Goal: Information Seeking & Learning: Learn about a topic

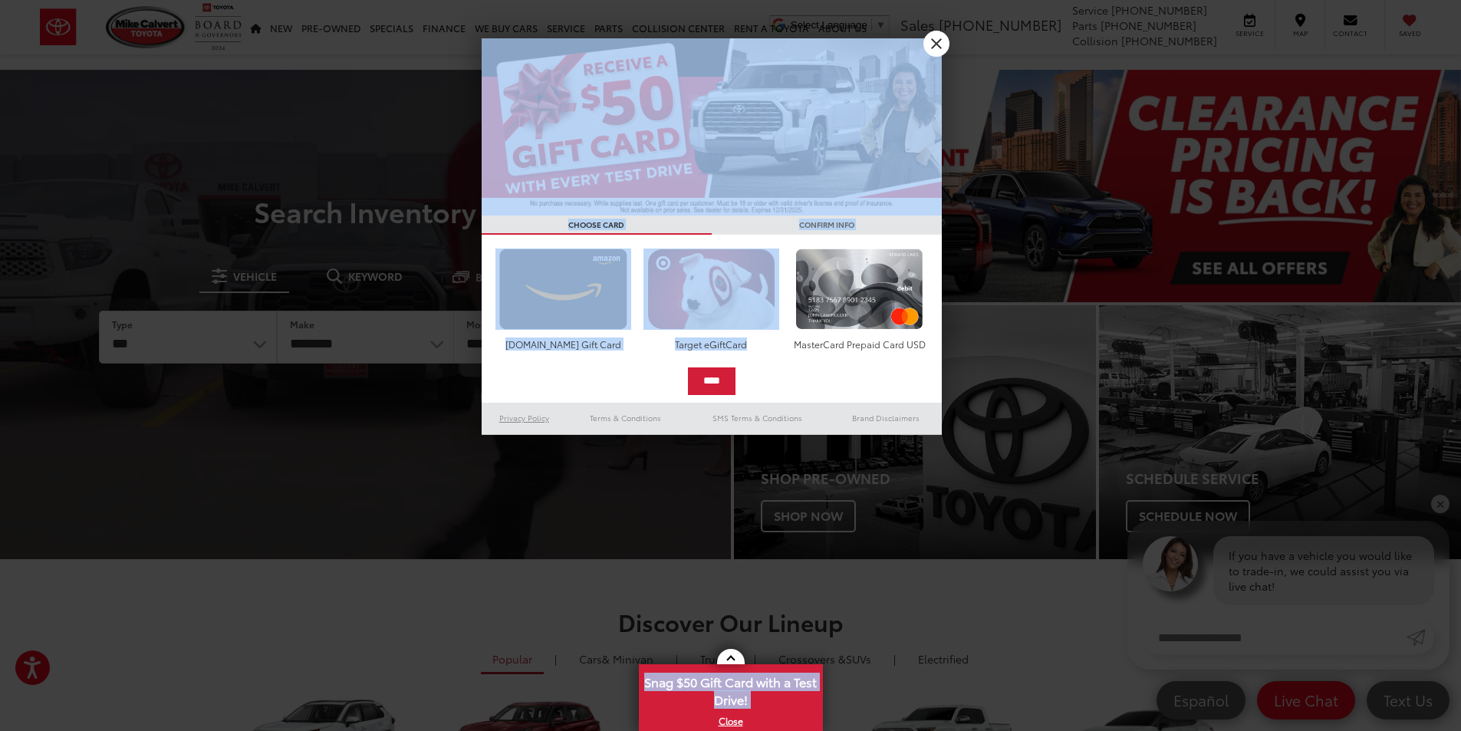
drag, startPoint x: 1150, startPoint y: 196, endPoint x: 519, endPoint y: 416, distance: 668.3
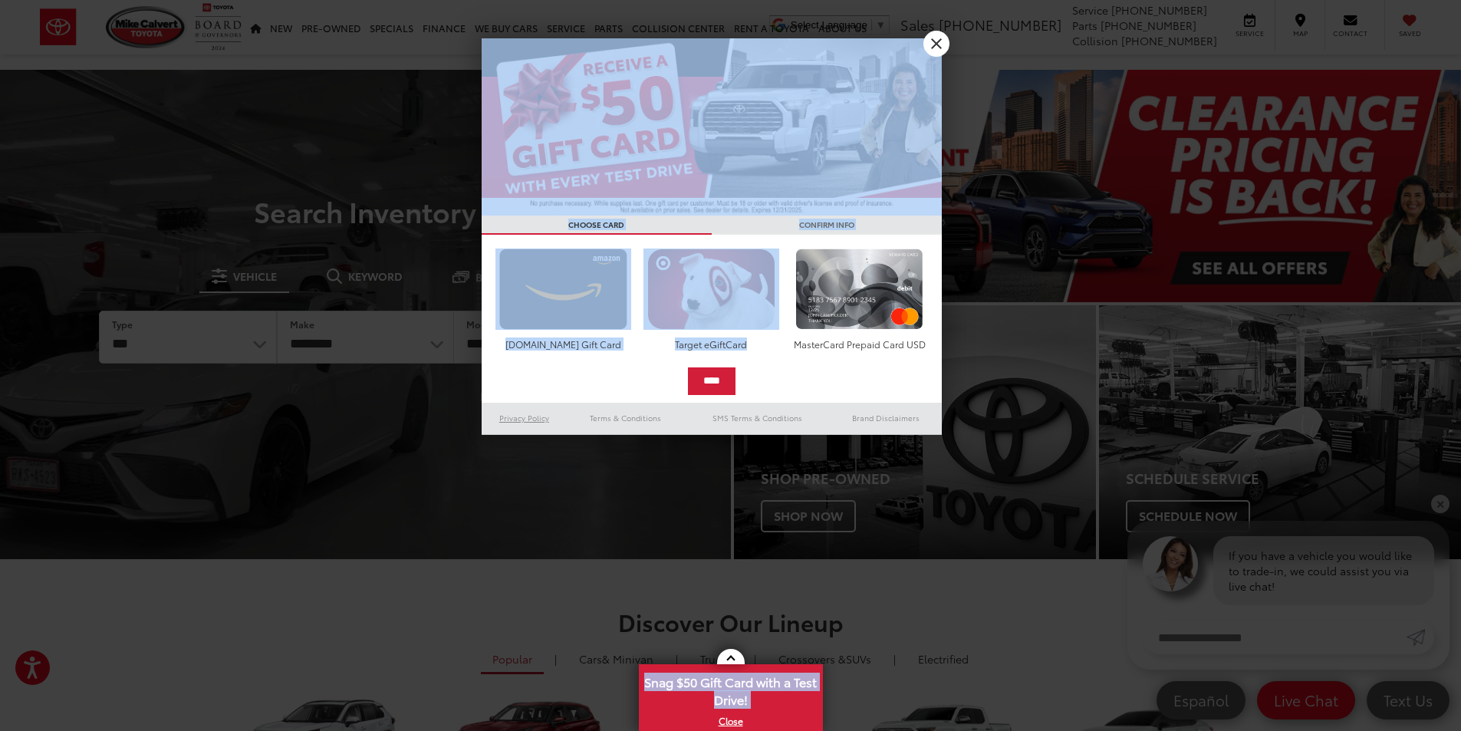
click at [527, 415] on div "**********" at bounding box center [730, 365] width 1461 height 731
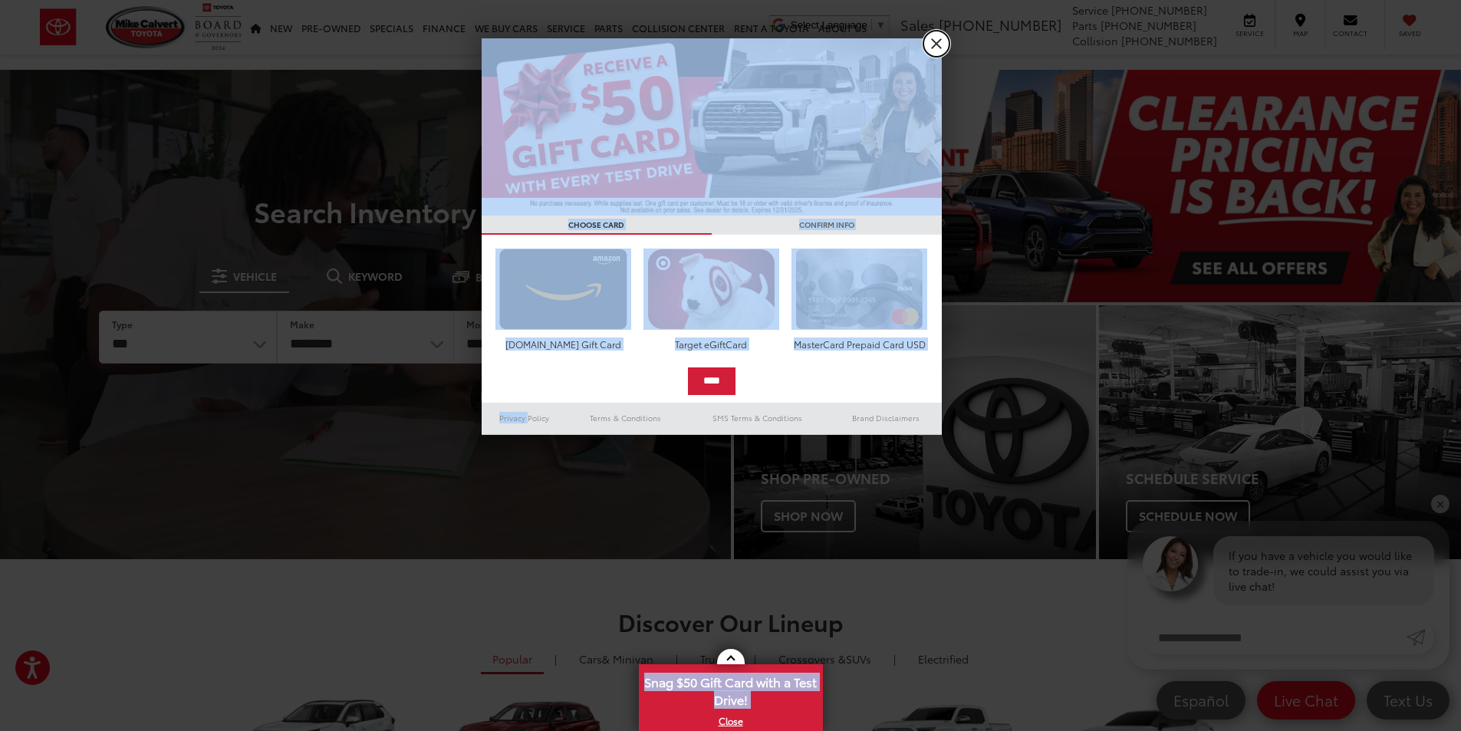
drag, startPoint x: 933, startPoint y: 43, endPoint x: 926, endPoint y: 45, distance: 8.0
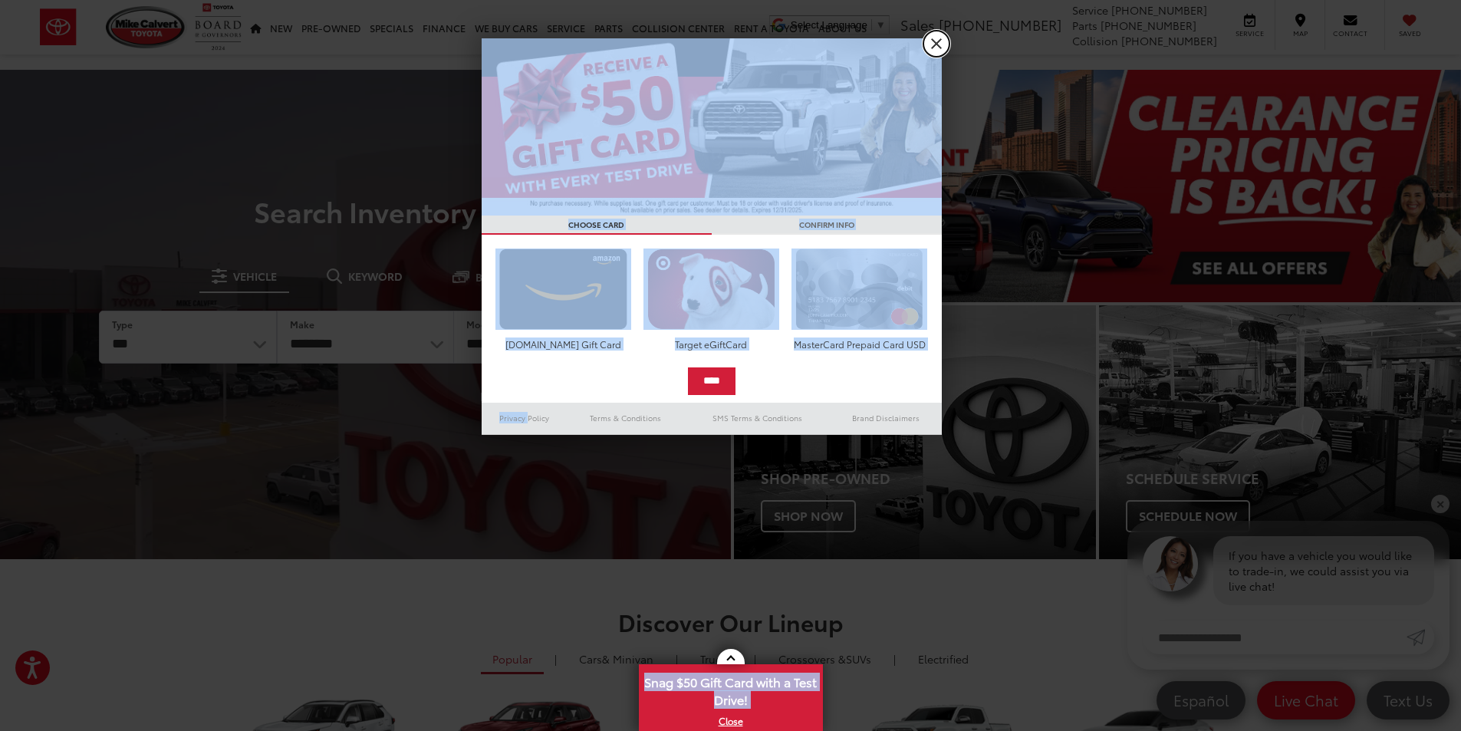
click at [934, 43] on link "X" at bounding box center [936, 44] width 26 height 26
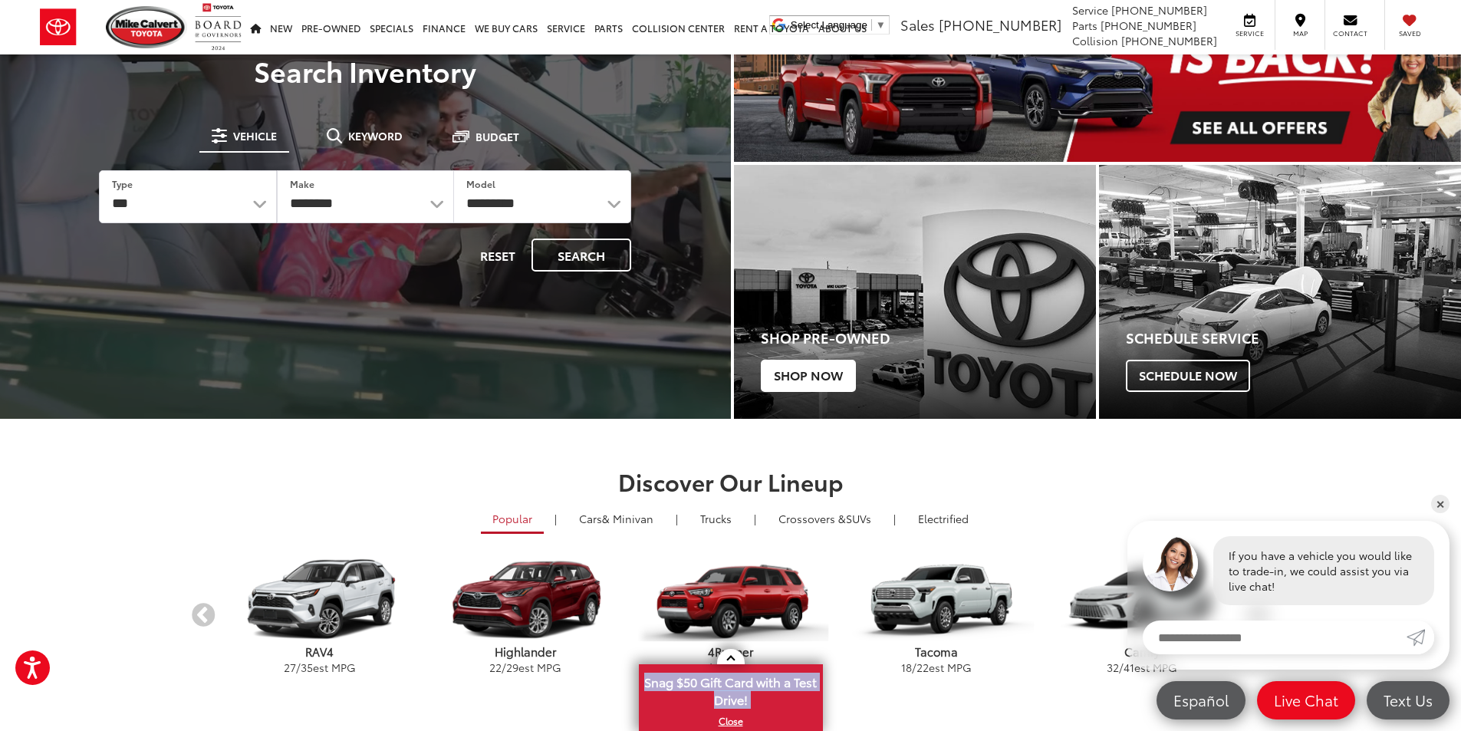
scroll to position [153, 0]
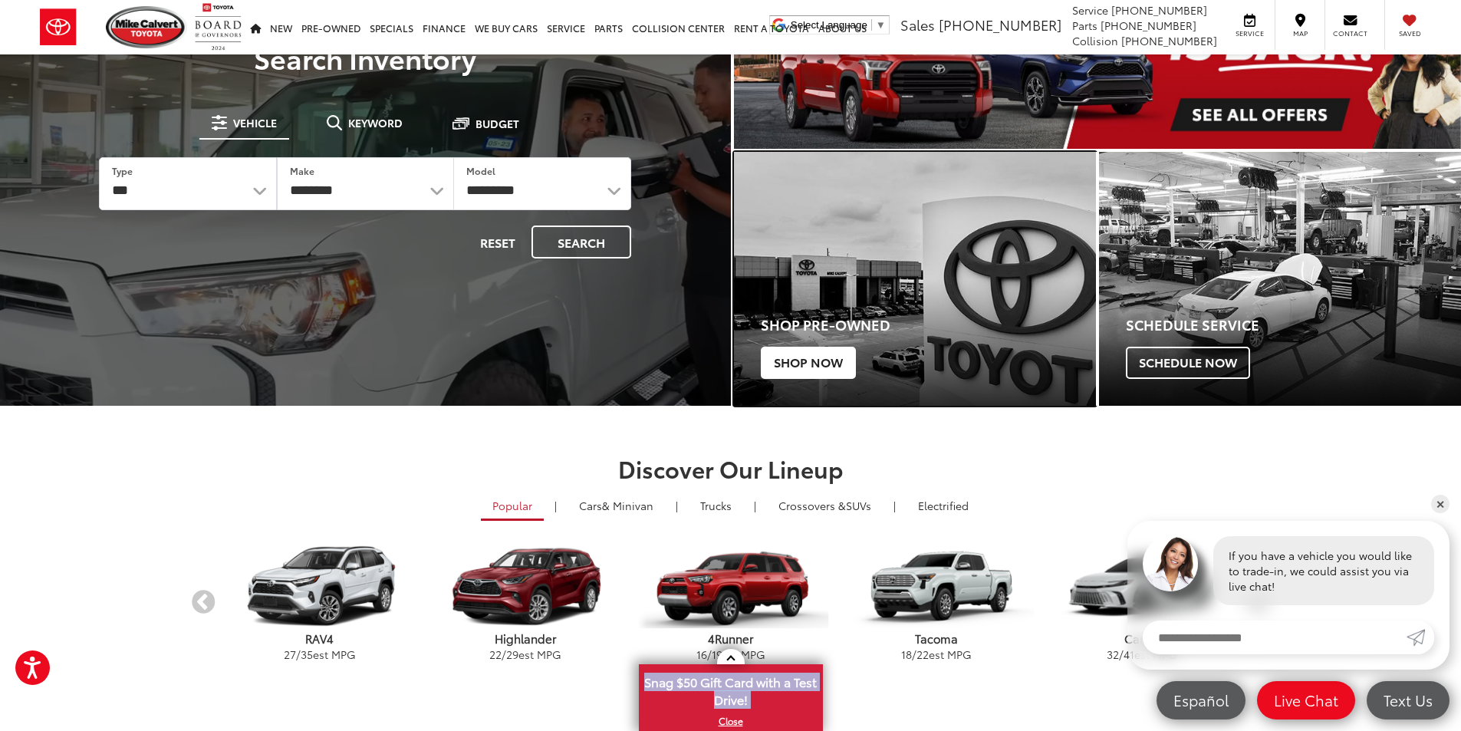
click at [852, 303] on div "Shop Pre-Owned Shop Now" at bounding box center [915, 342] width 362 height 127
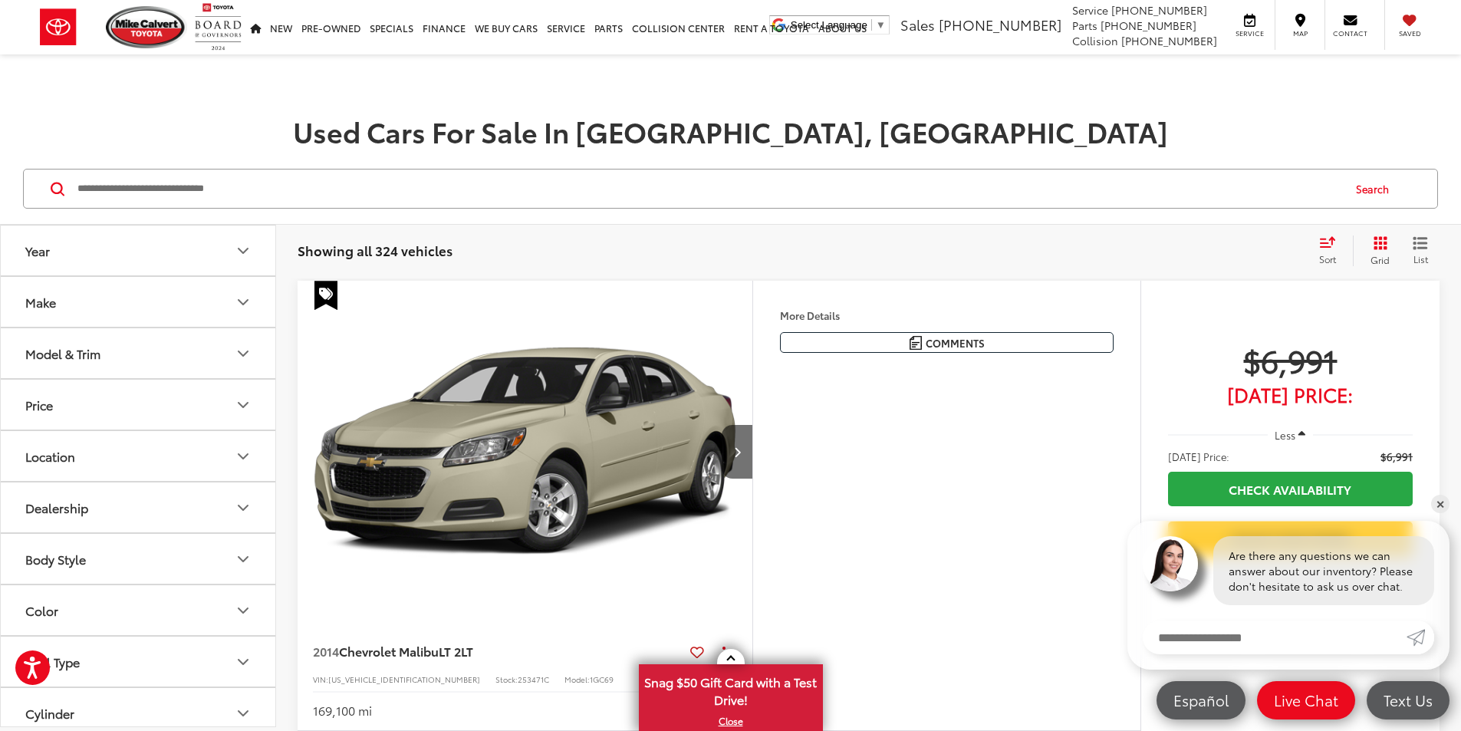
click at [1319, 242] on icon "Select sort value" at bounding box center [1327, 242] width 17 height 12
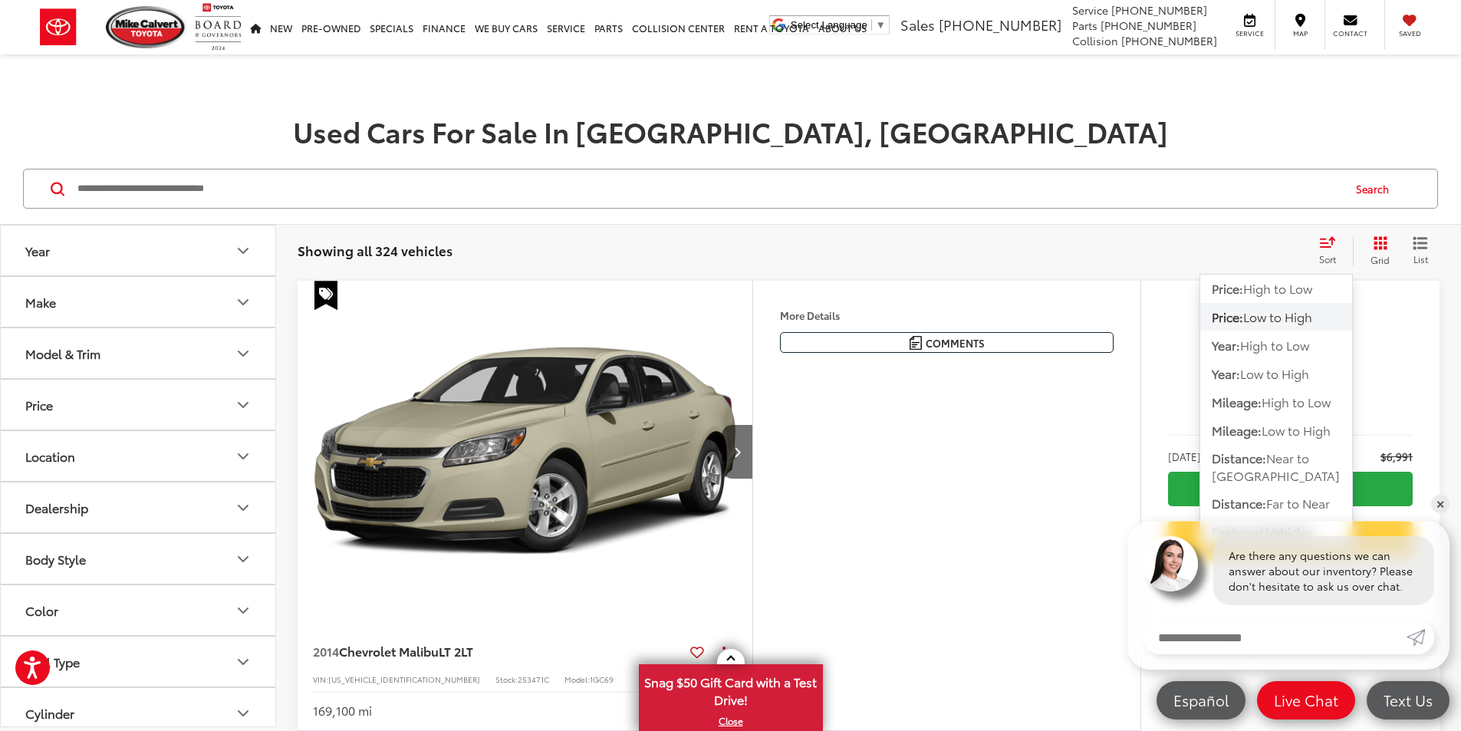
click at [1277, 317] on span "Low to High" at bounding box center [1277, 316] width 69 height 18
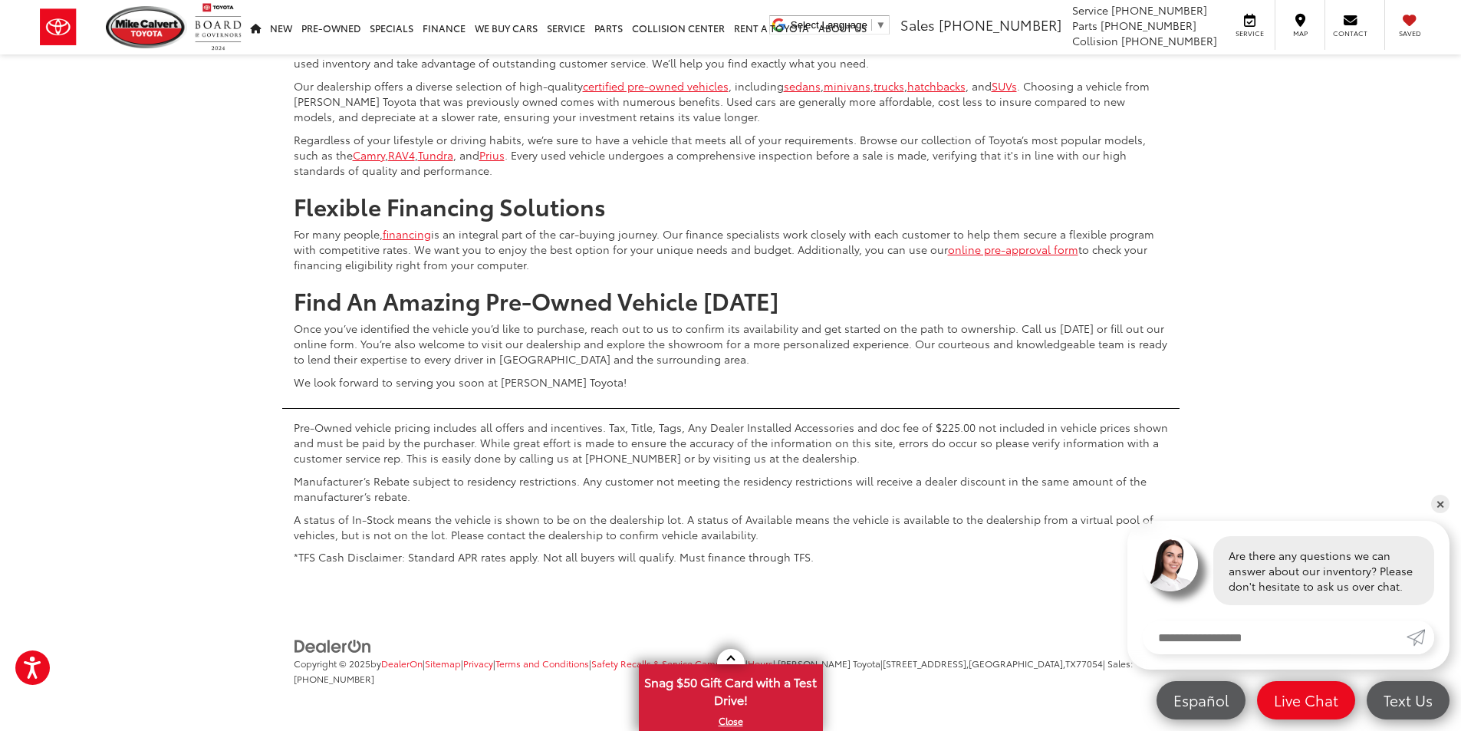
scroll to position [7131, 0]
click at [1434, 501] on link "✕" at bounding box center [1440, 504] width 18 height 18
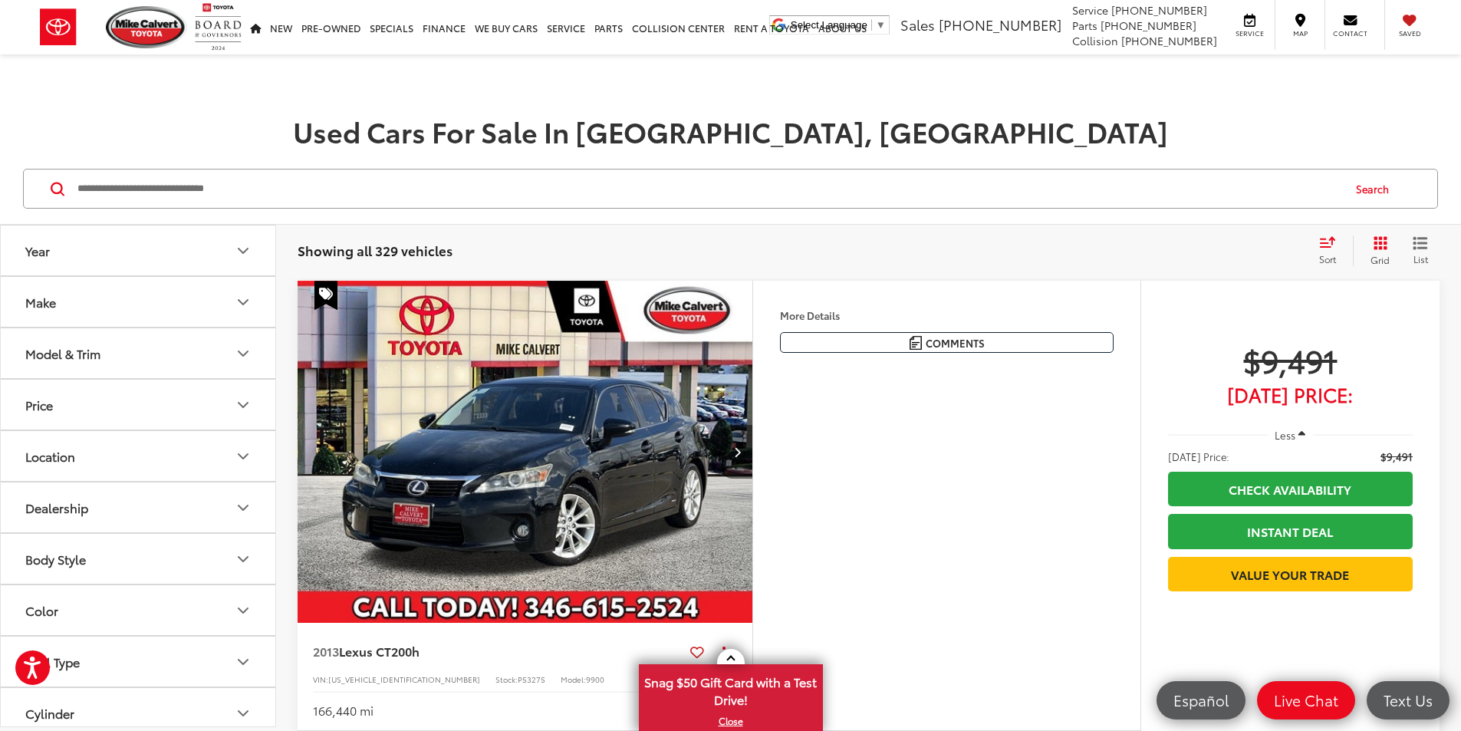
click at [741, 457] on icon "Next image" at bounding box center [737, 451] width 7 height 11
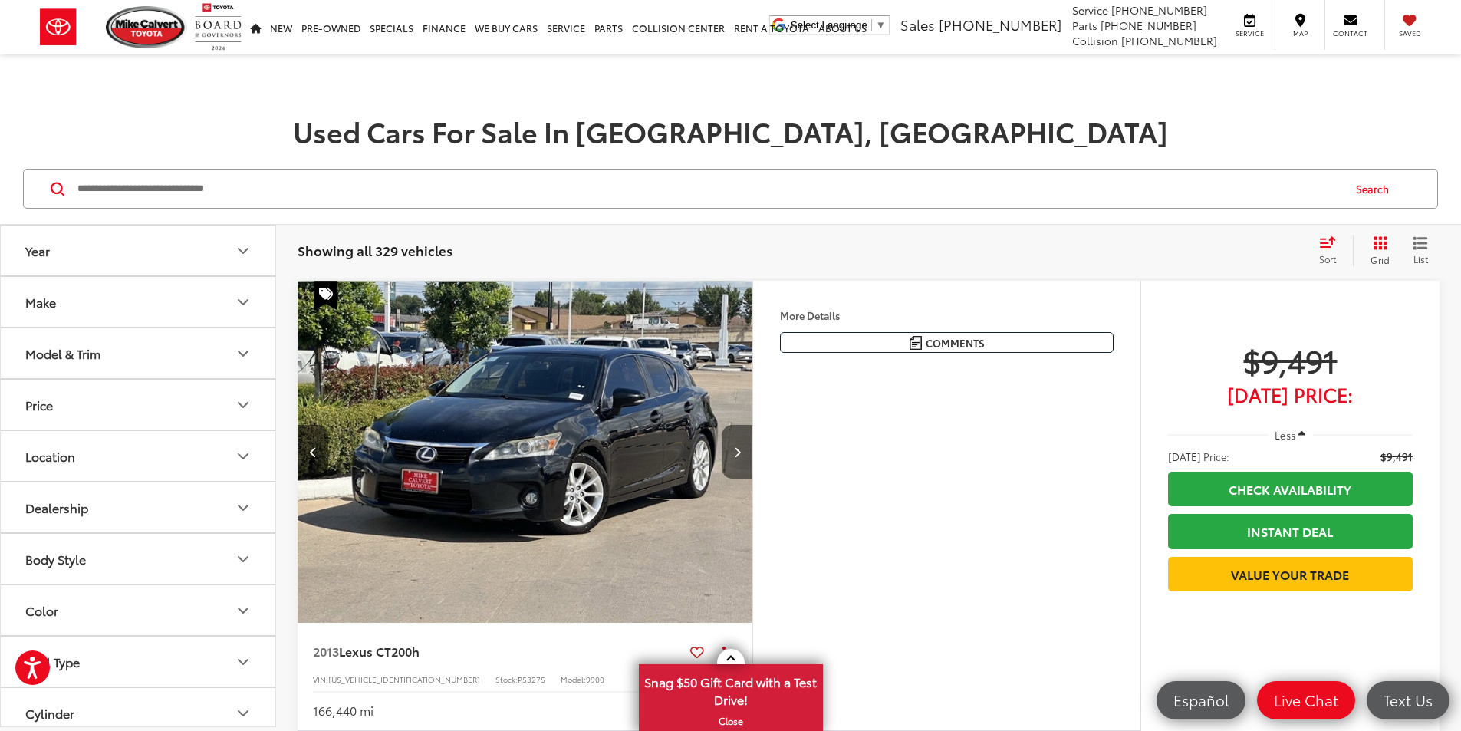
click at [752, 478] on button "Next image" at bounding box center [737, 452] width 31 height 54
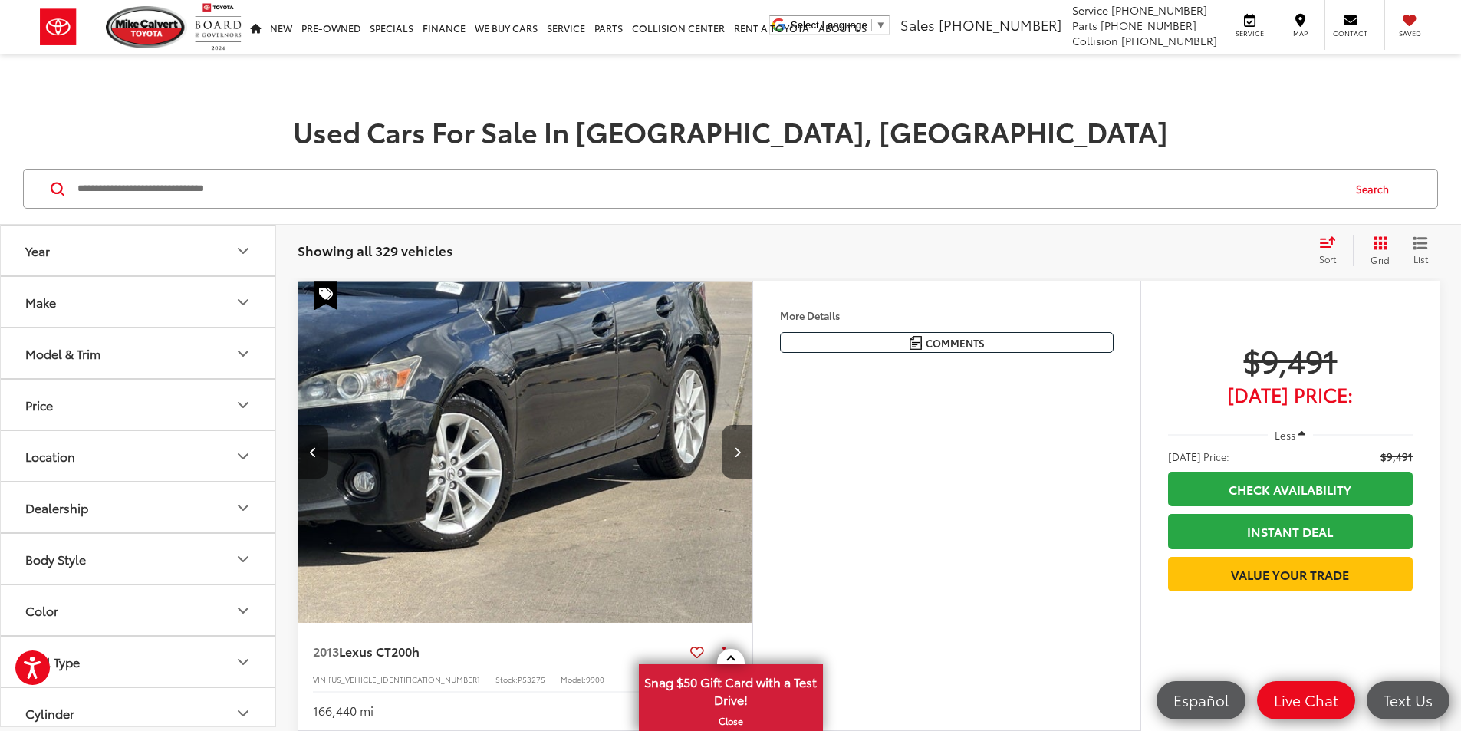
click at [752, 478] on button "Next image" at bounding box center [737, 452] width 31 height 54
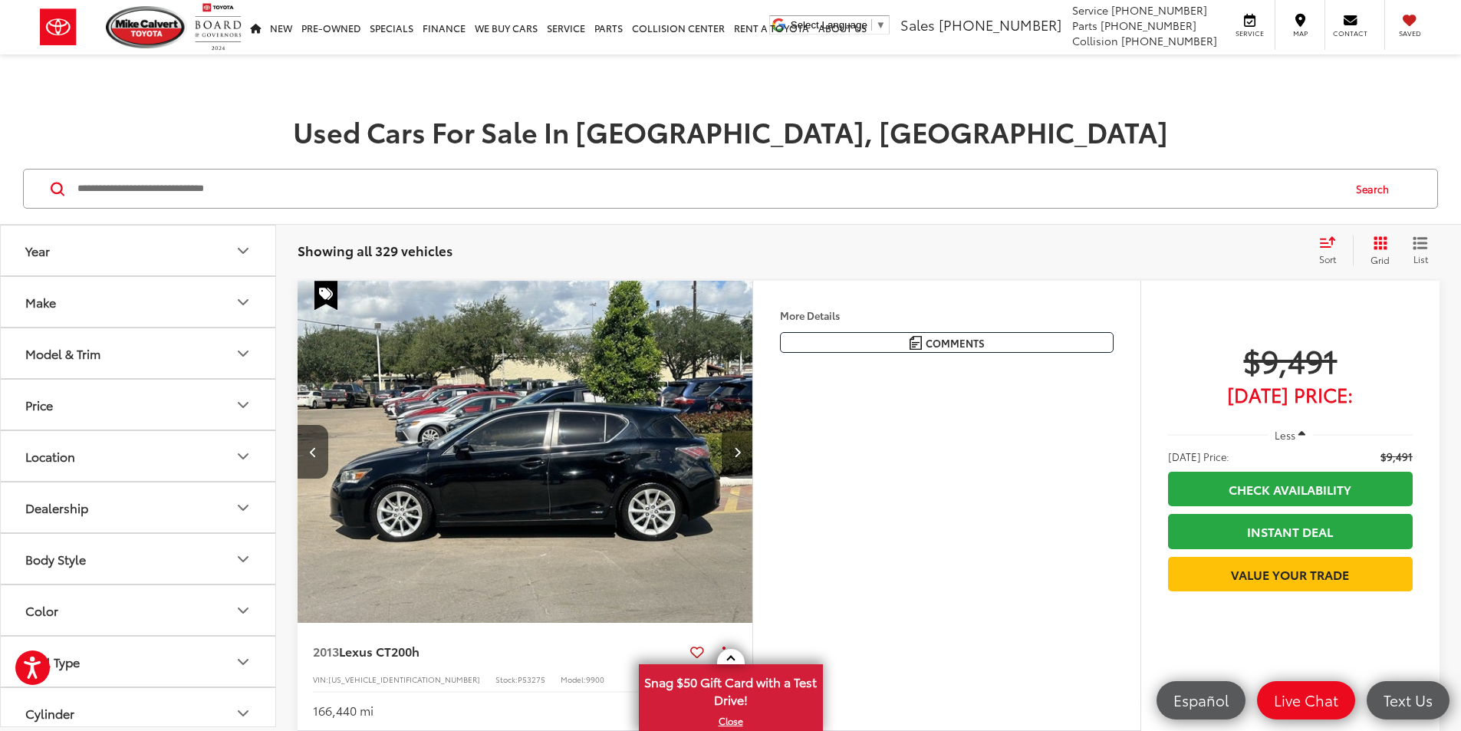
scroll to position [0, 1744]
click at [752, 478] on button "Next image" at bounding box center [737, 452] width 31 height 54
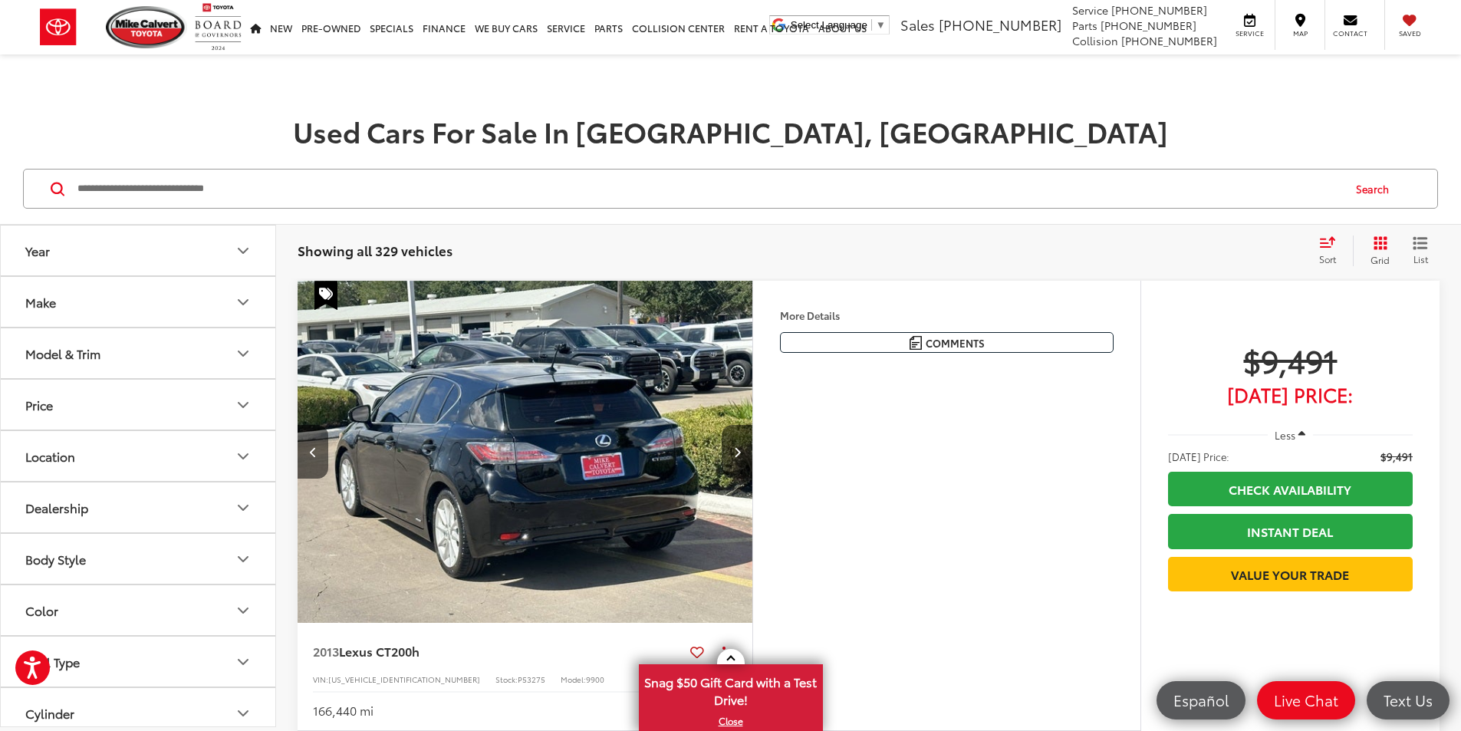
scroll to position [0, 2326]
click at [752, 478] on button "Next image" at bounding box center [737, 452] width 31 height 54
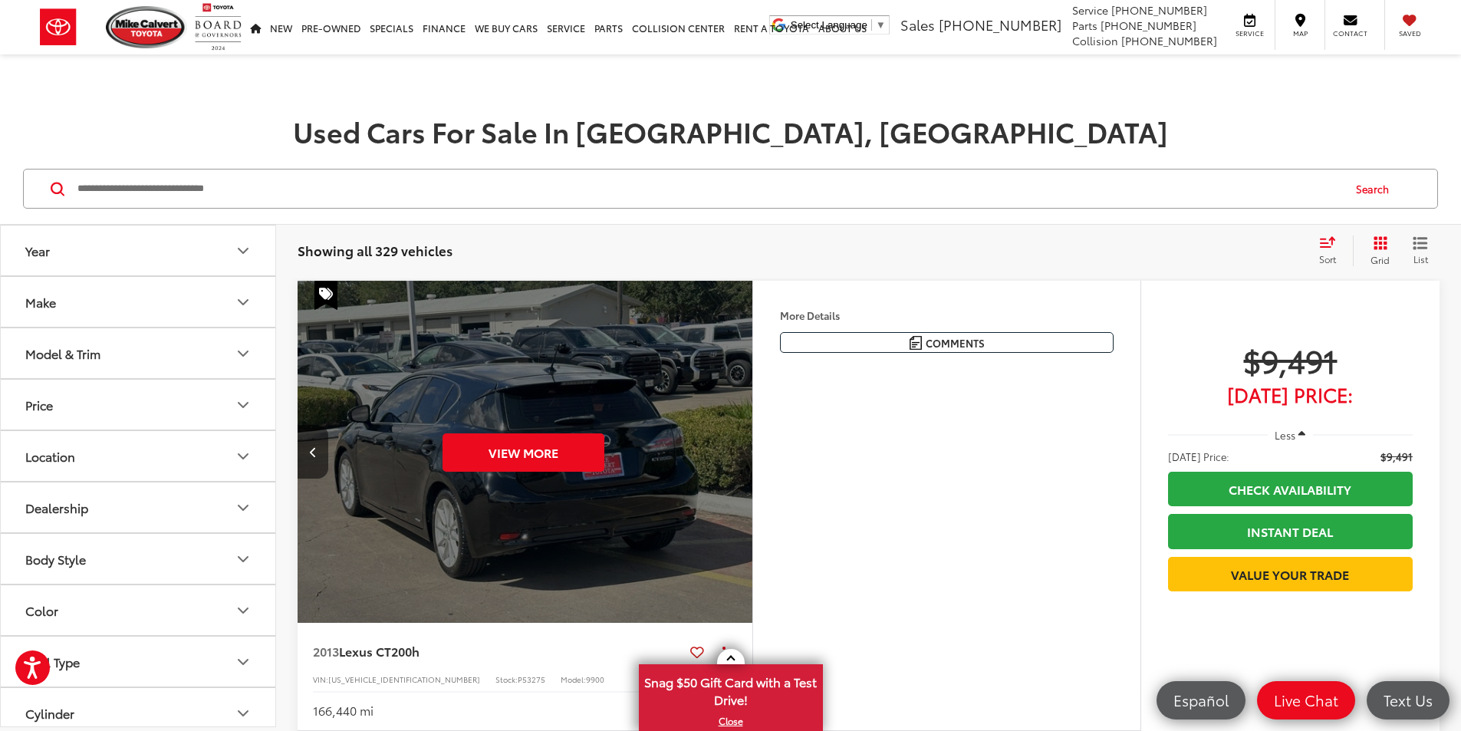
scroll to position [0, 2908]
click at [751, 494] on div "View More" at bounding box center [522, 452] width 457 height 343
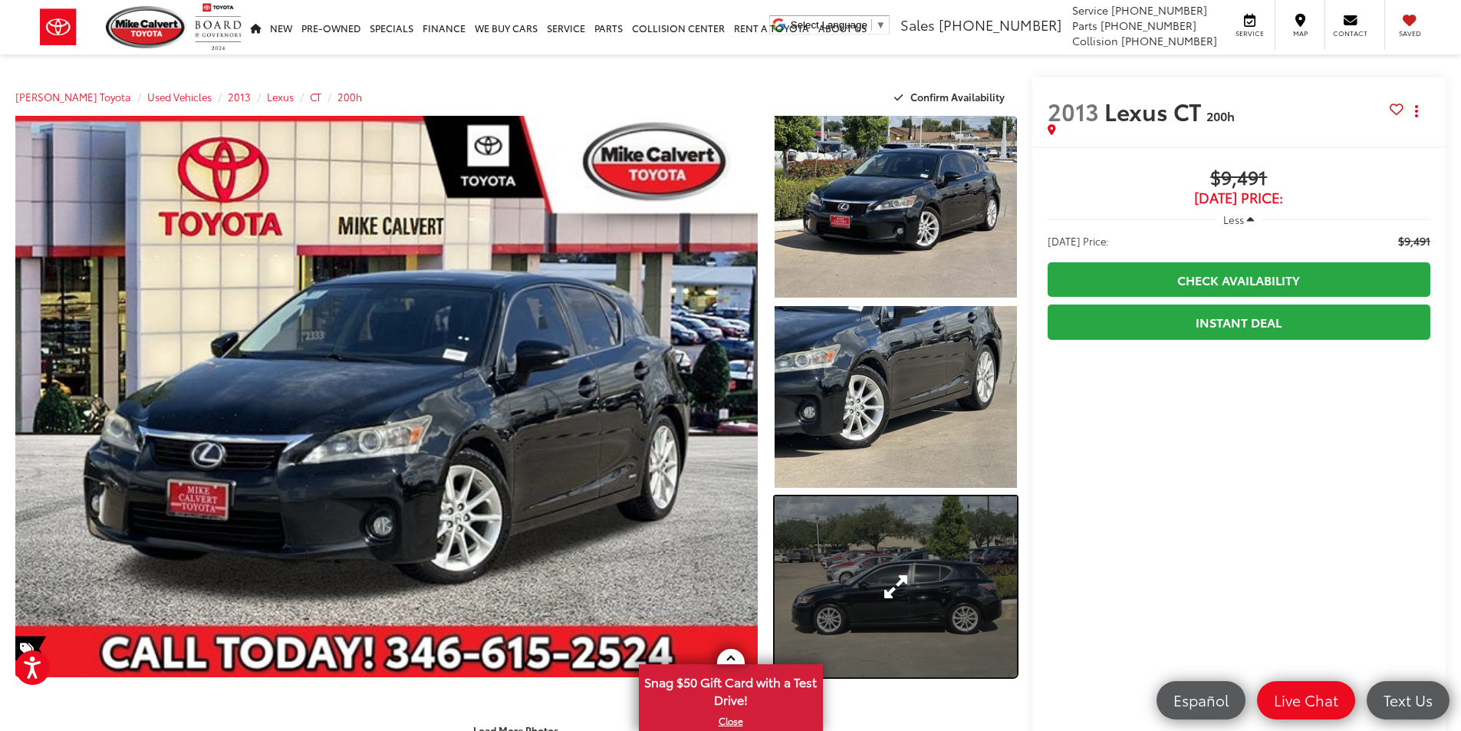
click at [921, 544] on link "Expand Photo 3" at bounding box center [895, 587] width 242 height 182
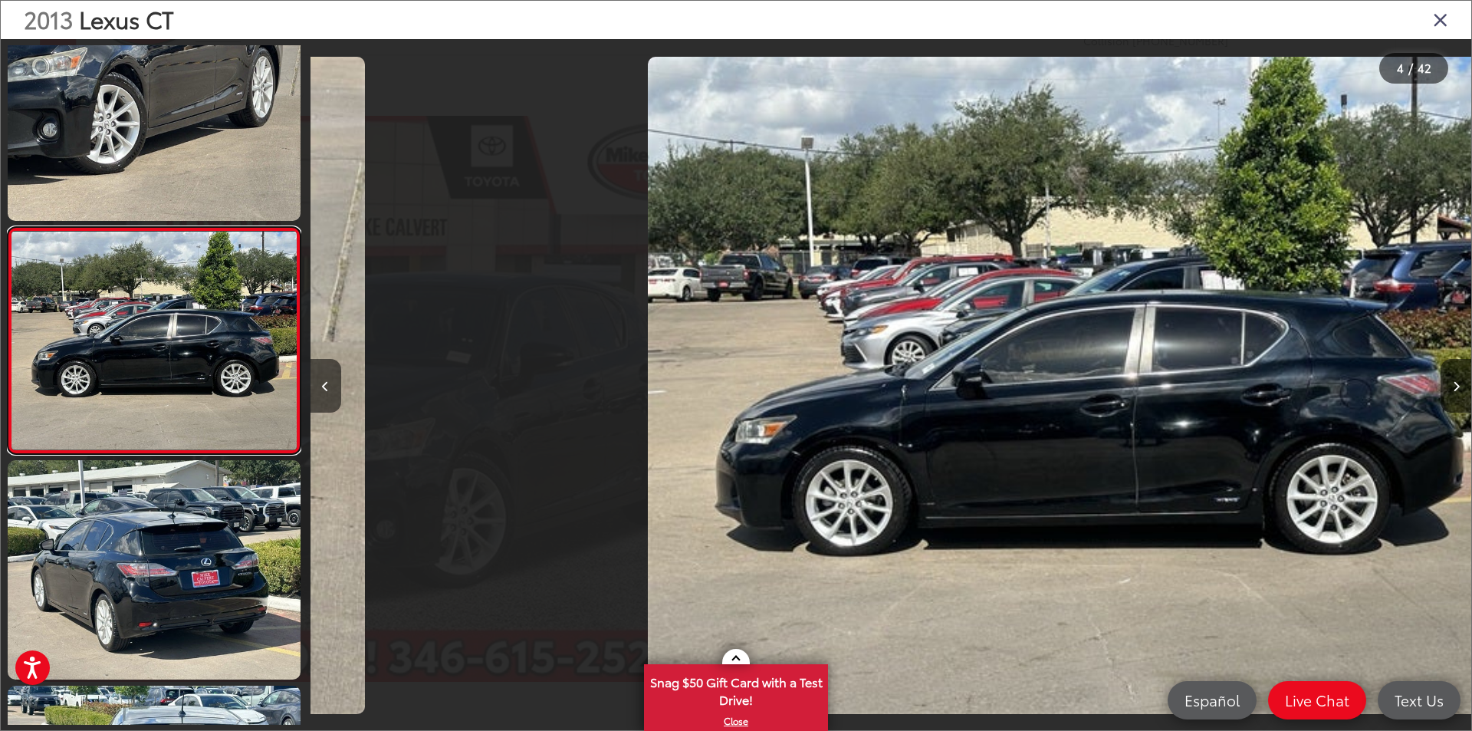
scroll to position [0, 3484]
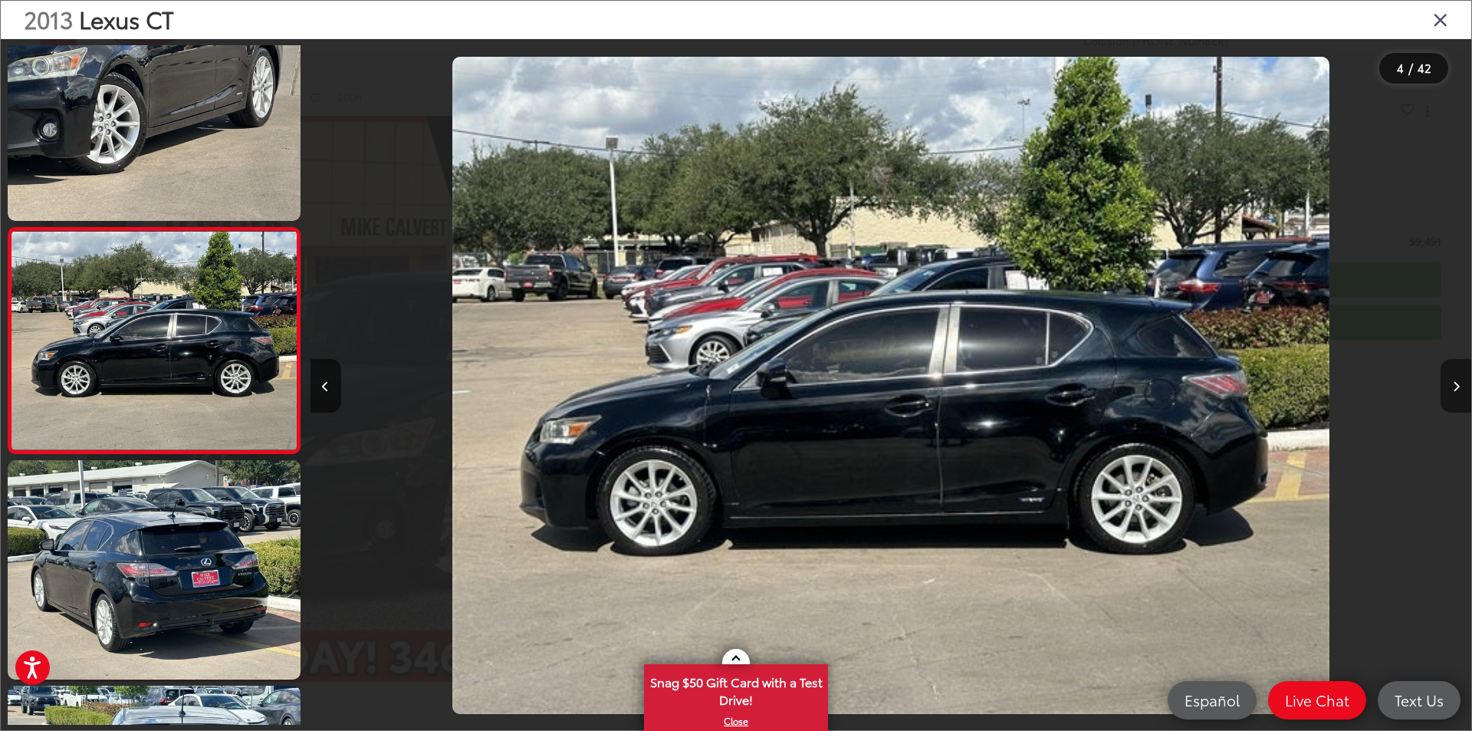
click at [1458, 386] on icon "Next image" at bounding box center [1456, 386] width 7 height 11
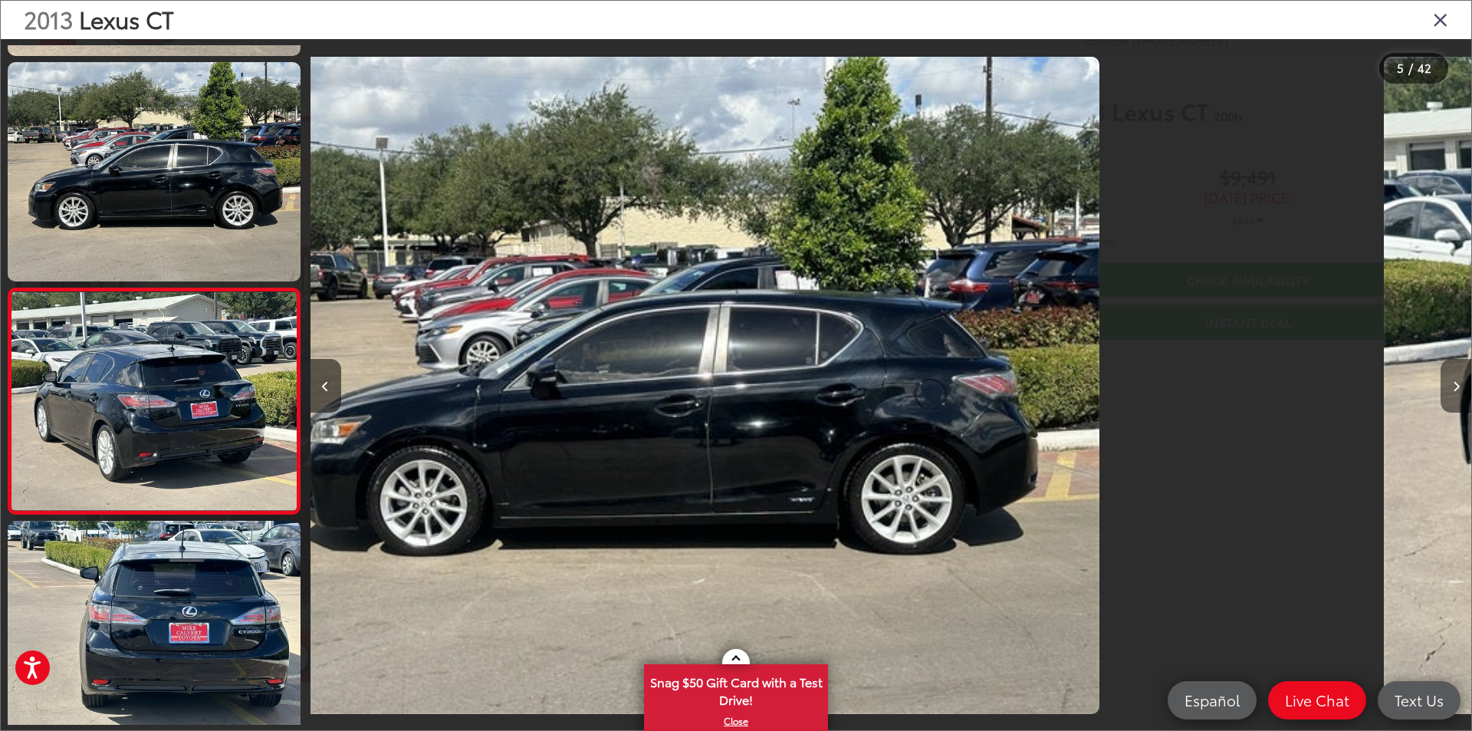
scroll to position [722, 0]
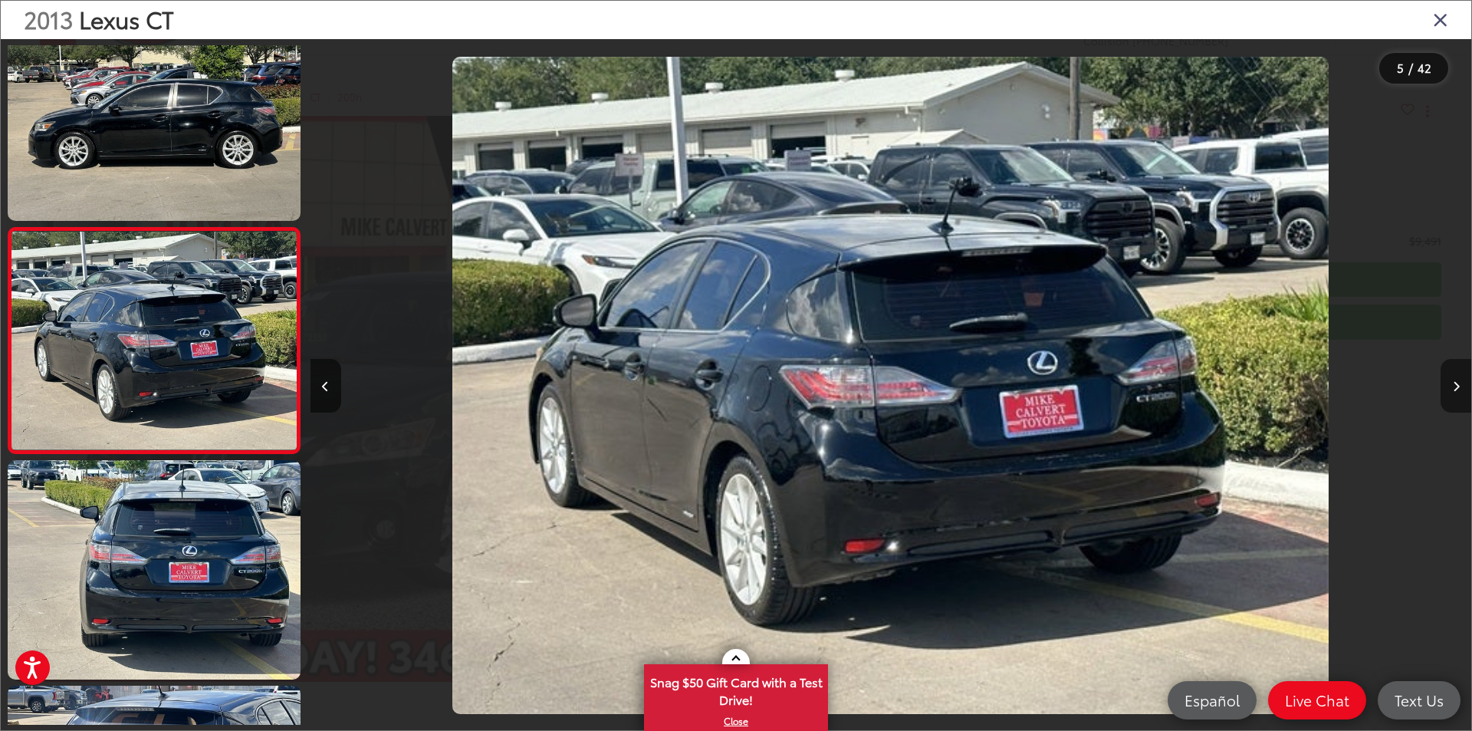
click at [1458, 386] on icon "Next image" at bounding box center [1456, 386] width 7 height 11
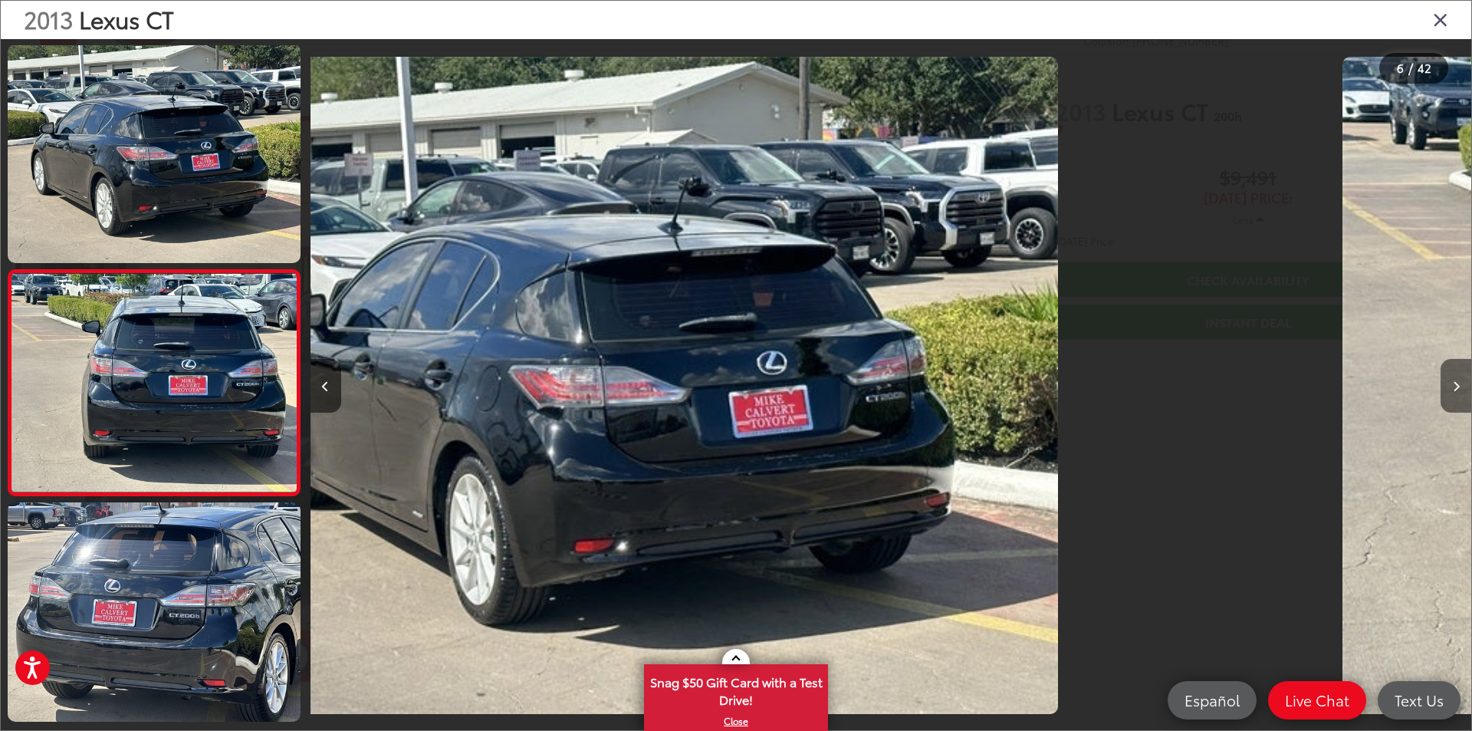
scroll to position [947, 0]
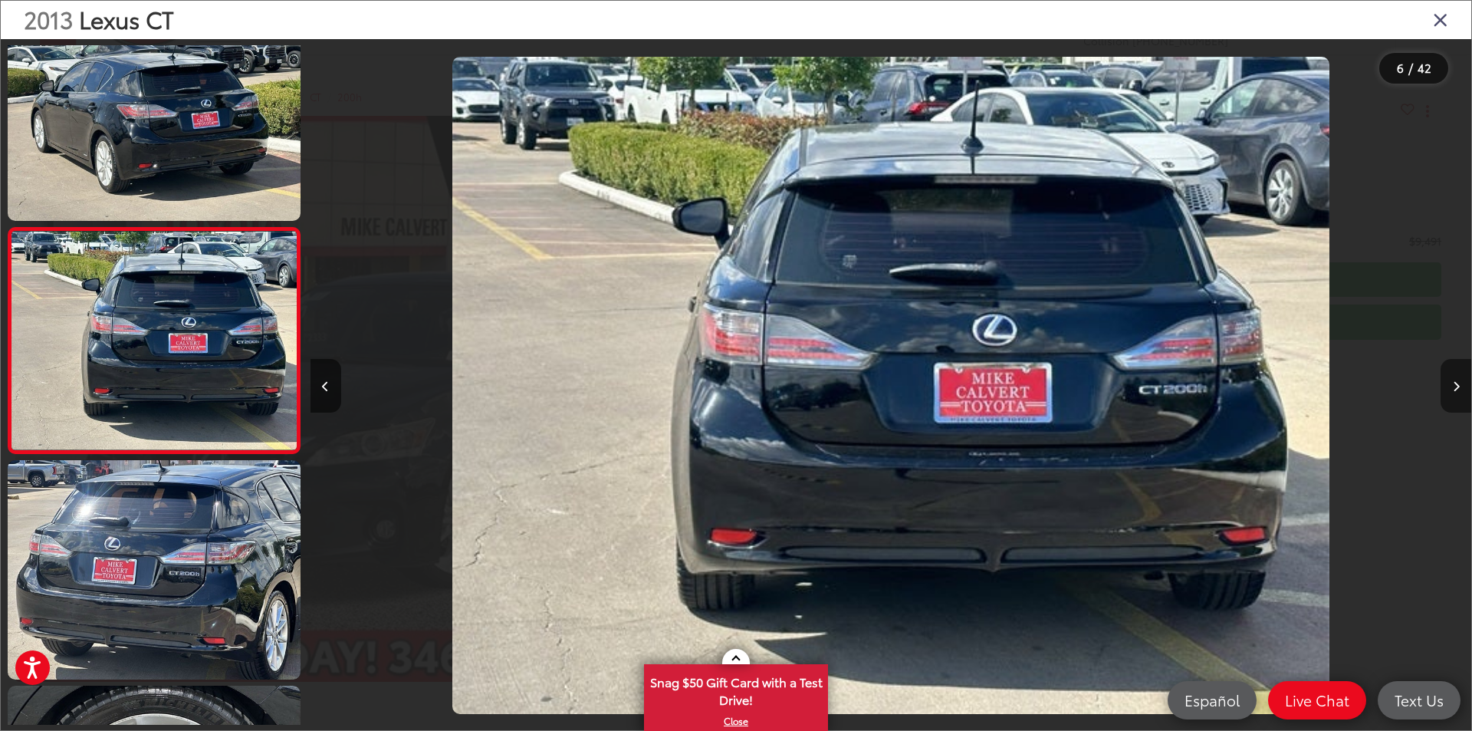
click at [1458, 386] on icon "Next image" at bounding box center [1456, 386] width 7 height 11
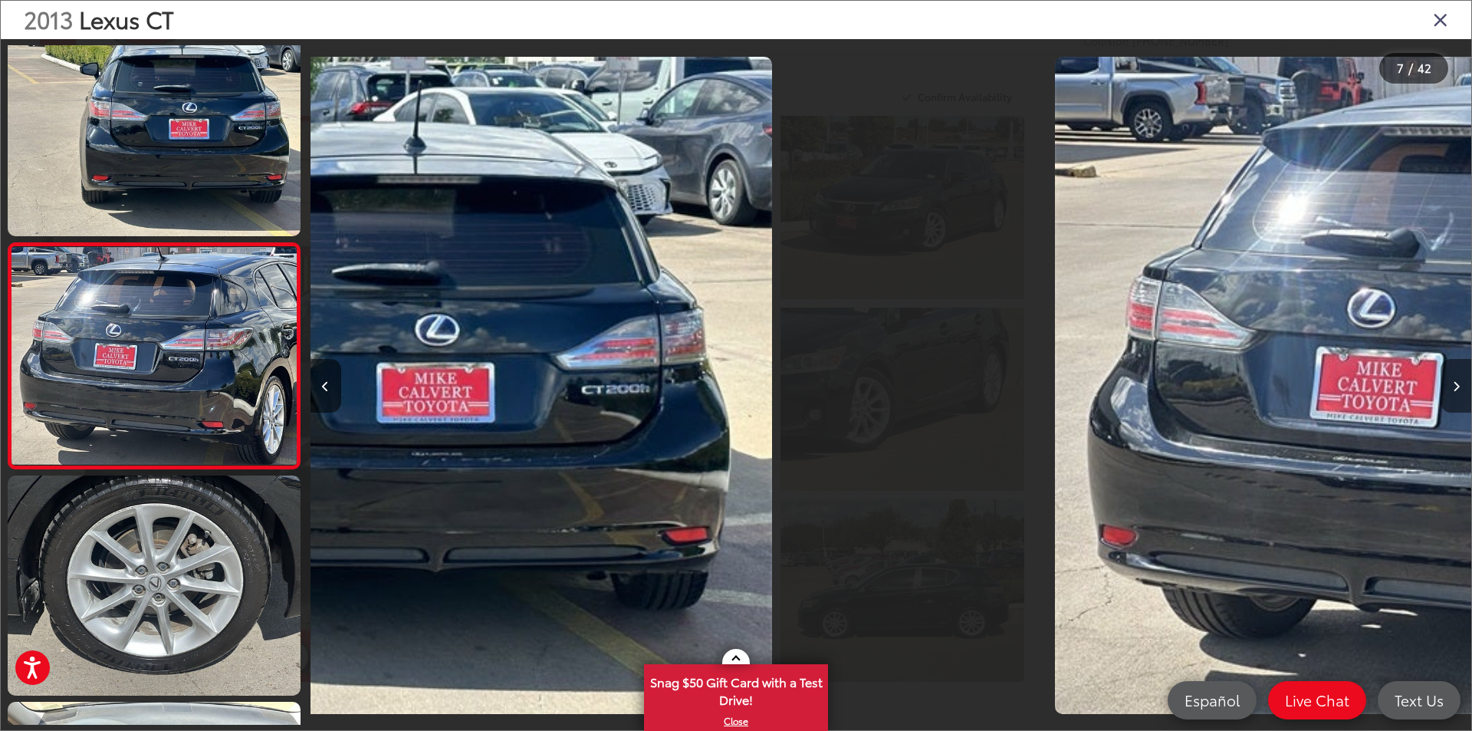
scroll to position [1172, 0]
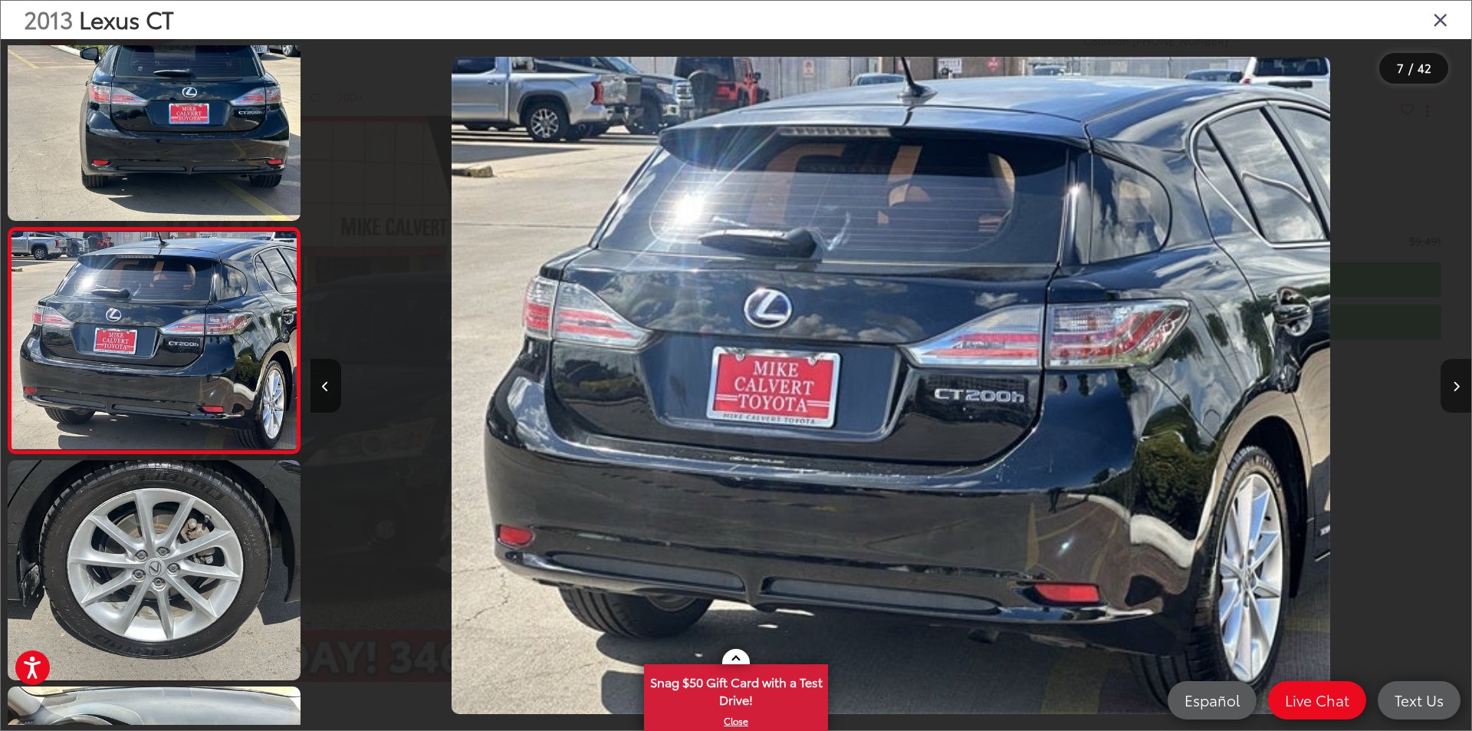
click at [1458, 386] on icon "Next image" at bounding box center [1456, 386] width 7 height 11
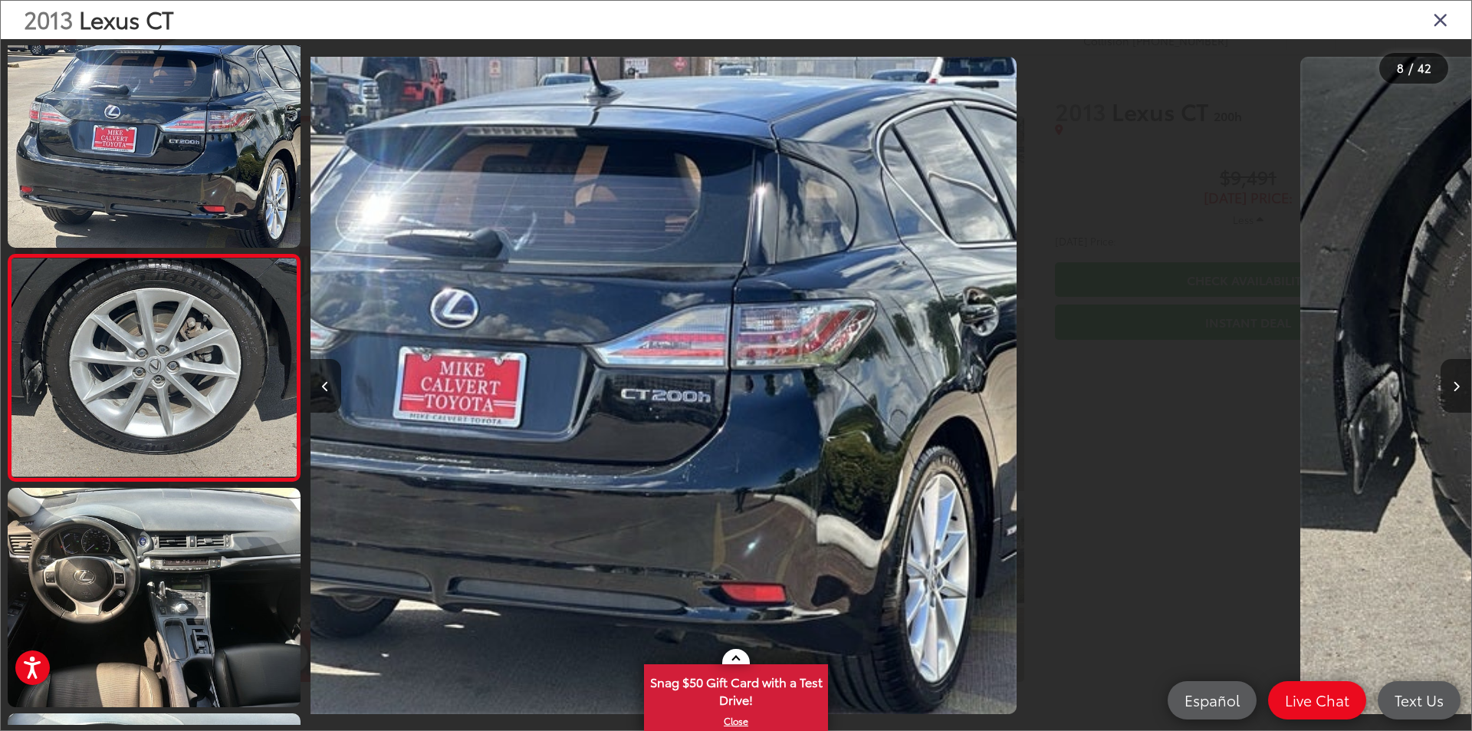
scroll to position [1398, 0]
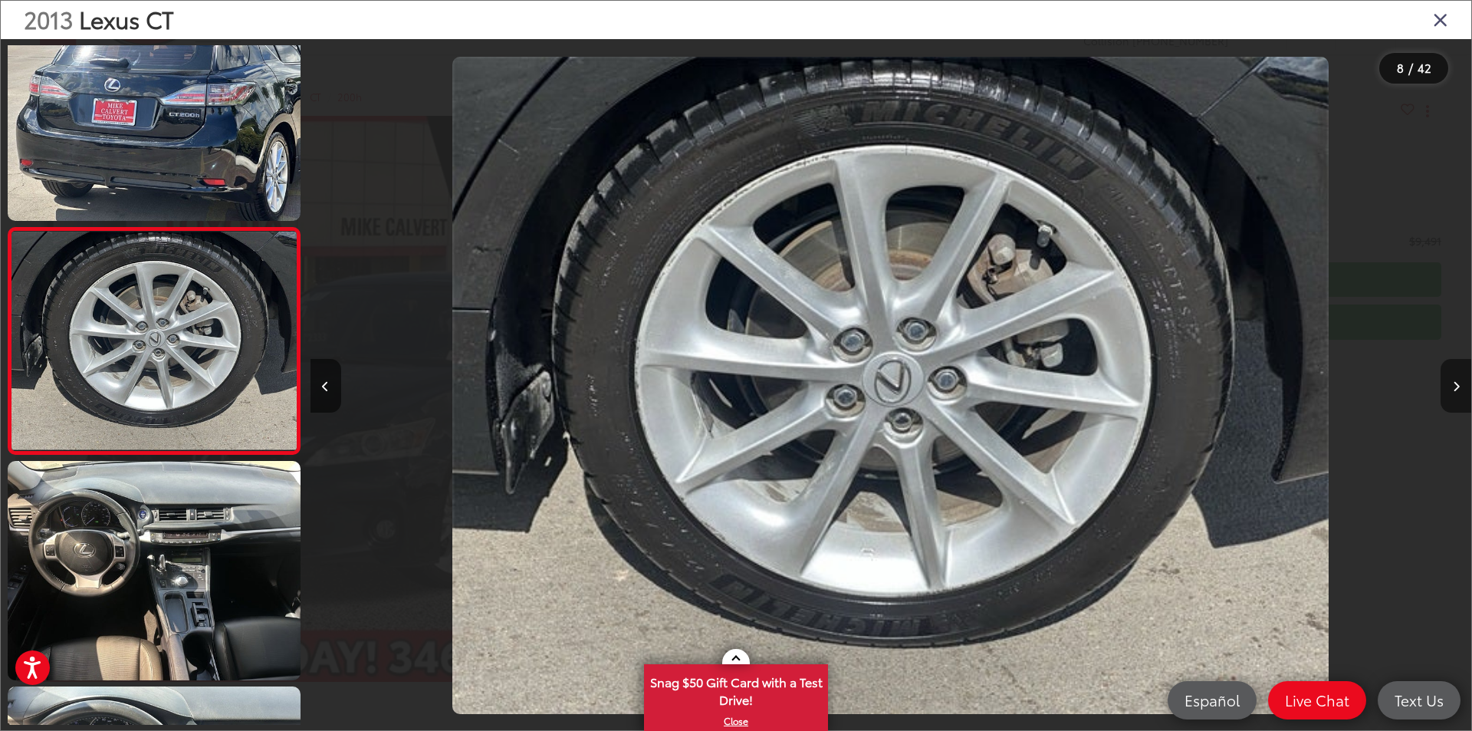
click at [1458, 386] on icon "Next image" at bounding box center [1456, 386] width 7 height 11
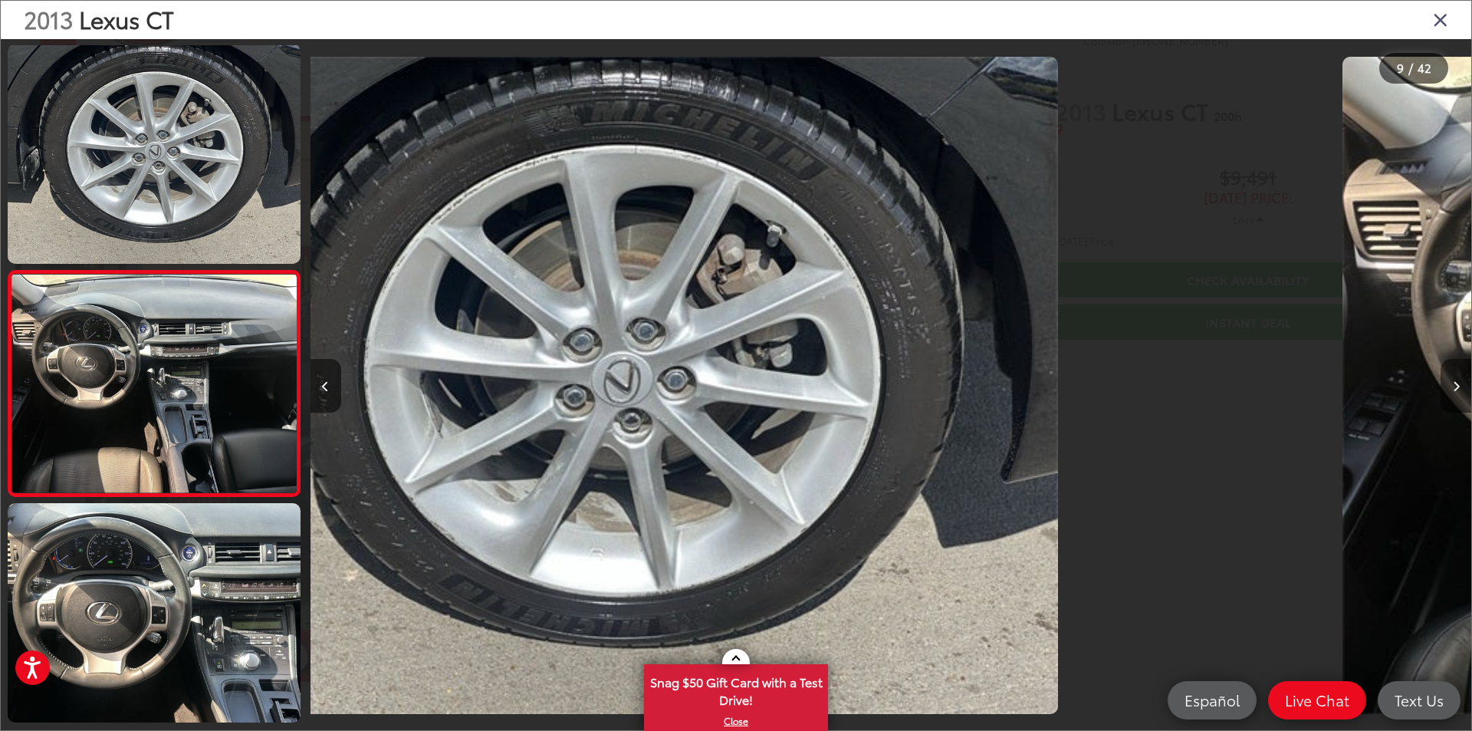
scroll to position [1624, 0]
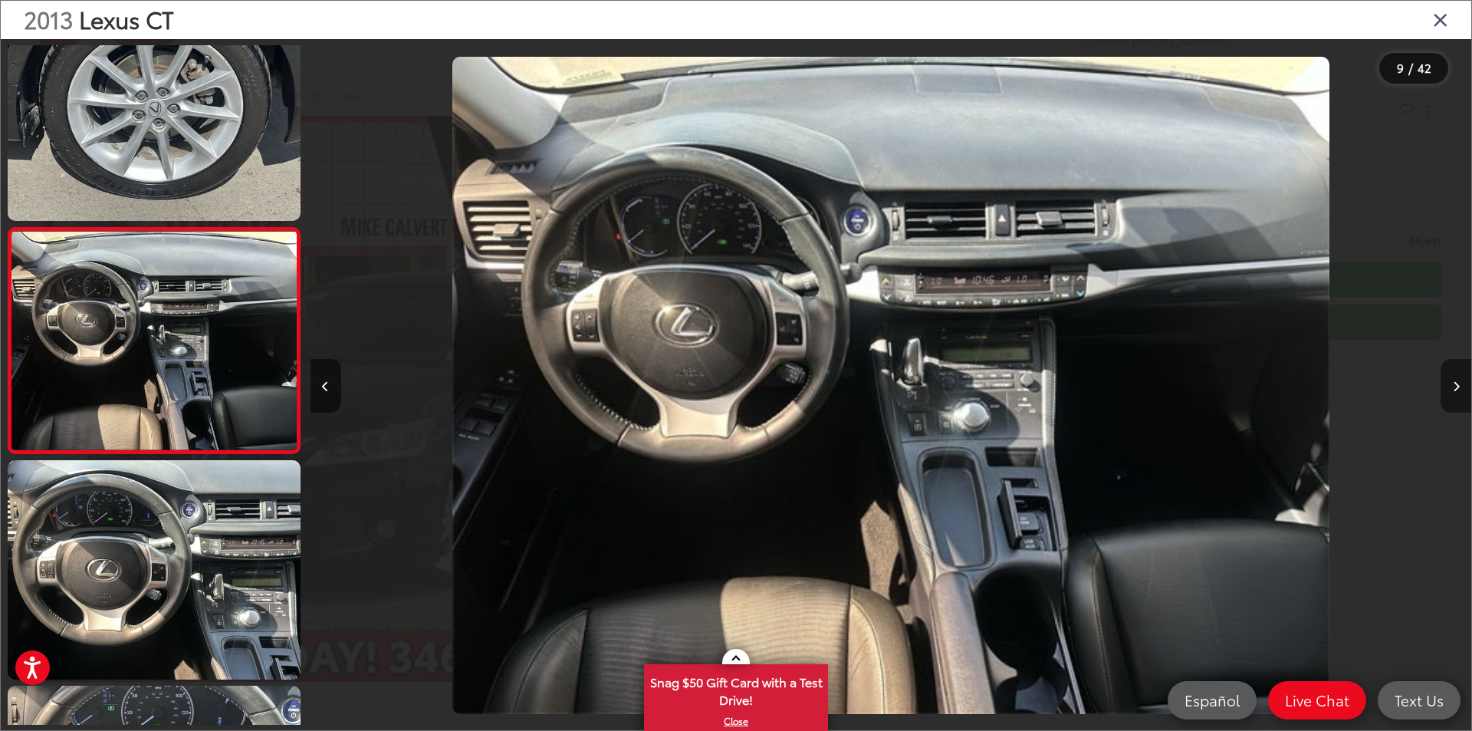
click at [1458, 386] on icon "Next image" at bounding box center [1456, 386] width 7 height 11
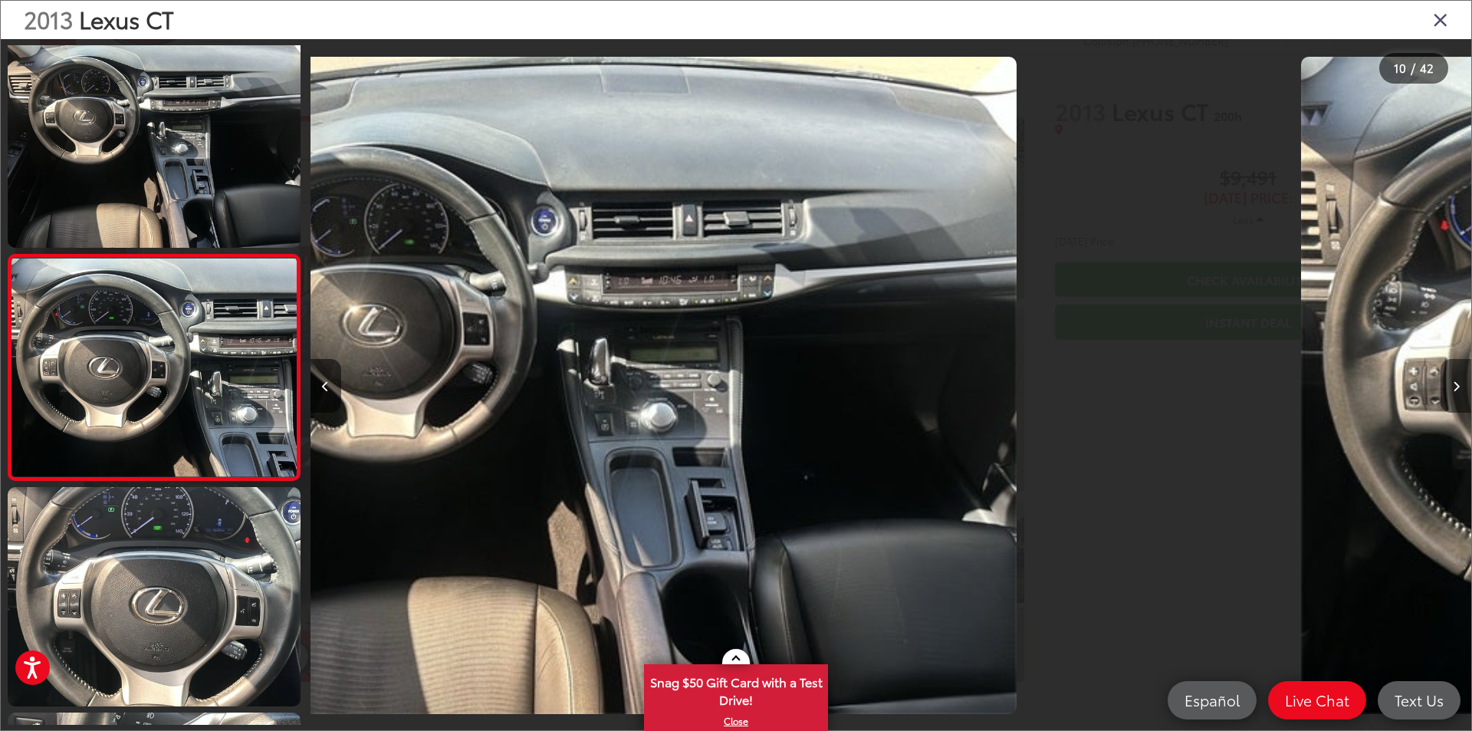
scroll to position [0, 0]
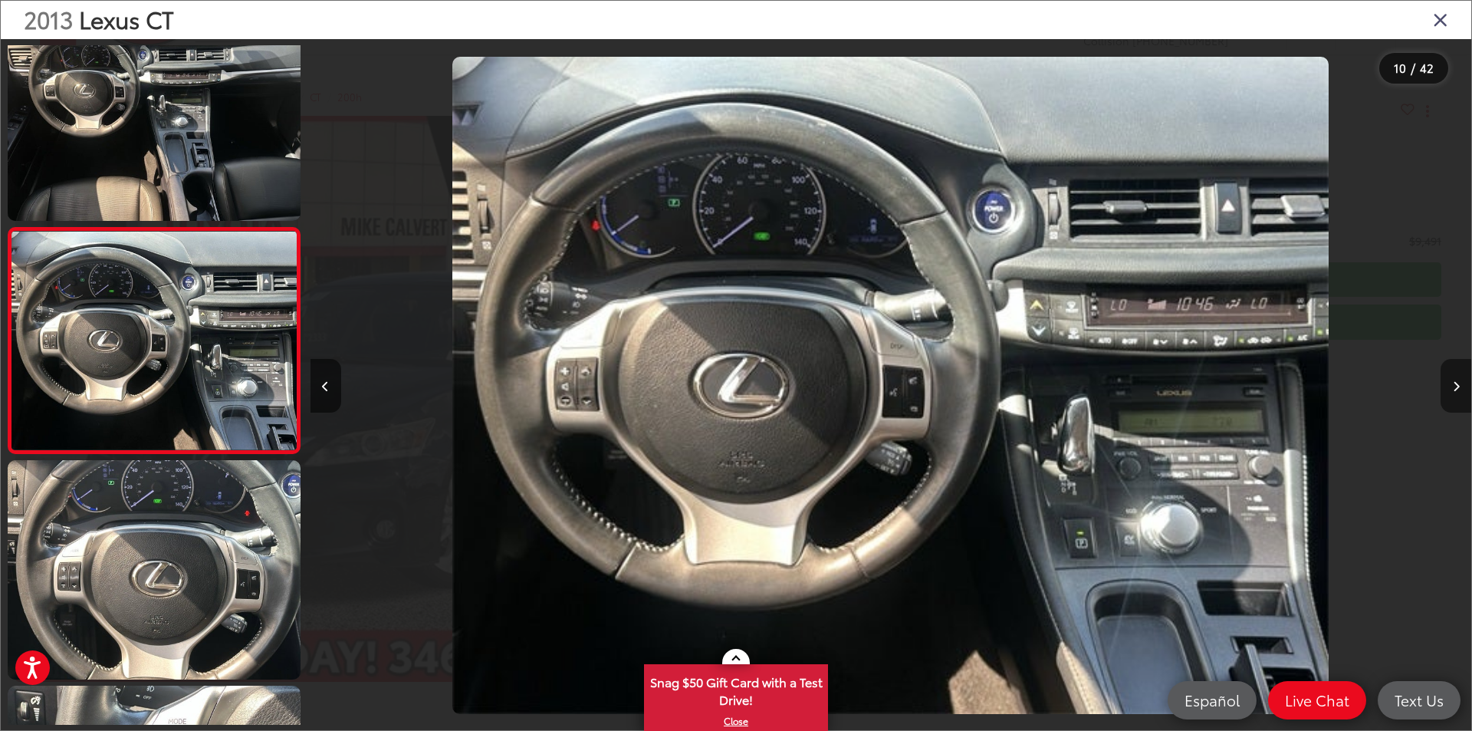
click at [1458, 386] on icon "Next image" at bounding box center [1456, 386] width 7 height 11
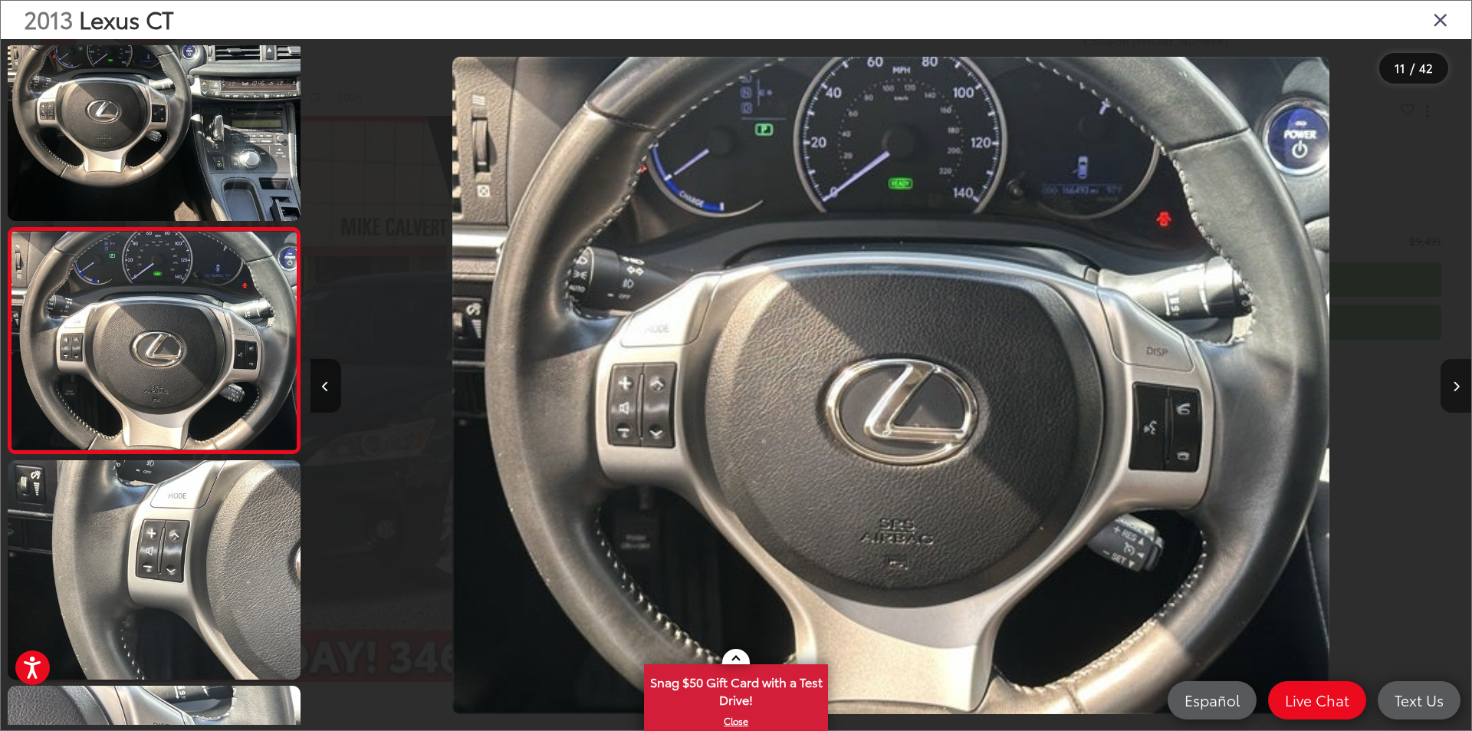
click at [1458, 386] on icon "Next image" at bounding box center [1456, 386] width 7 height 11
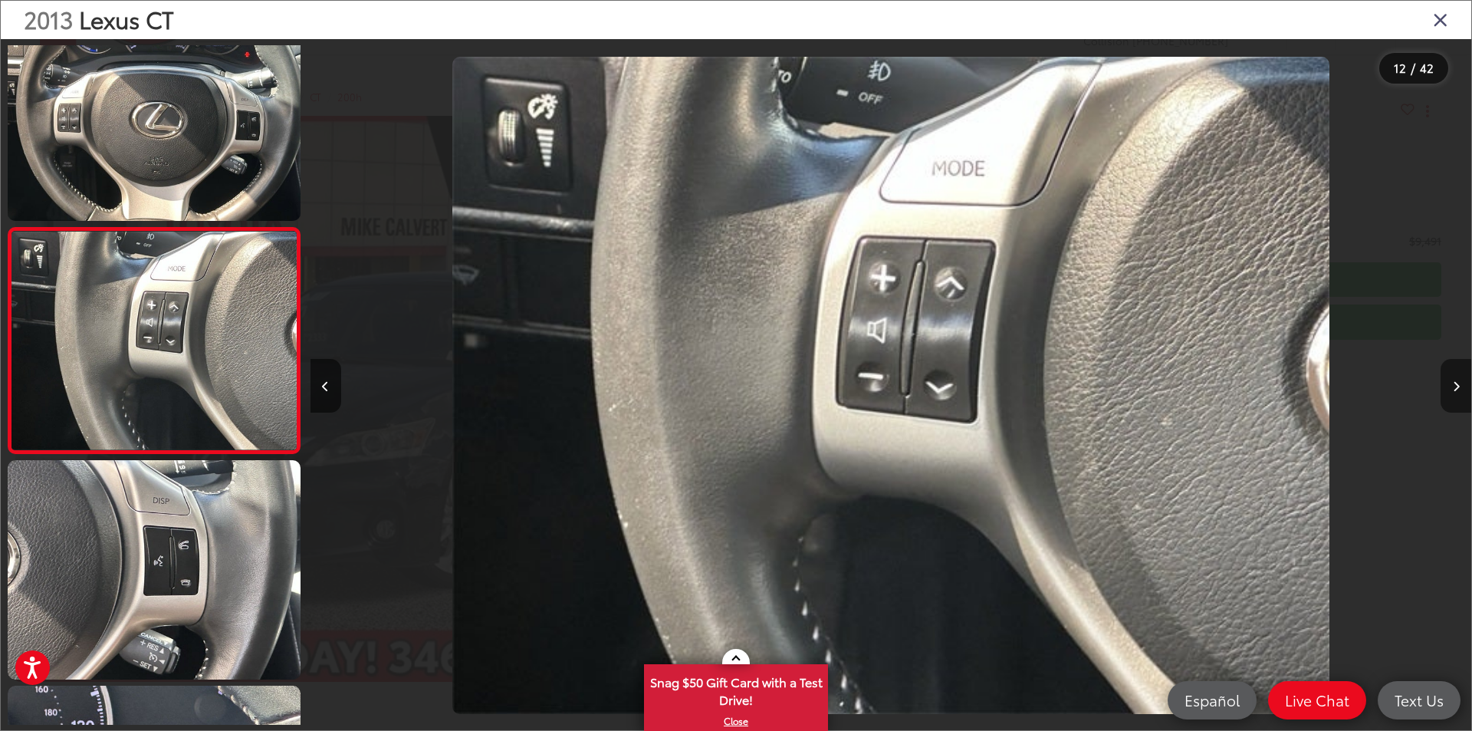
click at [1458, 386] on icon "Next image" at bounding box center [1456, 386] width 7 height 11
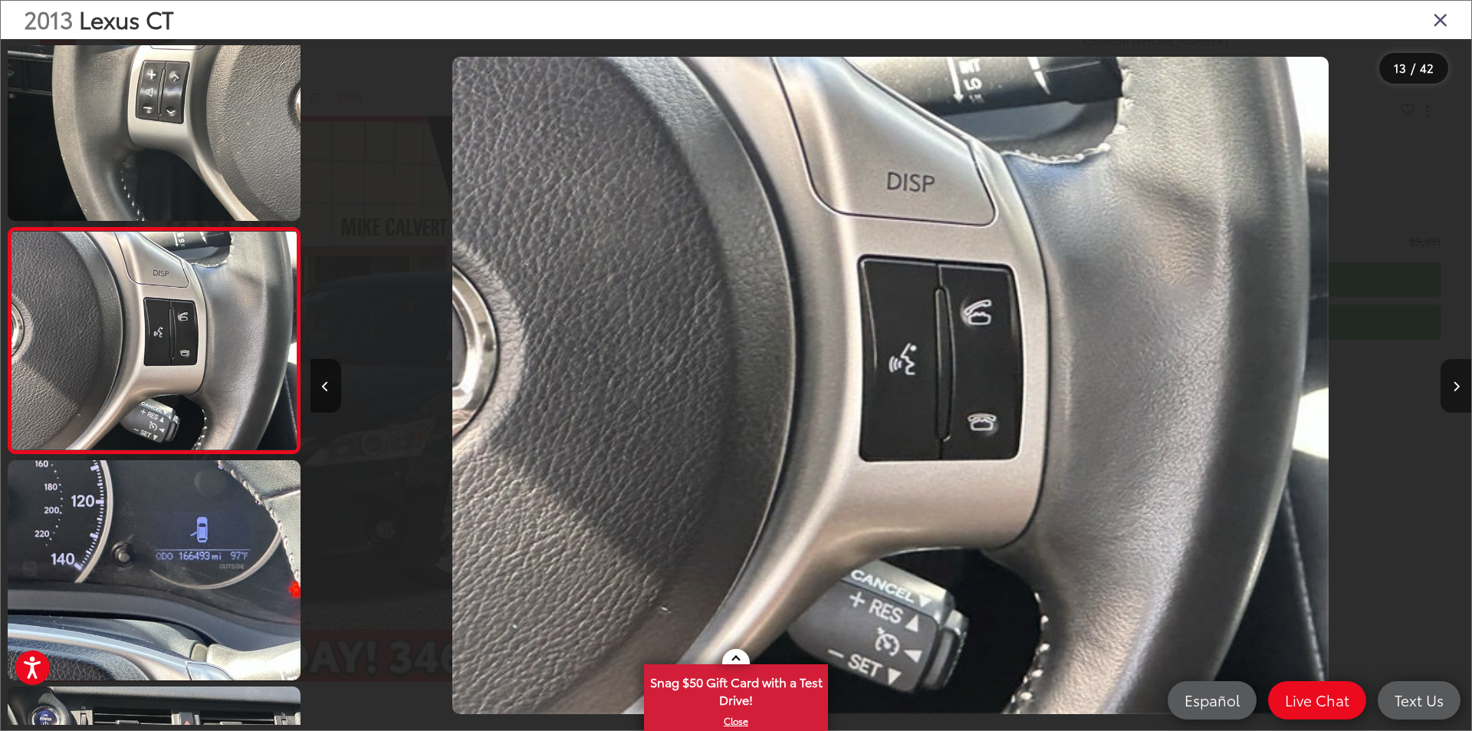
click at [1458, 386] on icon "Next image" at bounding box center [1456, 386] width 7 height 11
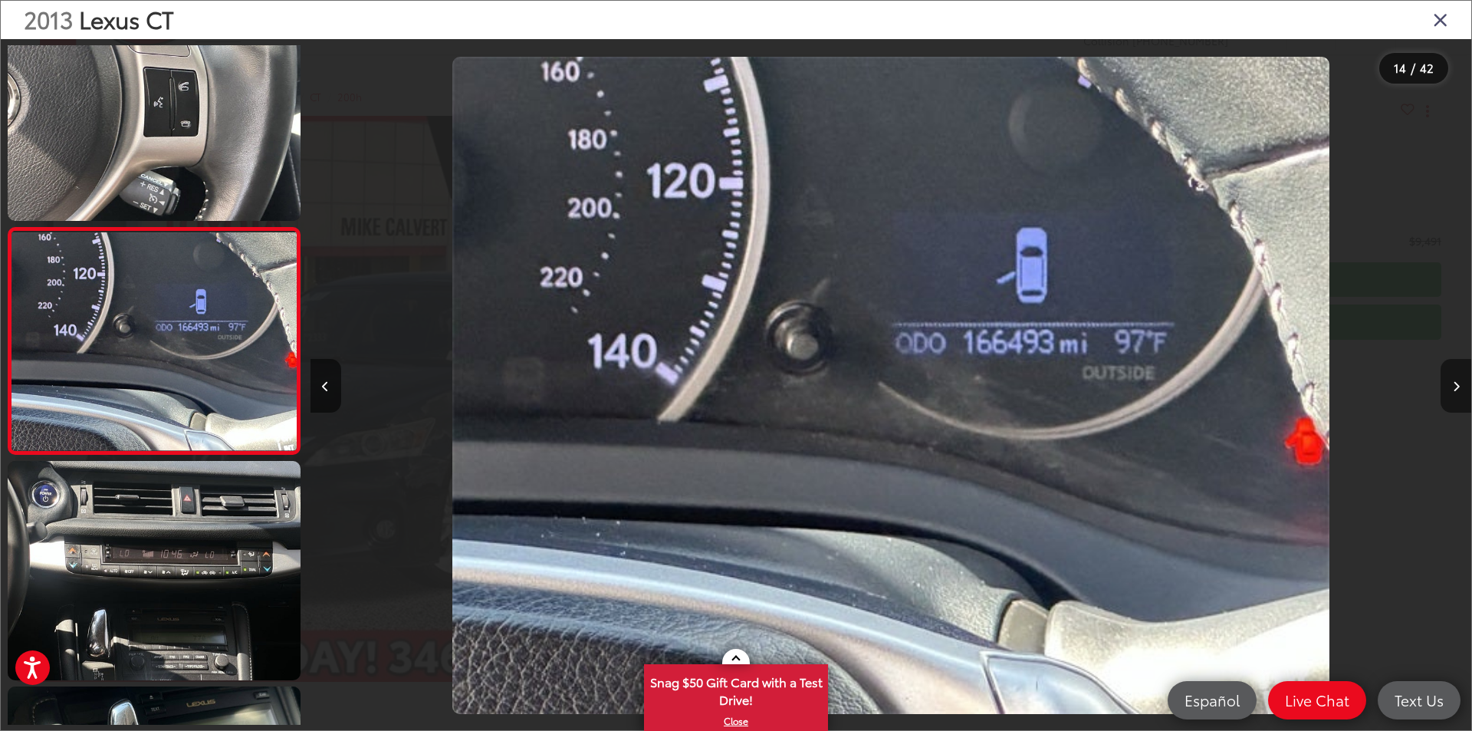
click at [1458, 386] on icon "Next image" at bounding box center [1456, 386] width 7 height 11
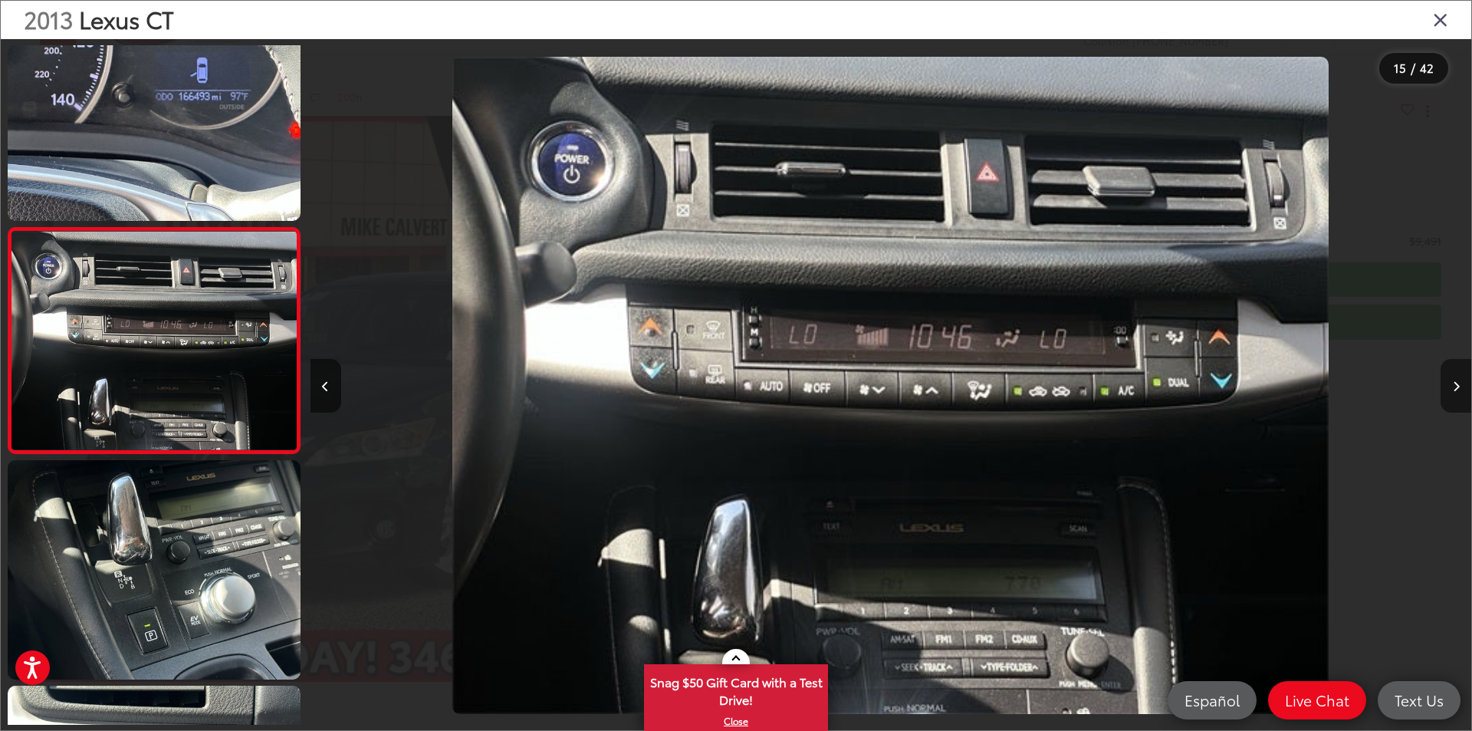
click at [1458, 386] on icon "Next image" at bounding box center [1456, 386] width 7 height 11
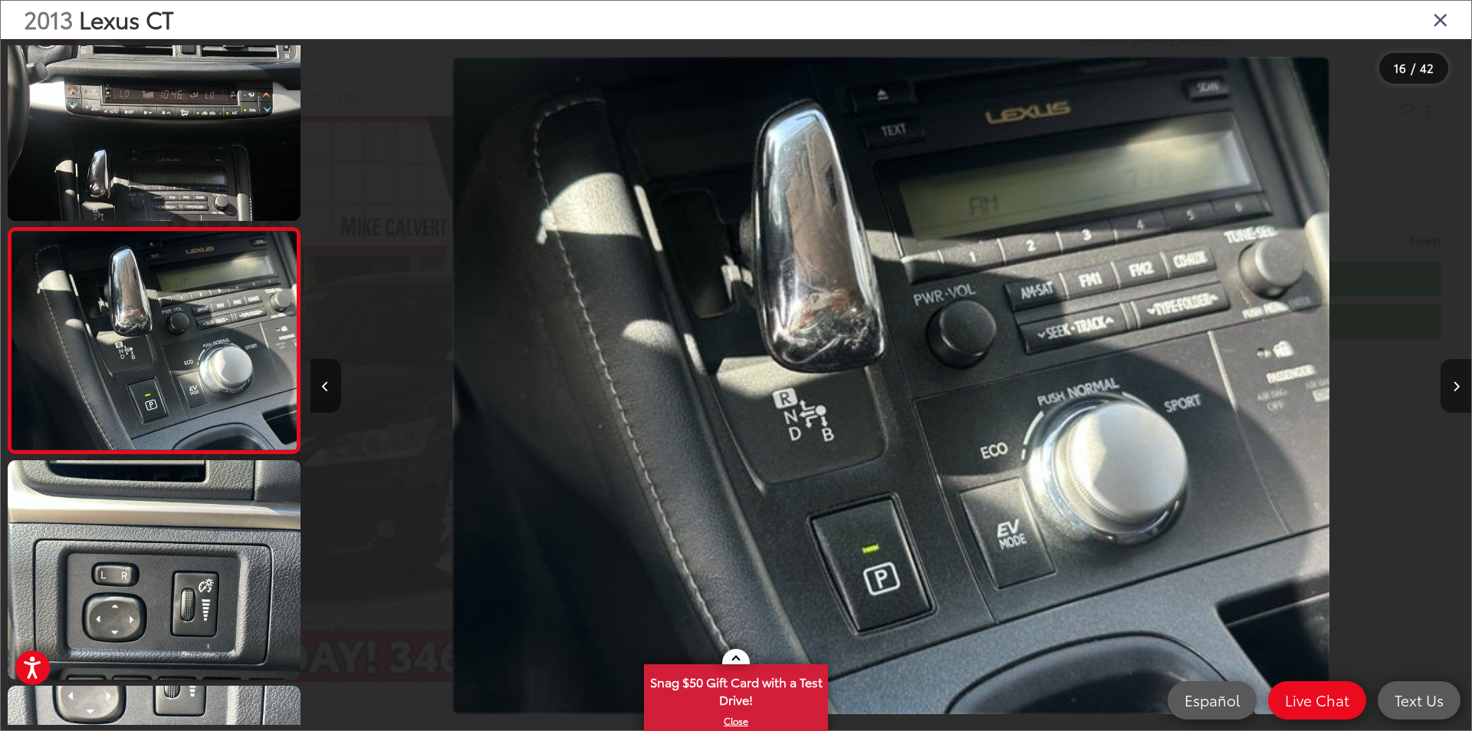
click at [1458, 386] on icon "Next image" at bounding box center [1456, 386] width 7 height 11
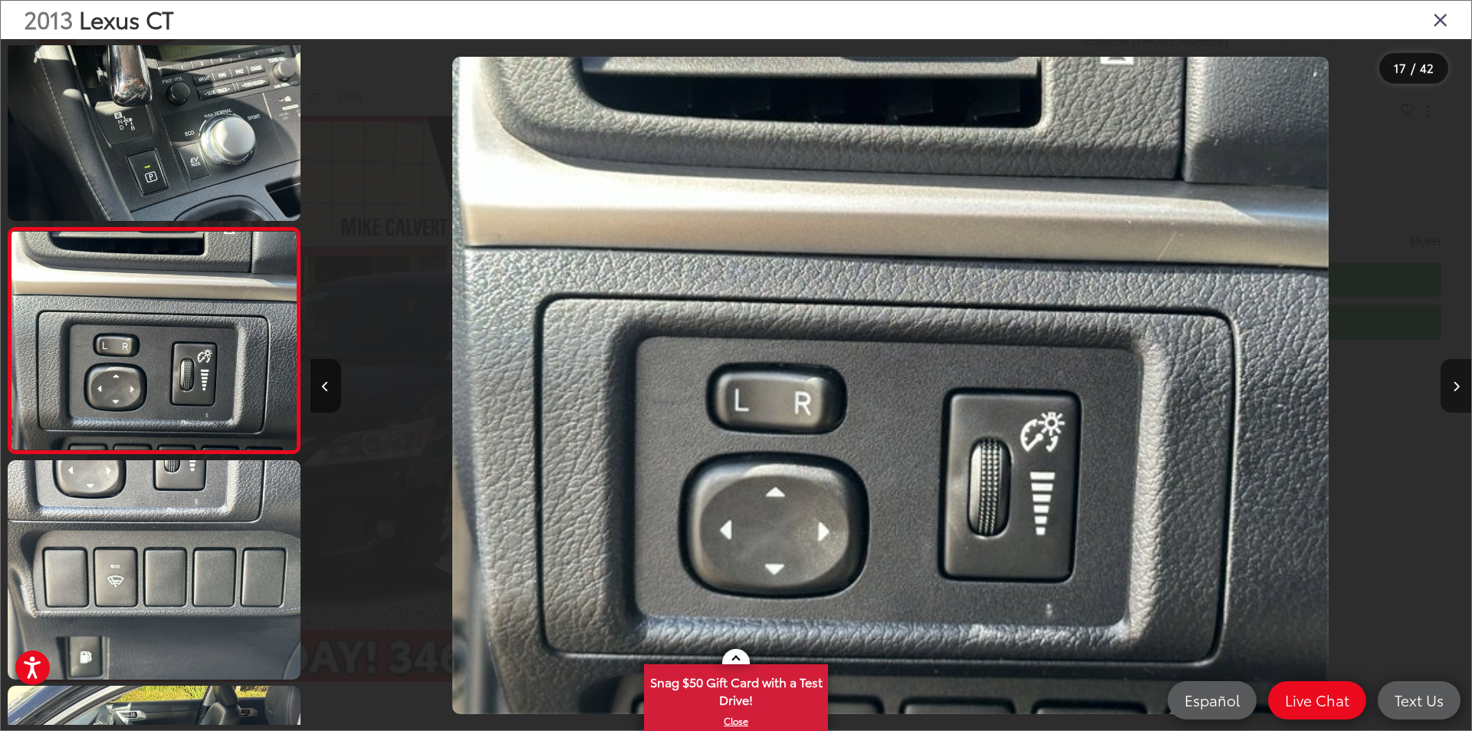
click at [1458, 386] on icon "Next image" at bounding box center [1456, 386] width 7 height 11
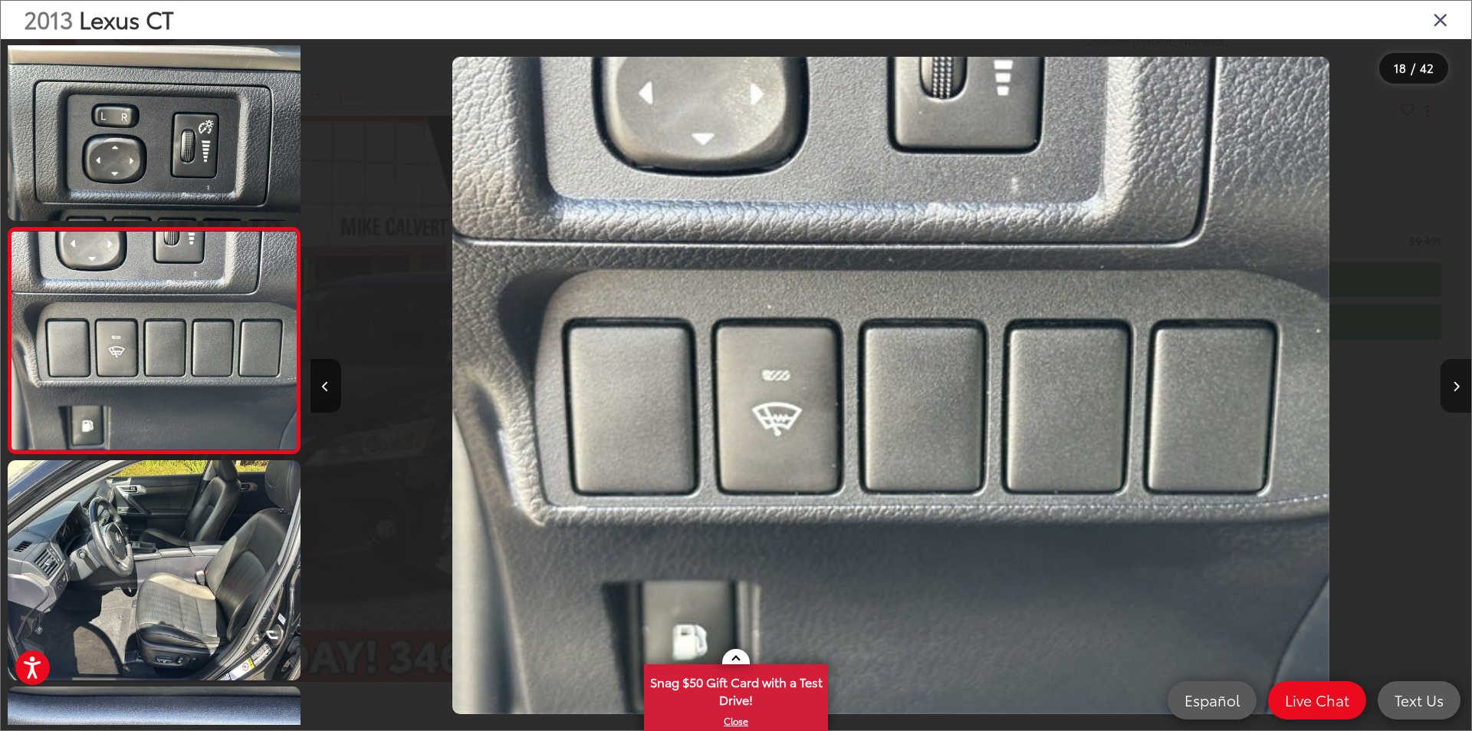
click at [1458, 386] on icon "Next image" at bounding box center [1456, 386] width 7 height 11
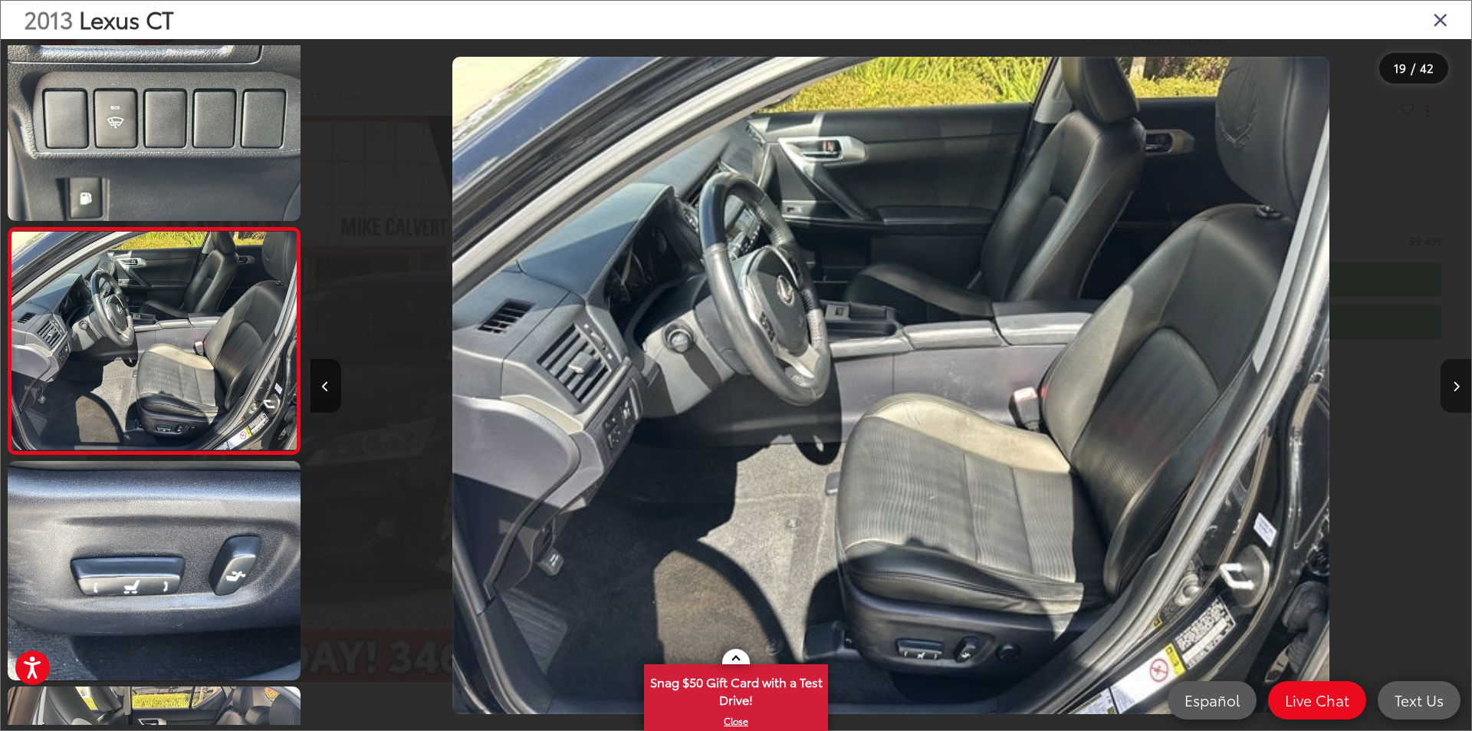
click at [1458, 386] on icon "Next image" at bounding box center [1456, 386] width 7 height 11
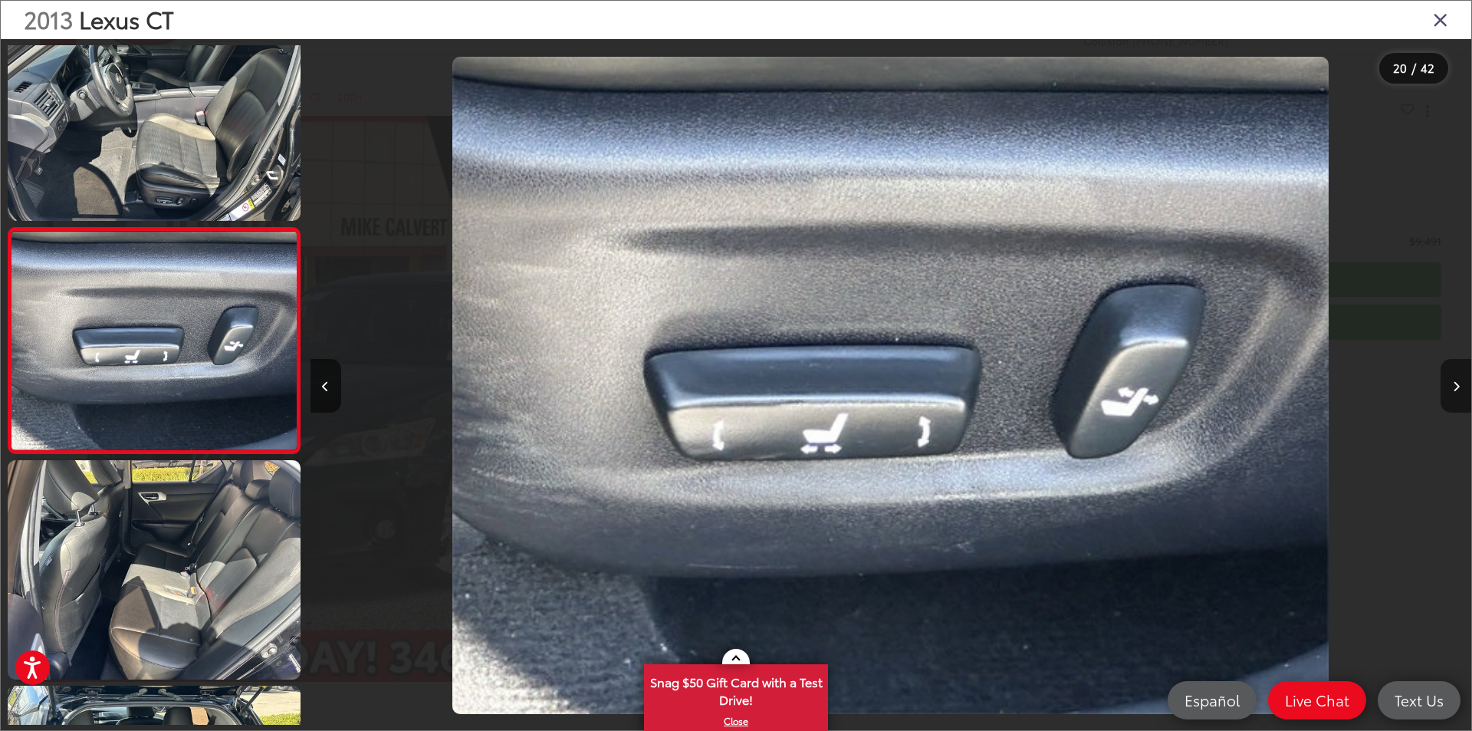
click at [1448, 383] on button "Next image" at bounding box center [1456, 386] width 31 height 54
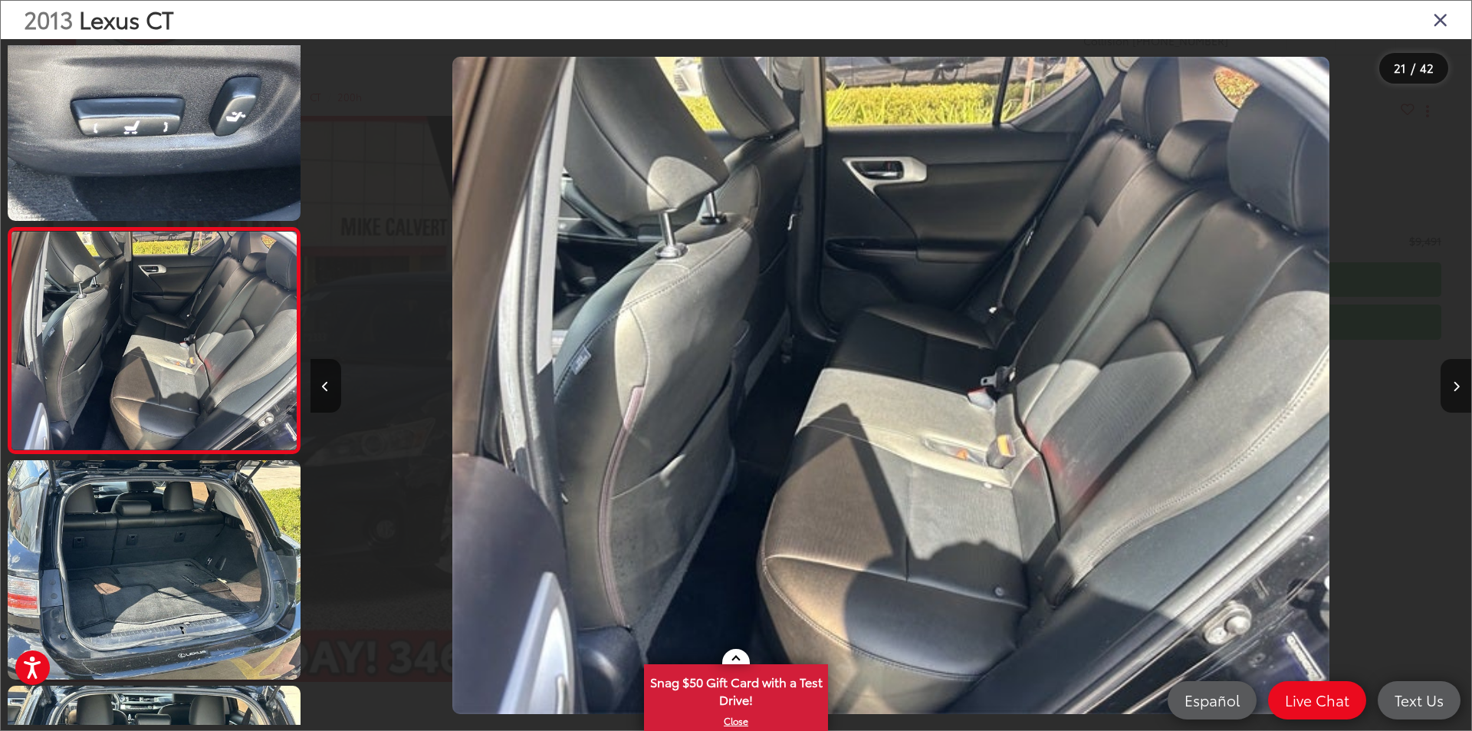
drag, startPoint x: 1448, startPoint y: 382, endPoint x: 1205, endPoint y: 319, distance: 251.1
click at [1355, 368] on div at bounding box center [1326, 385] width 291 height 692
click at [1435, 21] on icon "Close gallery" at bounding box center [1440, 19] width 15 height 20
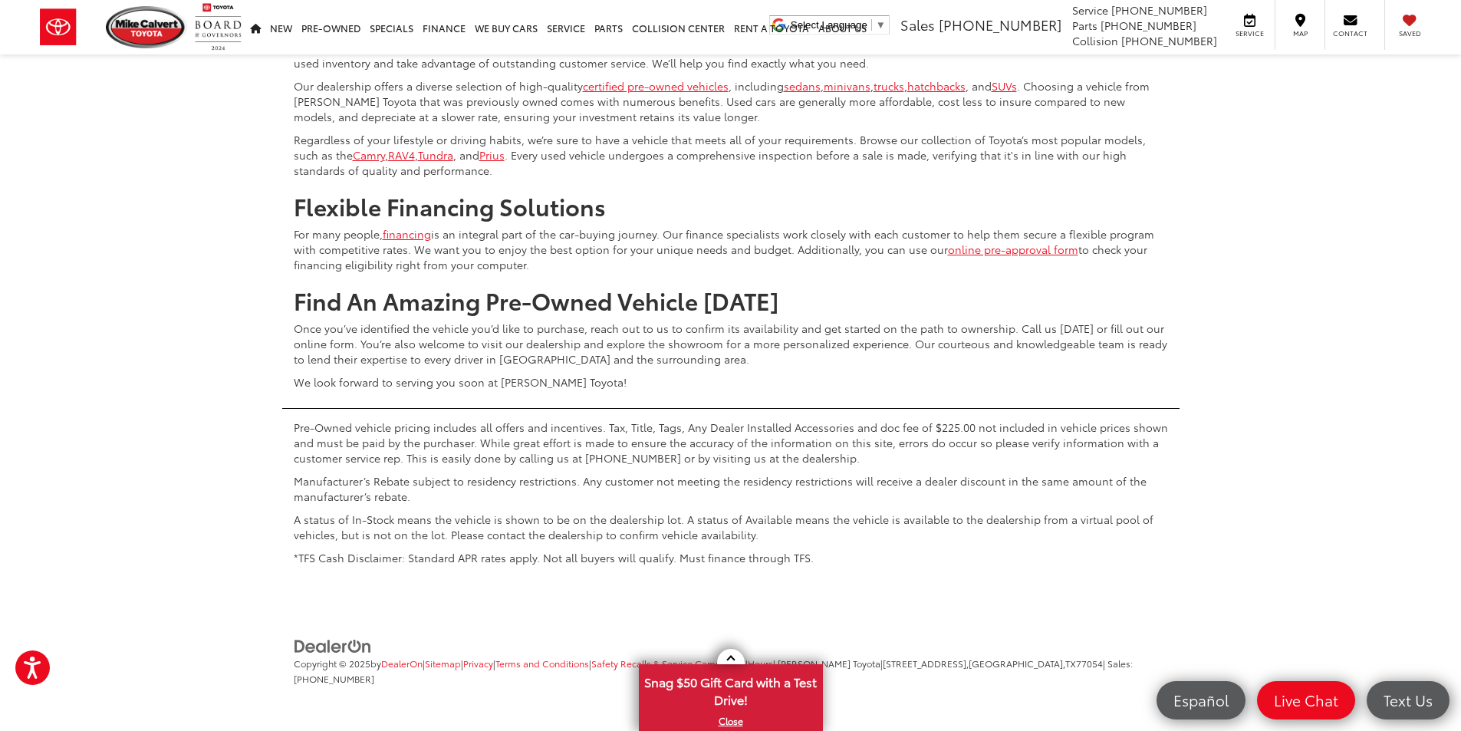
scroll to position [7055, 0]
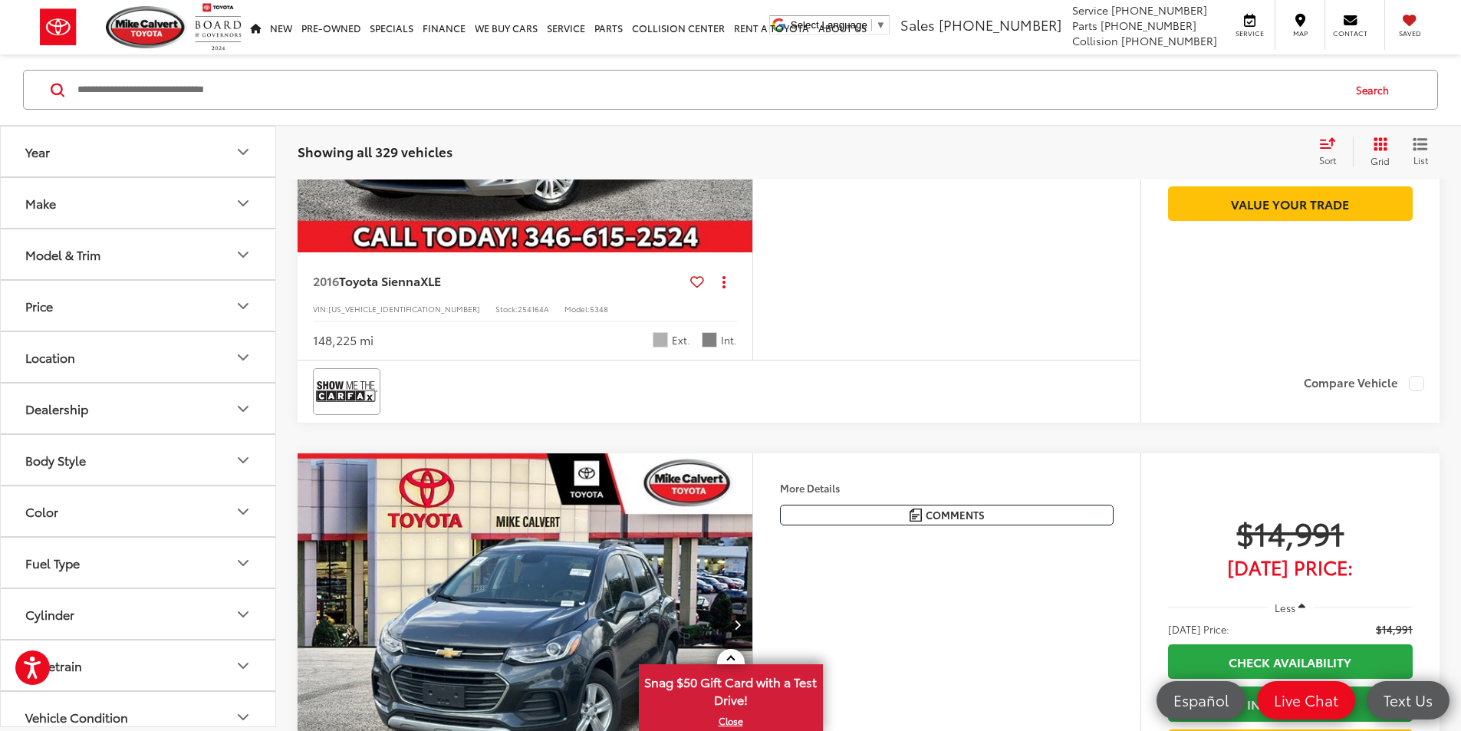
scroll to position [1939, 0]
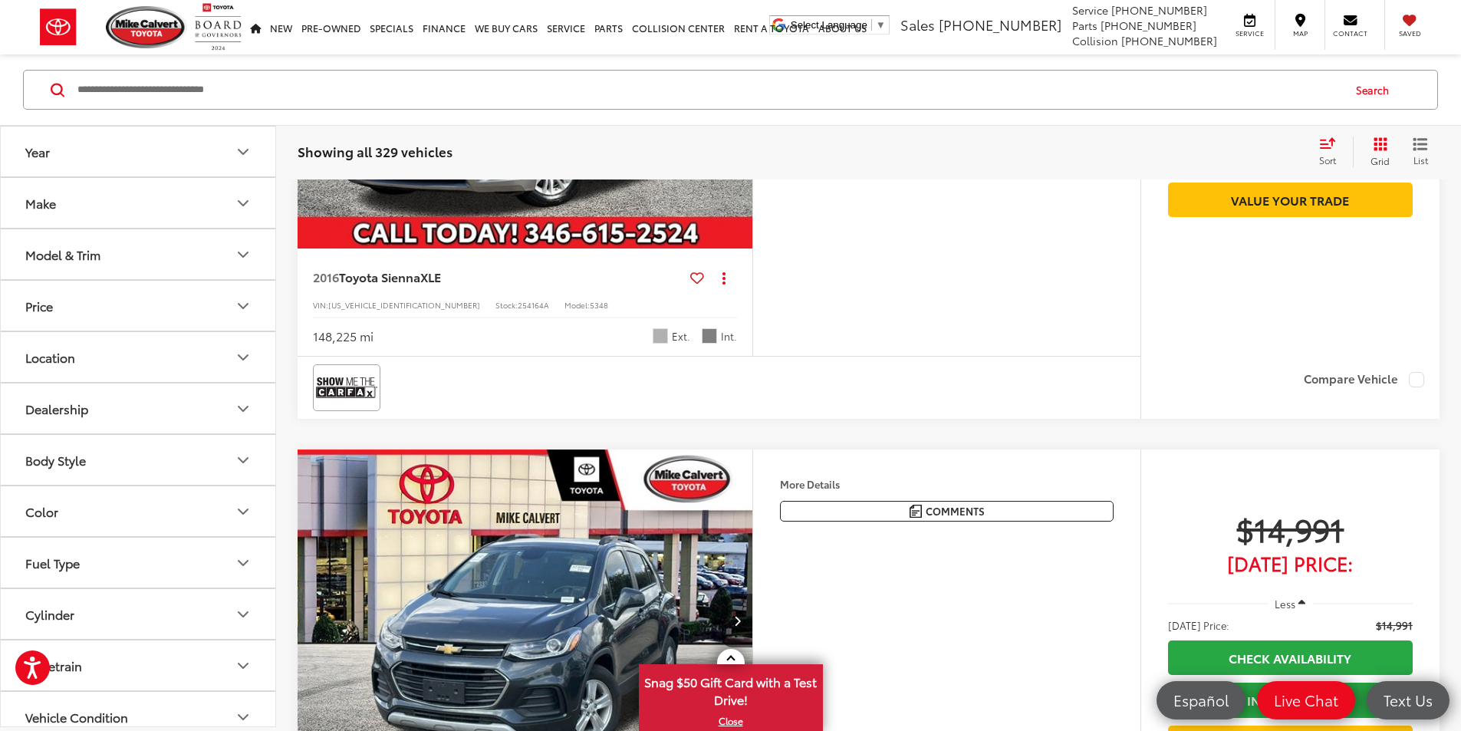
click at [741, 83] on icon "Next image" at bounding box center [737, 77] width 7 height 11
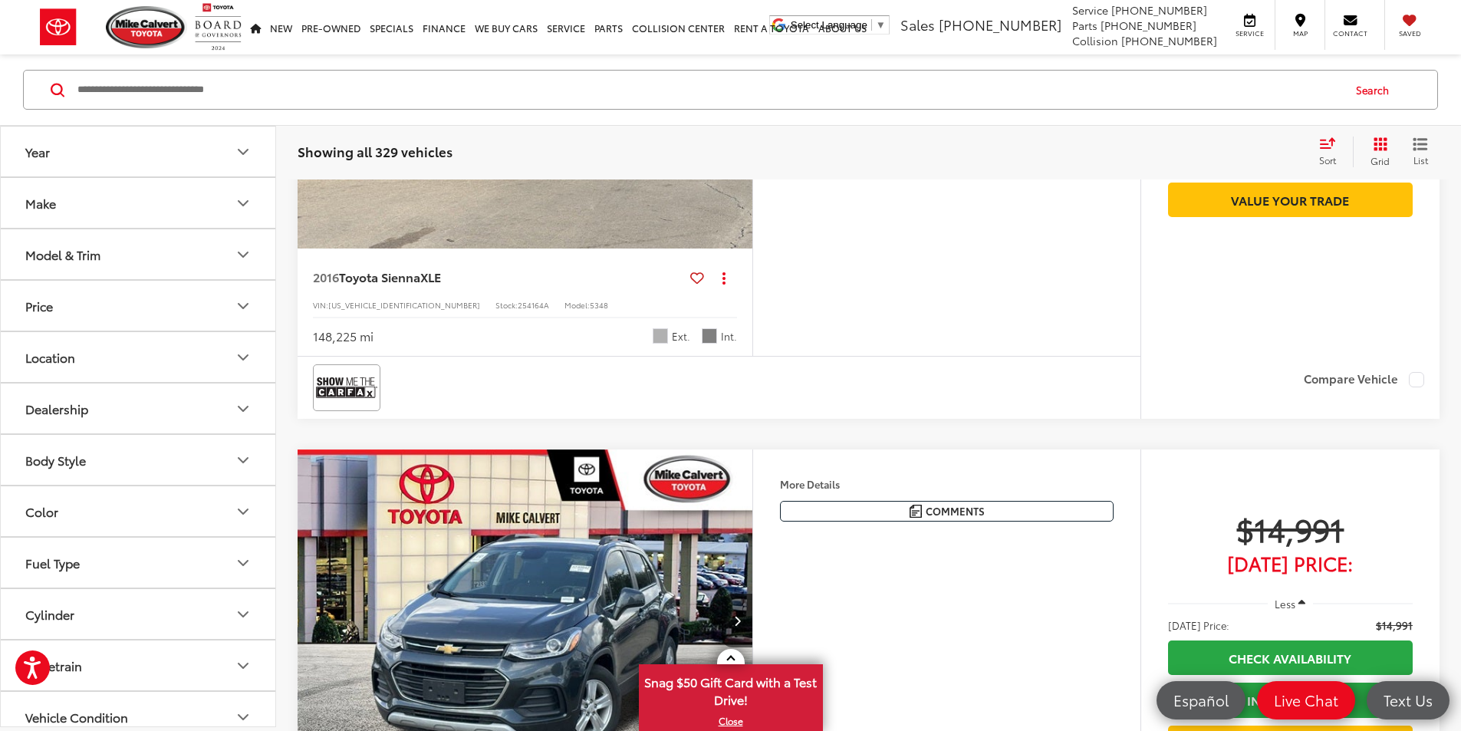
click at [741, 83] on icon "Next image" at bounding box center [737, 77] width 7 height 11
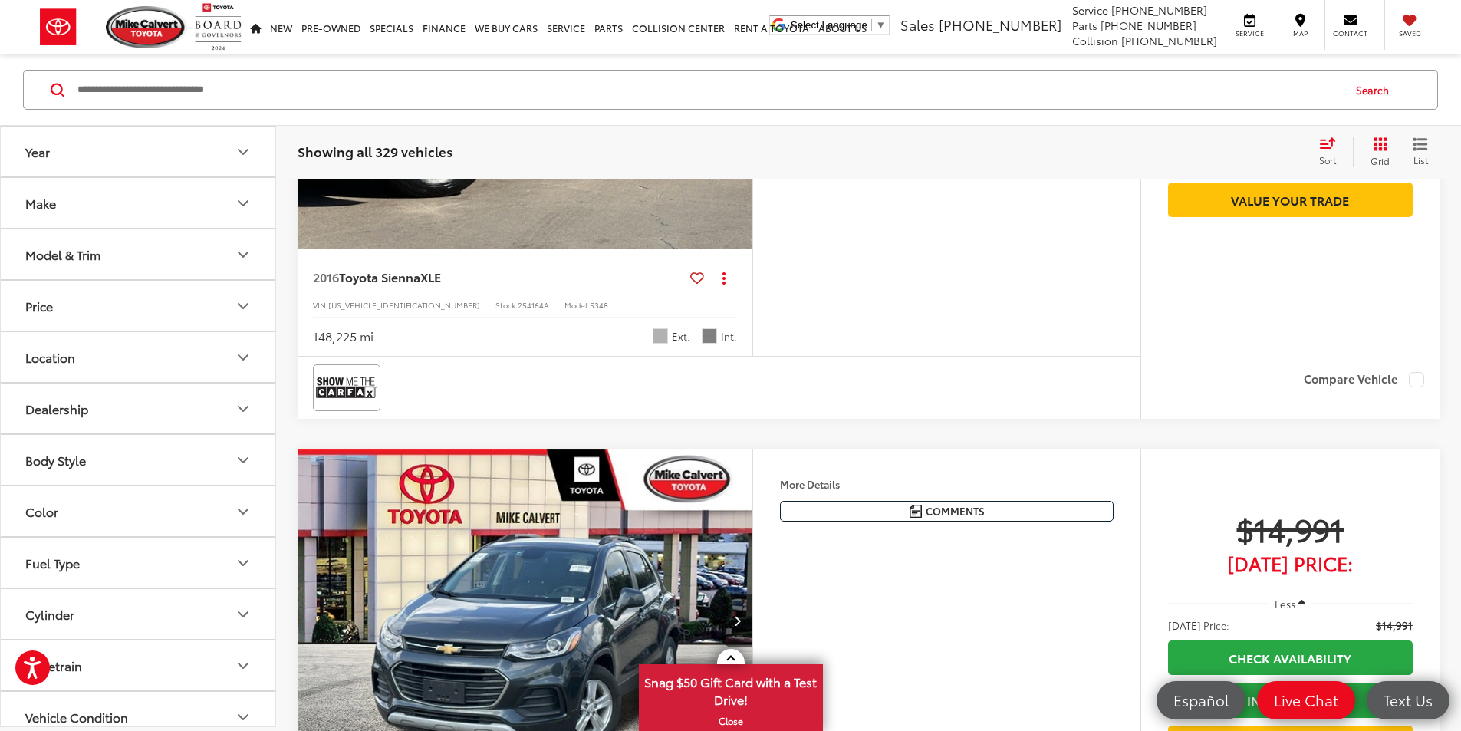
click at [741, 83] on icon "Next image" at bounding box center [737, 77] width 7 height 11
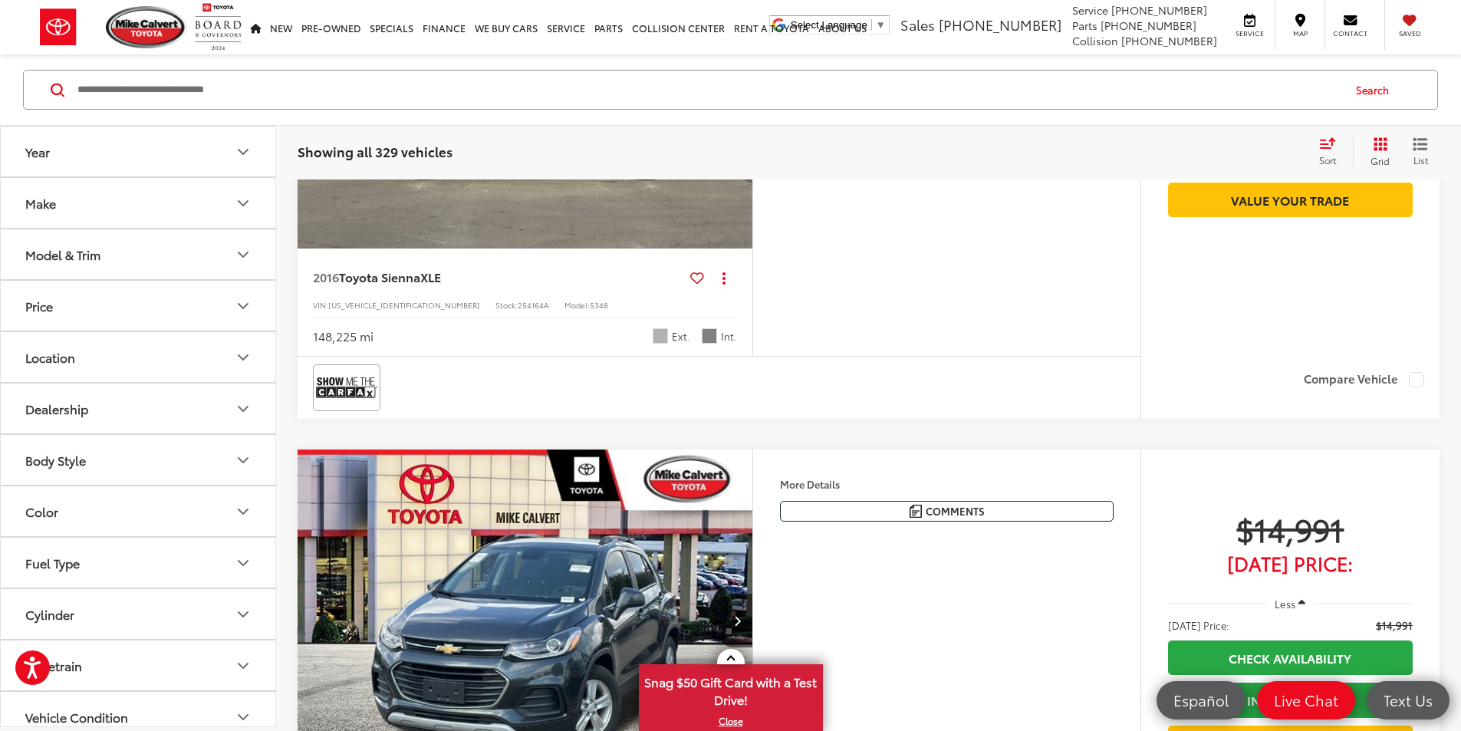
scroll to position [0, 1744]
click at [741, 83] on icon "Next image" at bounding box center [737, 77] width 7 height 11
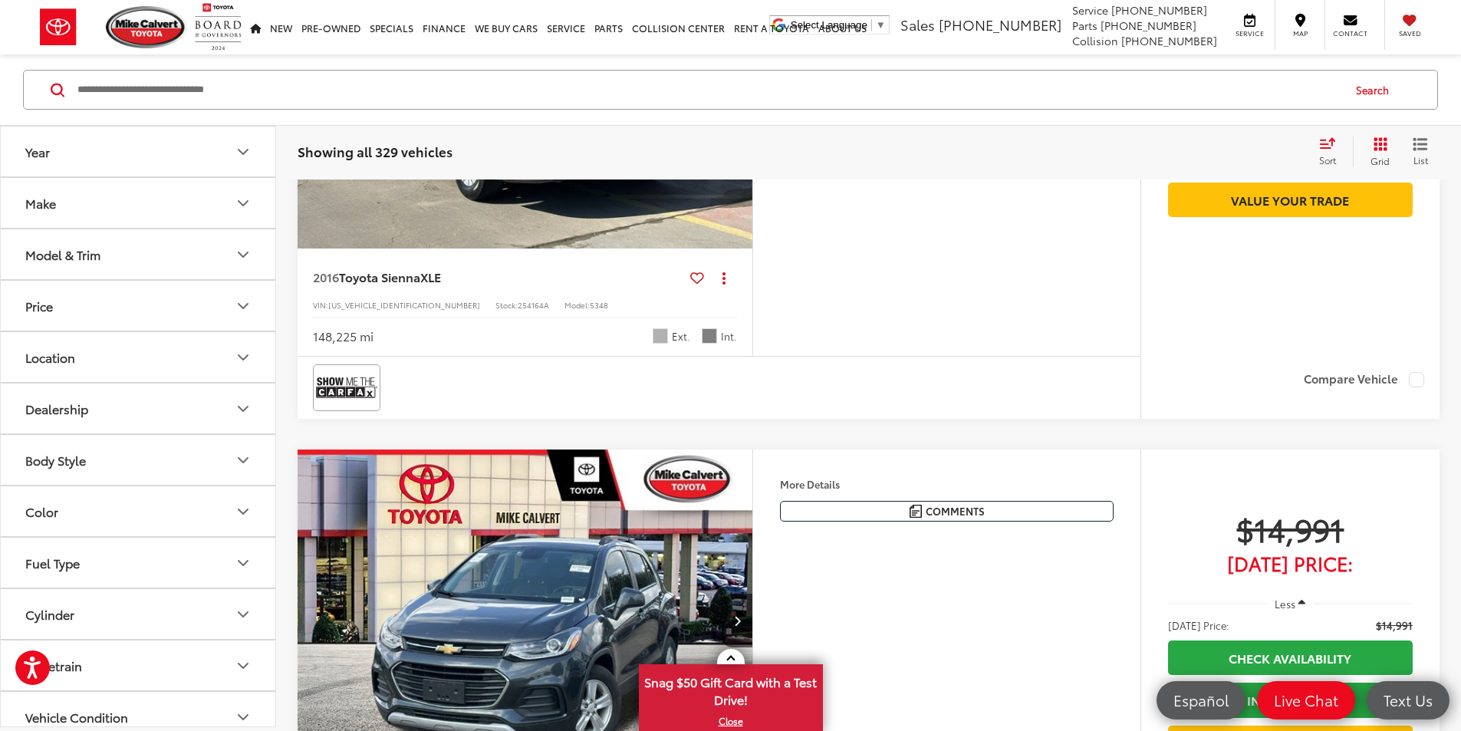
scroll to position [0, 2326]
click at [741, 83] on icon "Next image" at bounding box center [737, 77] width 7 height 11
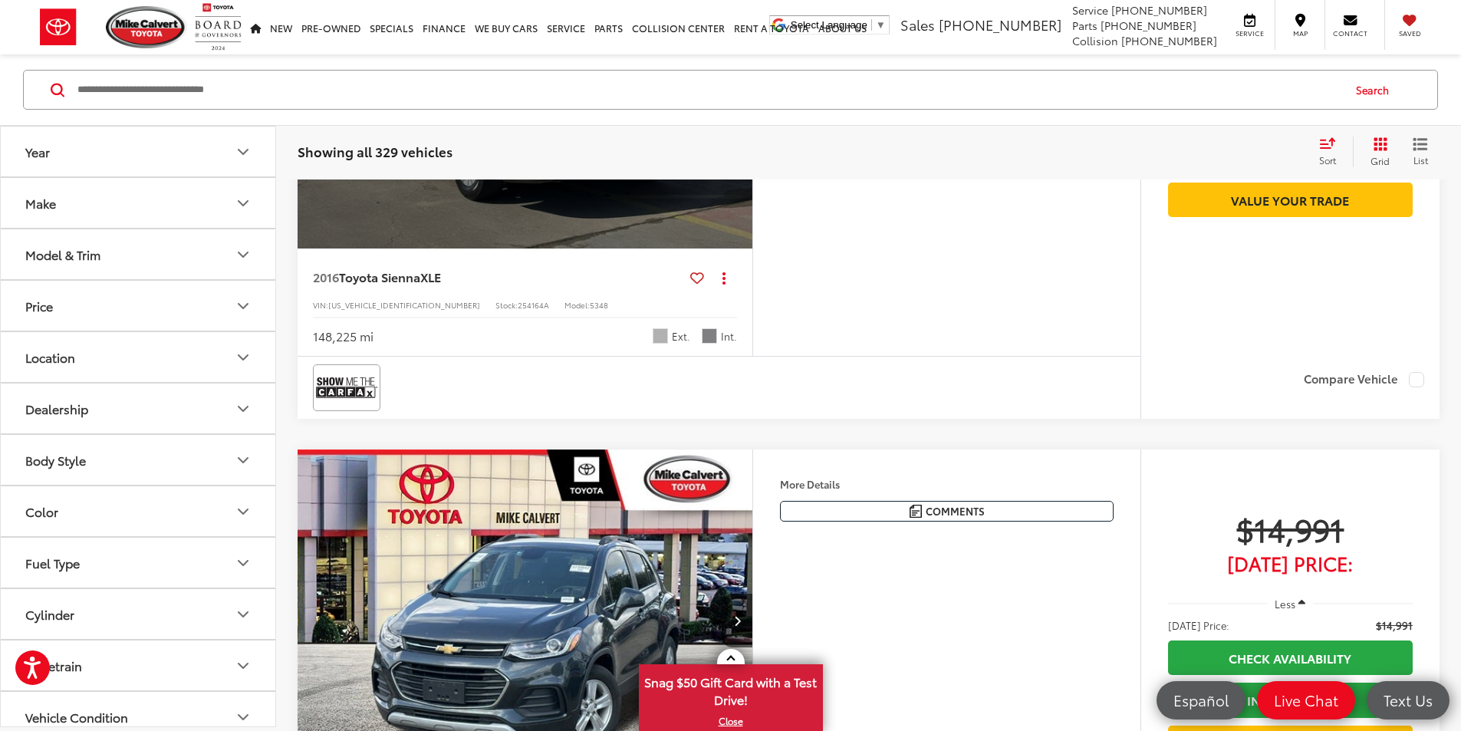
scroll to position [0, 2908]
click at [600, 97] on button "View More" at bounding box center [523, 78] width 162 height 38
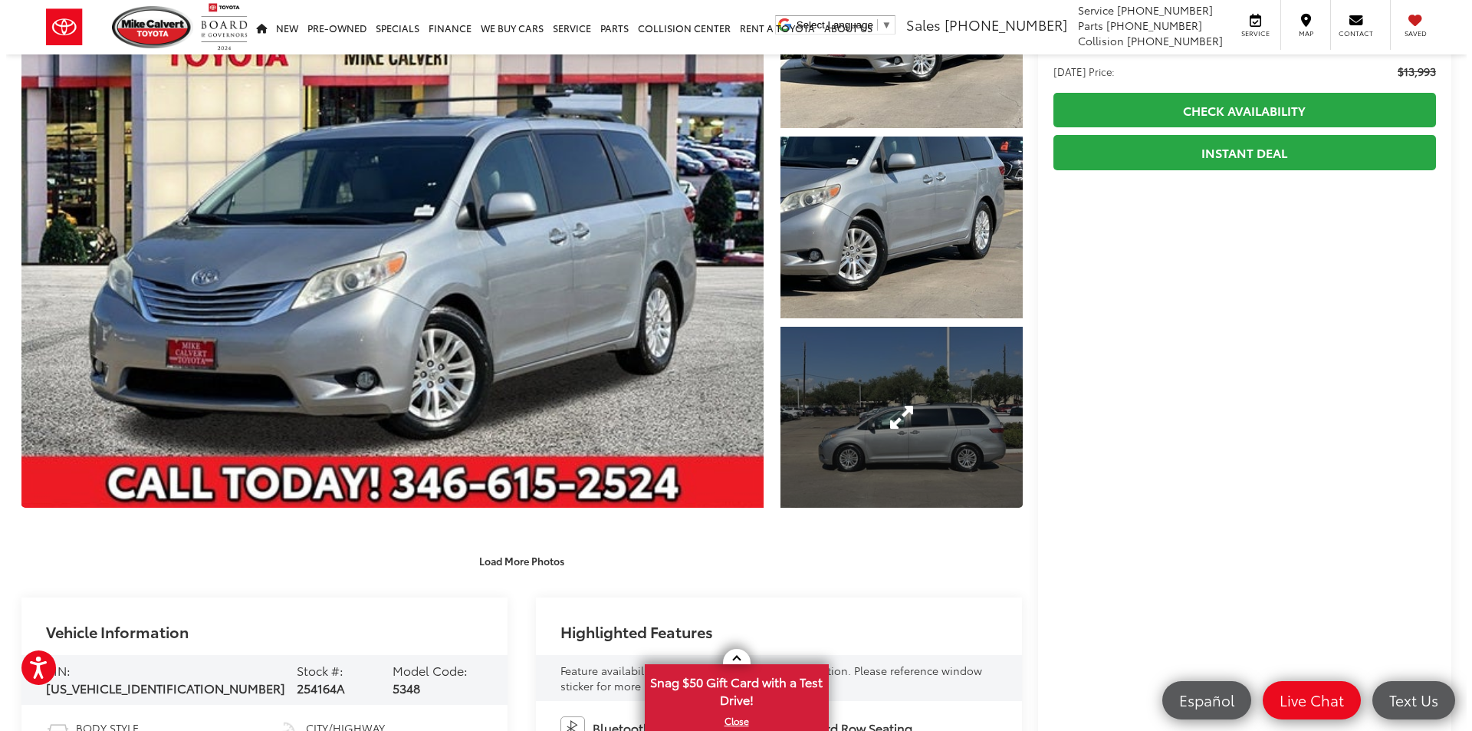
scroll to position [153, 0]
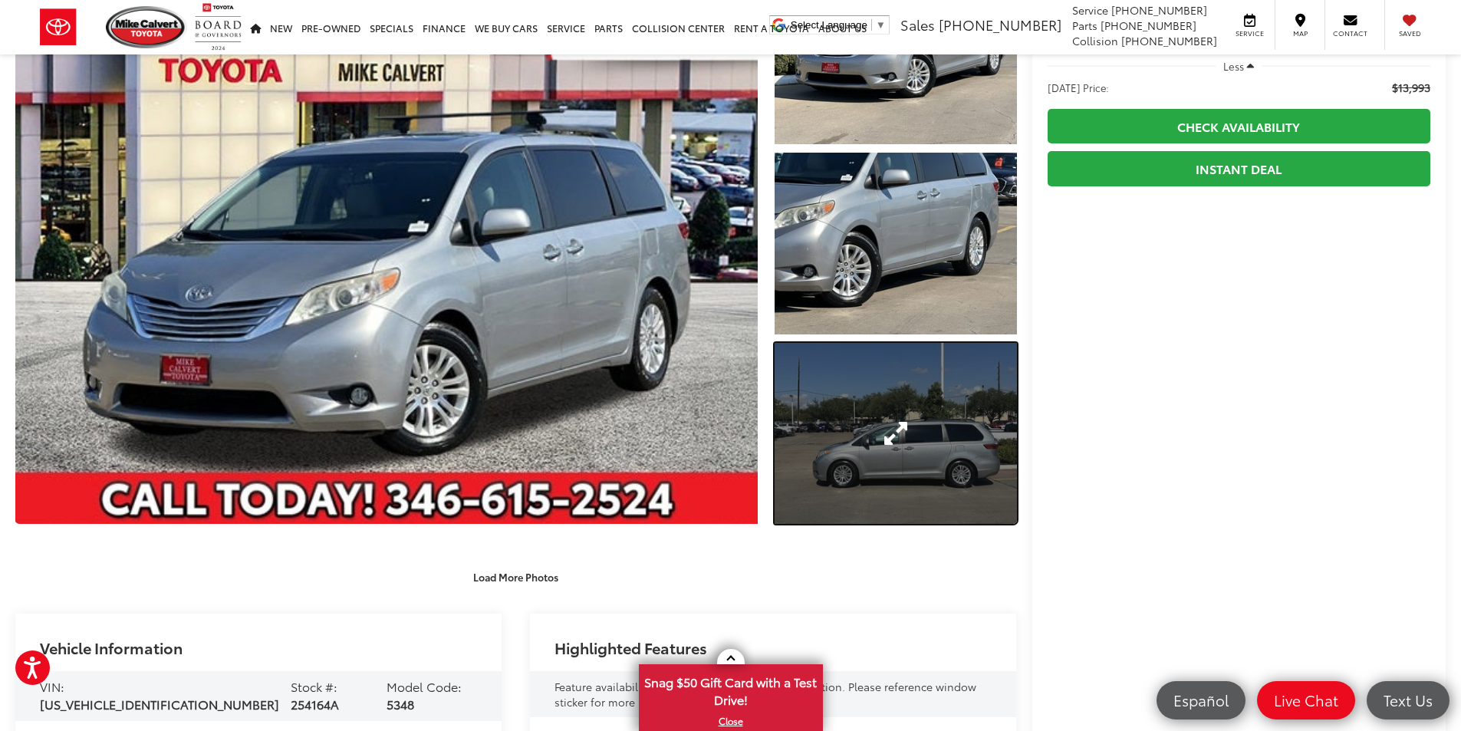
click at [862, 445] on link "Expand Photo 3" at bounding box center [895, 434] width 242 height 182
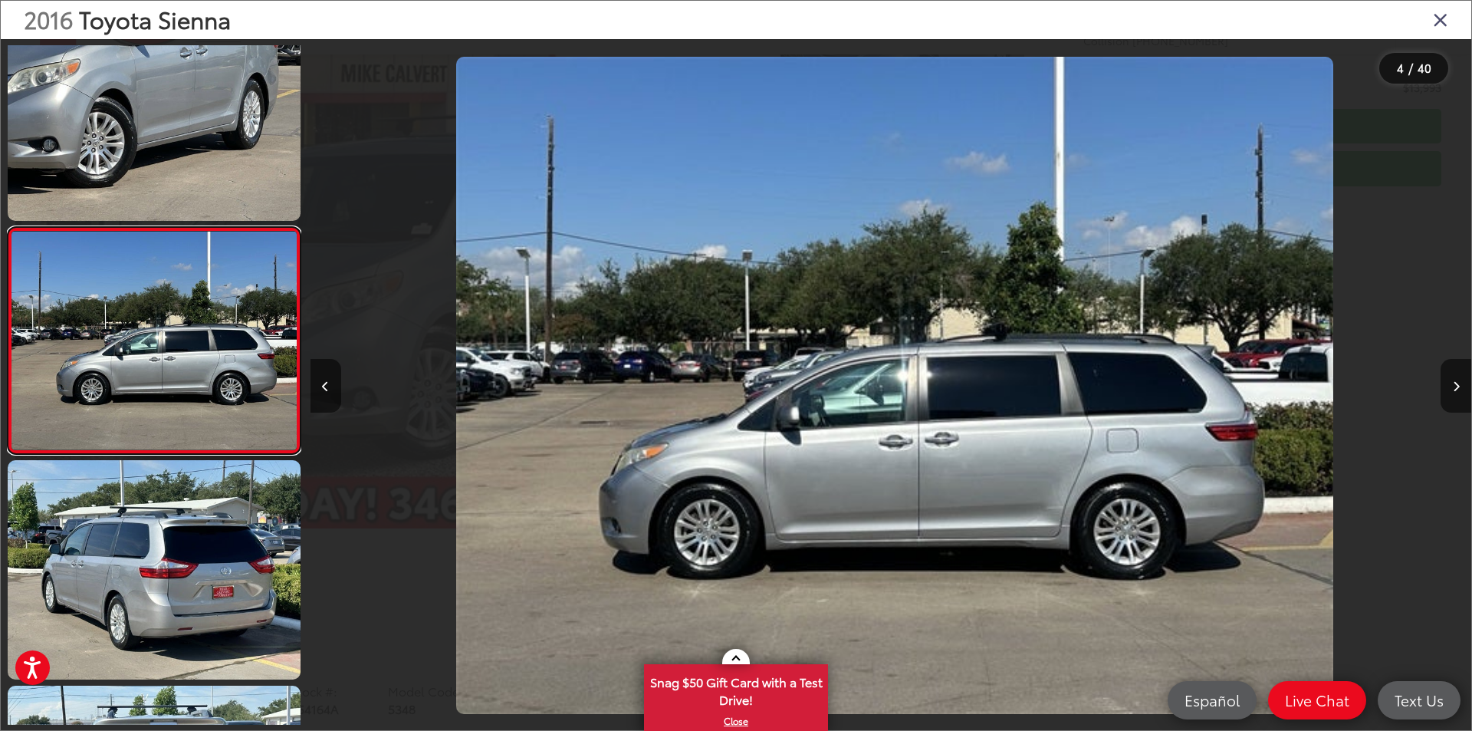
scroll to position [0, 3484]
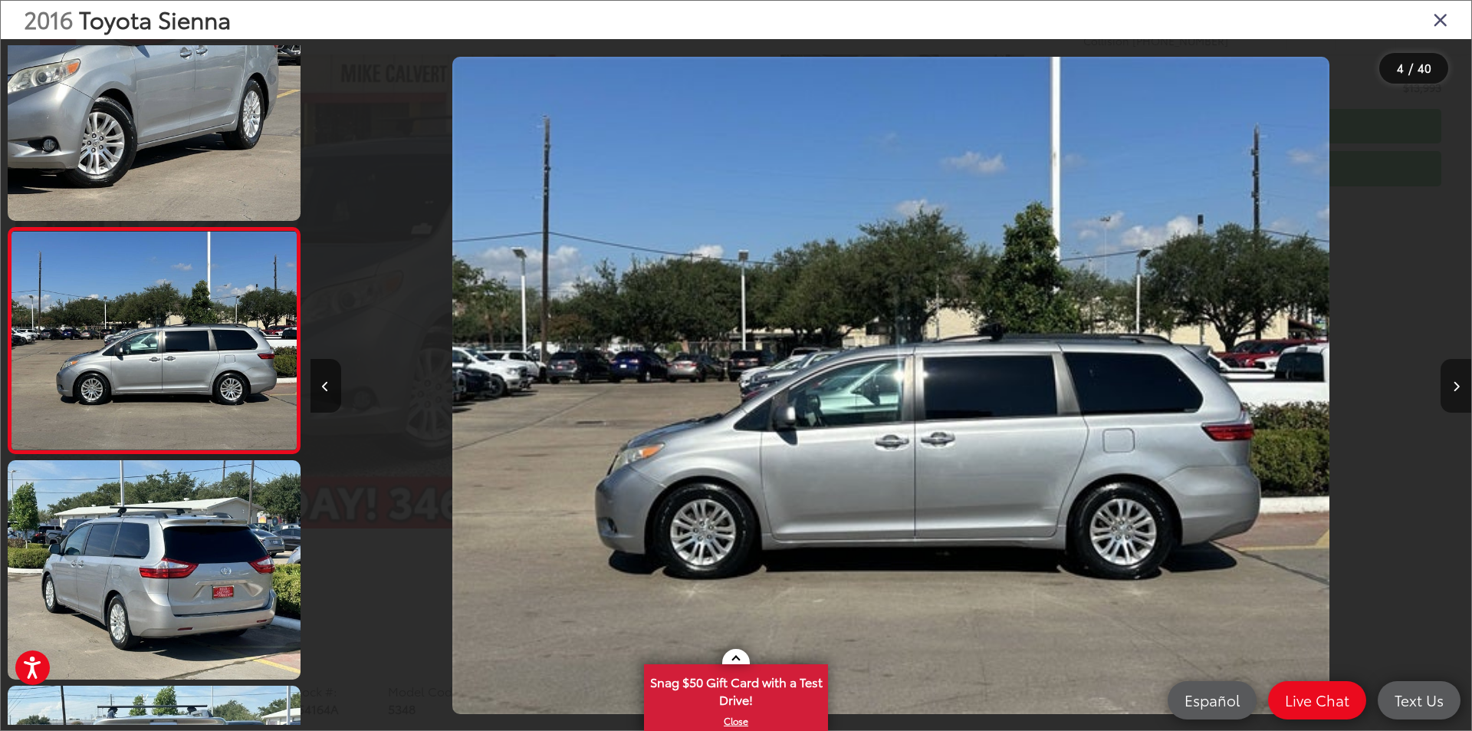
click at [1460, 386] on button "Next image" at bounding box center [1456, 386] width 31 height 54
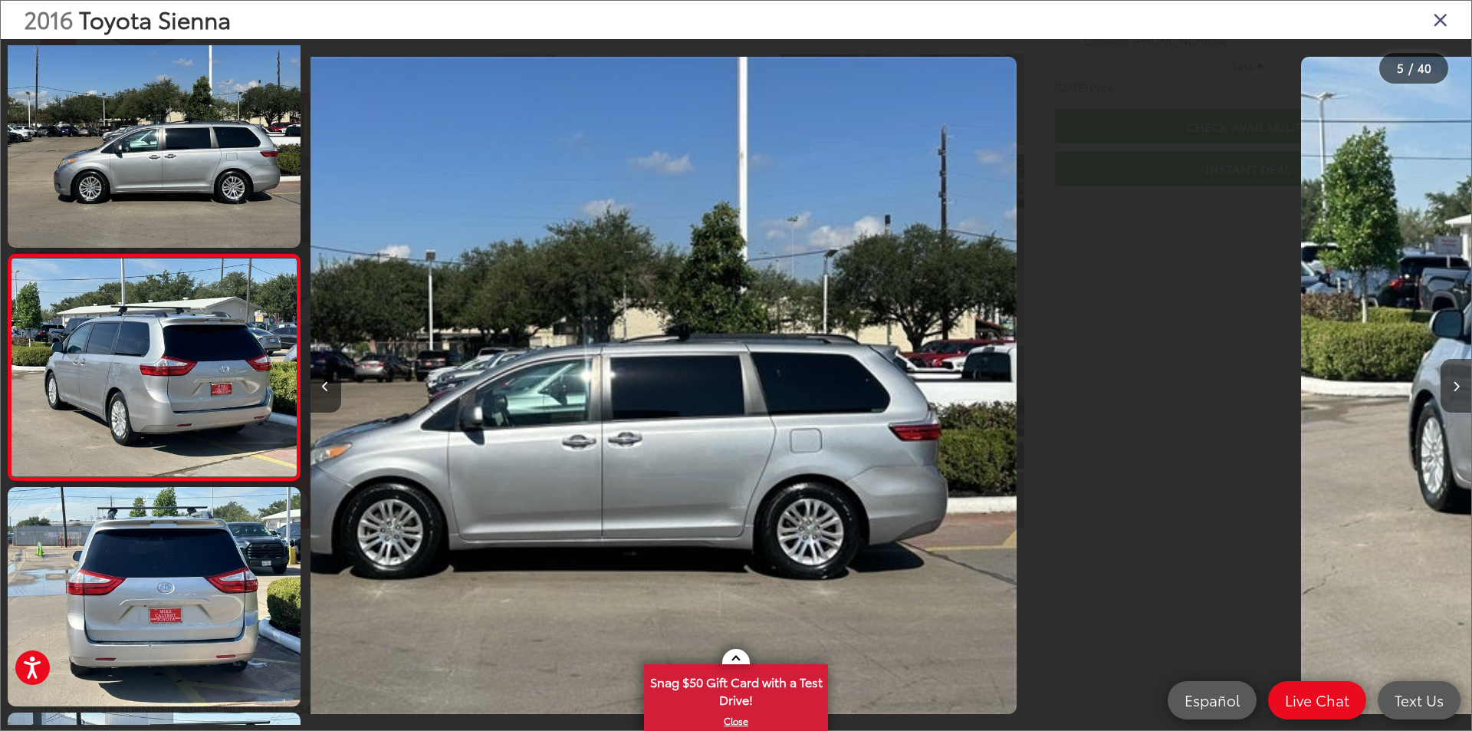
scroll to position [722, 0]
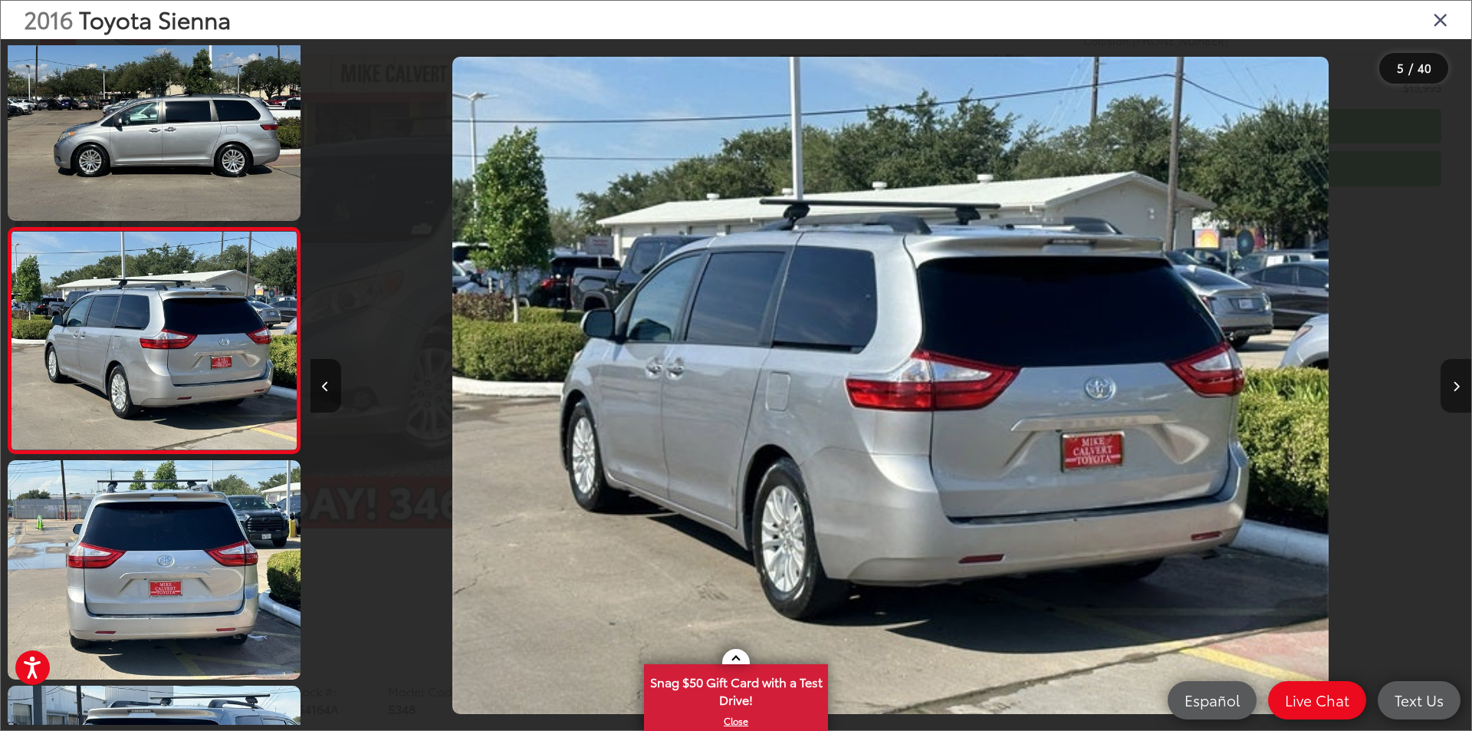
click at [1460, 382] on button "Next image" at bounding box center [1456, 386] width 31 height 54
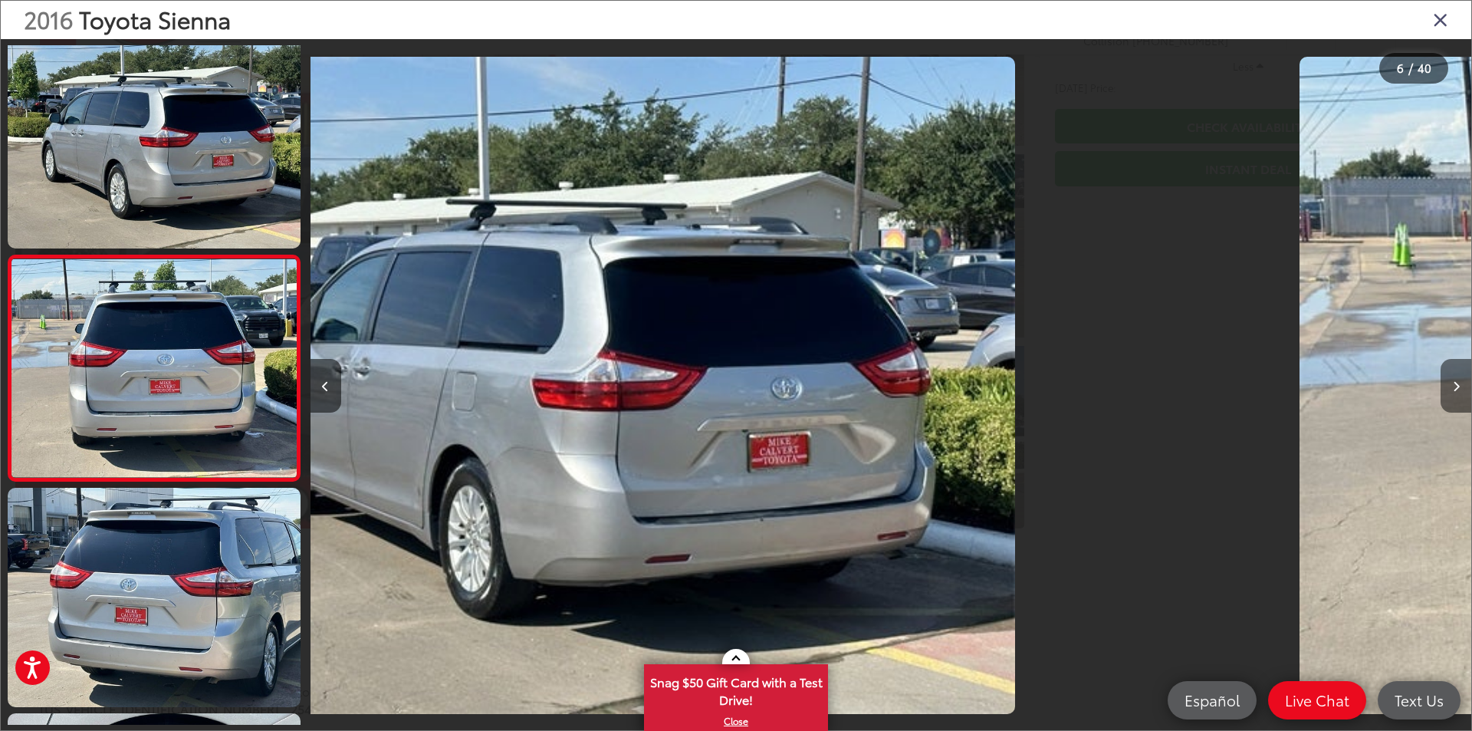
scroll to position [947, 0]
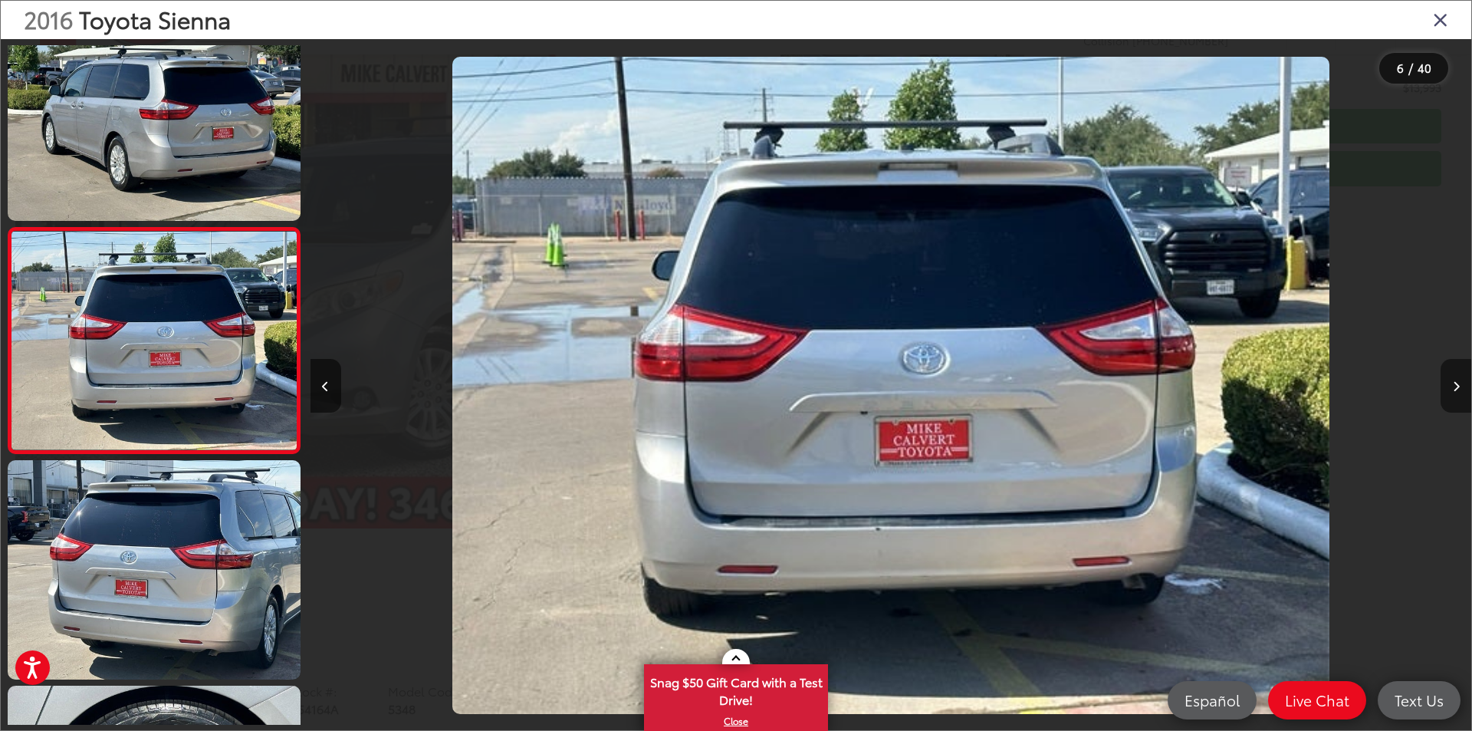
click at [1460, 382] on button "Next image" at bounding box center [1456, 386] width 31 height 54
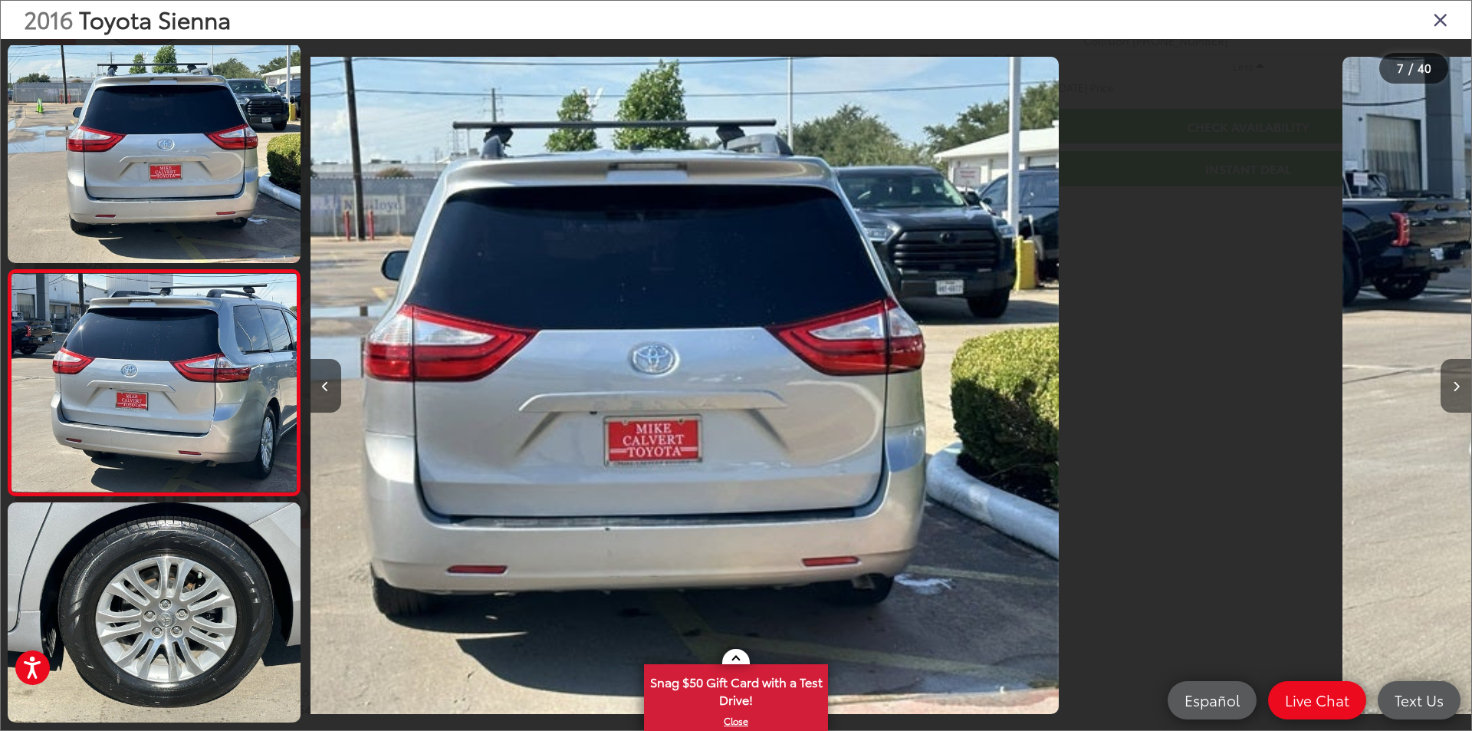
scroll to position [1172, 0]
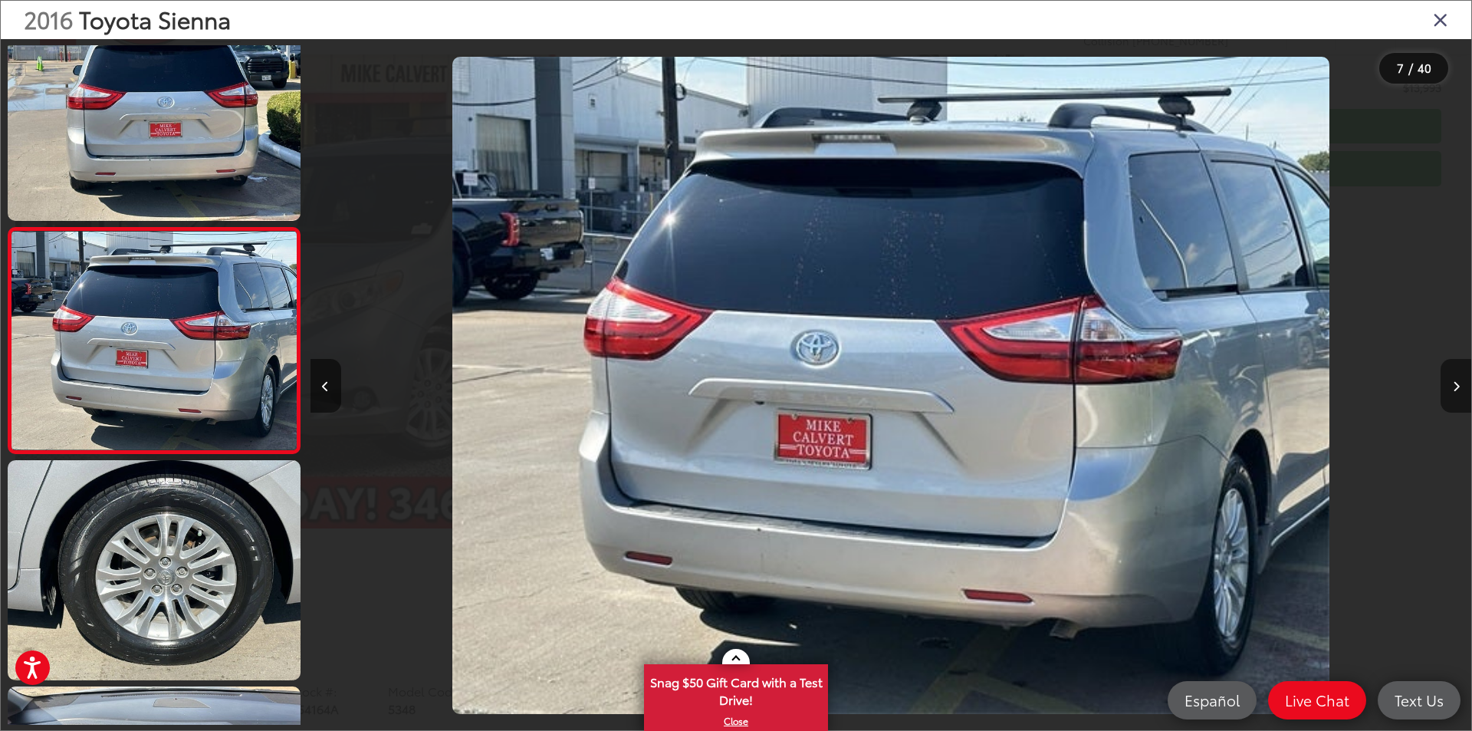
click at [1460, 382] on button "Next image" at bounding box center [1456, 386] width 31 height 54
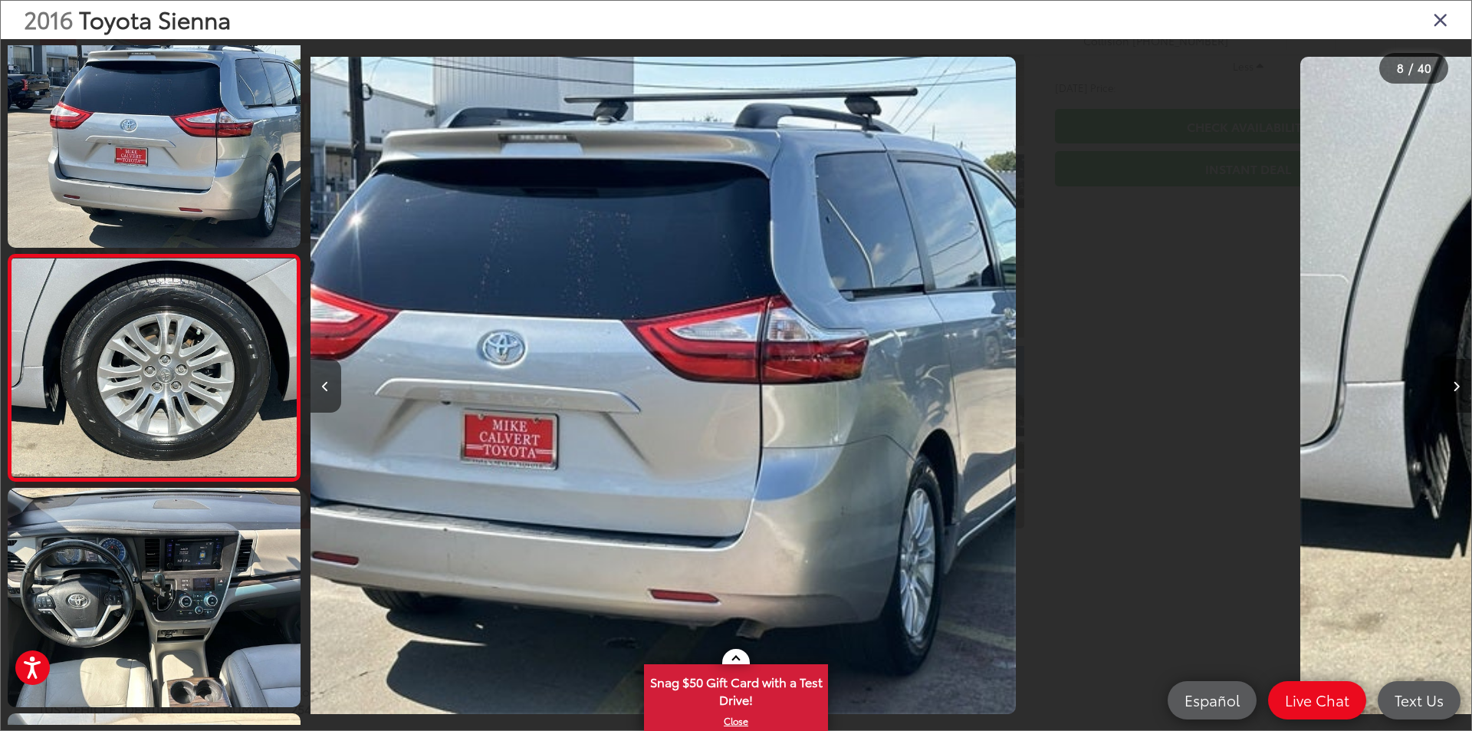
scroll to position [1398, 0]
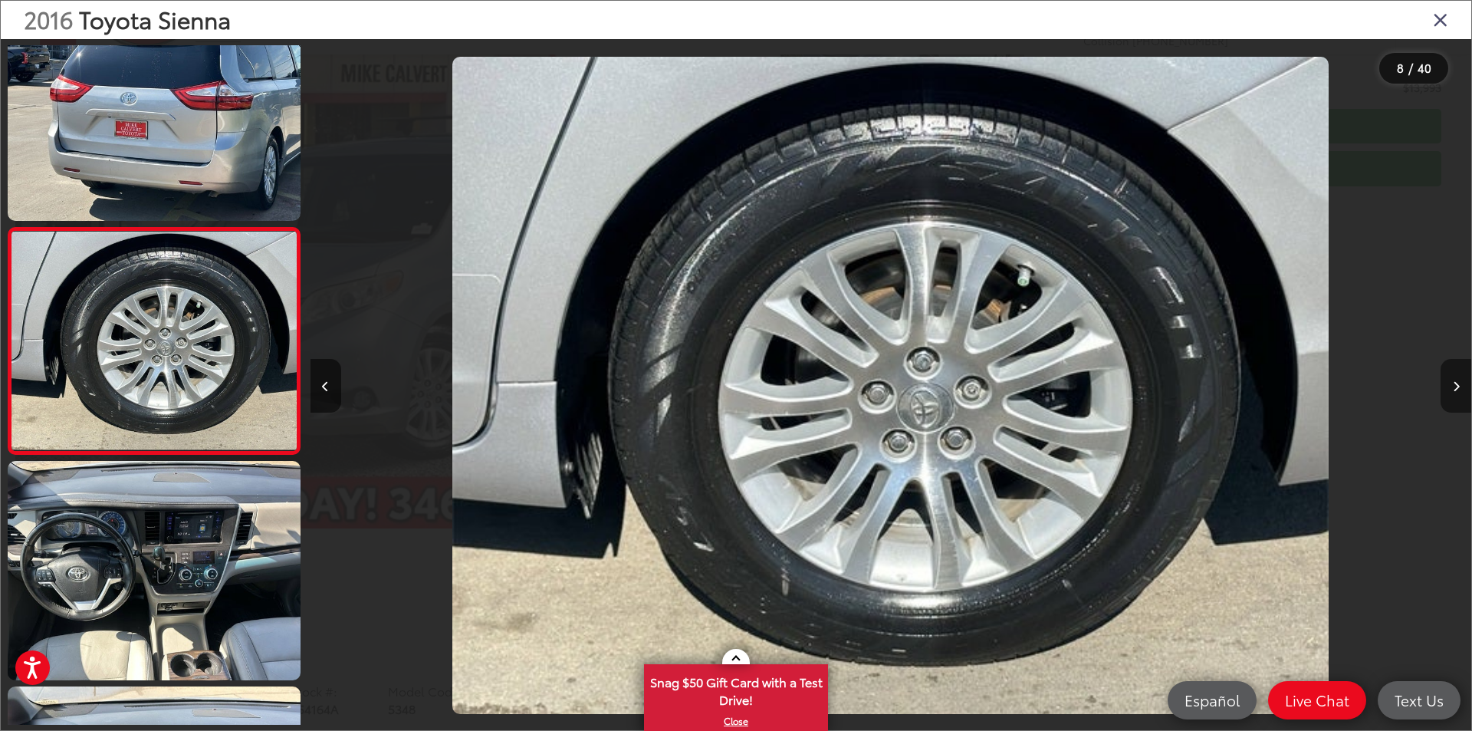
click at [1460, 382] on button "Next image" at bounding box center [1456, 386] width 31 height 54
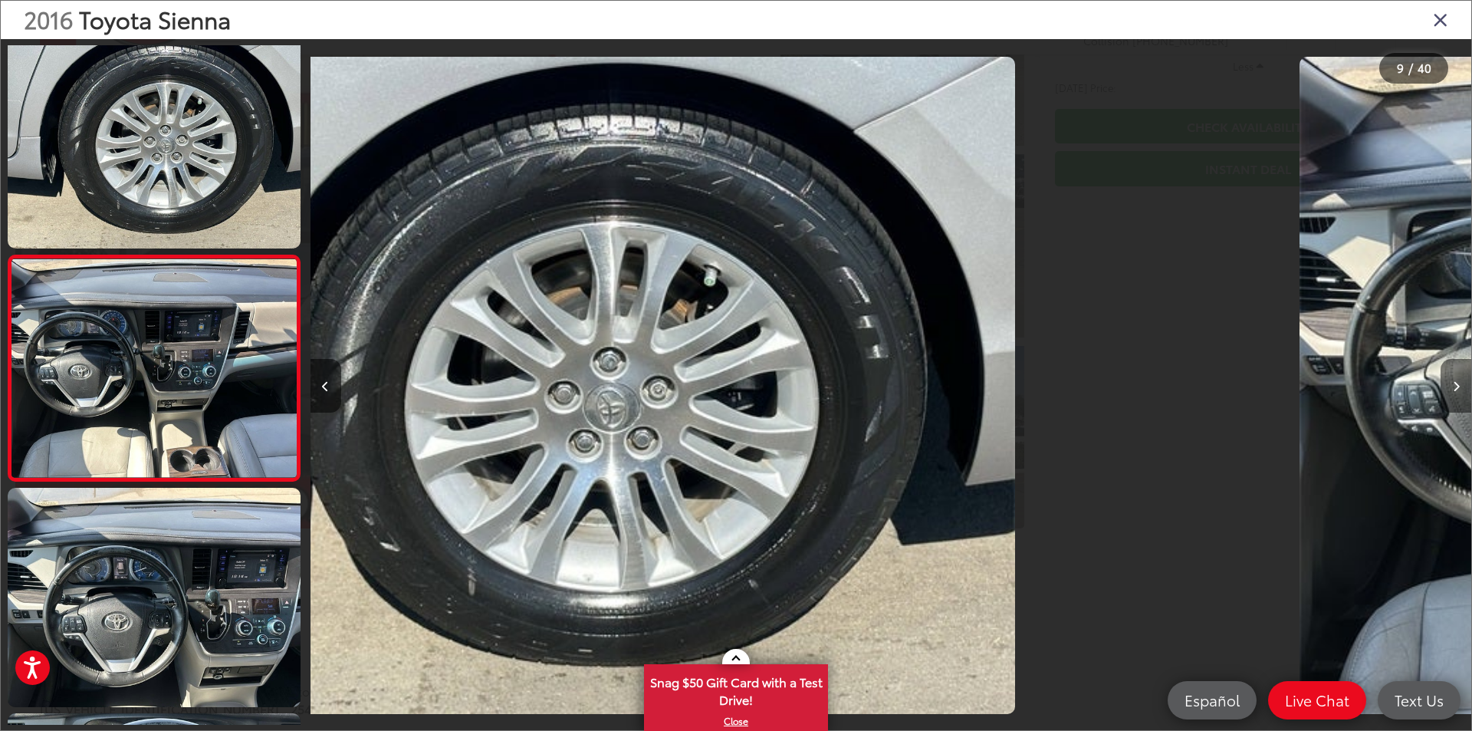
scroll to position [1624, 0]
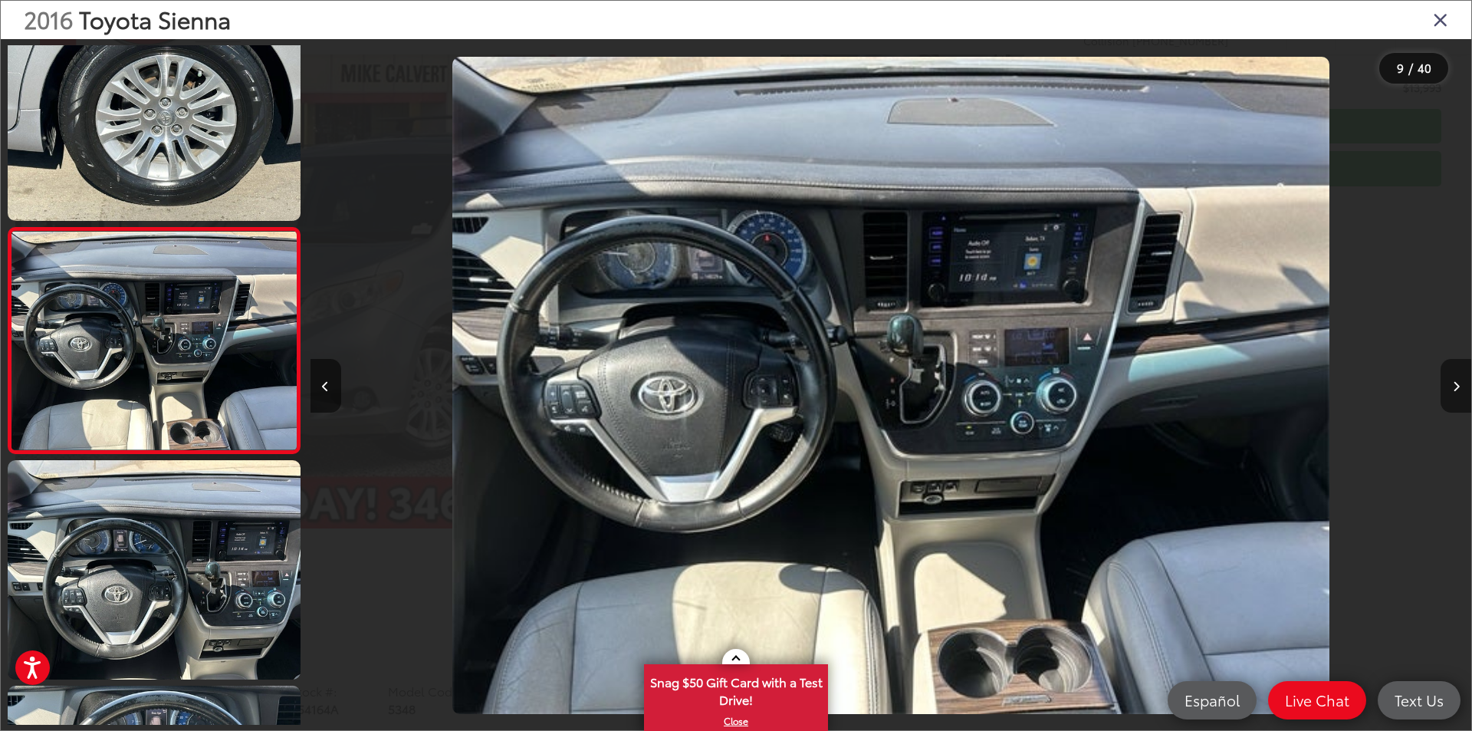
click at [1460, 382] on button "Next image" at bounding box center [1456, 386] width 31 height 54
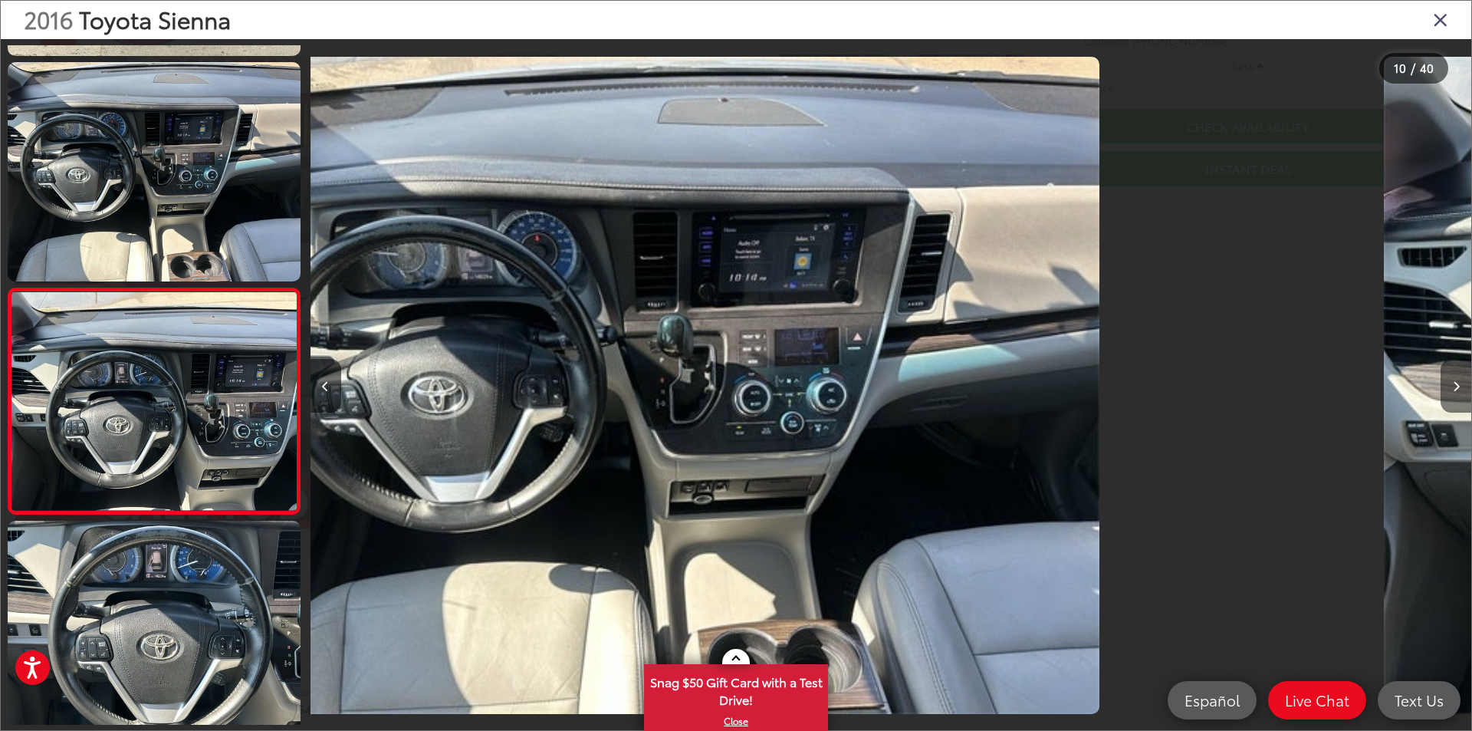
scroll to position [1850, 0]
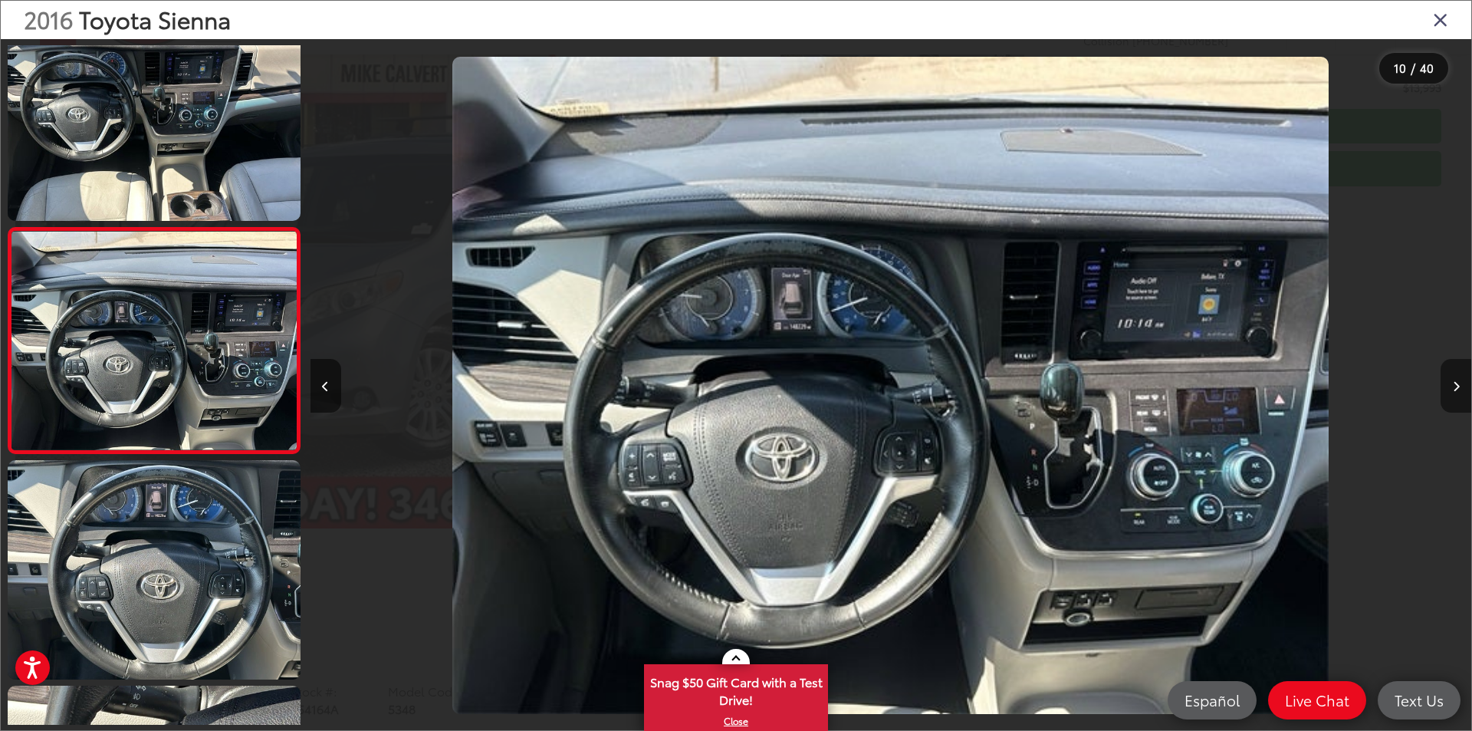
click at [1460, 382] on button "Next image" at bounding box center [1456, 386] width 31 height 54
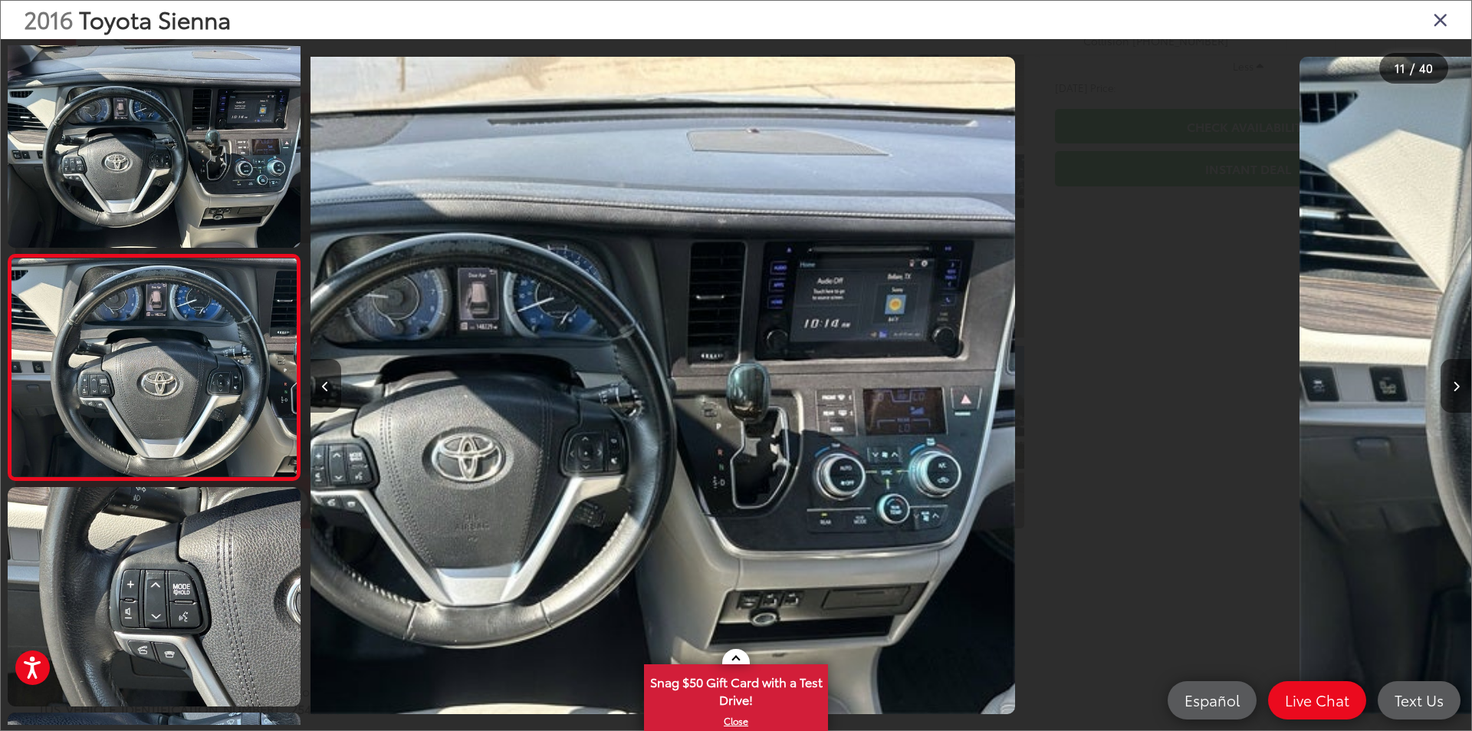
scroll to position [2075, 0]
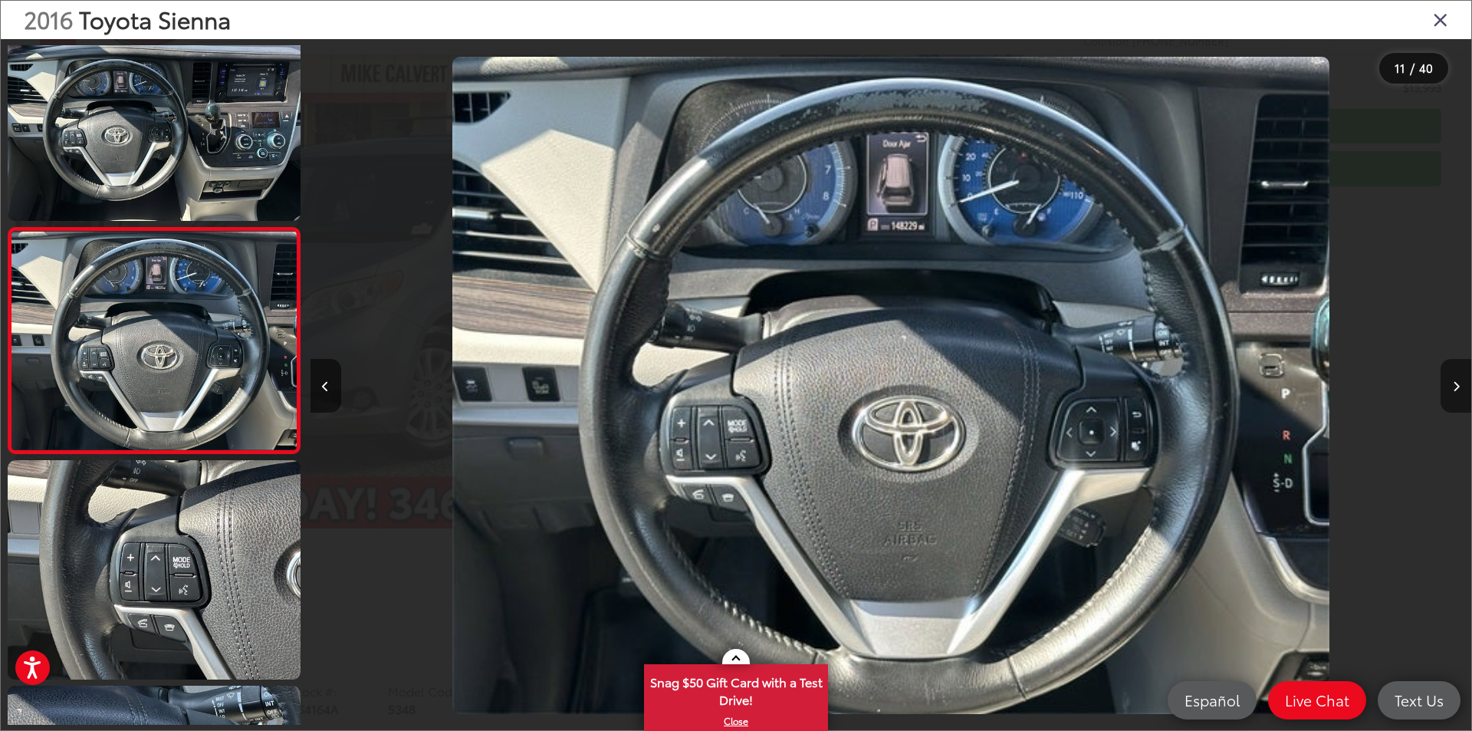
click at [1460, 382] on button "Next image" at bounding box center [1456, 386] width 31 height 54
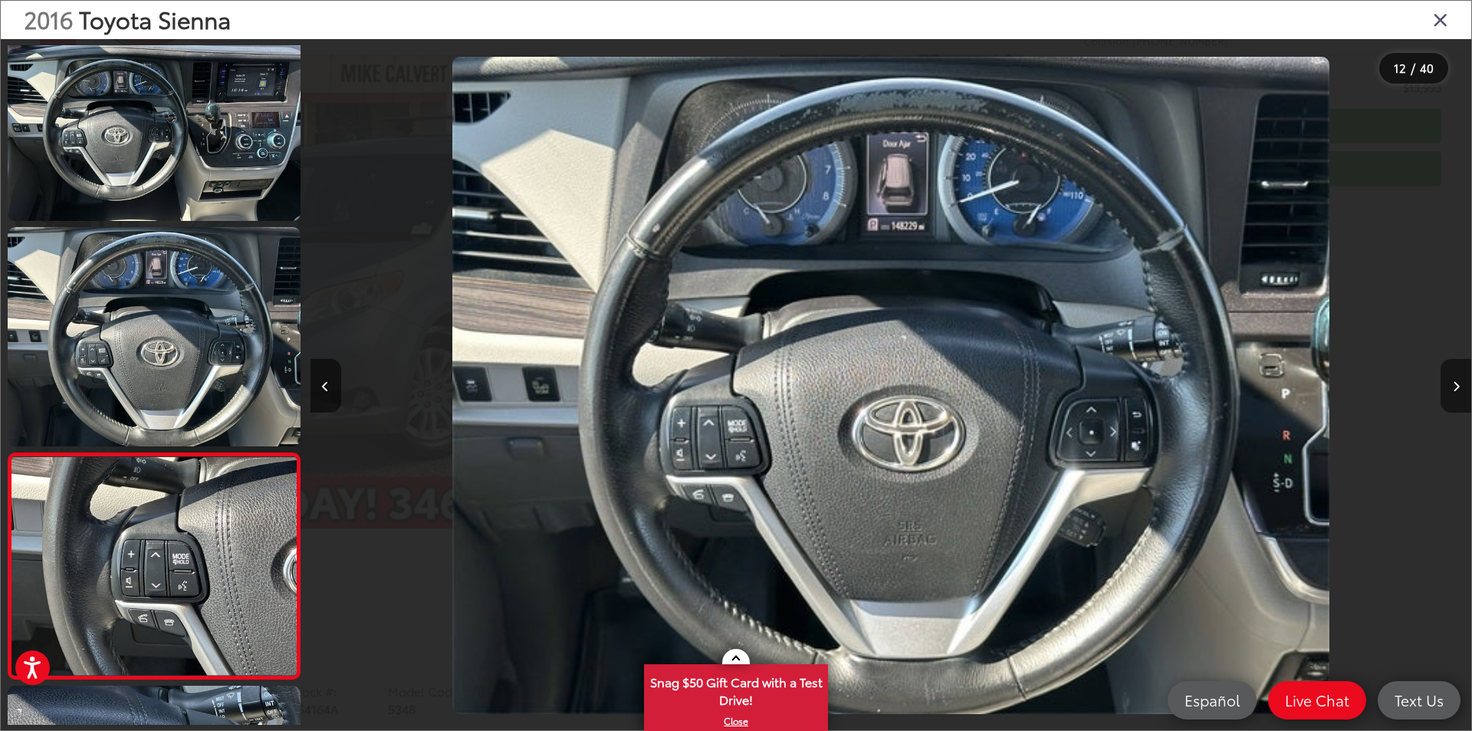
scroll to position [0, 0]
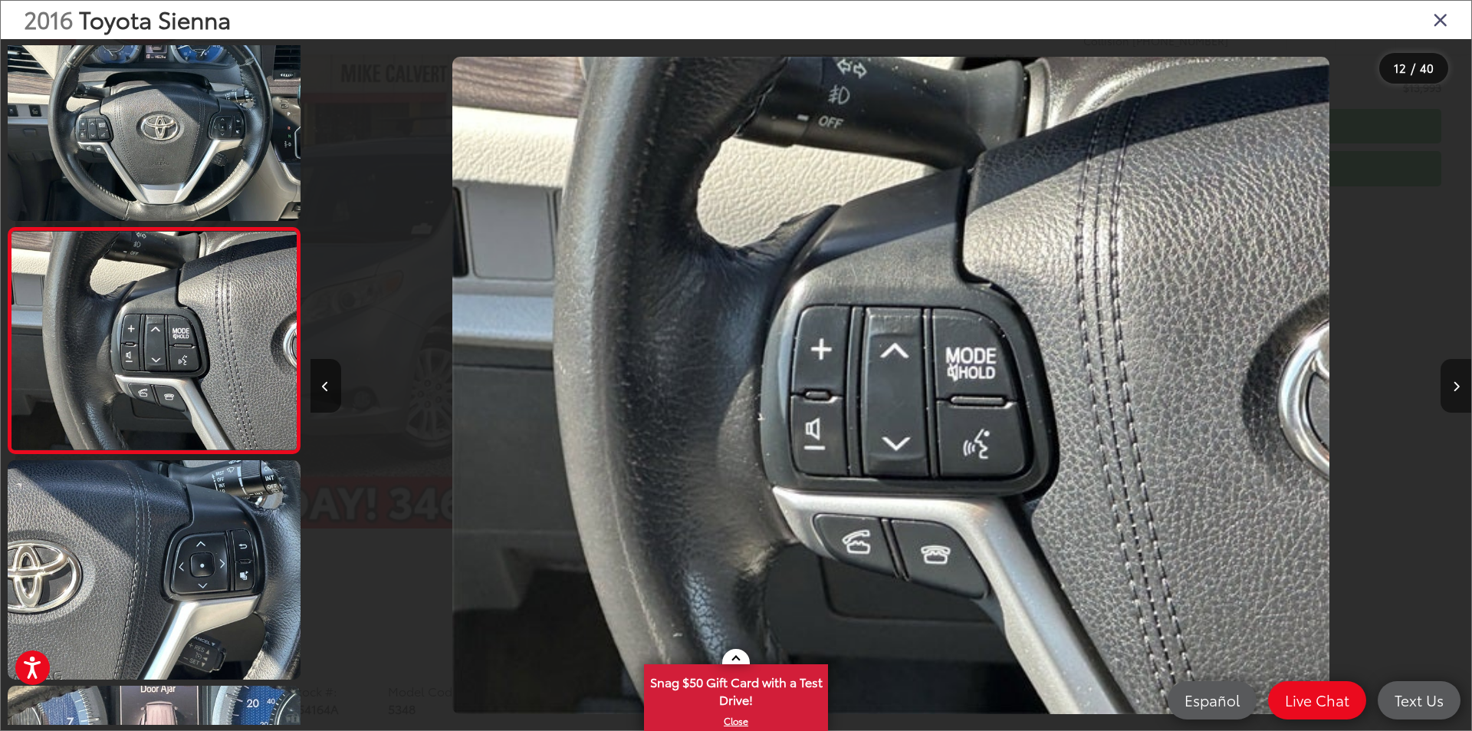
click at [1458, 377] on button "Next image" at bounding box center [1456, 386] width 31 height 54
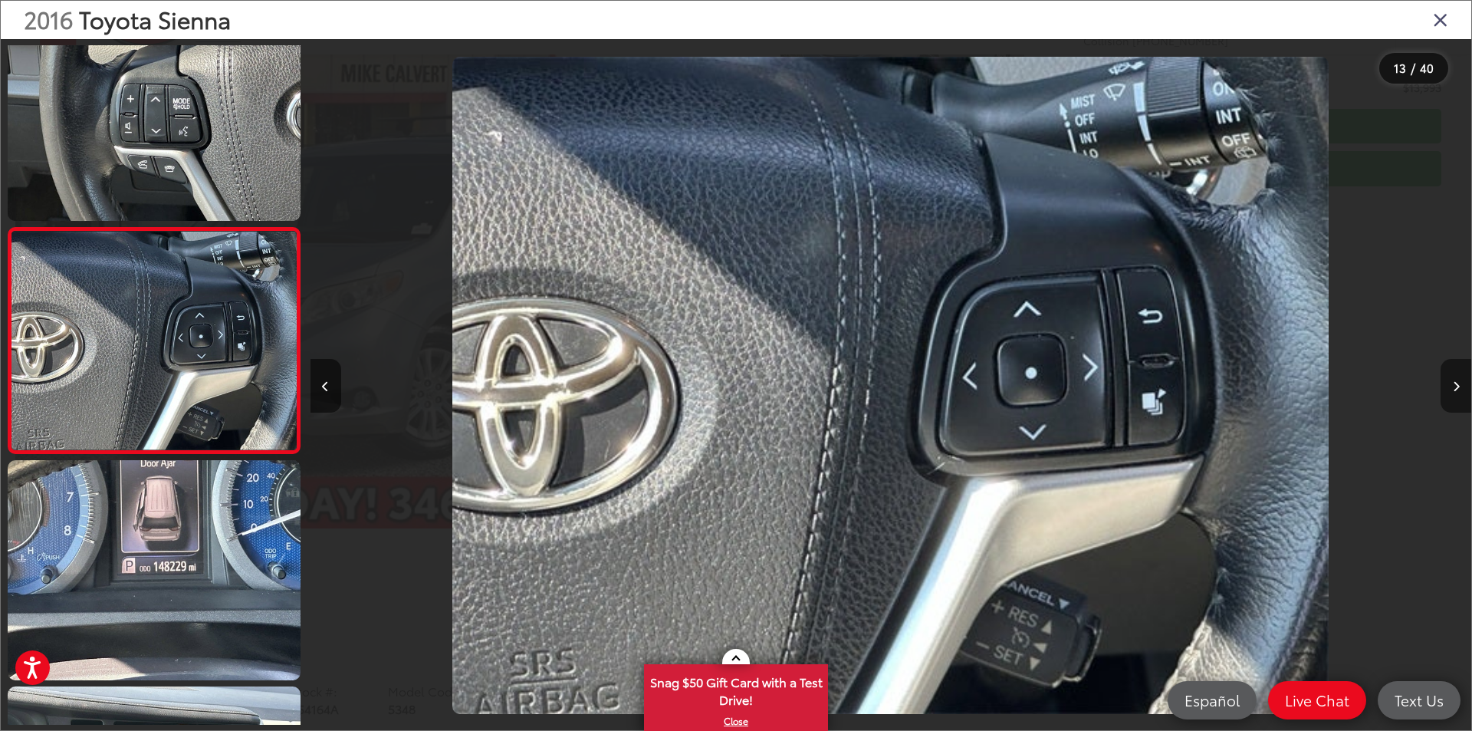
click at [1458, 377] on button "Next image" at bounding box center [1456, 386] width 31 height 54
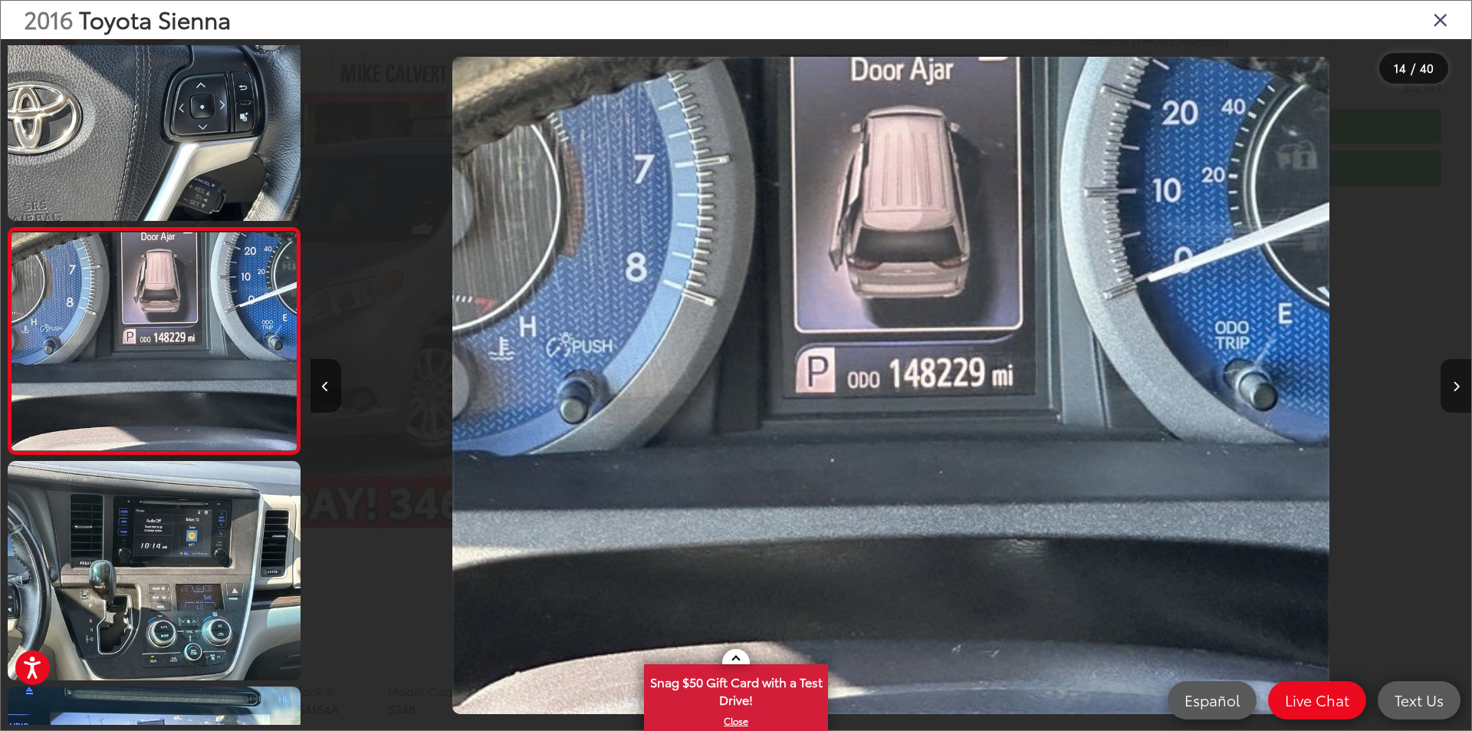
click at [1458, 377] on button "Next image" at bounding box center [1456, 386] width 31 height 54
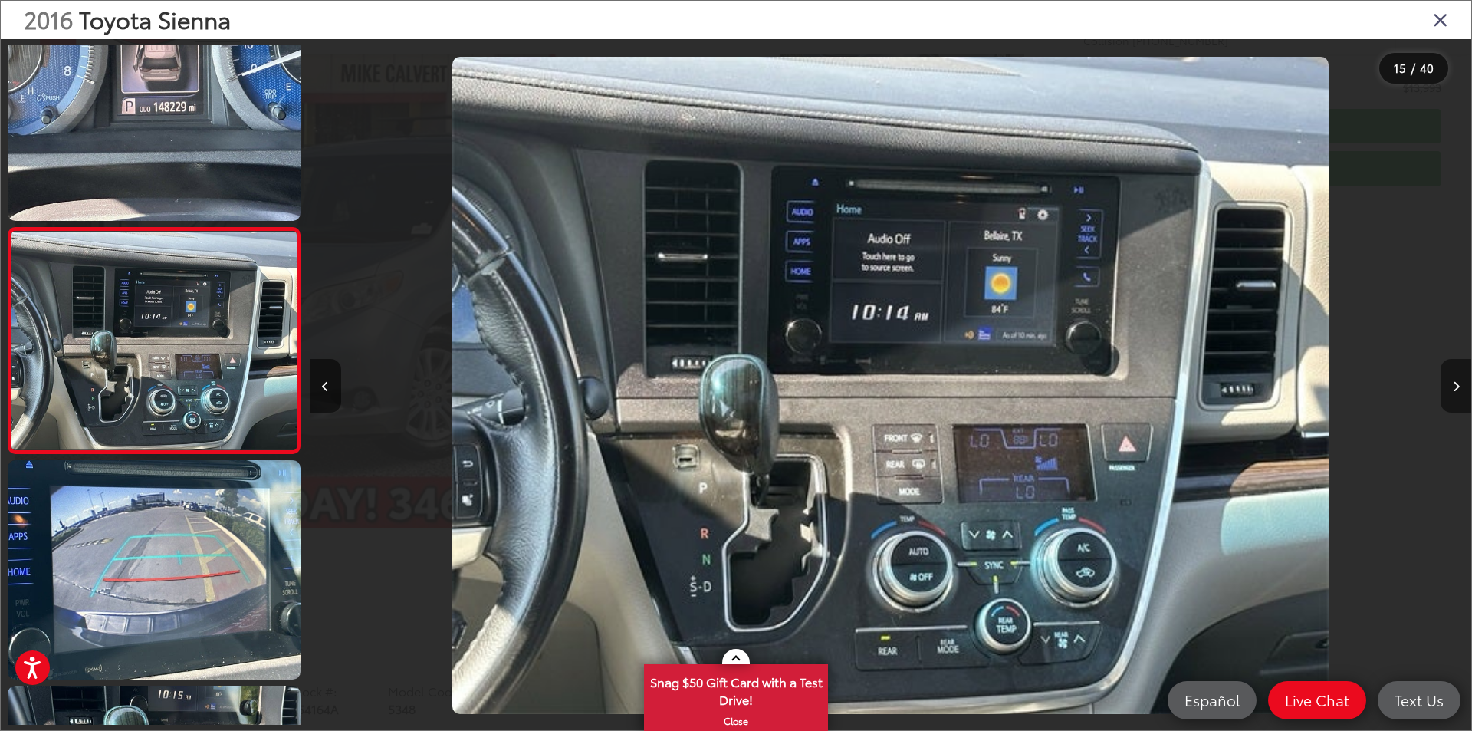
click at [1458, 377] on button "Next image" at bounding box center [1456, 386] width 31 height 54
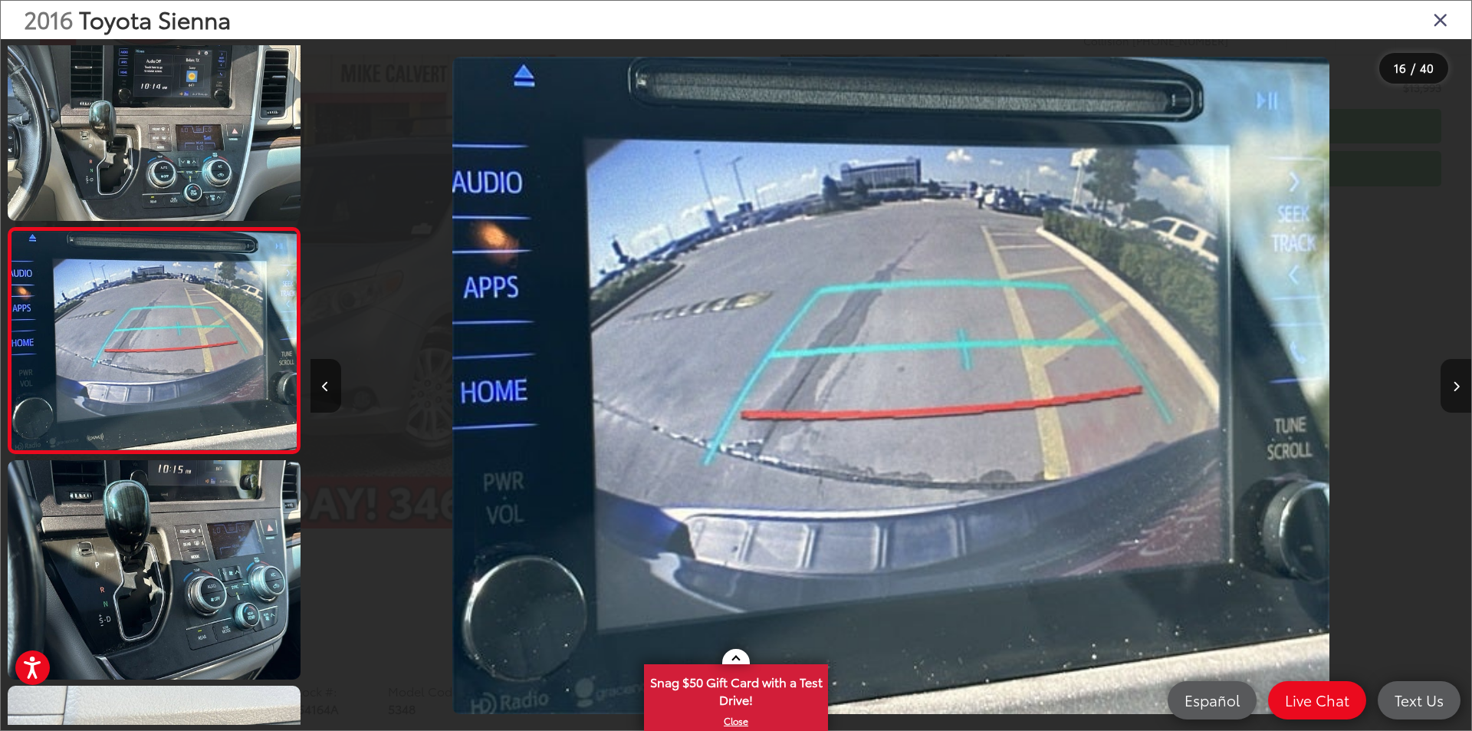
click at [1458, 377] on button "Next image" at bounding box center [1456, 386] width 31 height 54
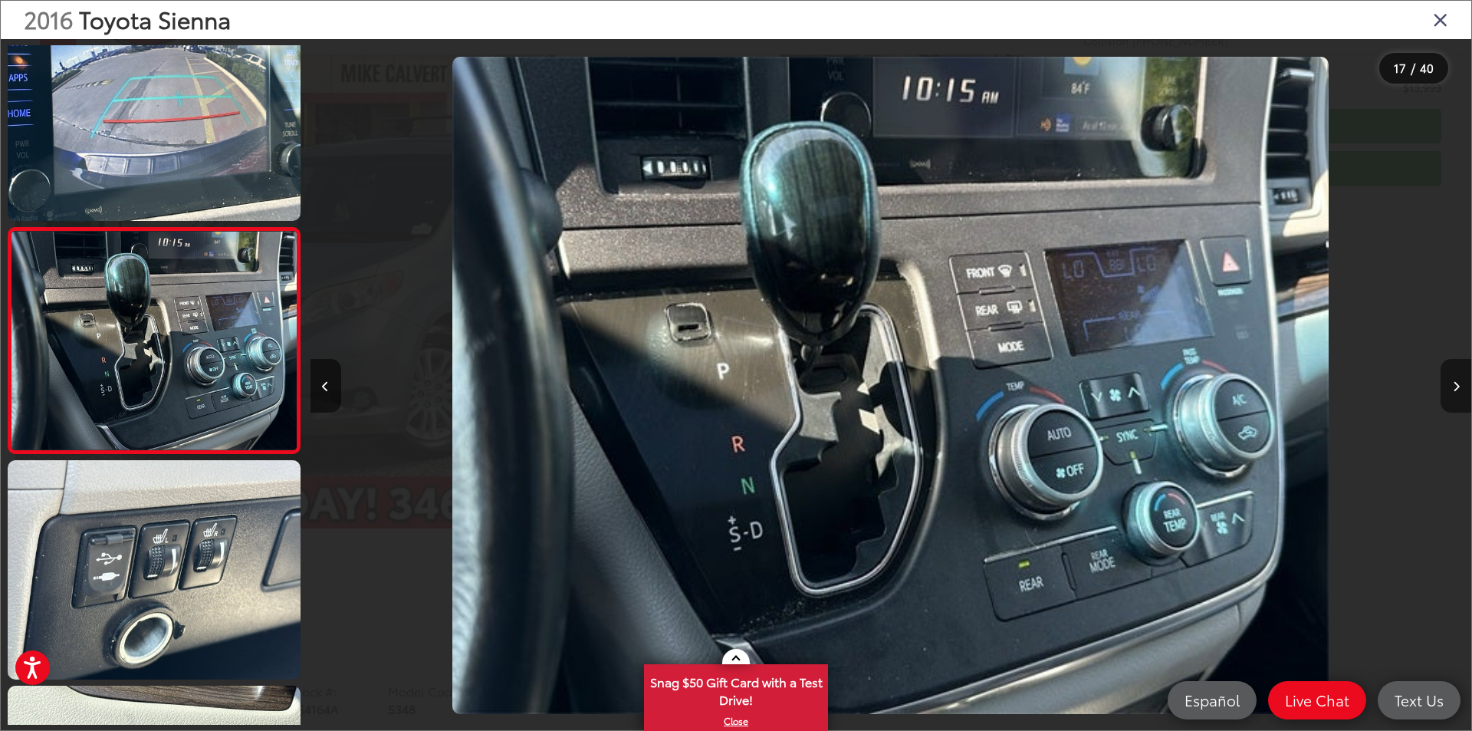
click at [1458, 377] on button "Next image" at bounding box center [1456, 386] width 31 height 54
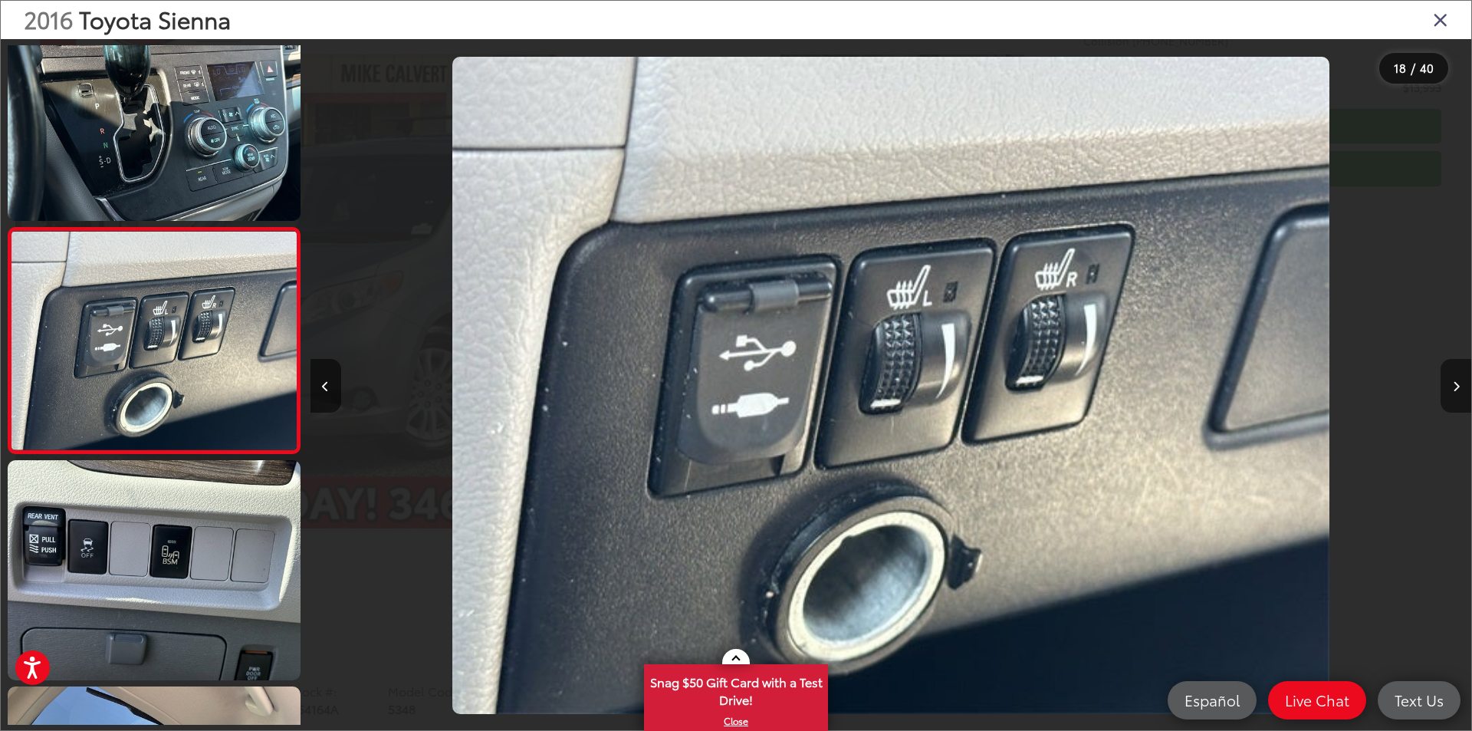
click at [1458, 377] on button "Next image" at bounding box center [1456, 386] width 31 height 54
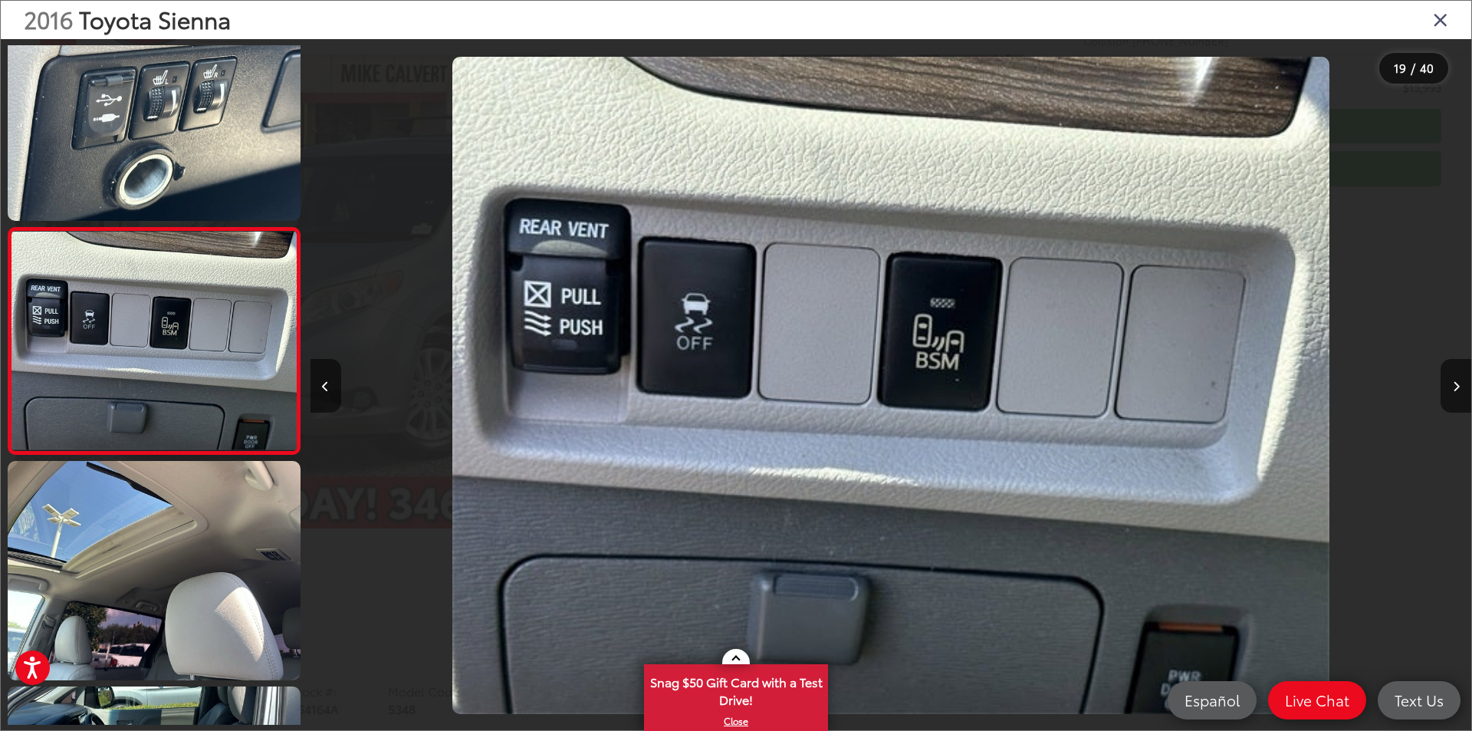
drag, startPoint x: 1417, startPoint y: 349, endPoint x: 1314, endPoint y: 280, distance: 123.8
click at [1314, 280] on div at bounding box center [1326, 385] width 291 height 692
click at [1447, 381] on button "Next image" at bounding box center [1456, 386] width 31 height 54
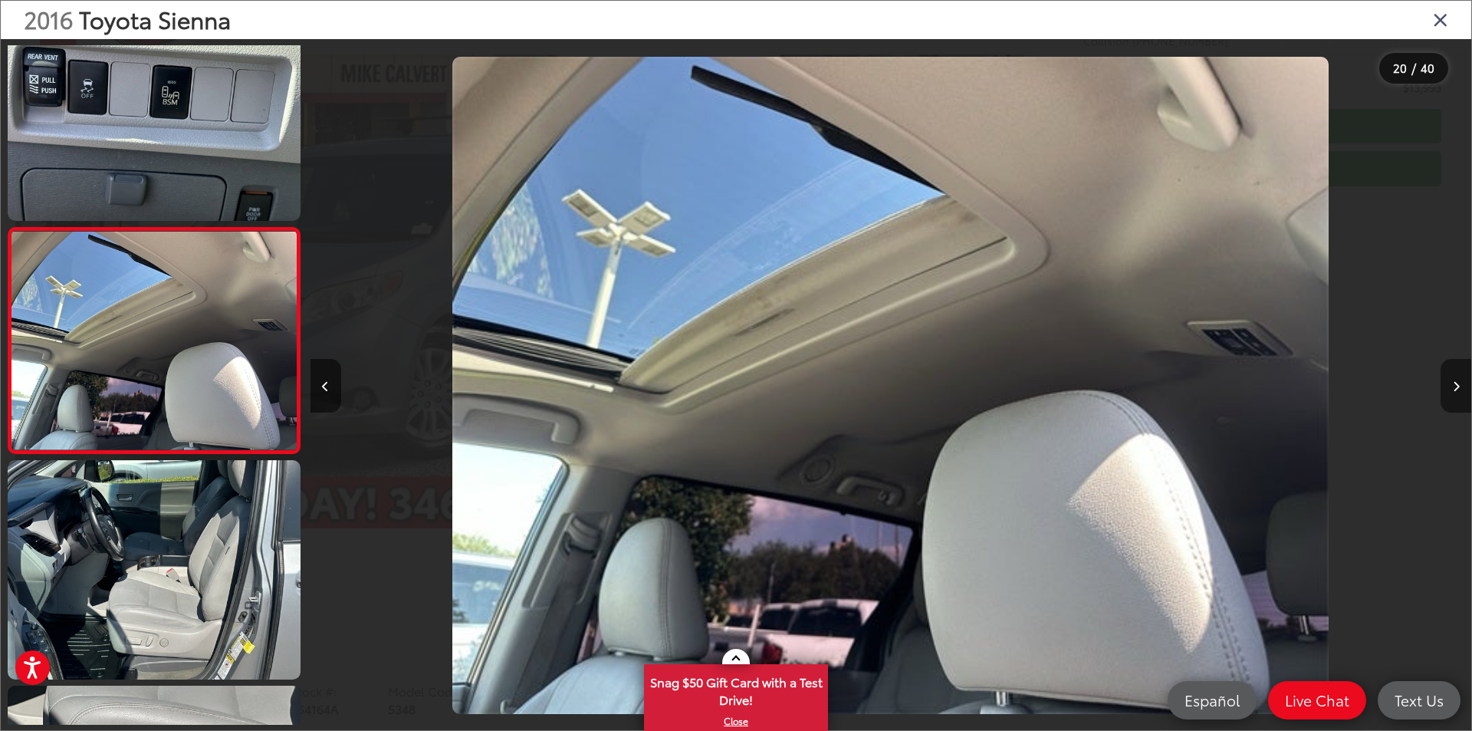
click at [1447, 381] on button "Next image" at bounding box center [1456, 386] width 31 height 54
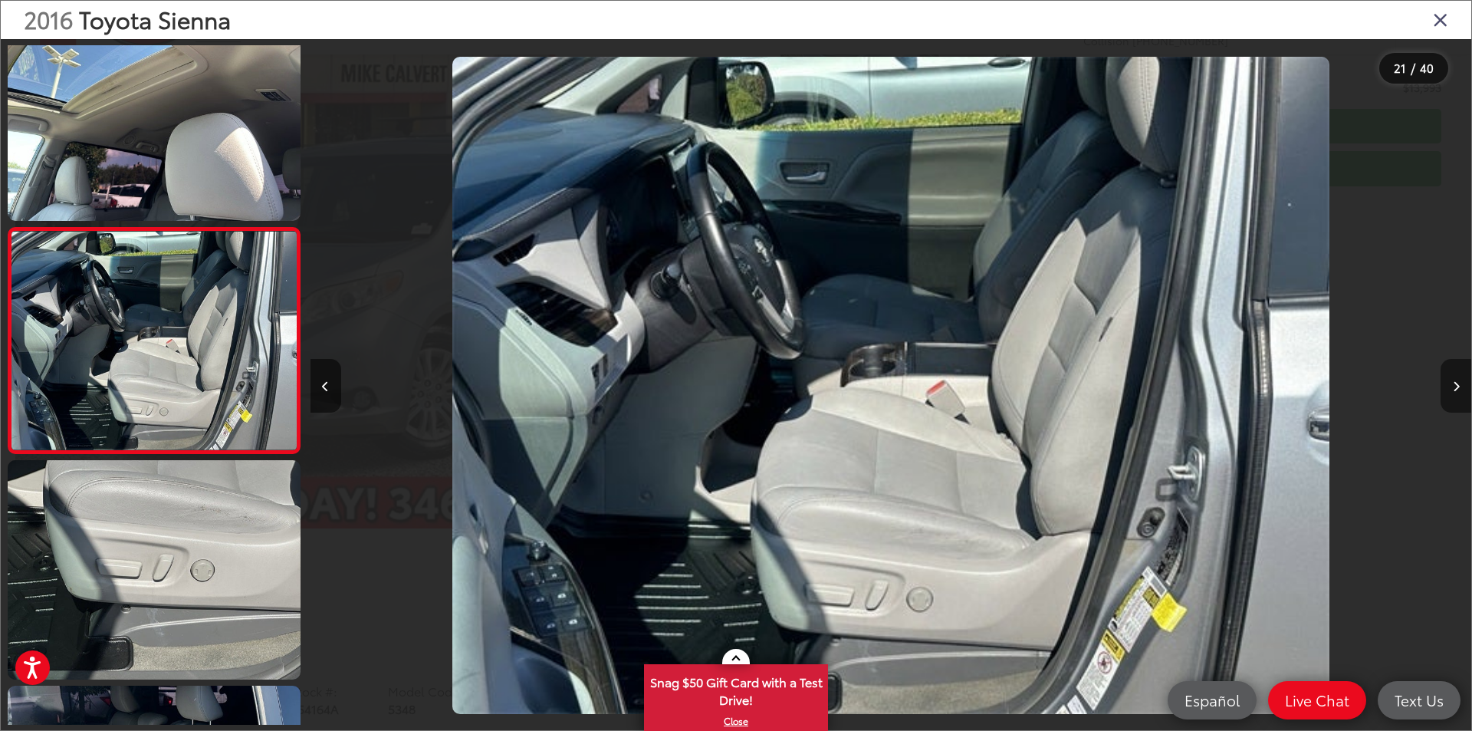
click at [1447, 381] on button "Next image" at bounding box center [1456, 386] width 31 height 54
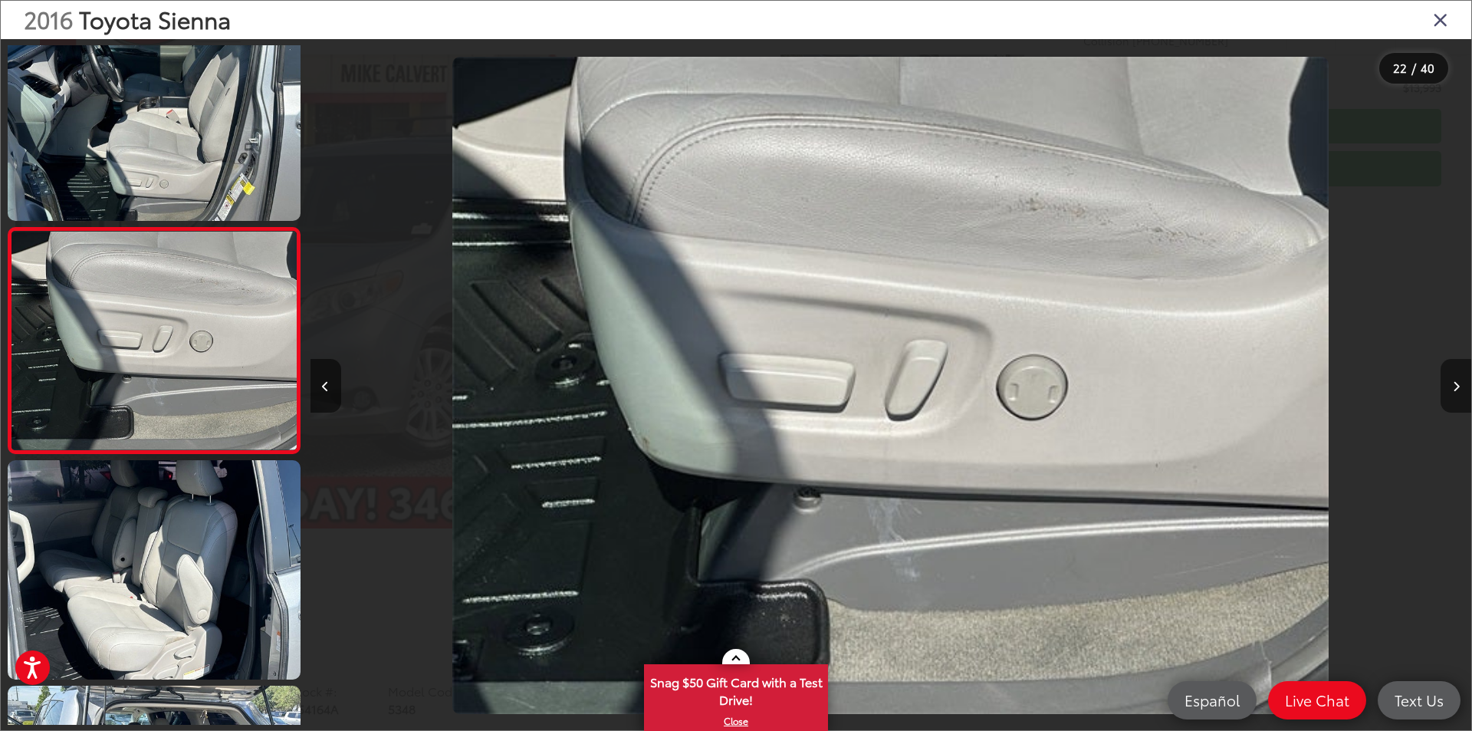
click at [1447, 381] on button "Next image" at bounding box center [1456, 386] width 31 height 54
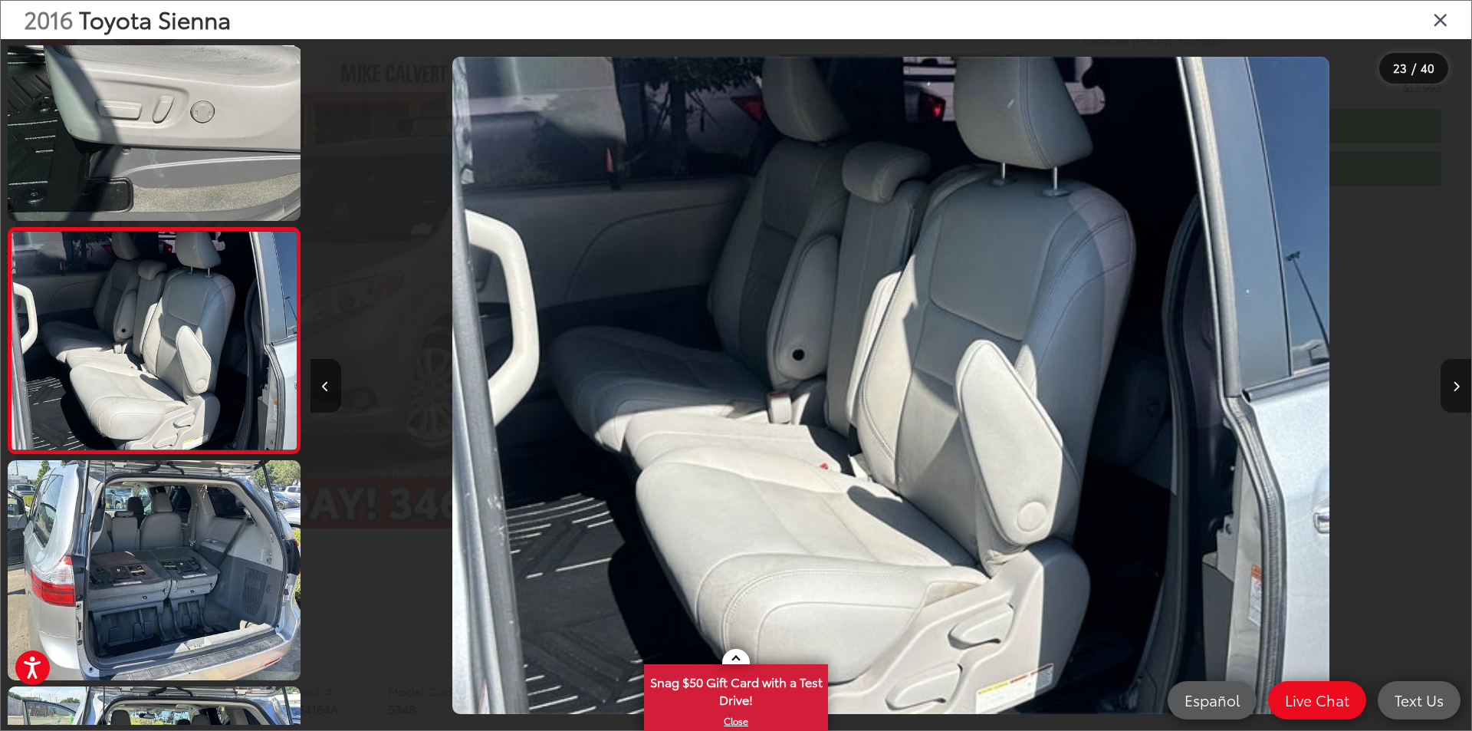
click at [1447, 381] on button "Next image" at bounding box center [1456, 386] width 31 height 54
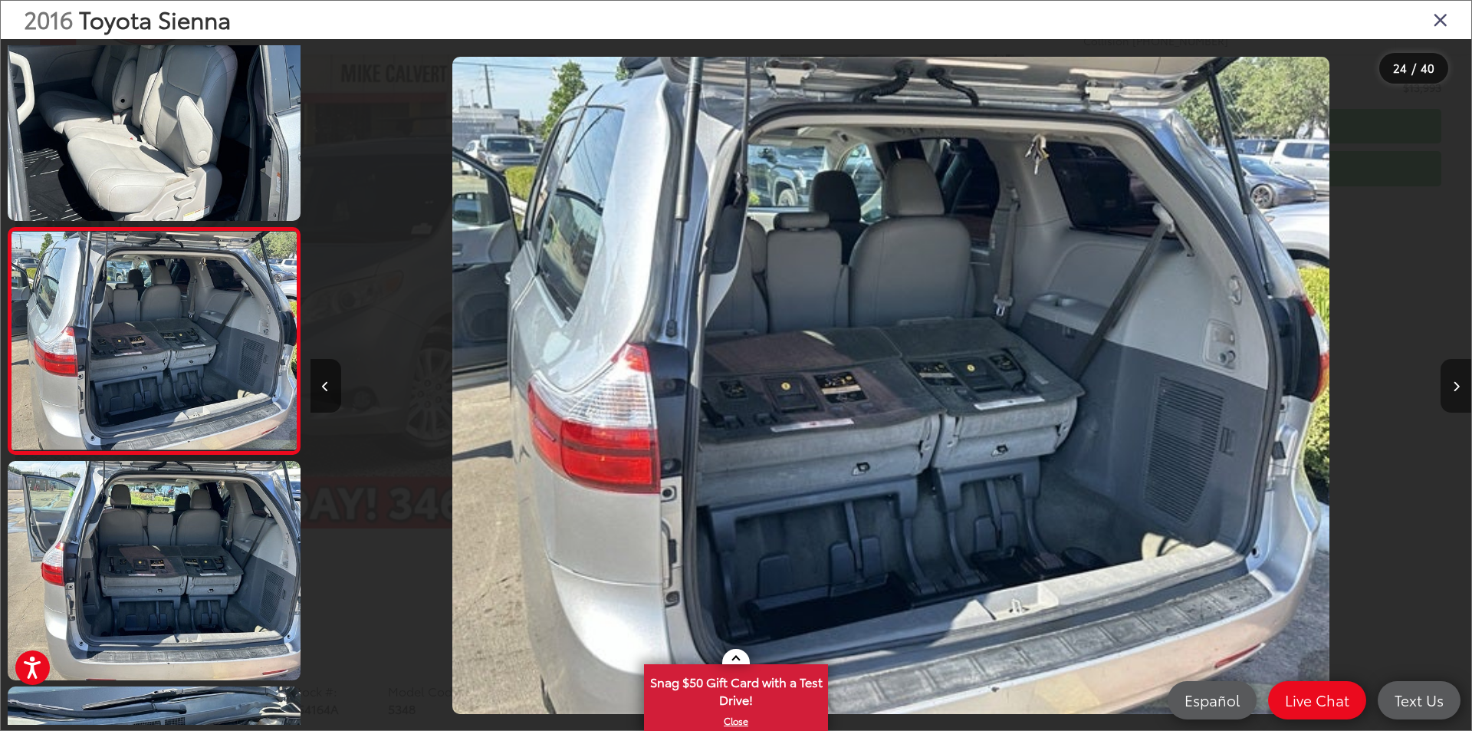
click at [1447, 381] on button "Next image" at bounding box center [1456, 386] width 31 height 54
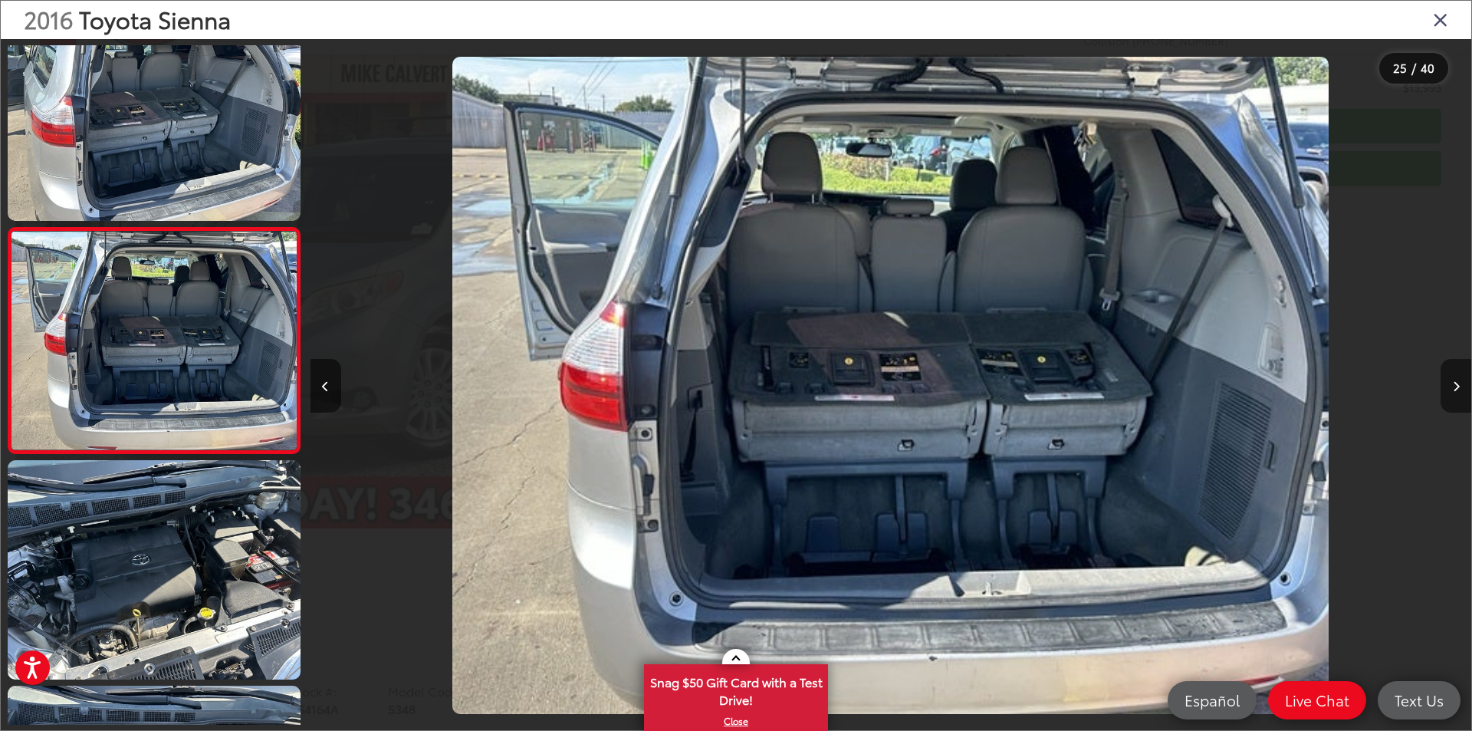
click at [1447, 381] on button "Next image" at bounding box center [1456, 386] width 31 height 54
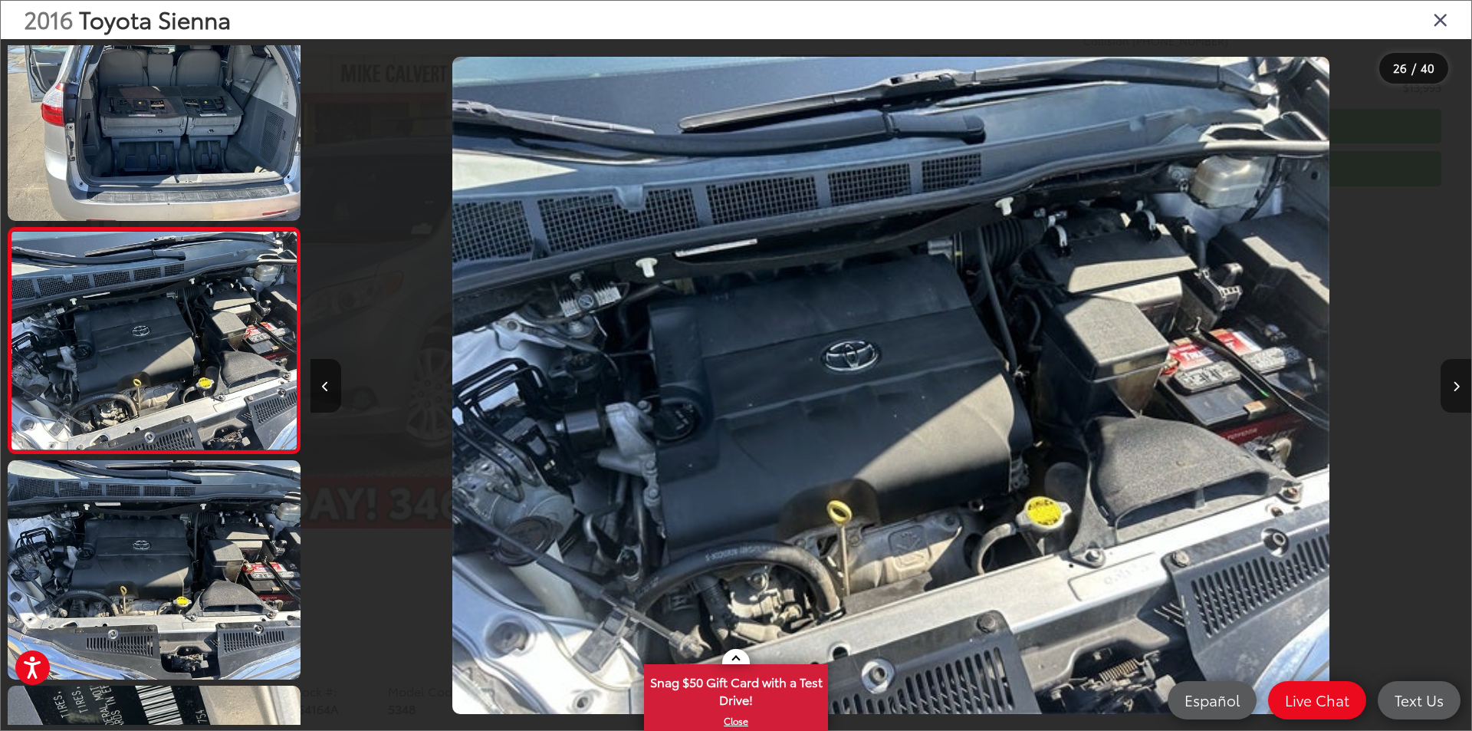
click at [1447, 381] on button "Next image" at bounding box center [1456, 386] width 31 height 54
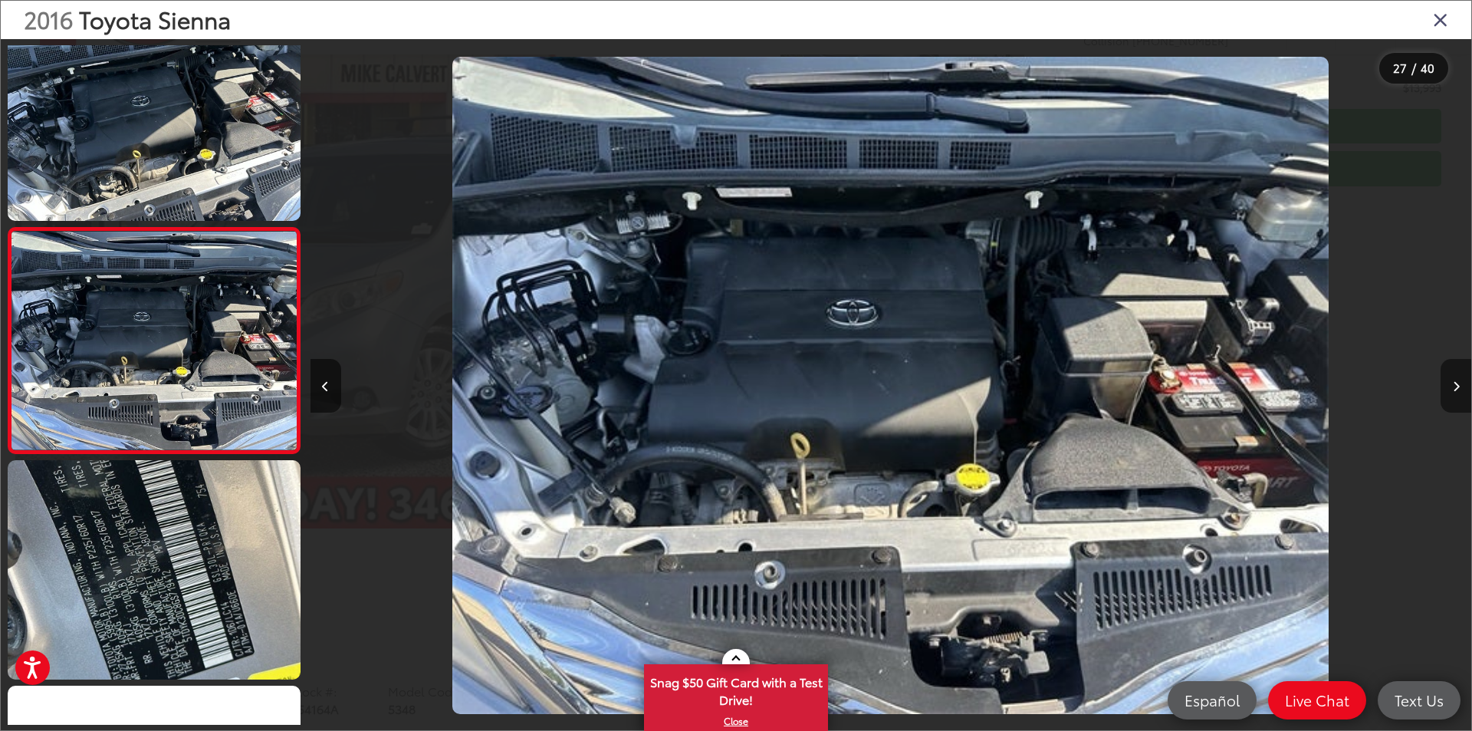
click at [1447, 381] on button "Next image" at bounding box center [1456, 386] width 31 height 54
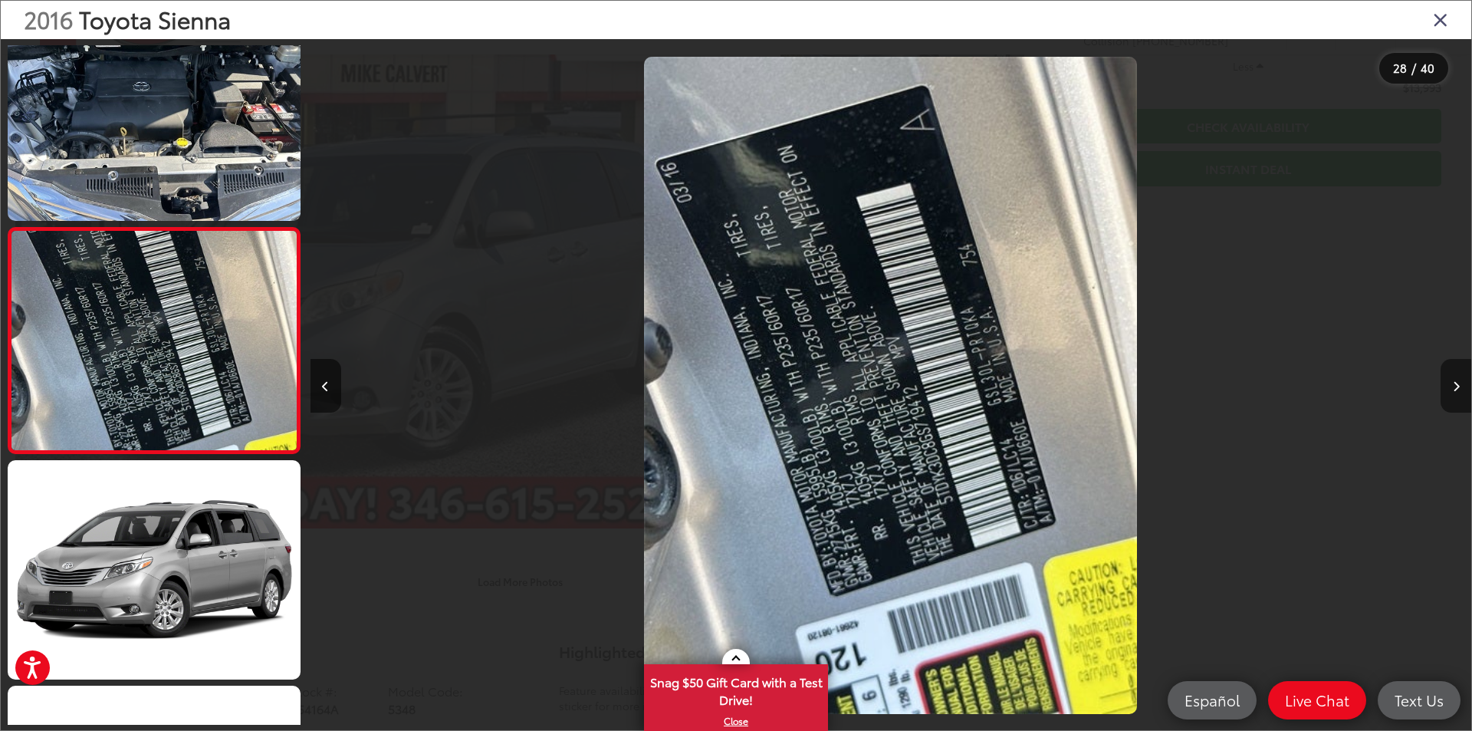
click at [1447, 381] on button "Next image" at bounding box center [1456, 386] width 31 height 54
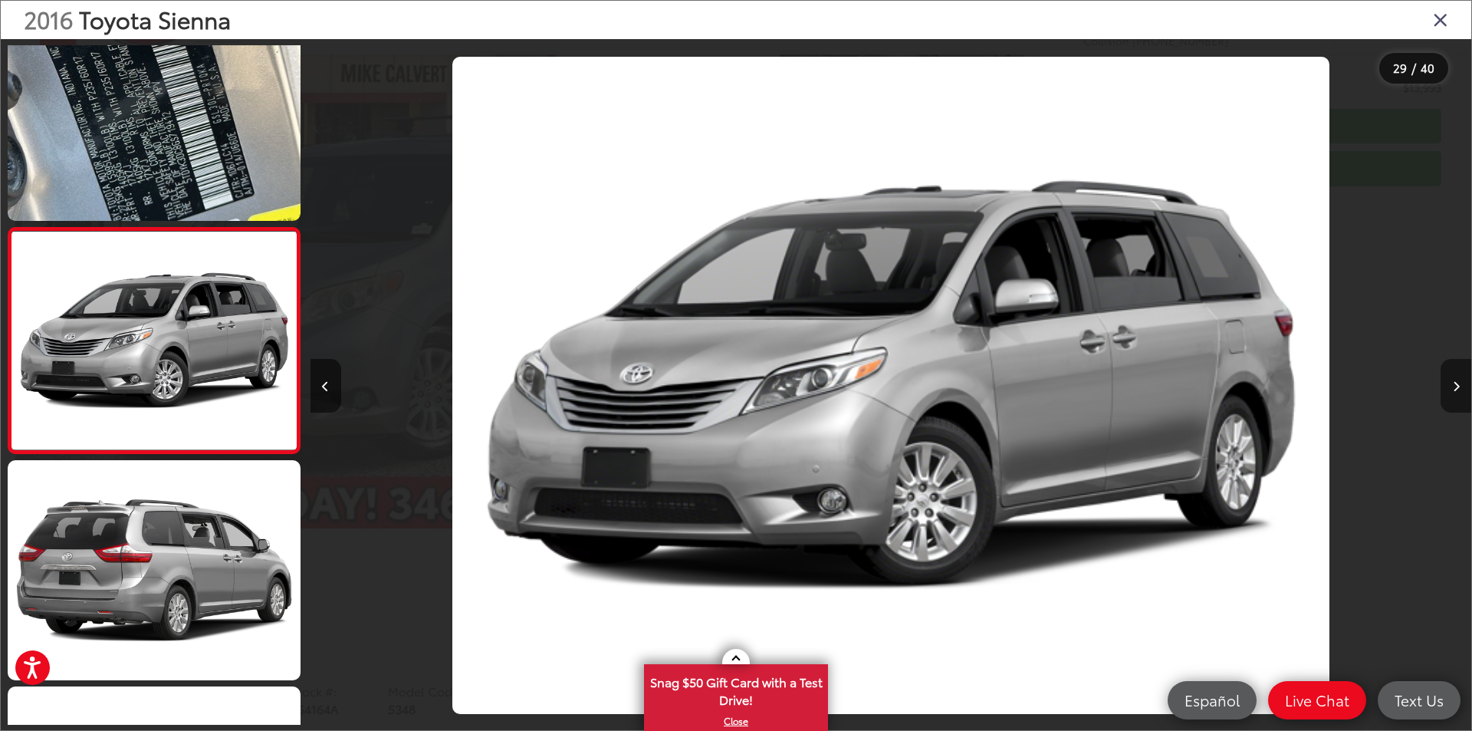
click at [1447, 381] on button "Next image" at bounding box center [1456, 386] width 31 height 54
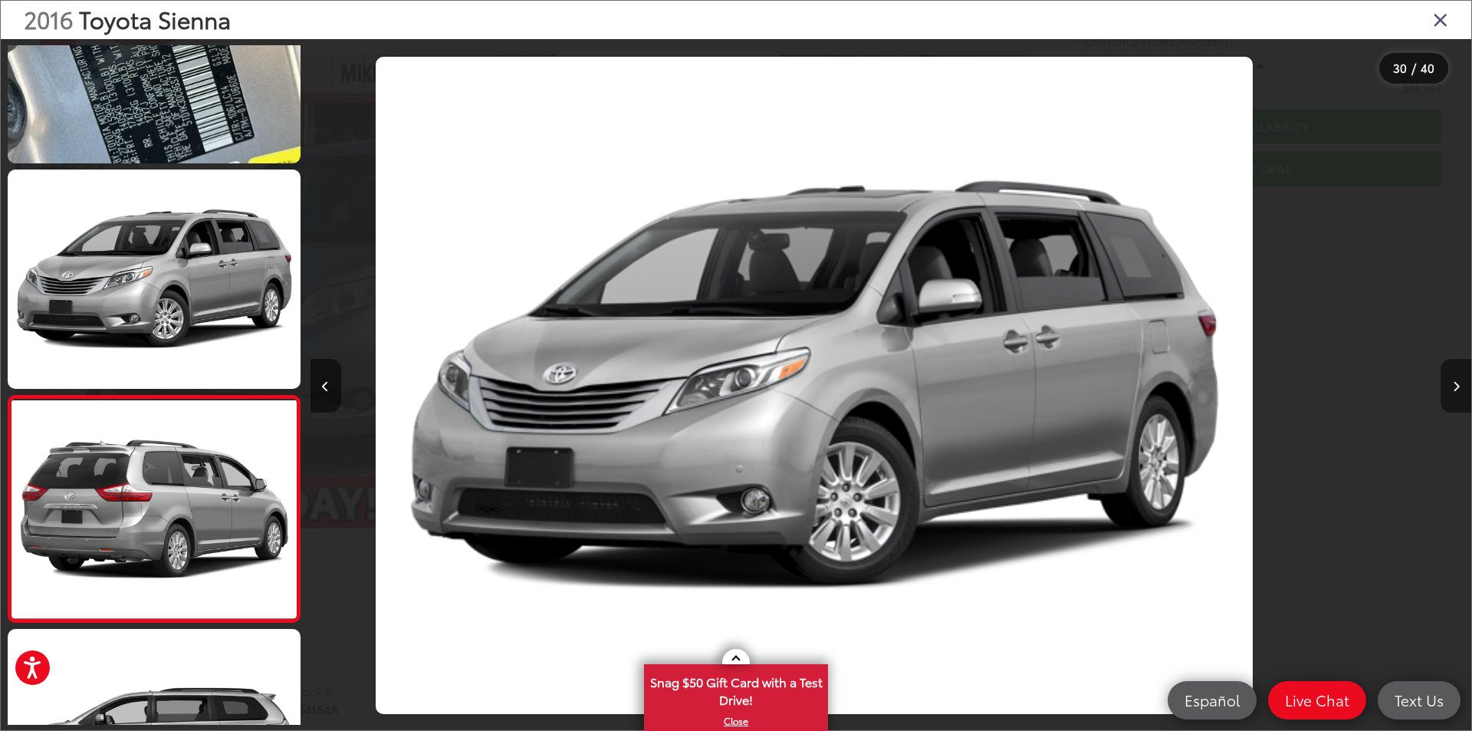
click at [1447, 381] on button "Next image" at bounding box center [1456, 386] width 31 height 54
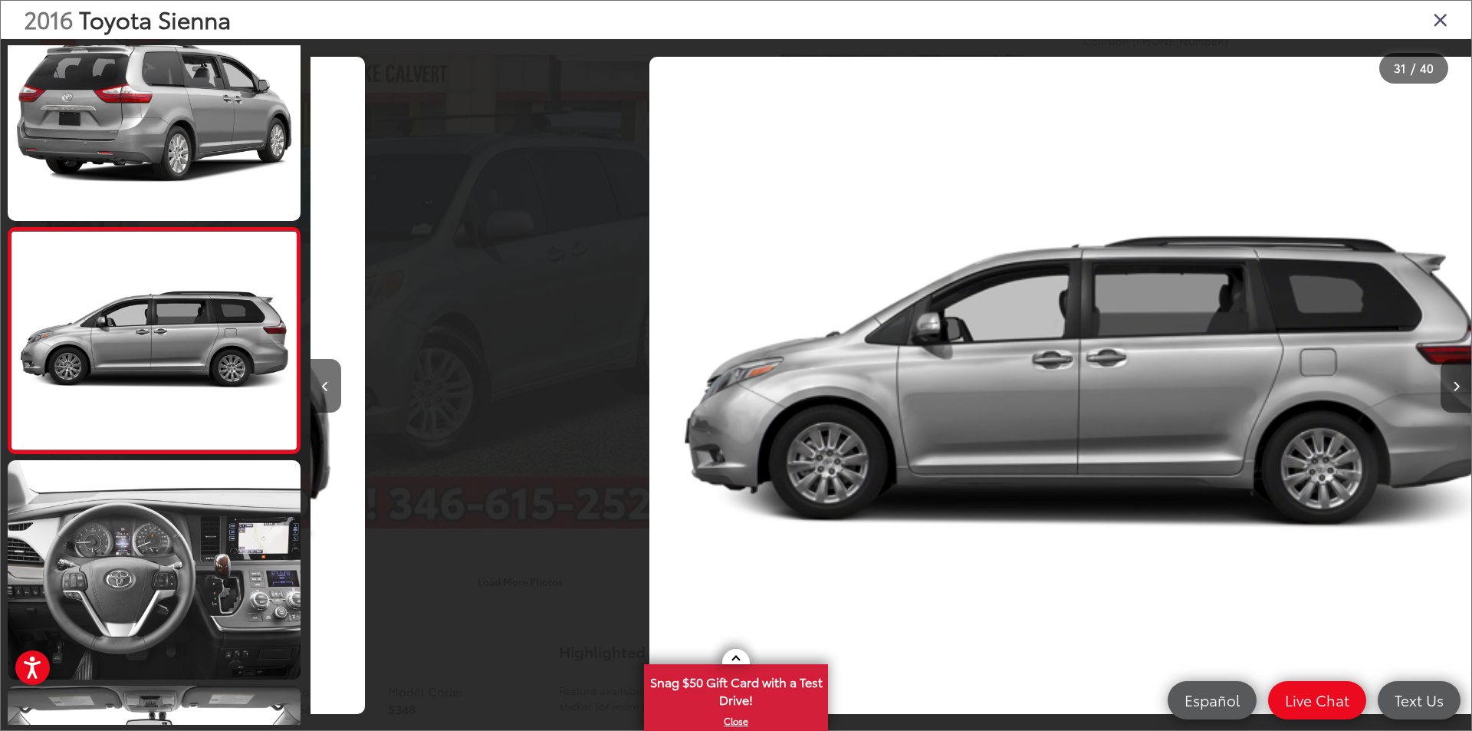
click at [1444, 370] on button "Next image" at bounding box center [1456, 386] width 31 height 54
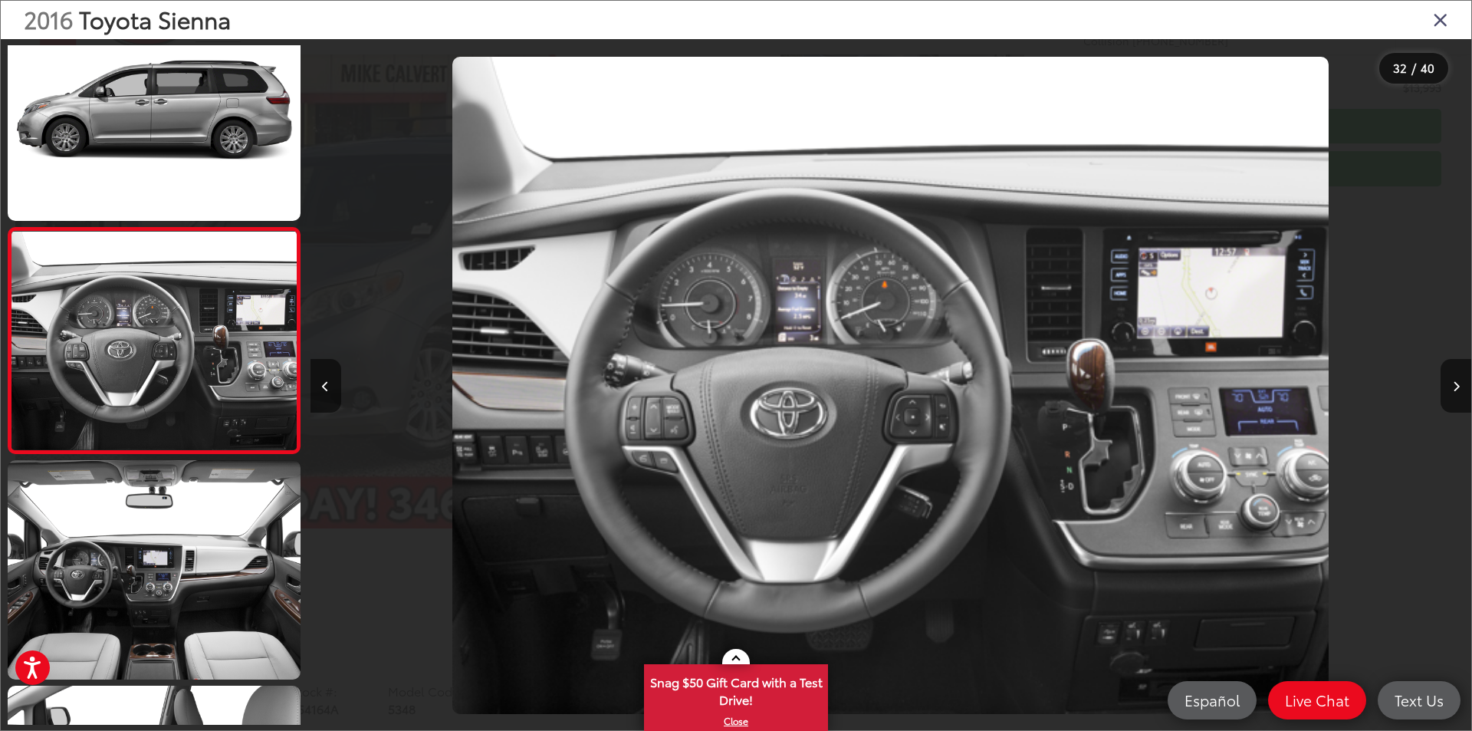
click at [1432, 20] on div "2016 Toyota Sienna" at bounding box center [736, 20] width 1471 height 38
click at [1454, 380] on button "Next image" at bounding box center [1456, 386] width 31 height 54
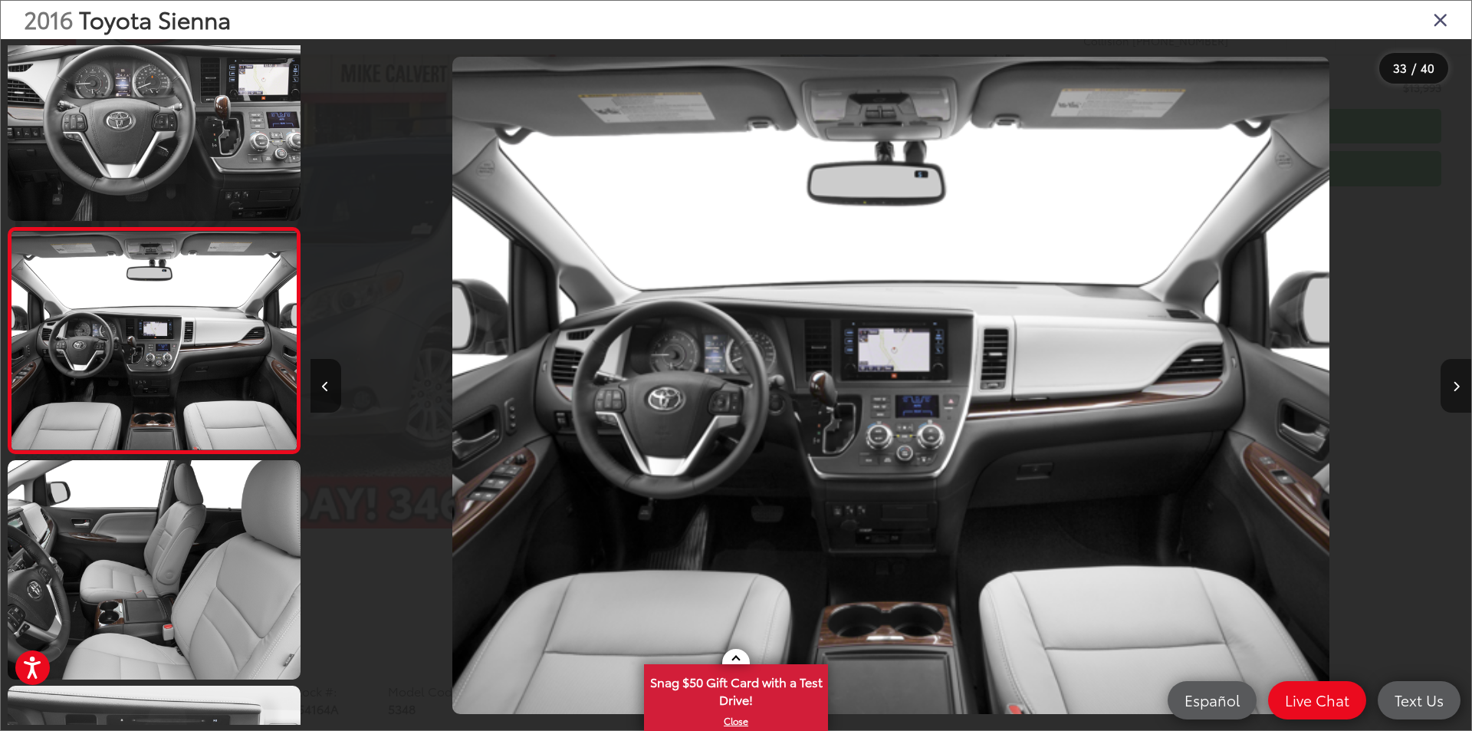
click at [1453, 381] on icon "Next image" at bounding box center [1456, 386] width 7 height 11
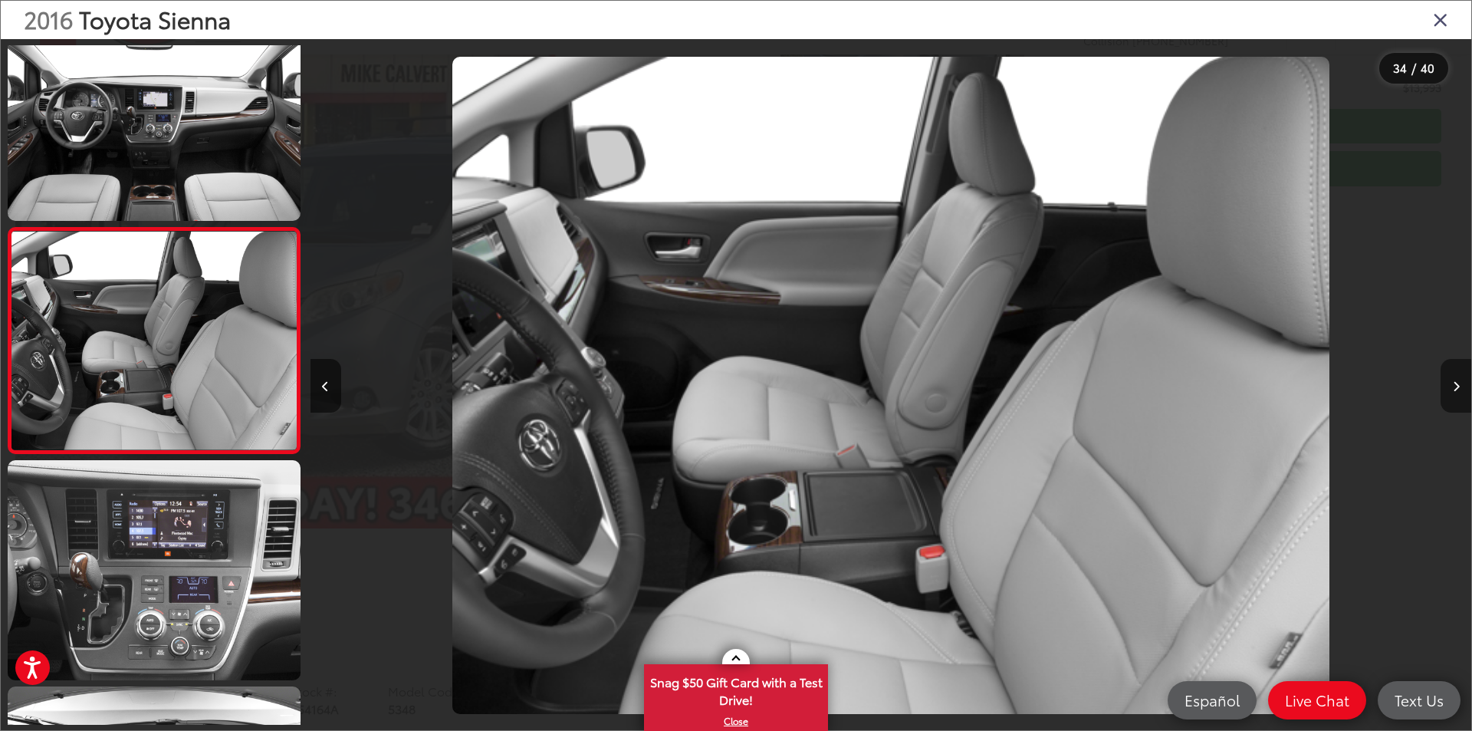
click at [1453, 381] on icon "Next image" at bounding box center [1456, 386] width 7 height 11
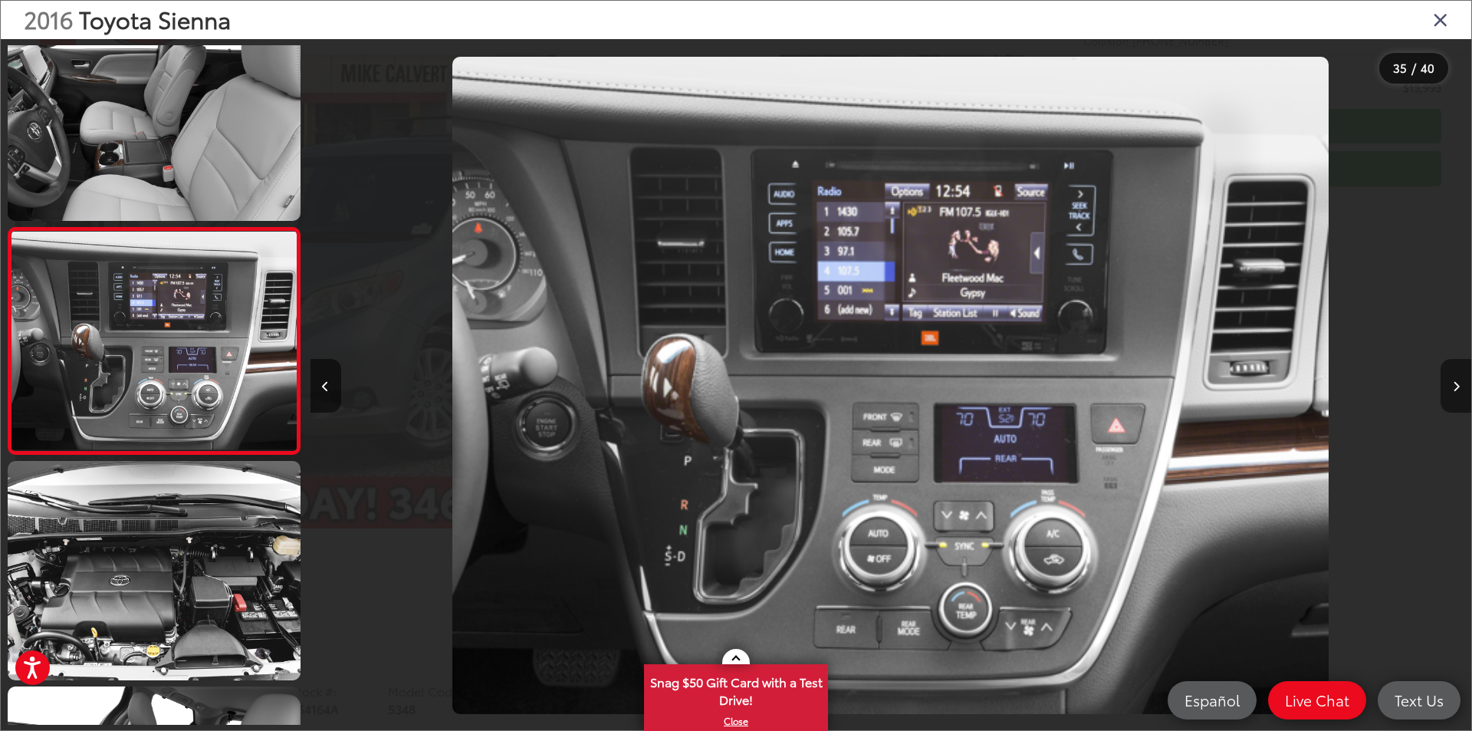
click at [1453, 381] on icon "Next image" at bounding box center [1456, 386] width 7 height 11
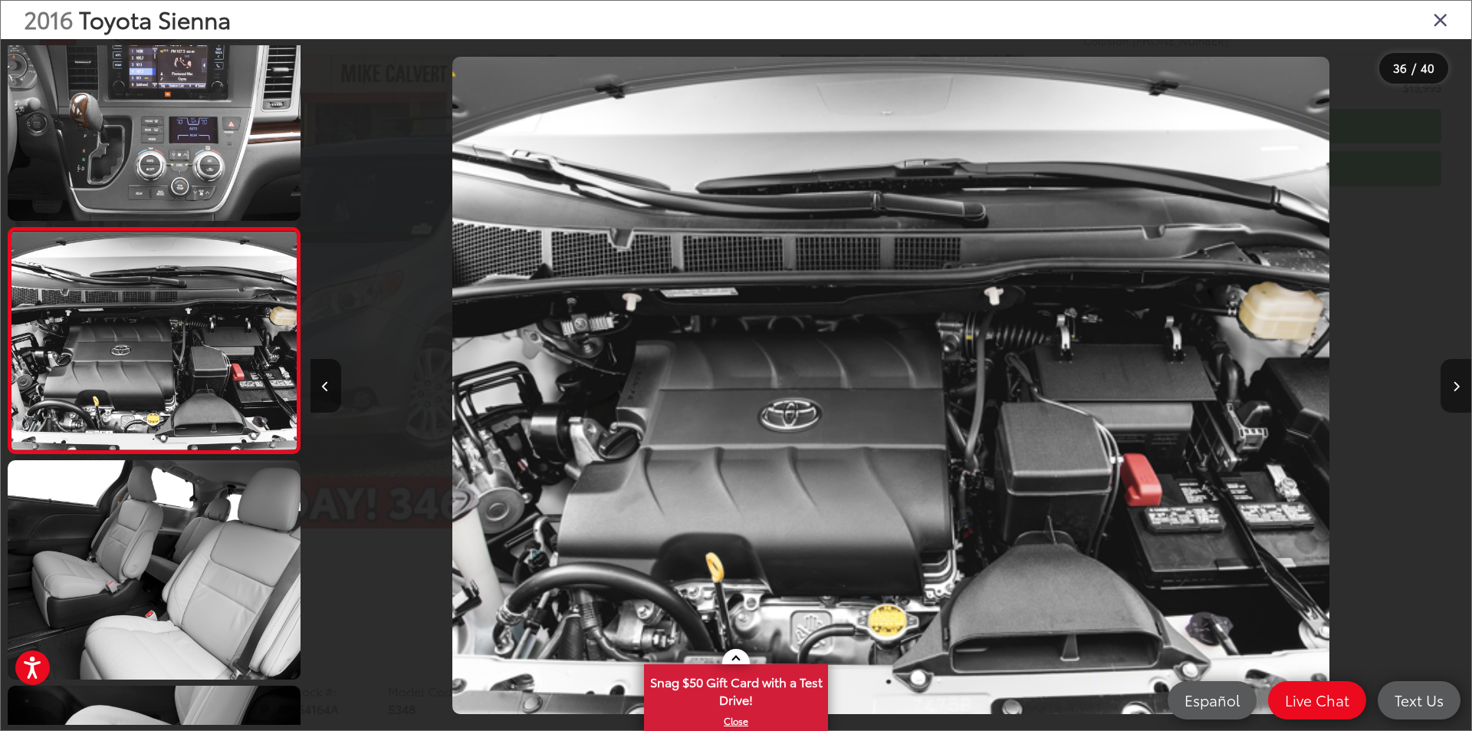
click at [1453, 381] on icon "Next image" at bounding box center [1456, 386] width 7 height 11
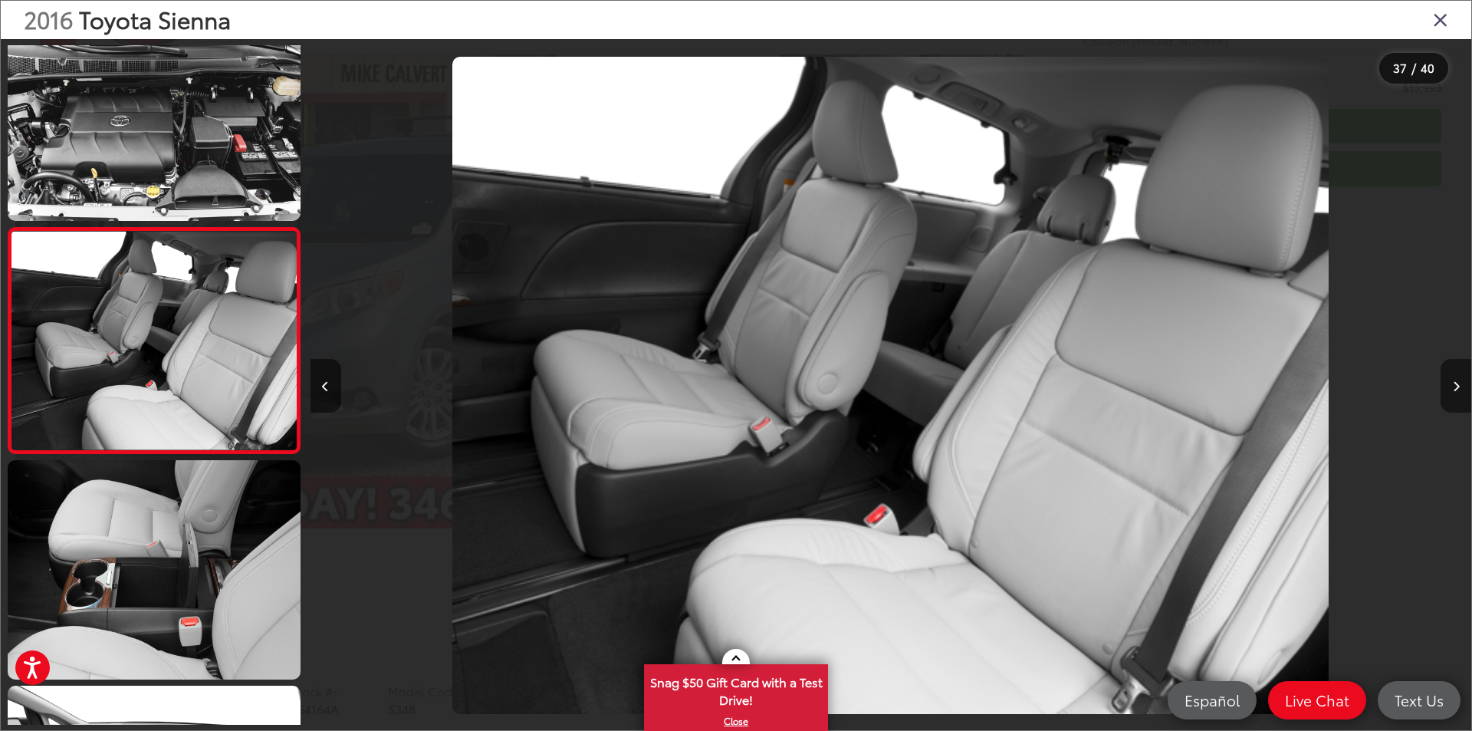
click at [1445, 391] on button "Next image" at bounding box center [1456, 386] width 31 height 54
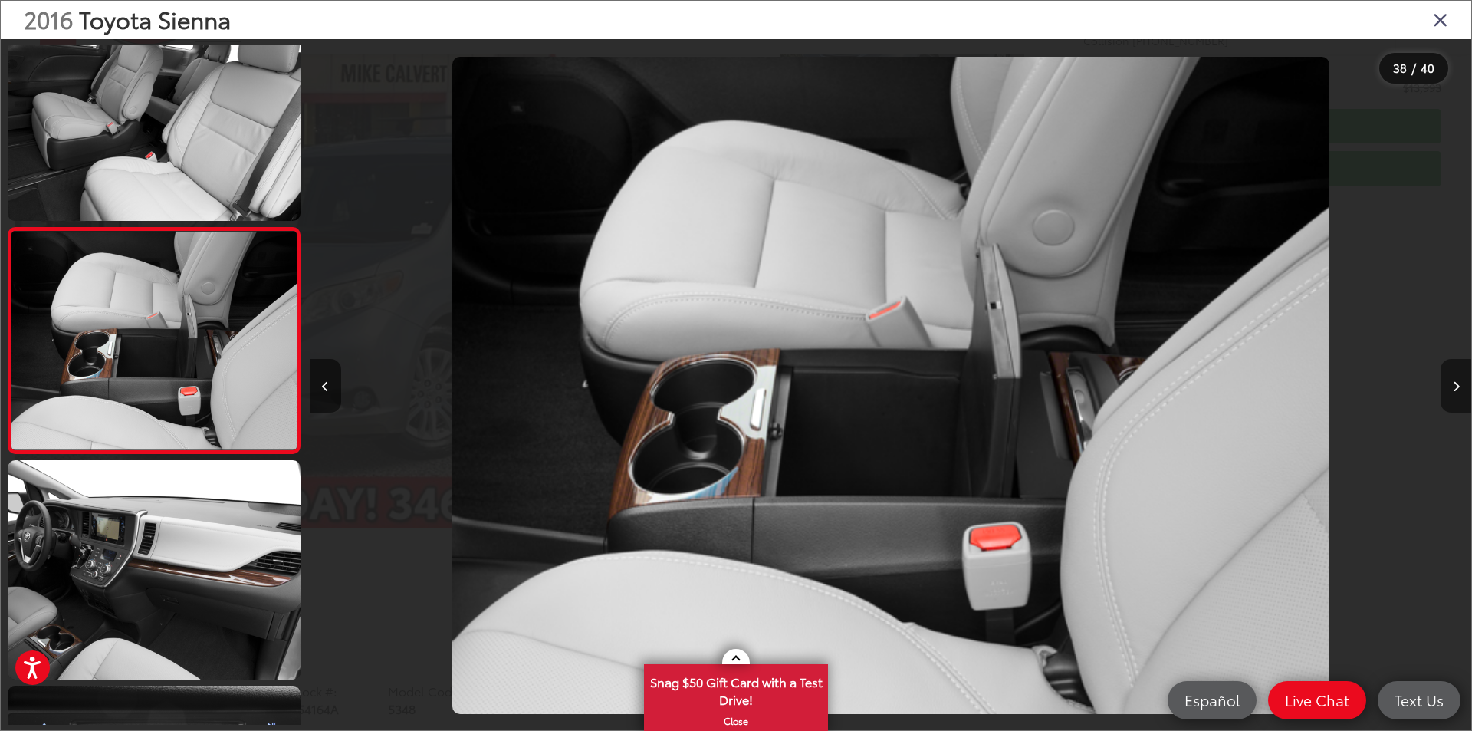
click at [1445, 391] on button "Next image" at bounding box center [1456, 386] width 31 height 54
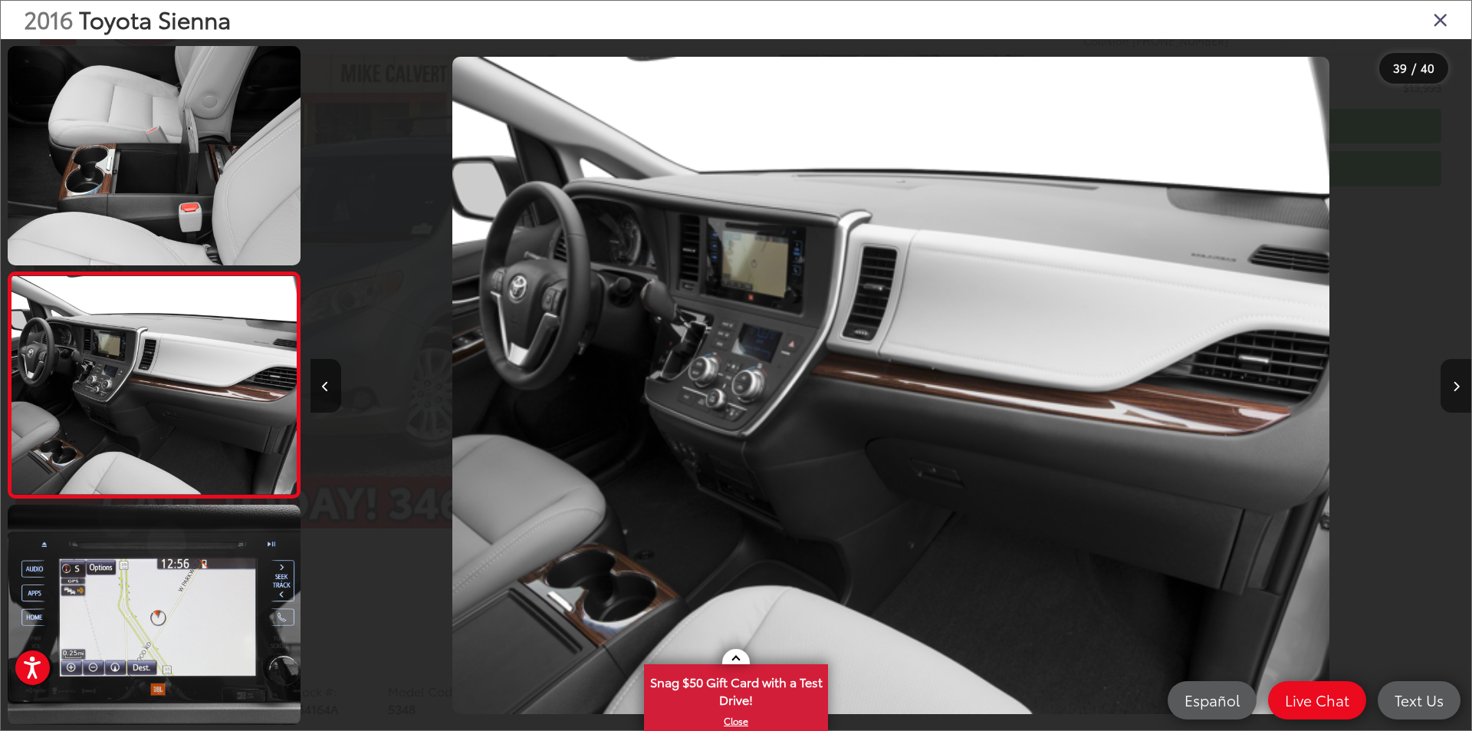
click at [1458, 381] on icon "Next image" at bounding box center [1456, 386] width 7 height 11
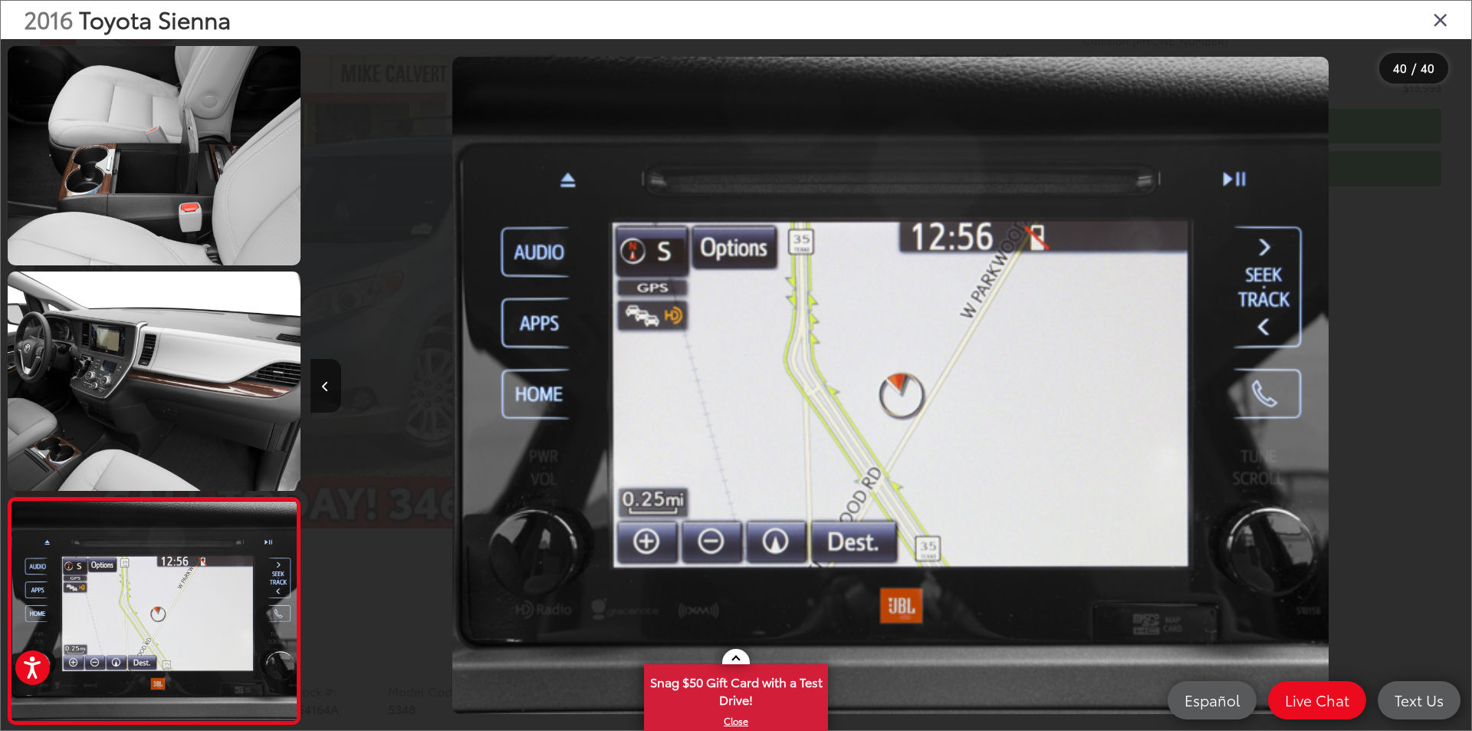
click at [1437, 22] on icon "Close gallery" at bounding box center [1440, 19] width 15 height 20
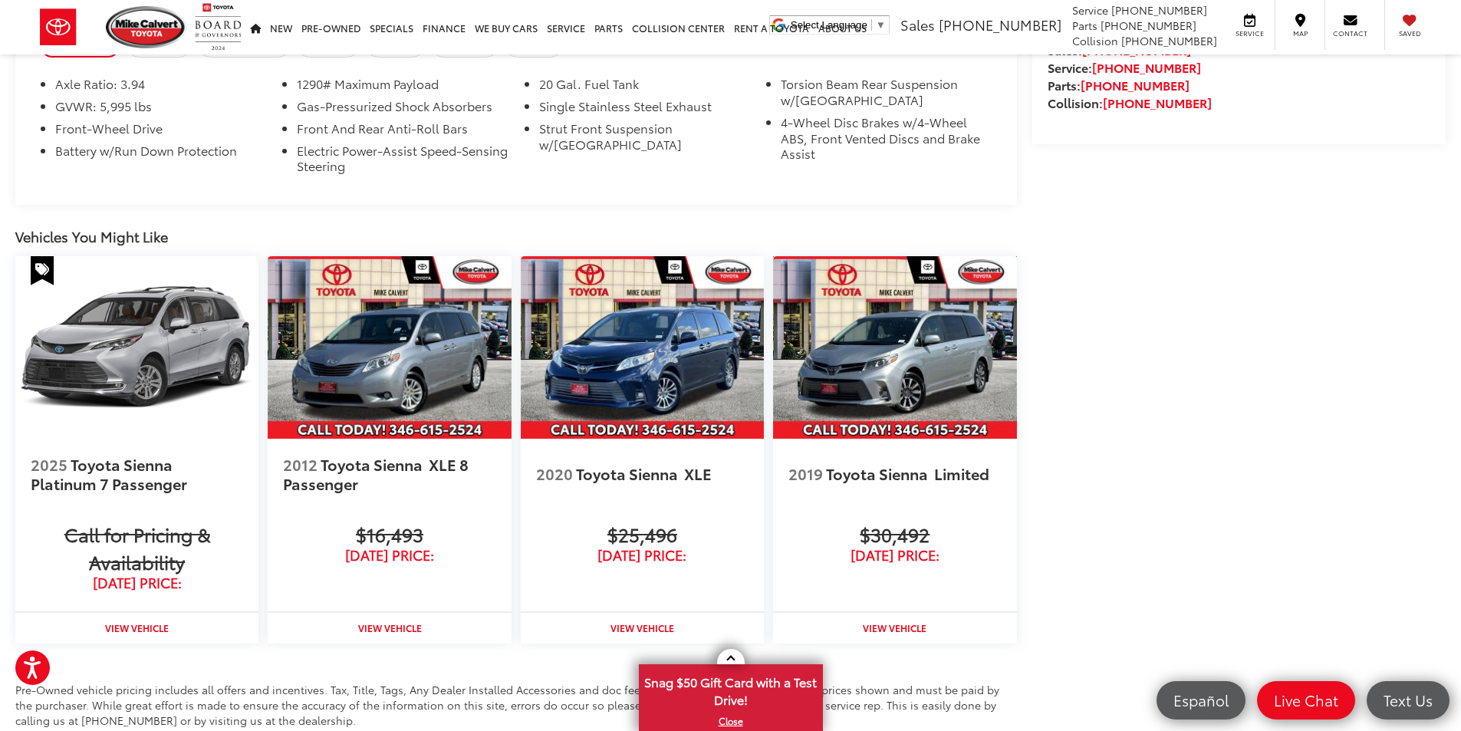
click at [902, 358] on img at bounding box center [894, 347] width 243 height 182
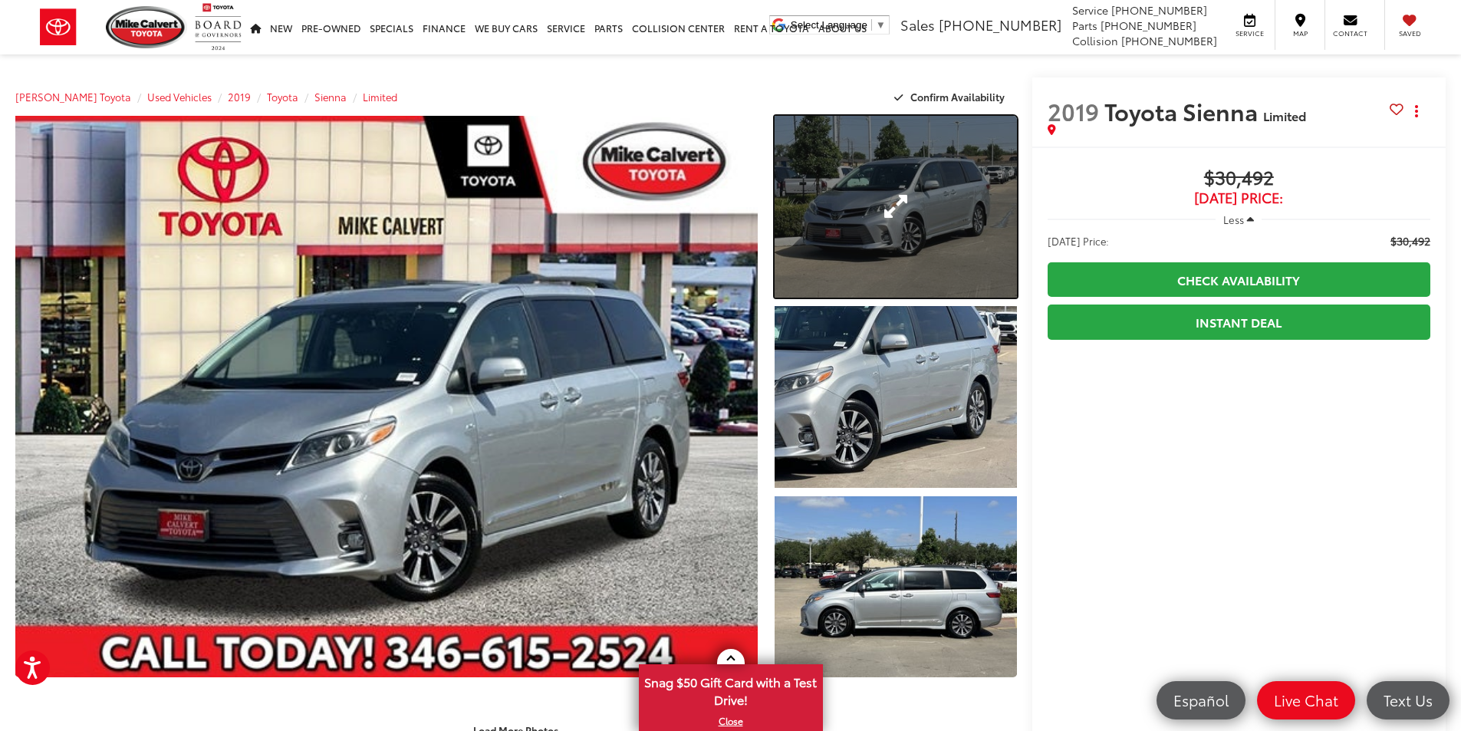
click at [866, 261] on link "Expand Photo 1" at bounding box center [895, 207] width 242 height 182
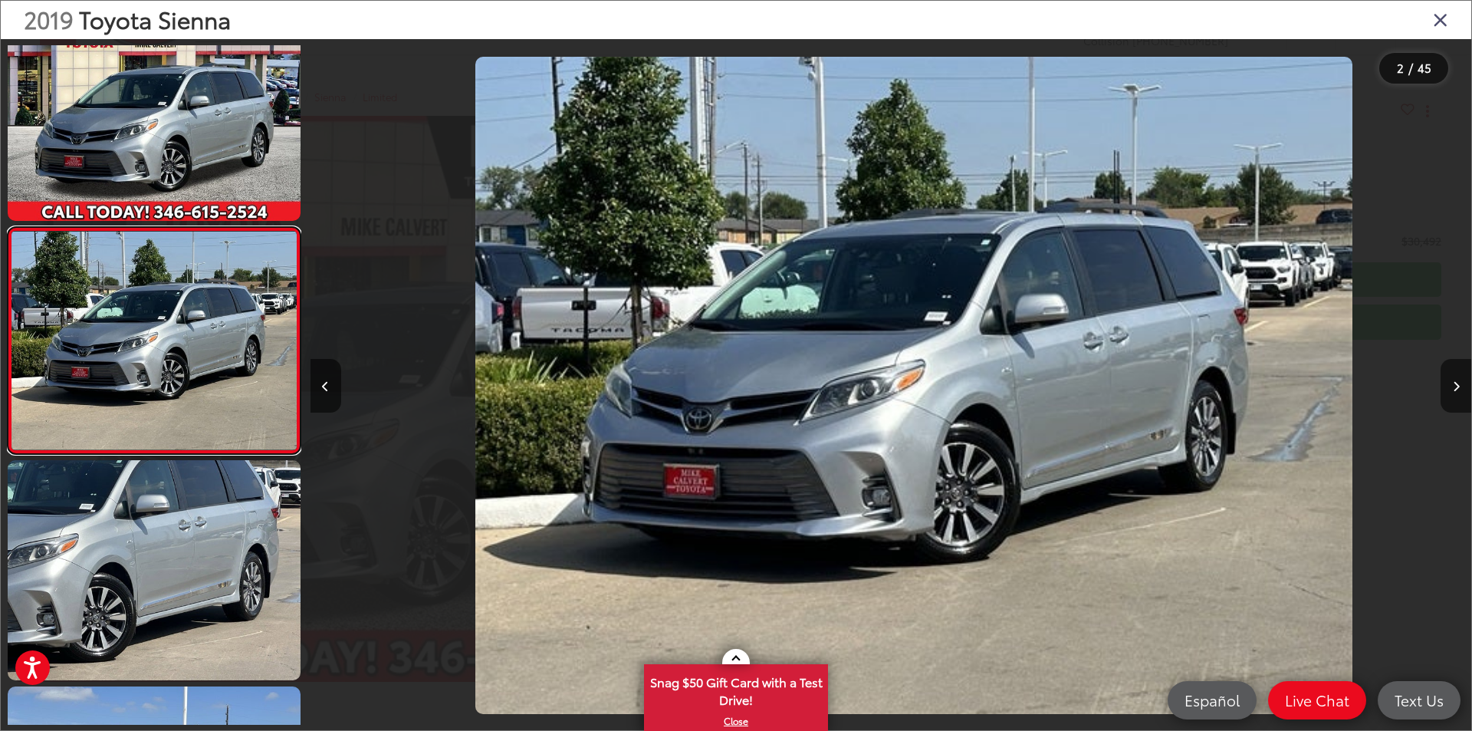
scroll to position [0, 1161]
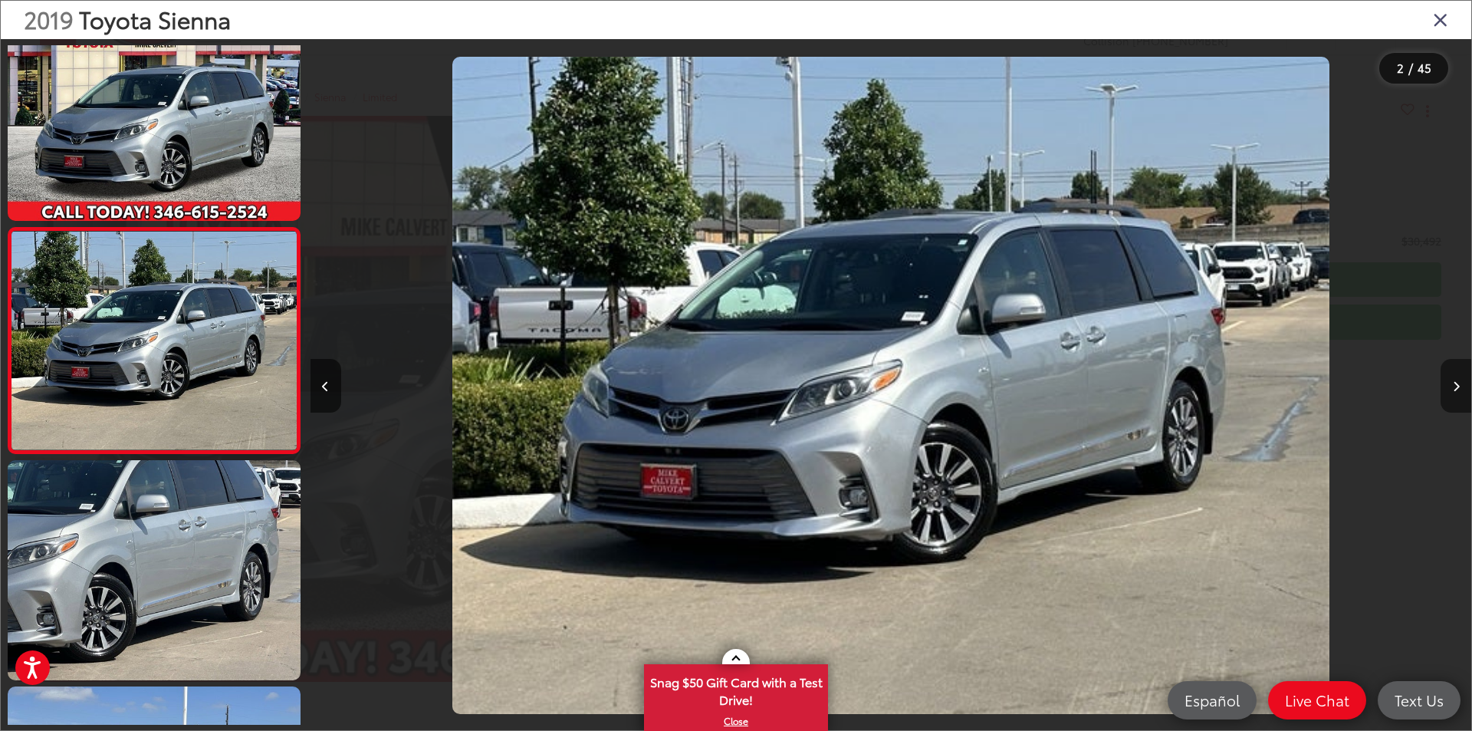
click at [1449, 381] on button "Next image" at bounding box center [1456, 386] width 31 height 54
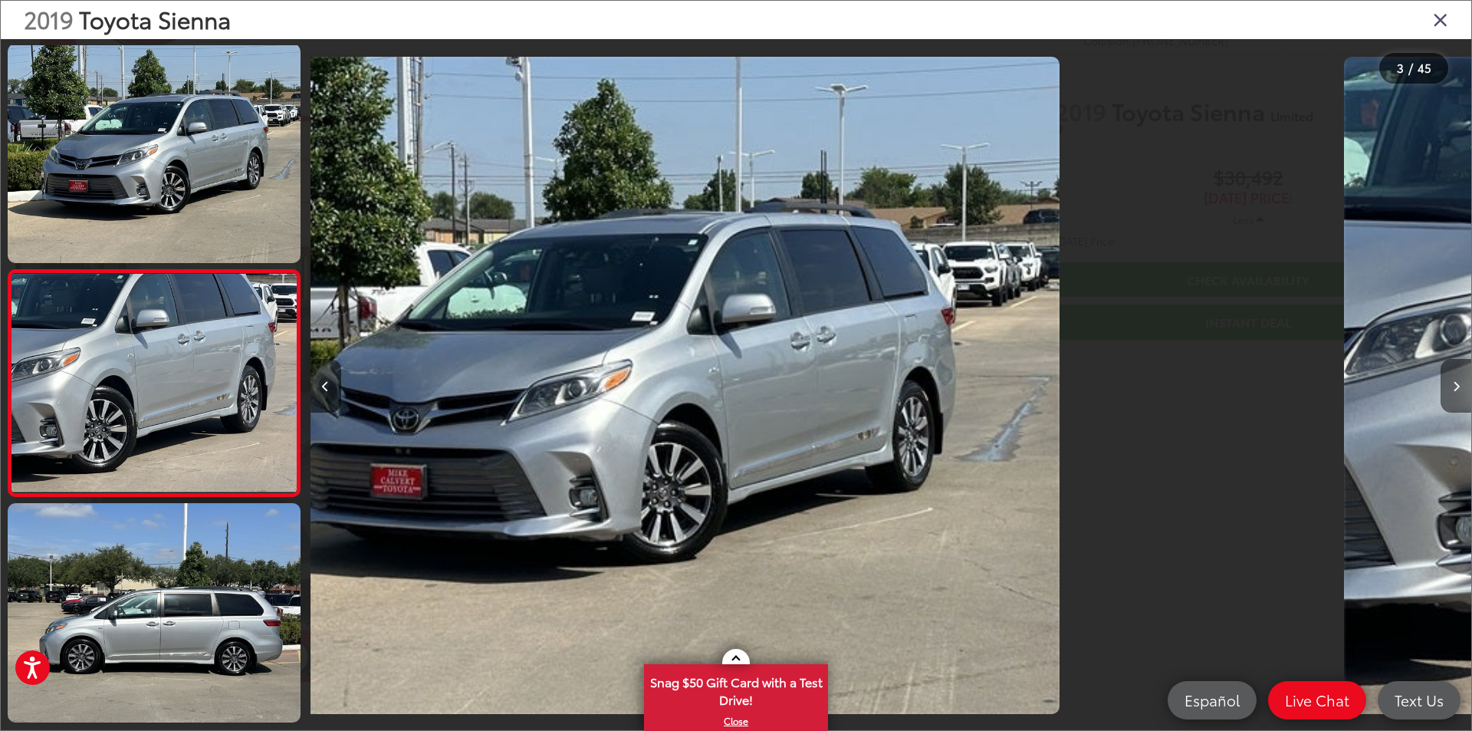
scroll to position [270, 0]
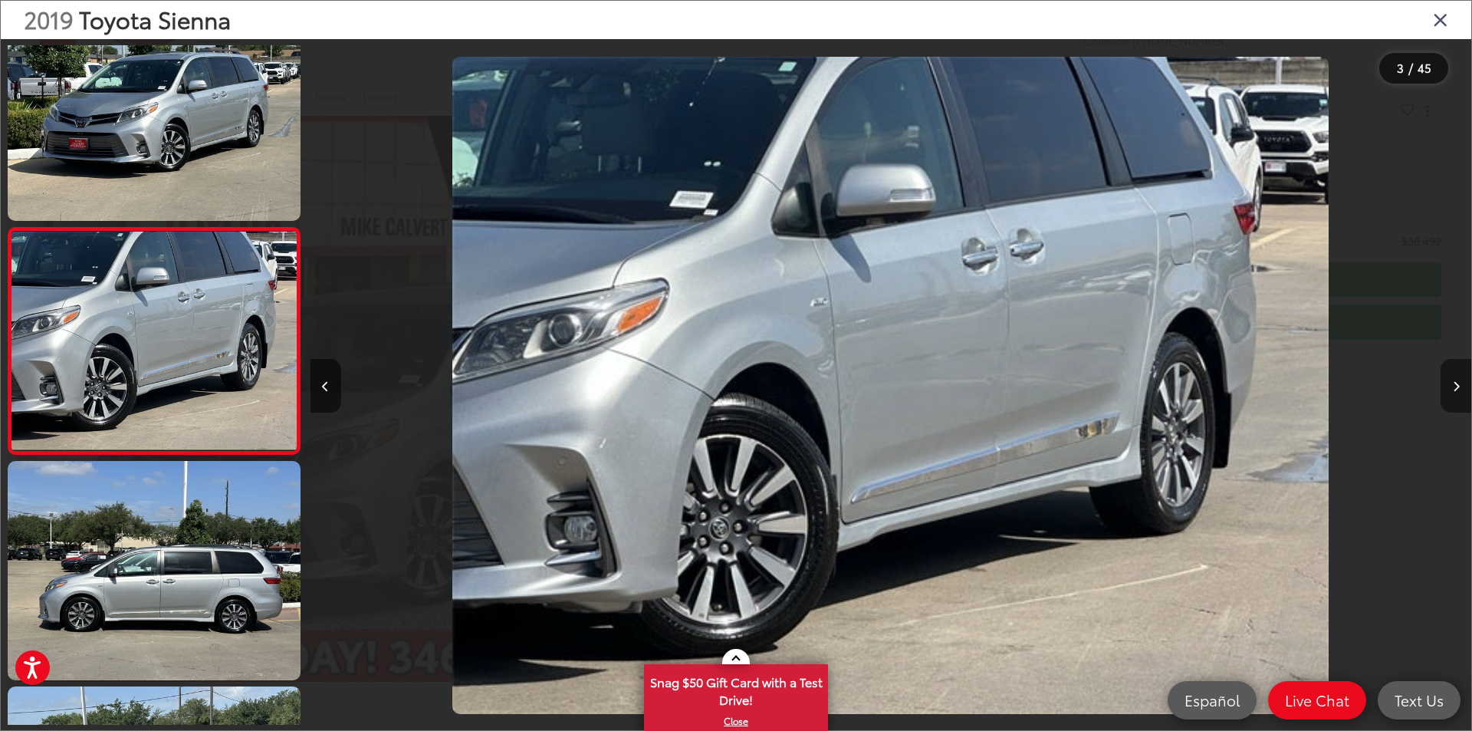
click at [1449, 381] on button "Next image" at bounding box center [1456, 386] width 31 height 54
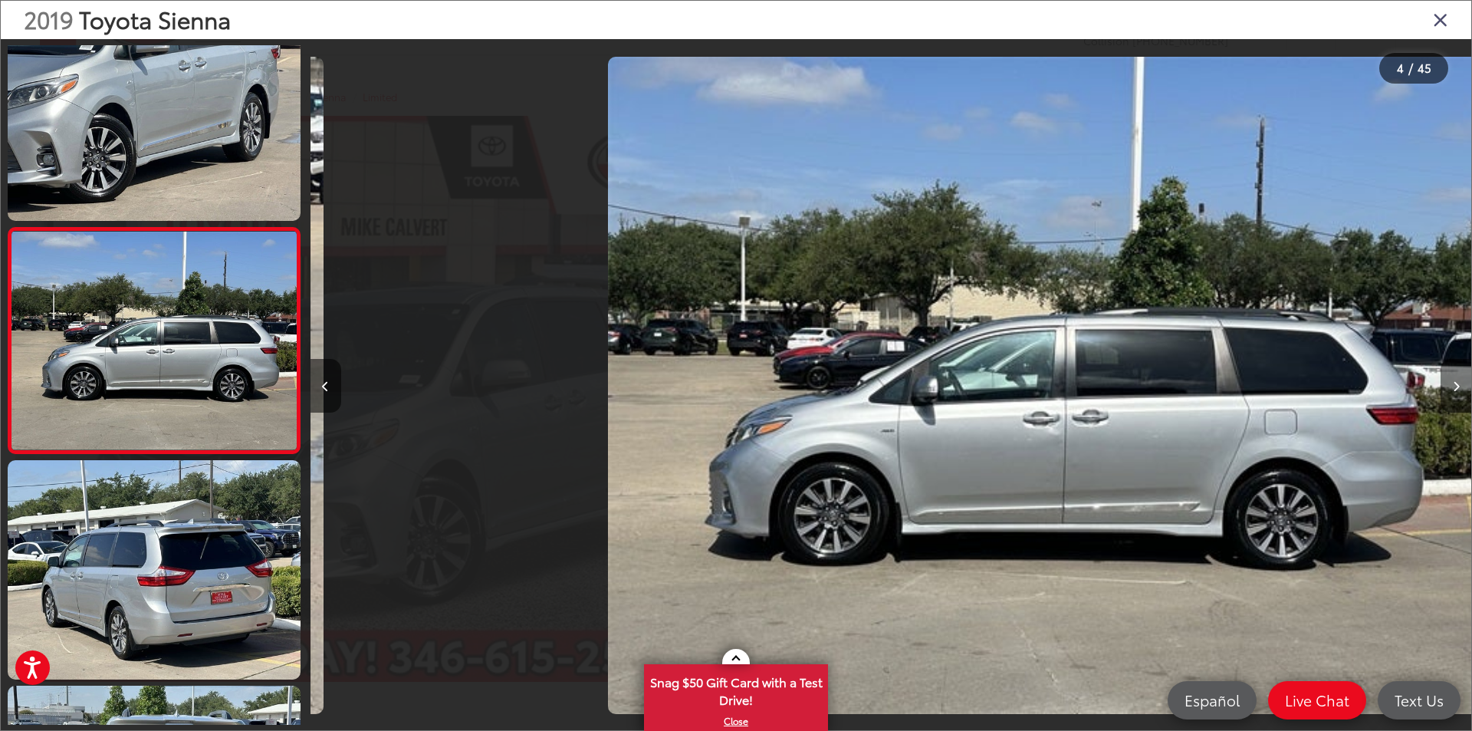
scroll to position [0, 3484]
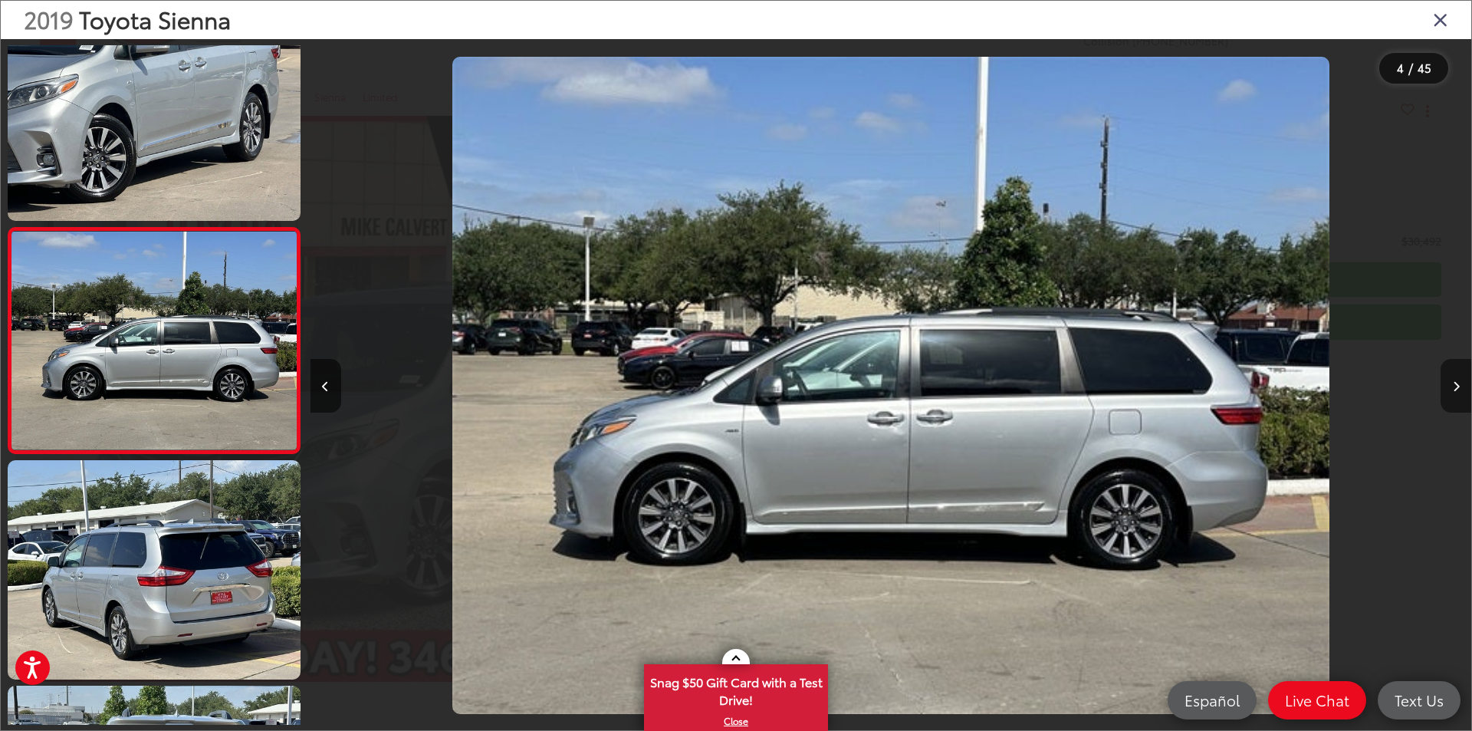
click at [1449, 381] on button "Next image" at bounding box center [1456, 386] width 31 height 54
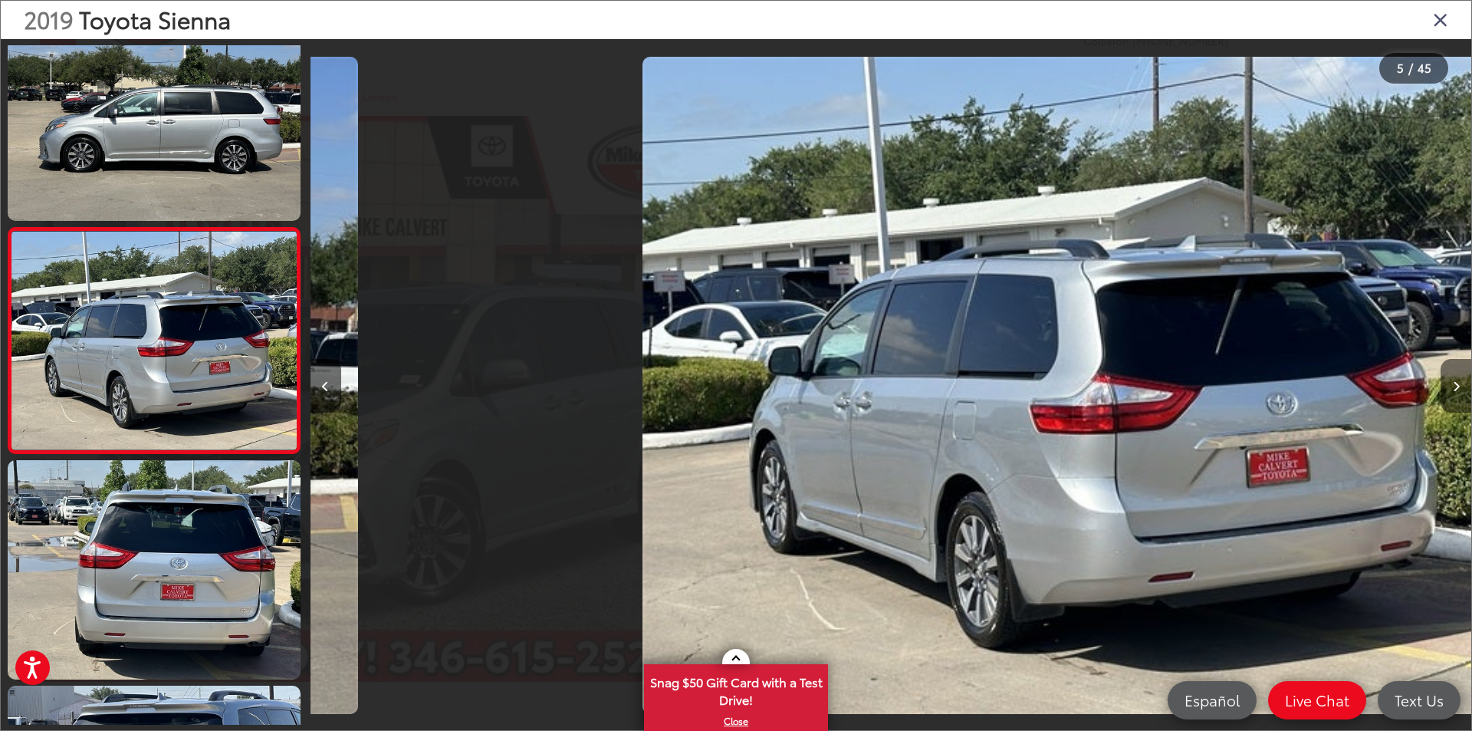
scroll to position [0, 4645]
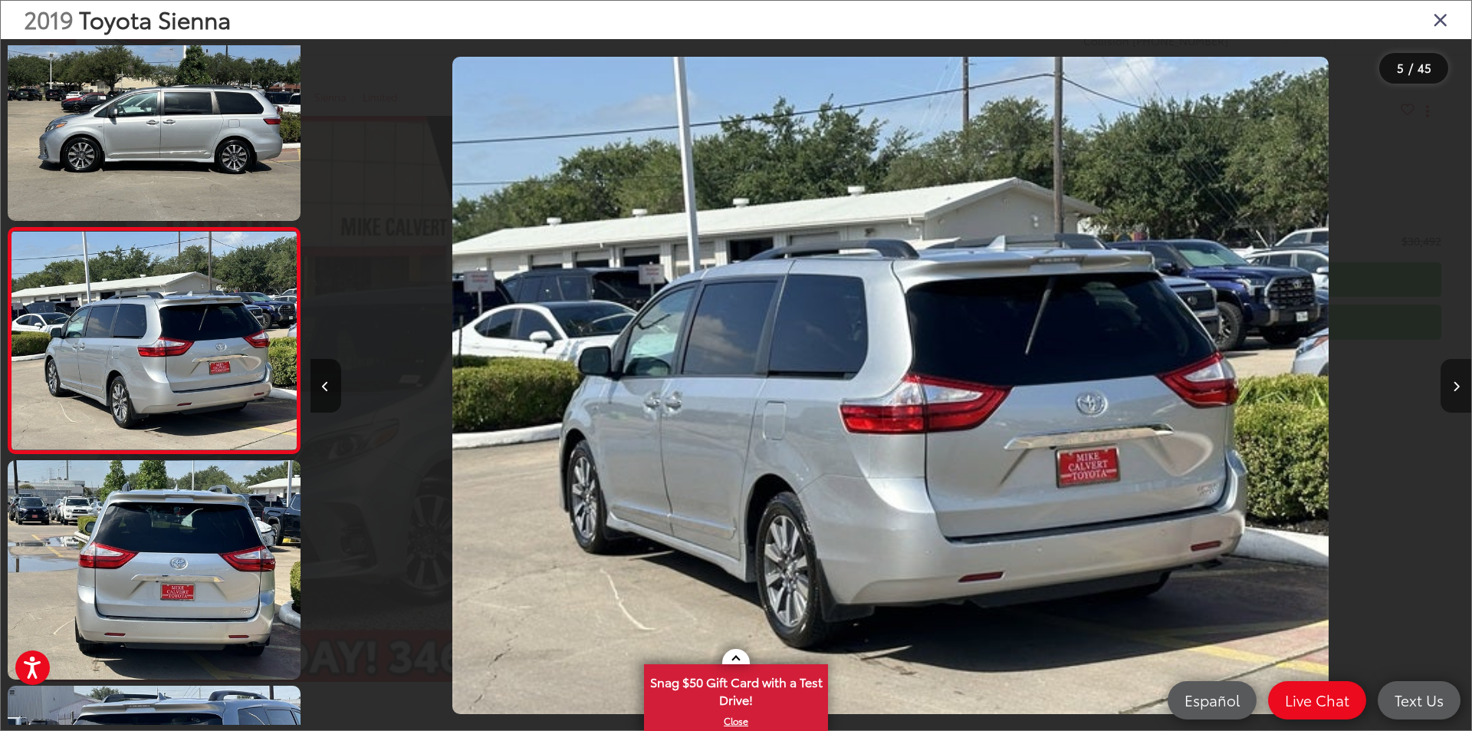
click at [1449, 381] on button "Next image" at bounding box center [1456, 386] width 31 height 54
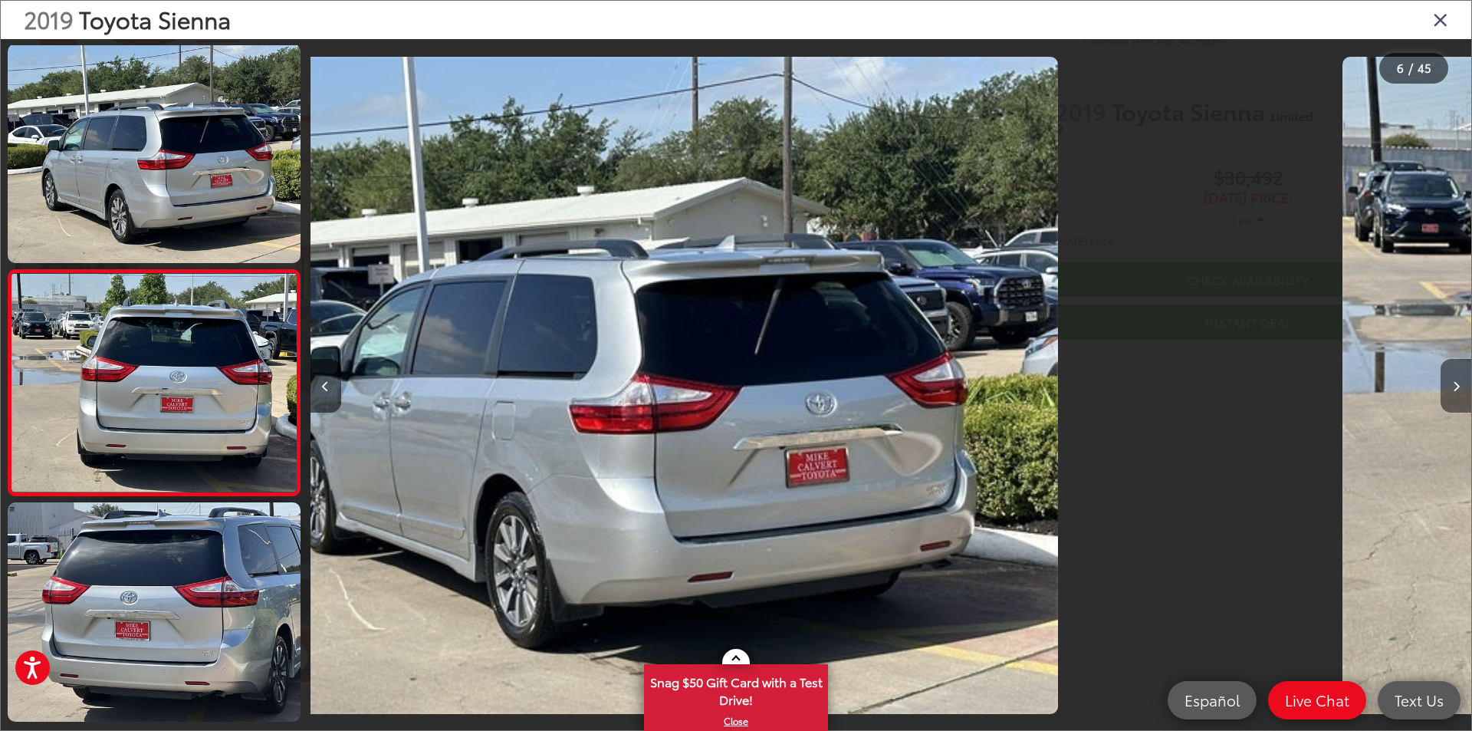
scroll to position [947, 0]
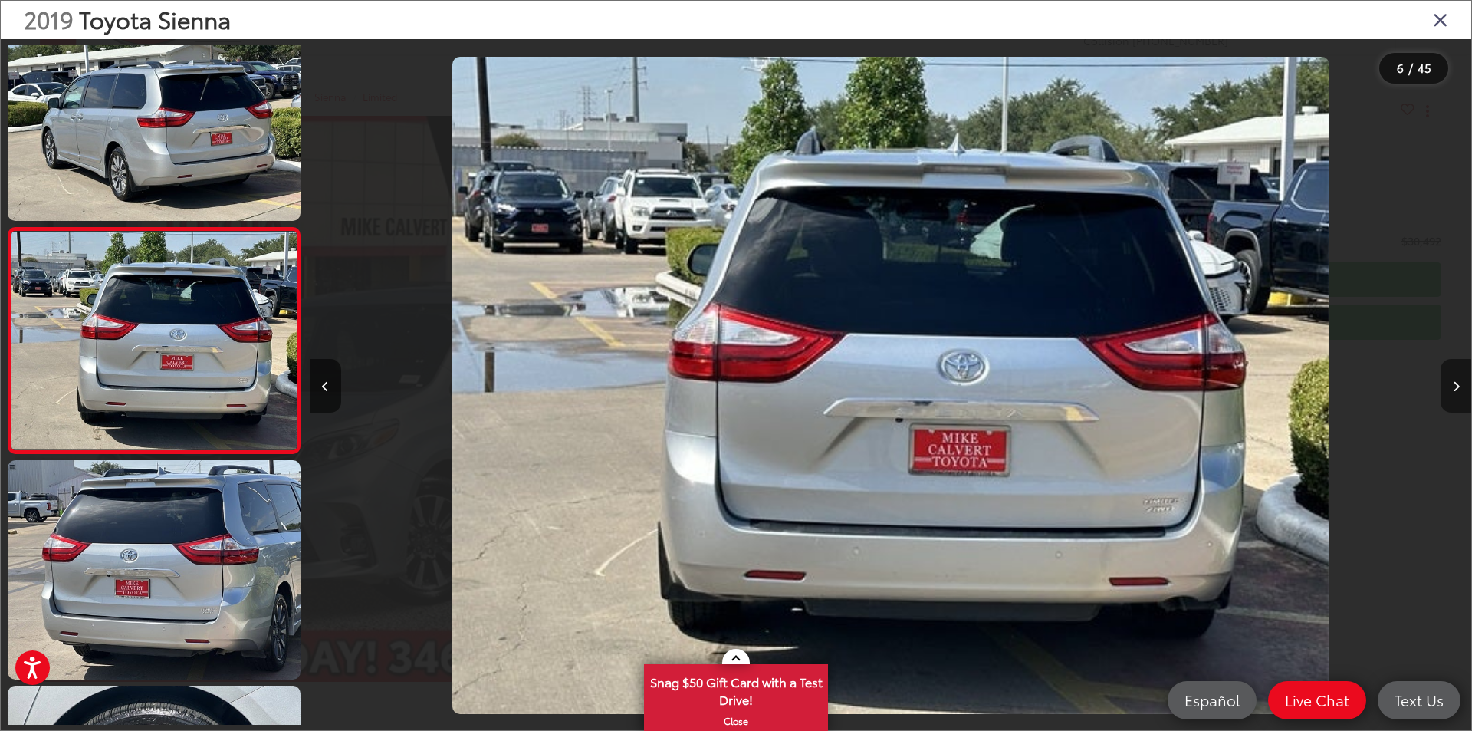
click at [1449, 381] on button "Next image" at bounding box center [1456, 386] width 31 height 54
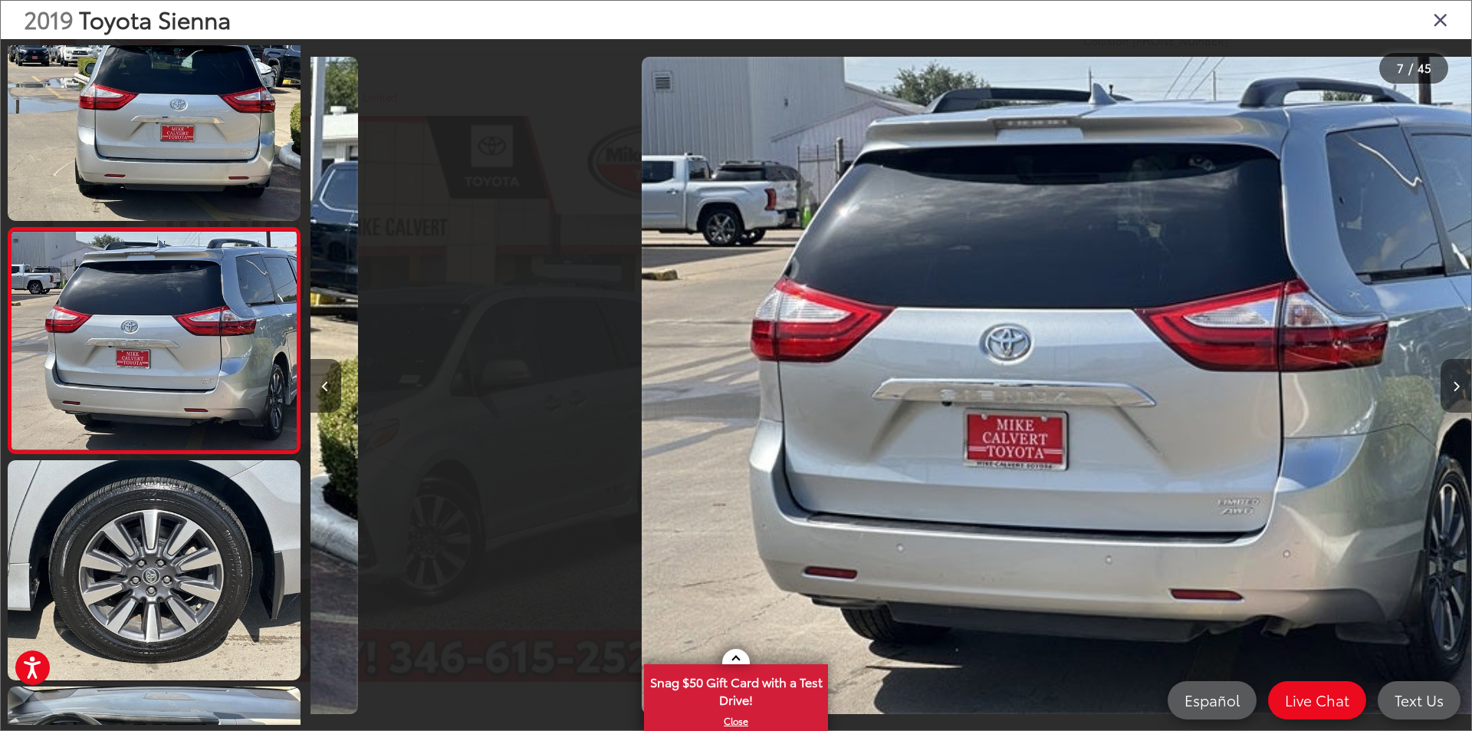
scroll to position [0, 6967]
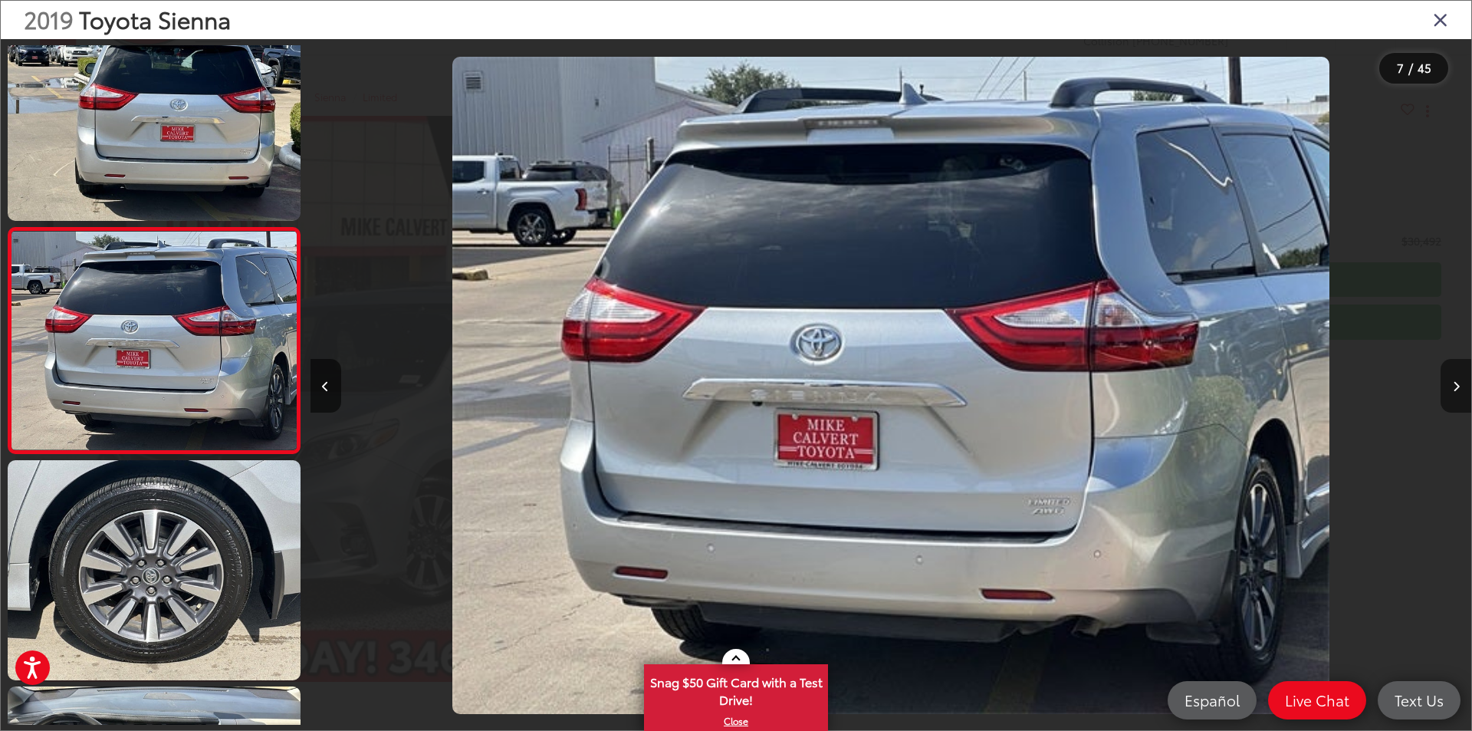
click at [1449, 381] on button "Next image" at bounding box center [1456, 386] width 31 height 54
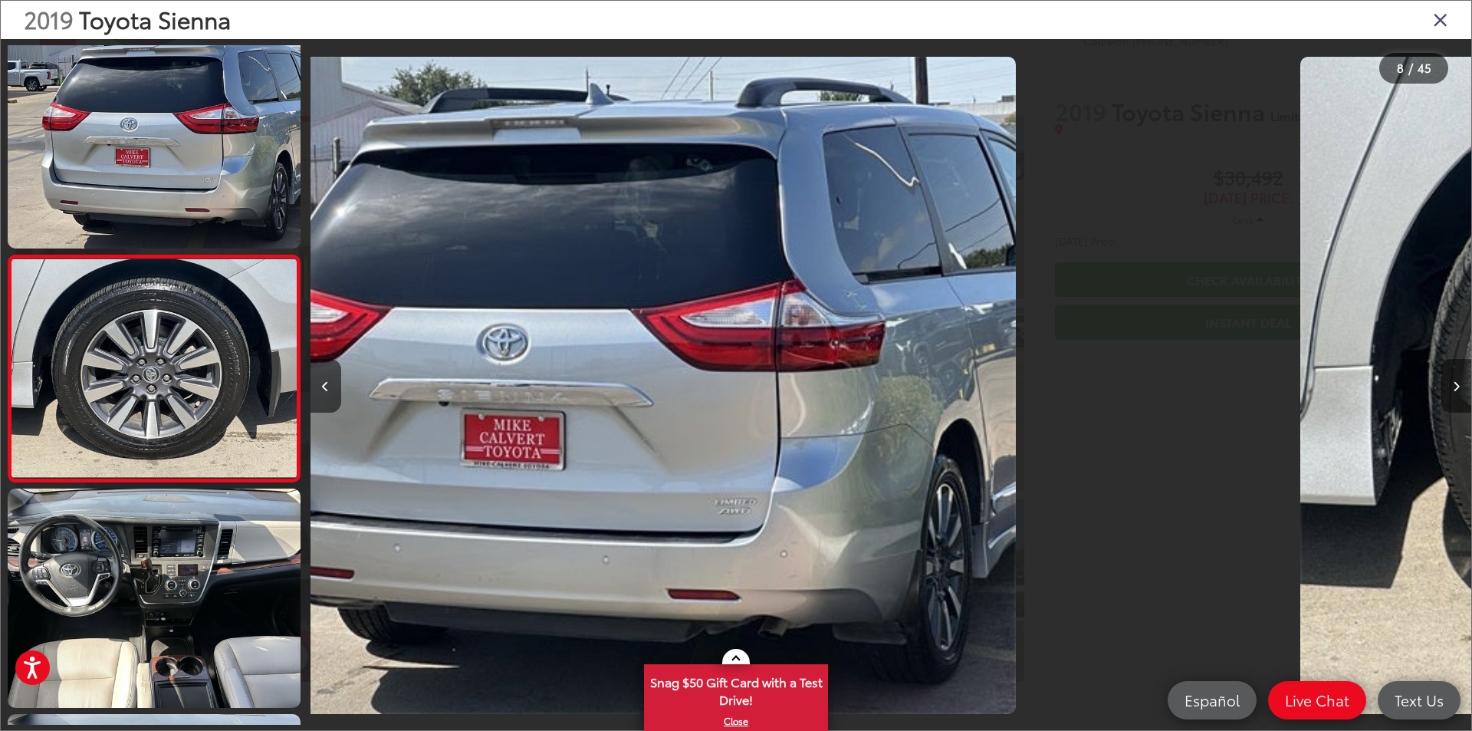
scroll to position [1398, 0]
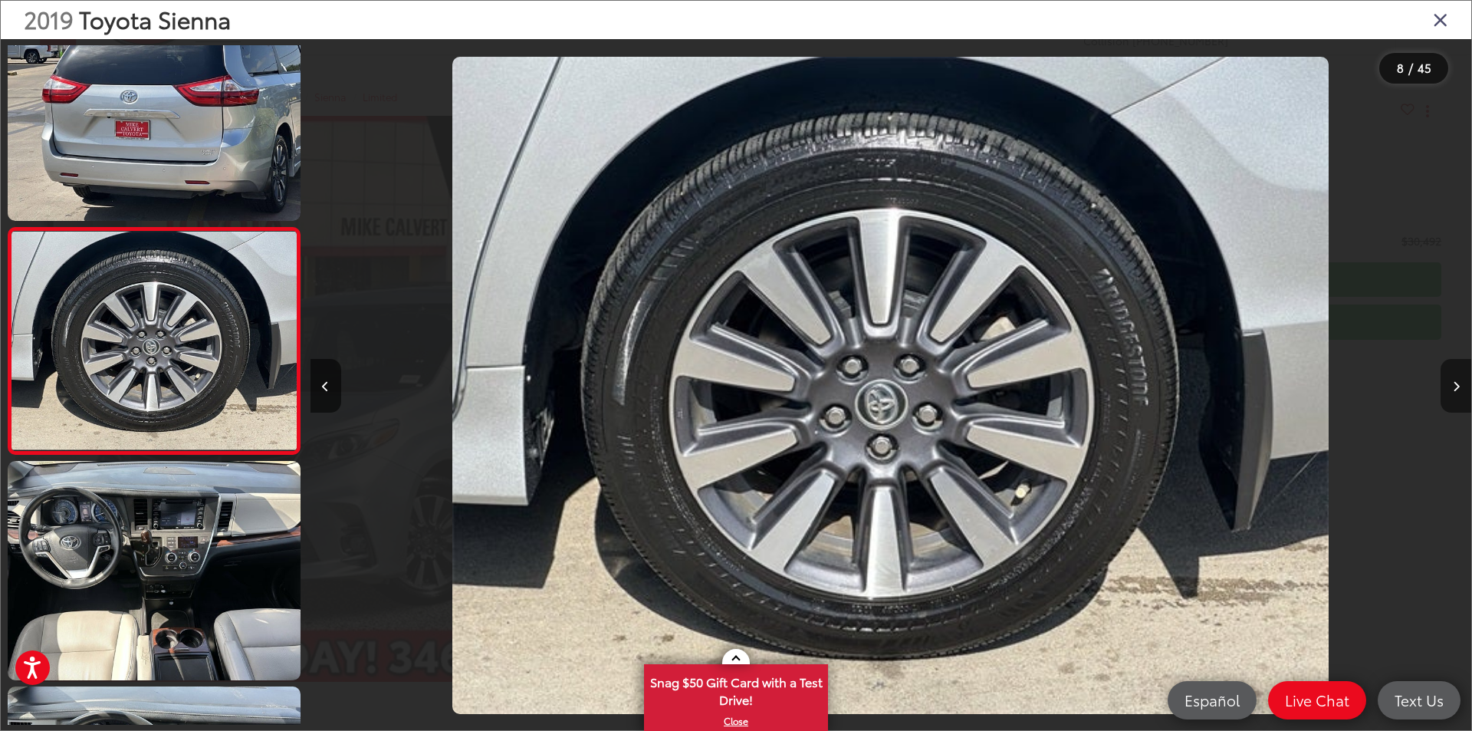
click at [1449, 381] on button "Next image" at bounding box center [1456, 386] width 31 height 54
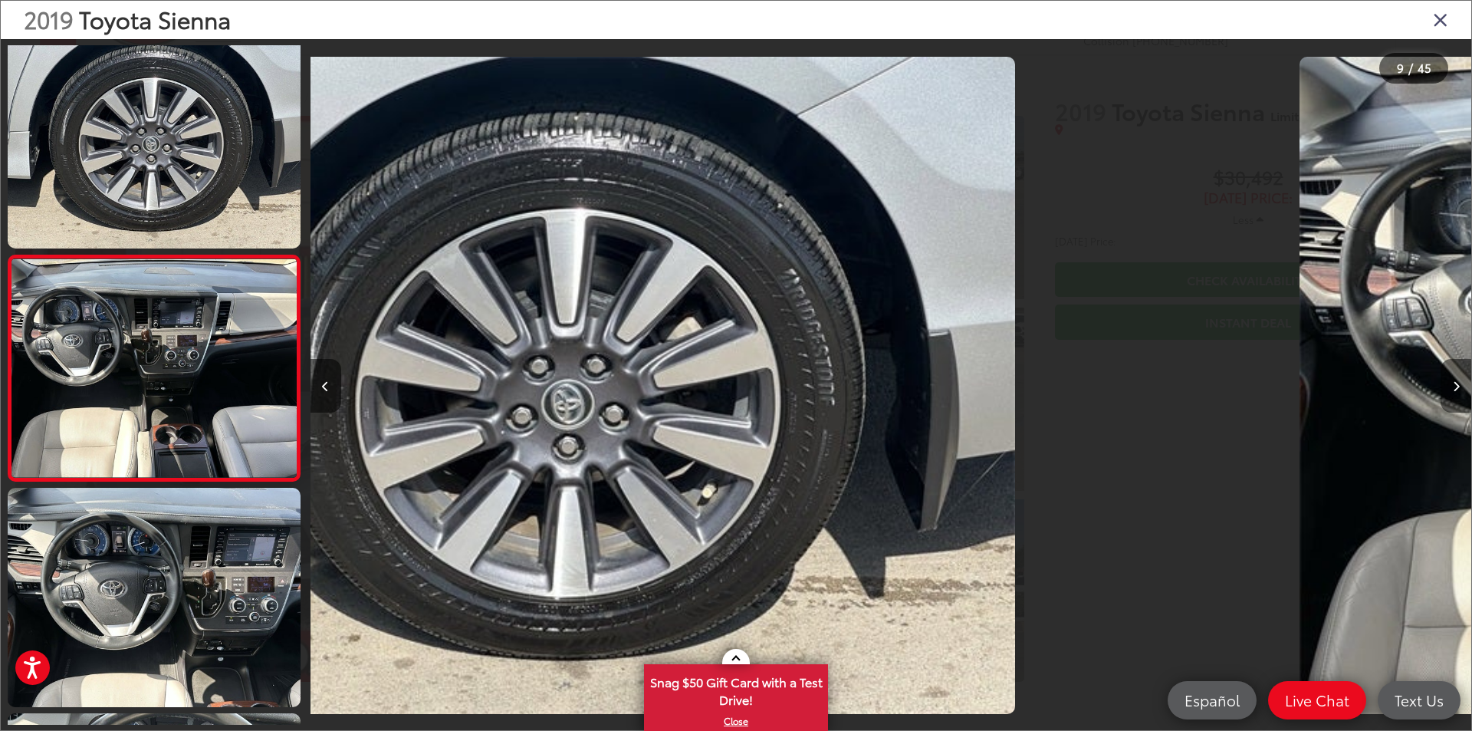
scroll to position [0, 0]
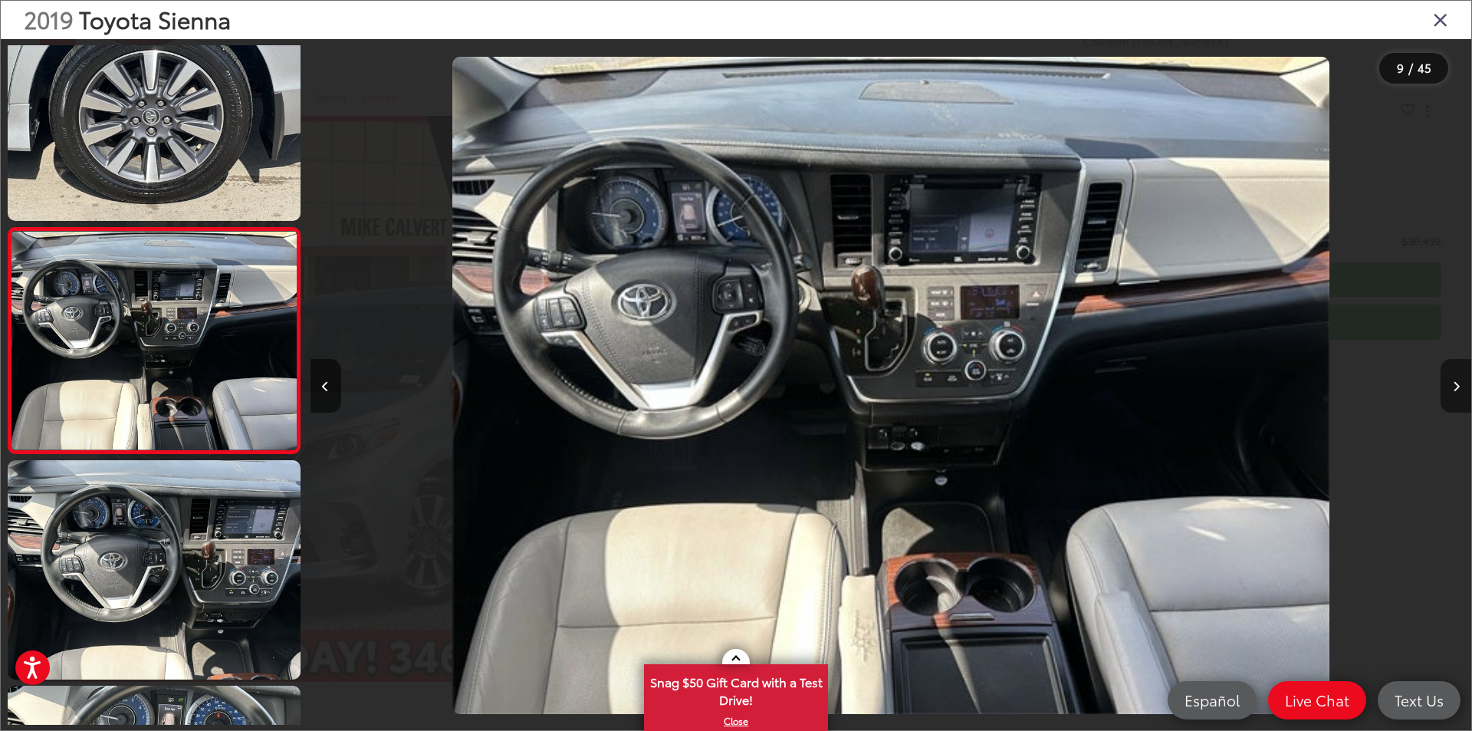
click at [1449, 381] on button "Next image" at bounding box center [1456, 386] width 31 height 54
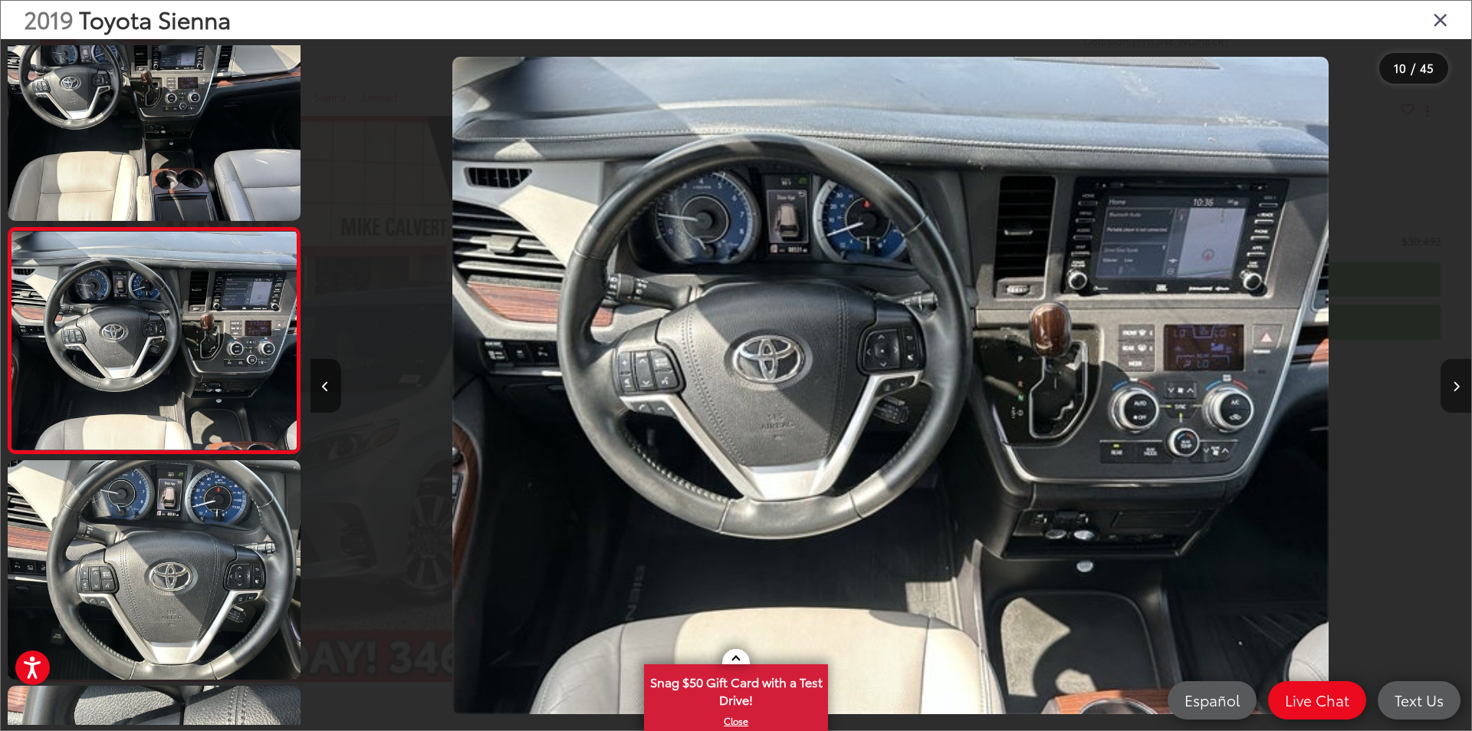
click at [1449, 381] on button "Next image" at bounding box center [1456, 386] width 31 height 54
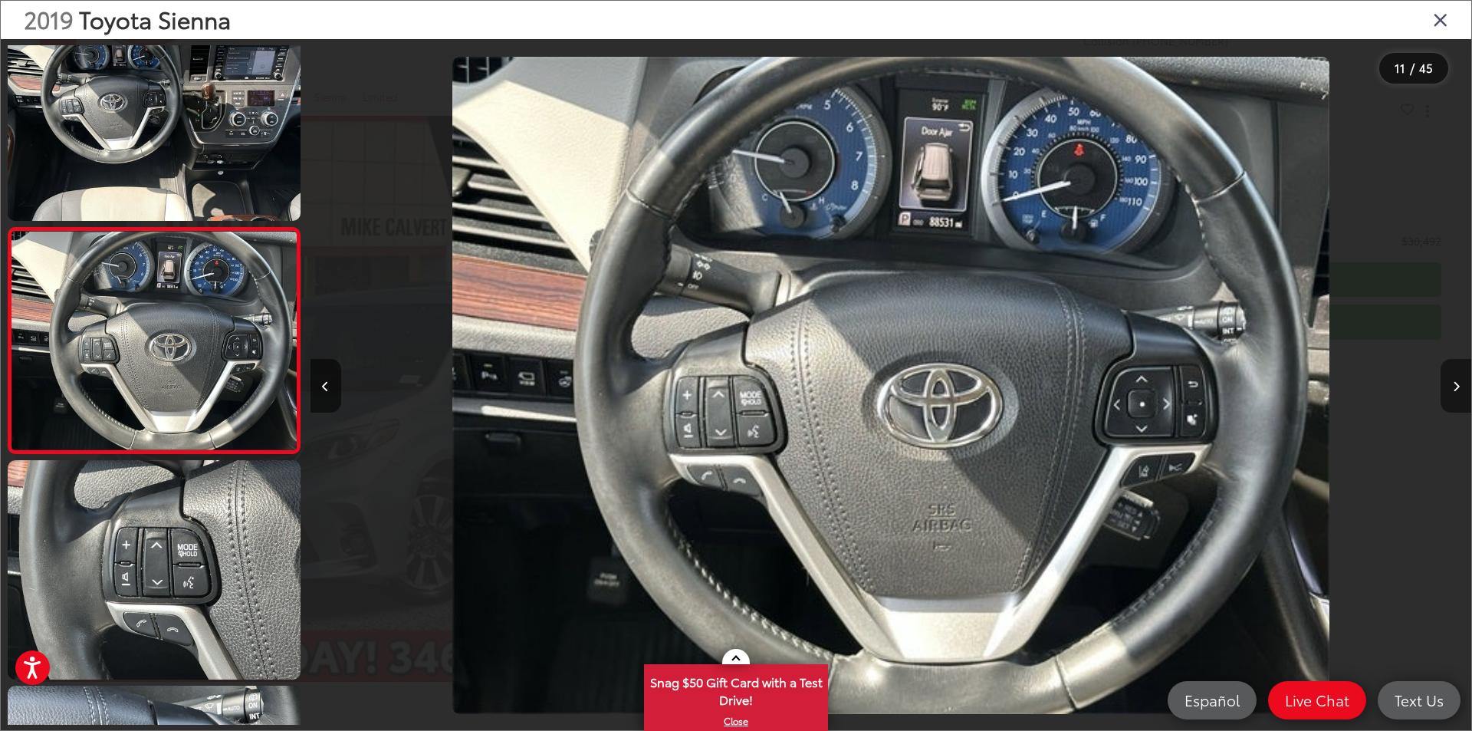
click at [1449, 381] on button "Next image" at bounding box center [1456, 386] width 31 height 54
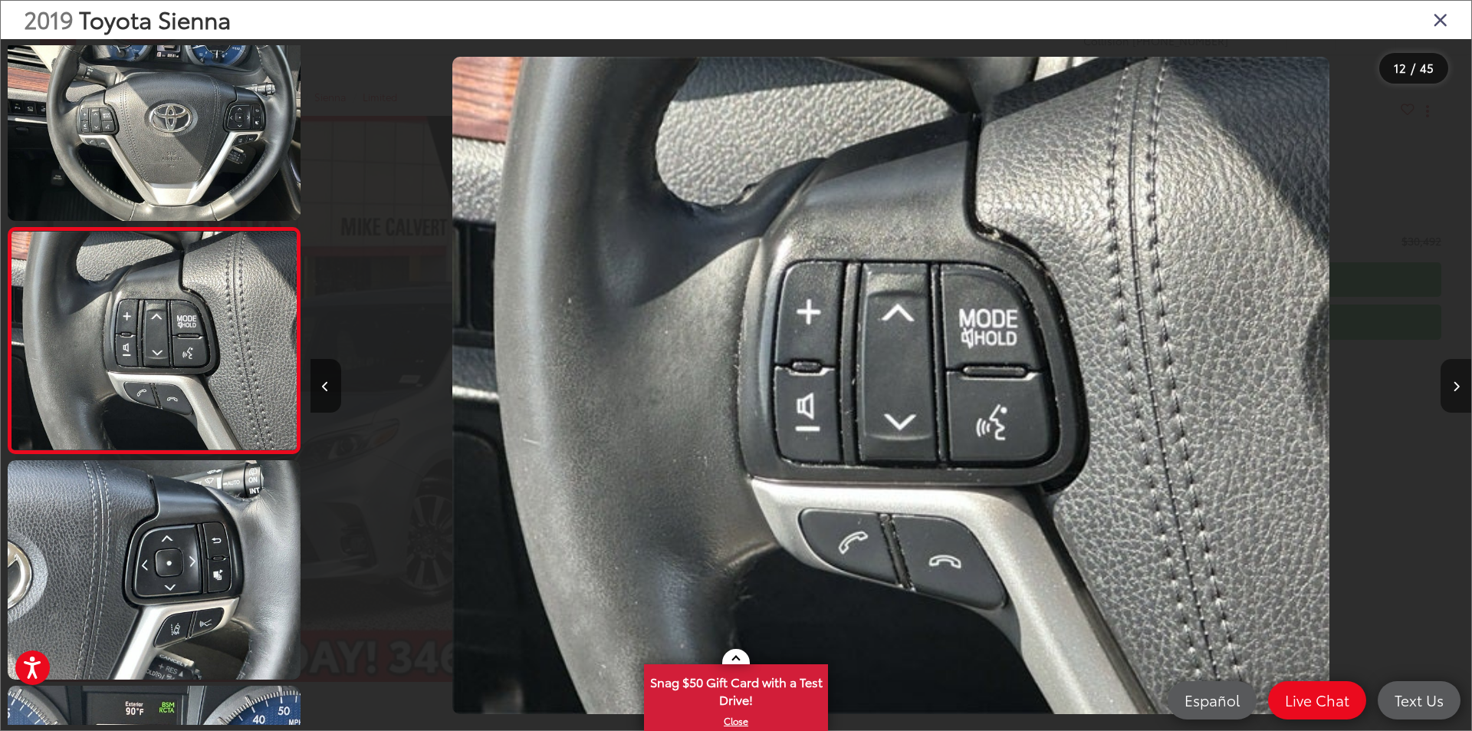
click at [1449, 381] on button "Next image" at bounding box center [1456, 386] width 31 height 54
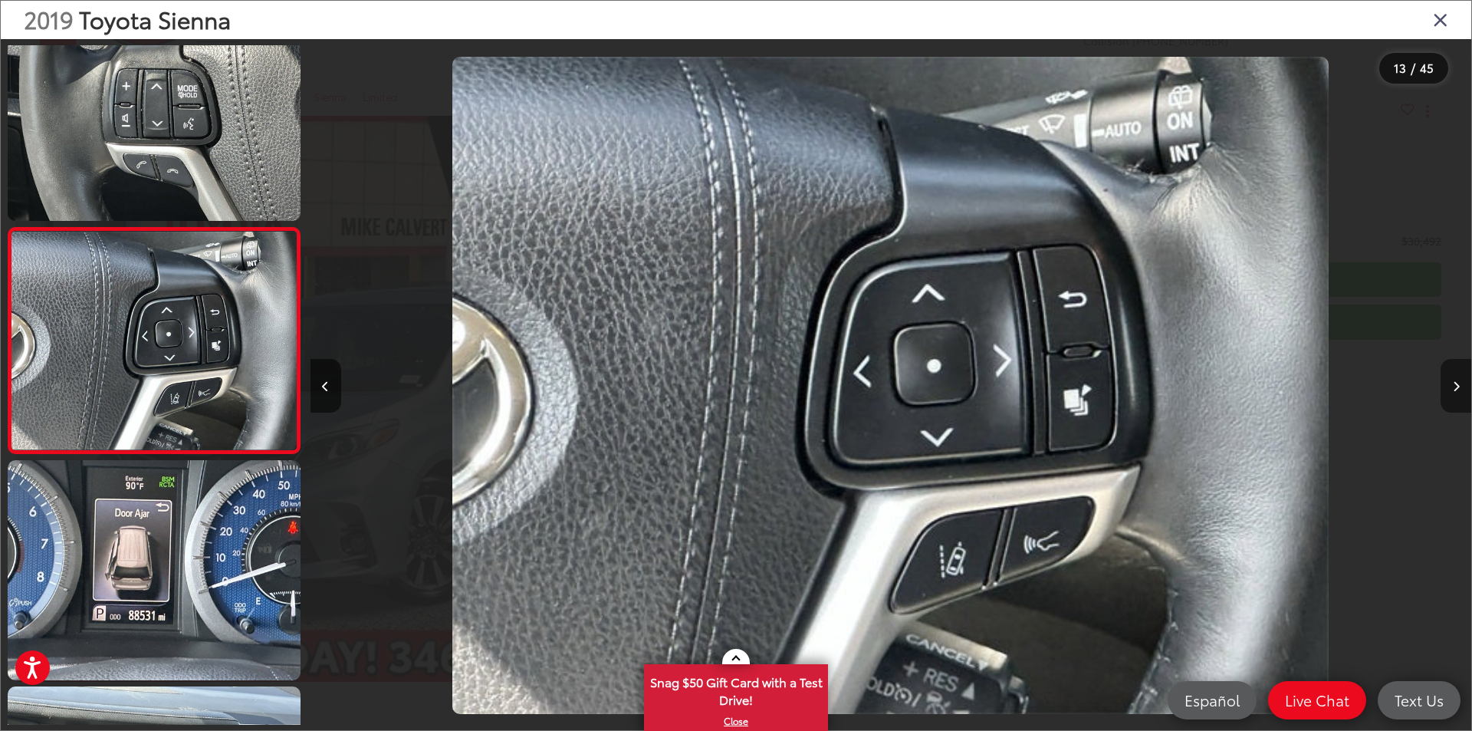
click at [1449, 381] on button "Next image" at bounding box center [1456, 386] width 31 height 54
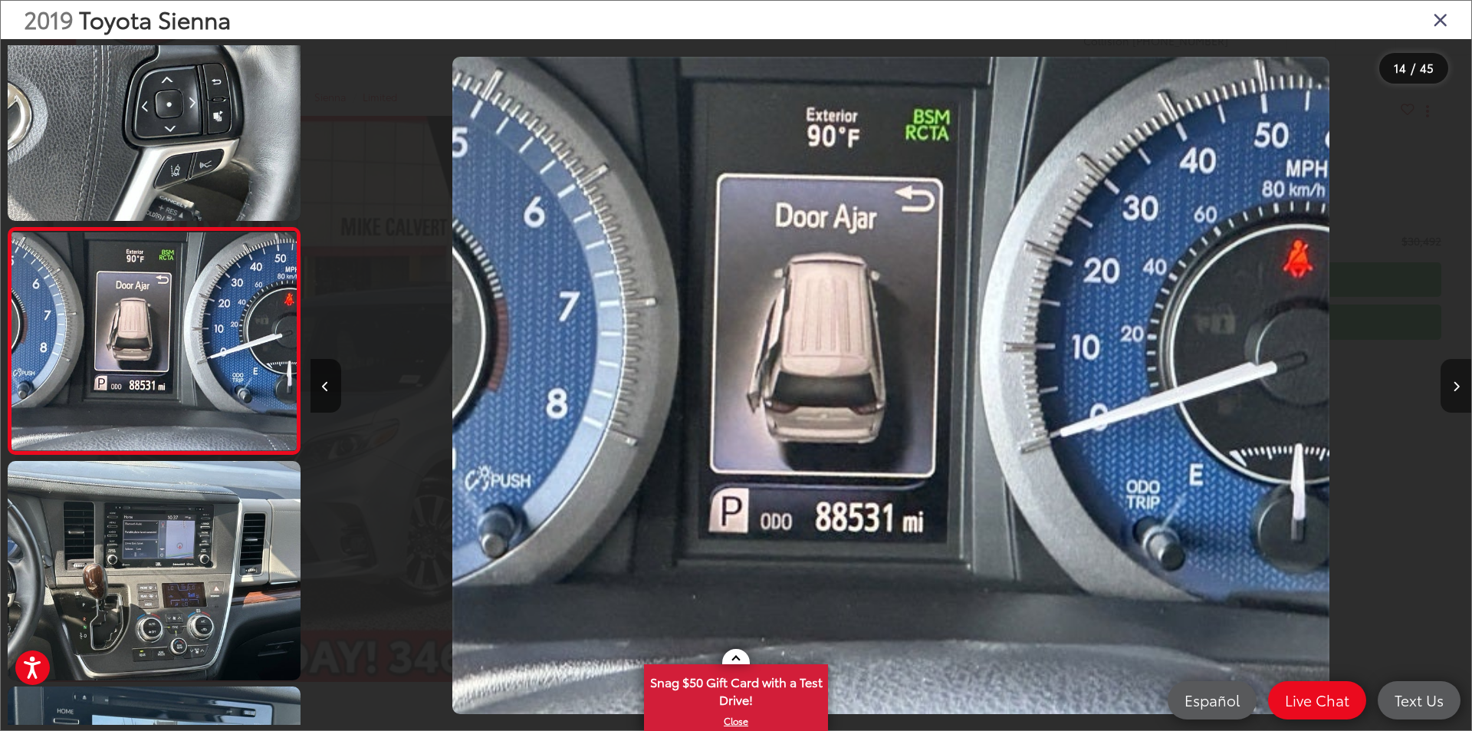
click at [1454, 387] on icon "Next image" at bounding box center [1456, 386] width 7 height 11
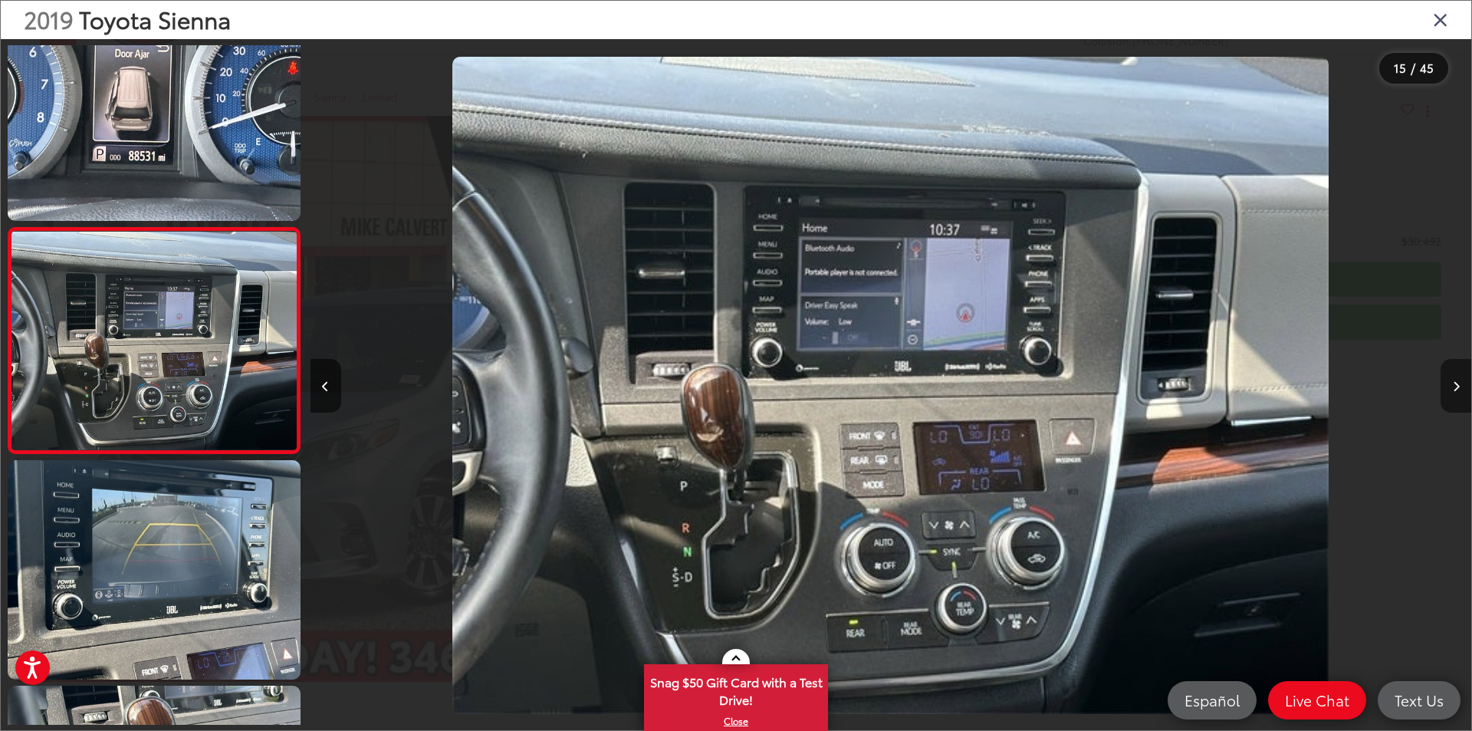
click at [1454, 387] on icon "Next image" at bounding box center [1456, 386] width 7 height 11
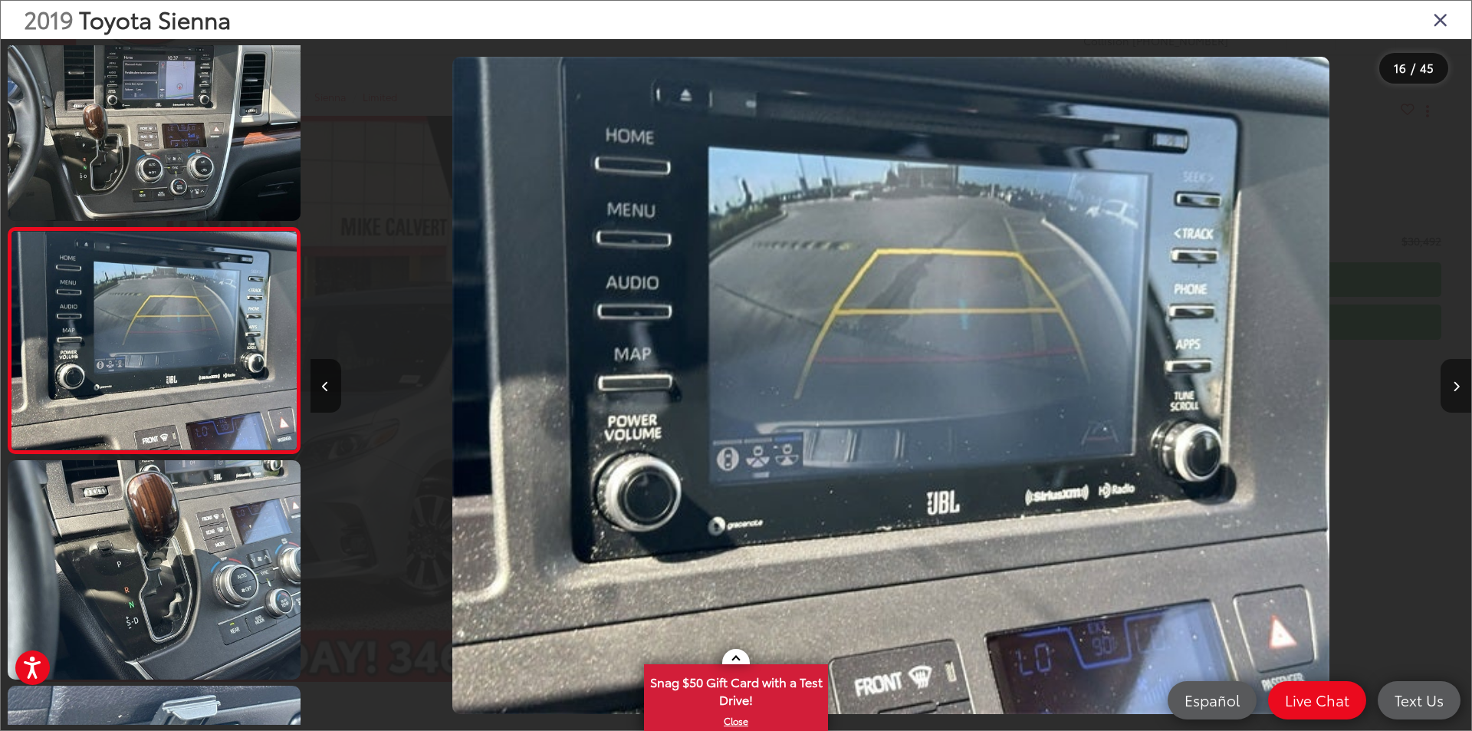
click at [1454, 387] on icon "Next image" at bounding box center [1456, 386] width 7 height 11
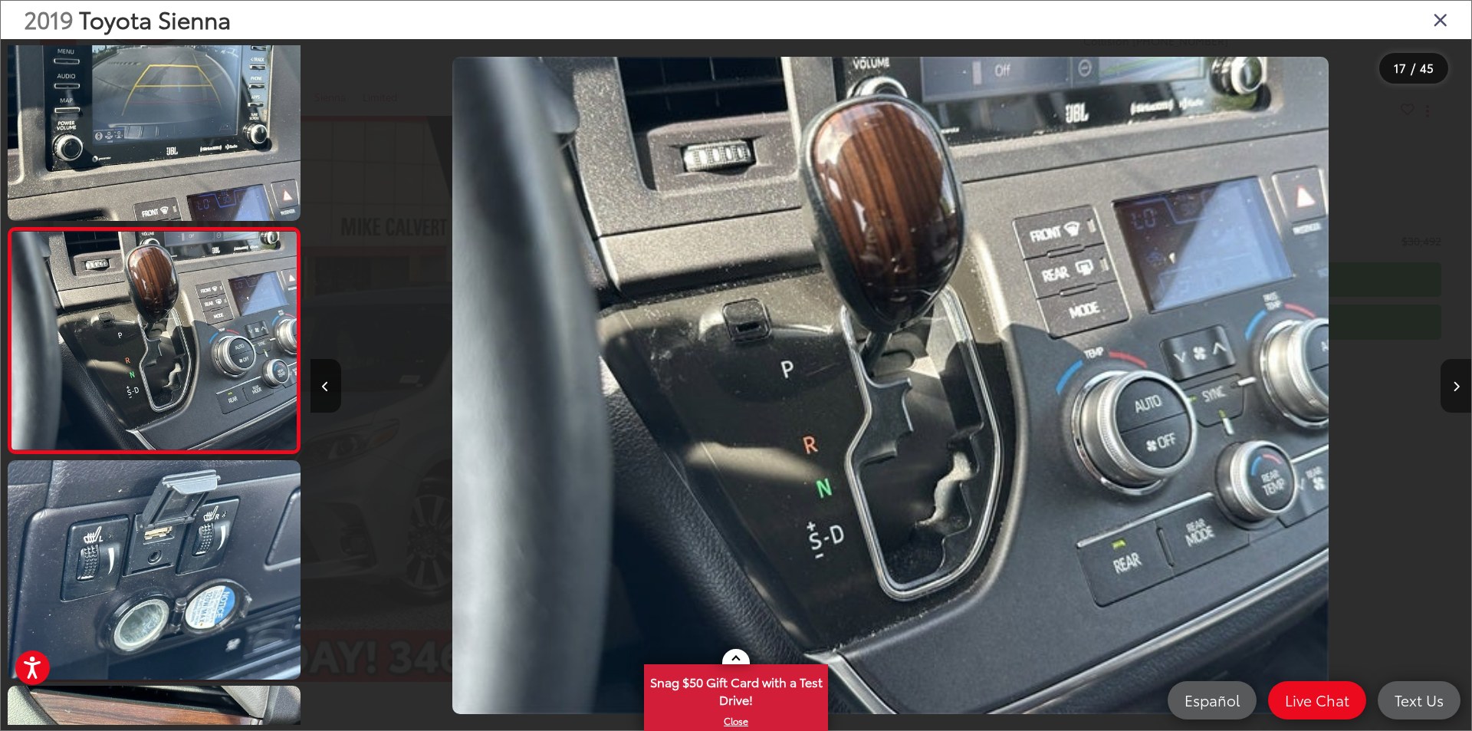
click at [1454, 387] on icon "Next image" at bounding box center [1456, 386] width 7 height 11
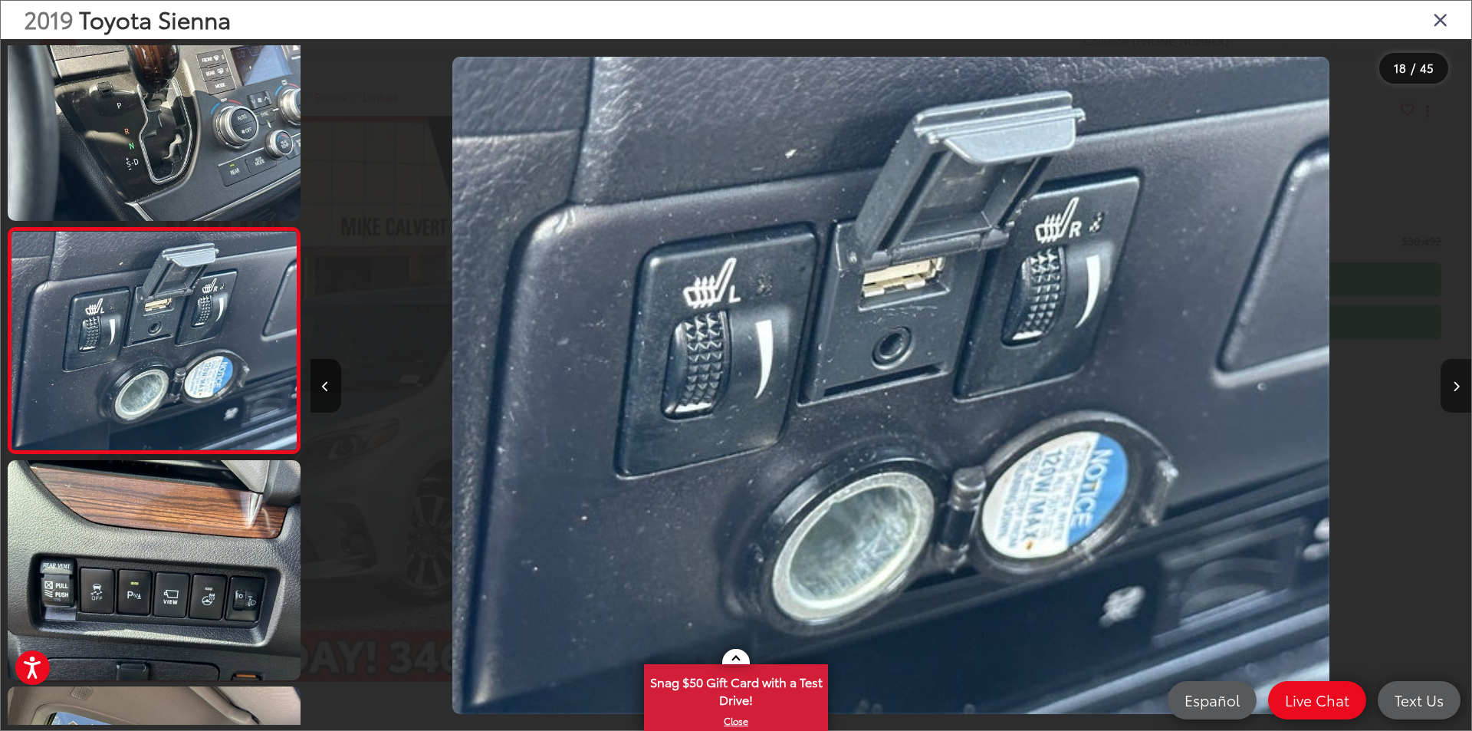
click at [1454, 387] on icon "Next image" at bounding box center [1456, 386] width 7 height 11
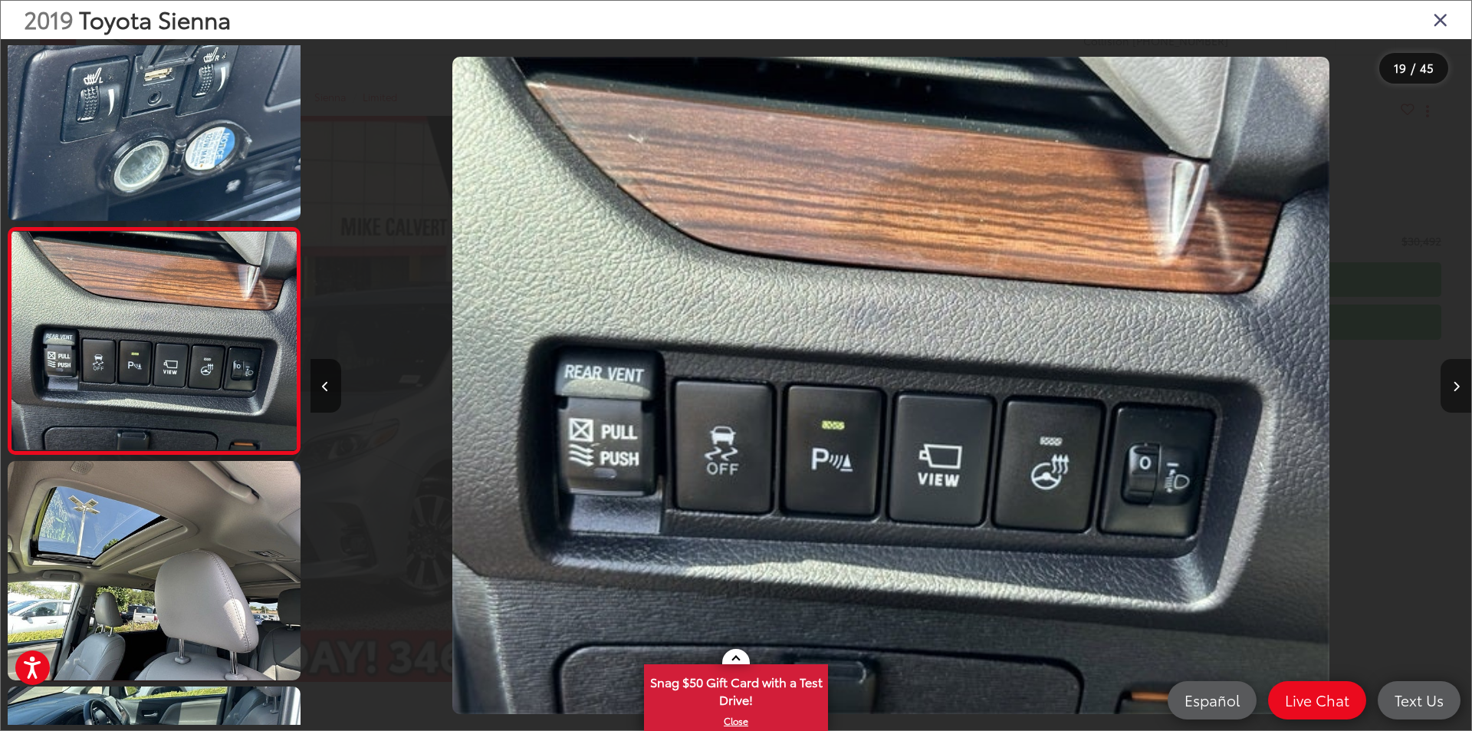
click at [1454, 387] on icon "Next image" at bounding box center [1456, 386] width 7 height 11
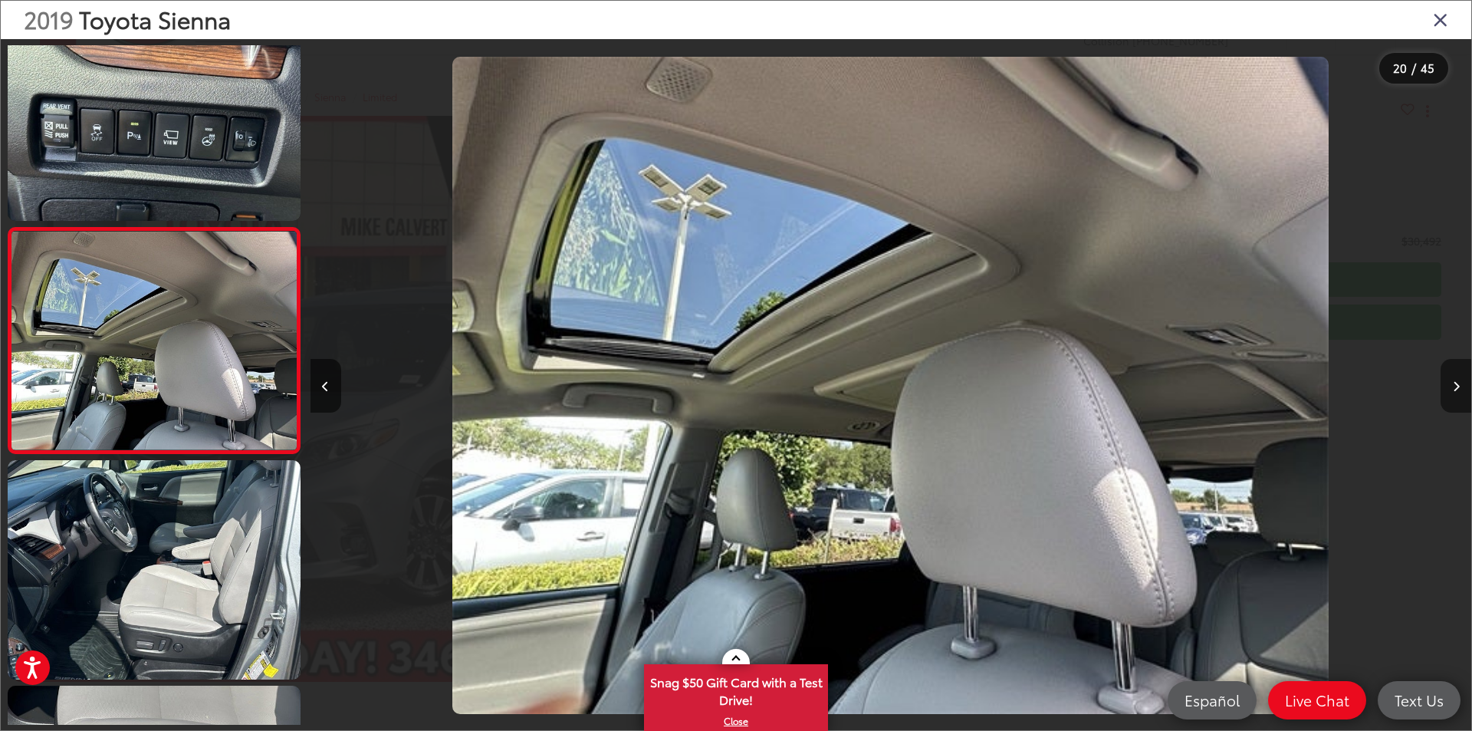
click at [1454, 387] on icon "Next image" at bounding box center [1456, 386] width 7 height 11
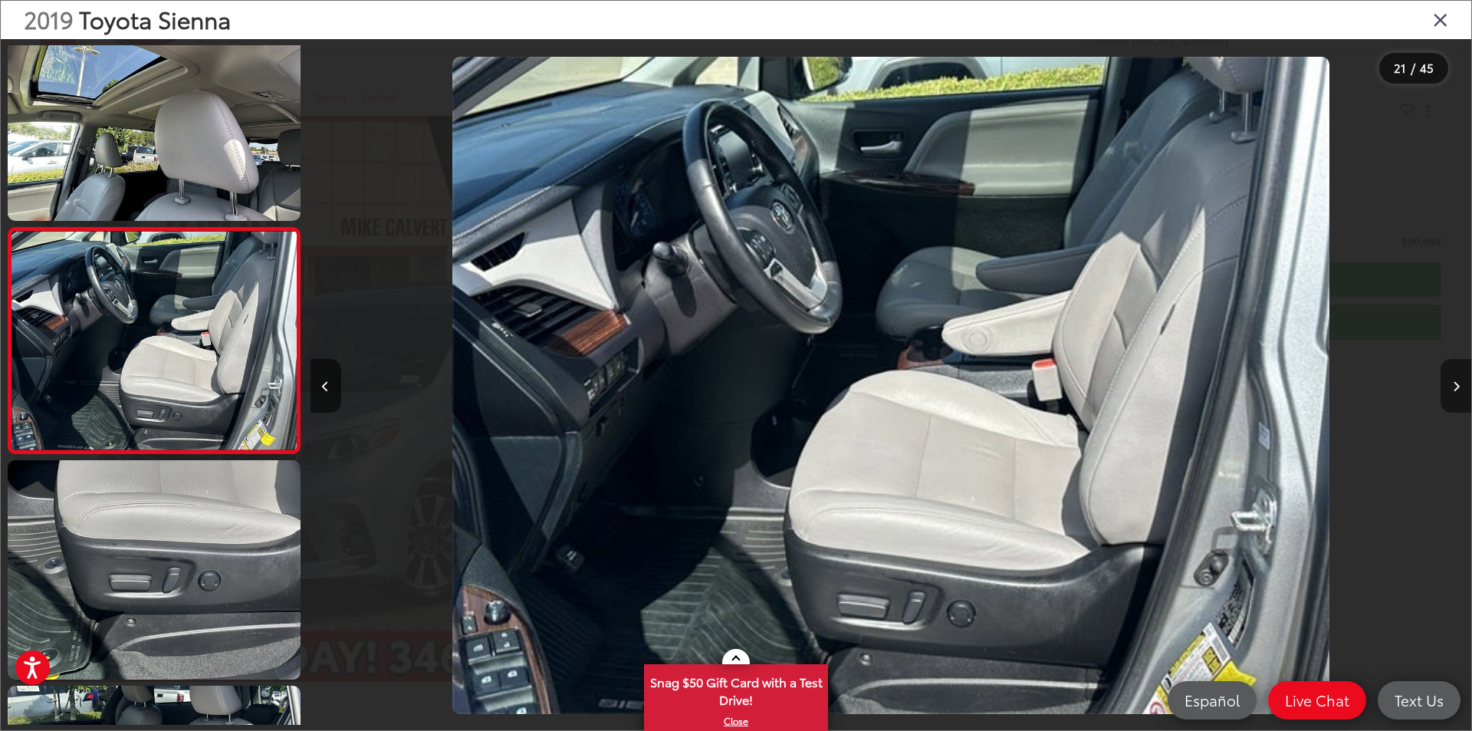
click at [1454, 387] on icon "Next image" at bounding box center [1456, 386] width 7 height 11
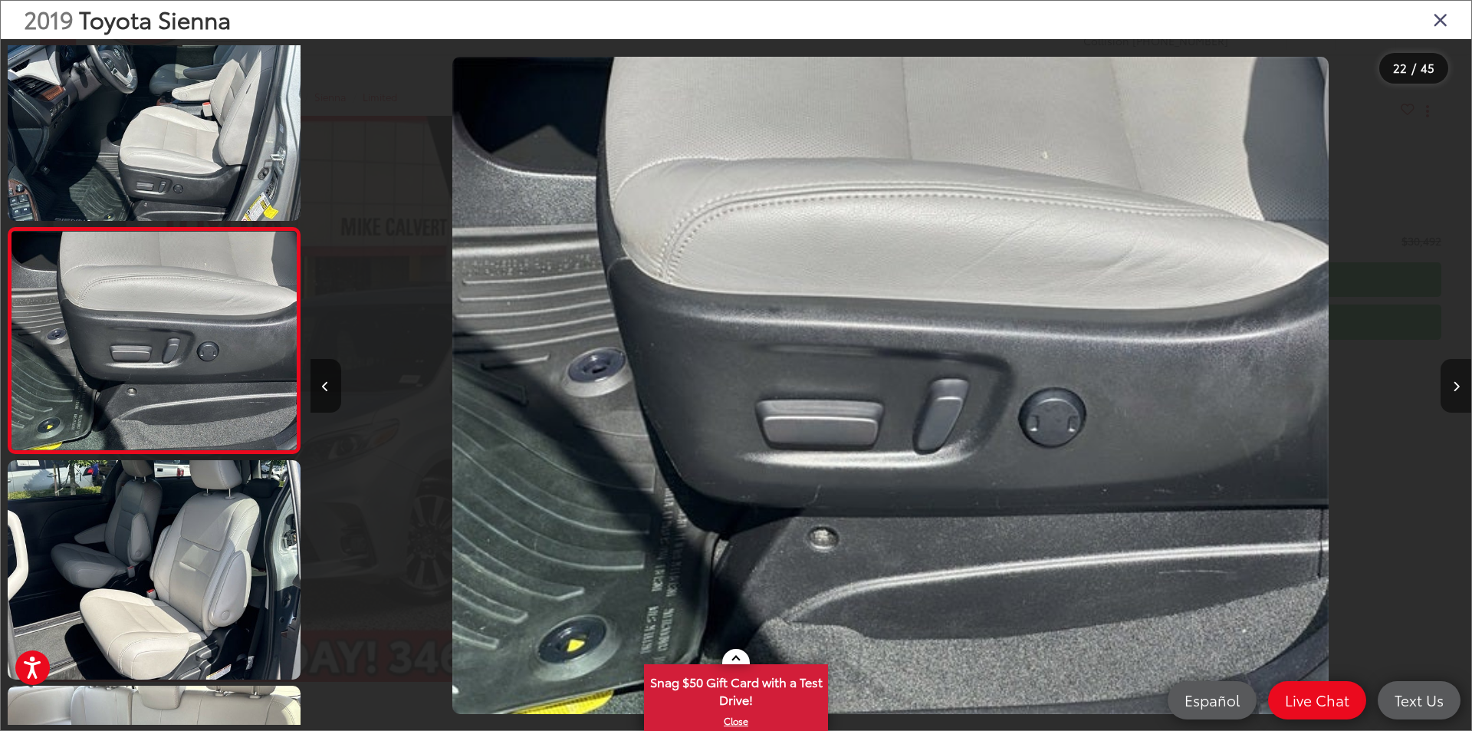
click at [1454, 387] on icon "Next image" at bounding box center [1456, 386] width 7 height 11
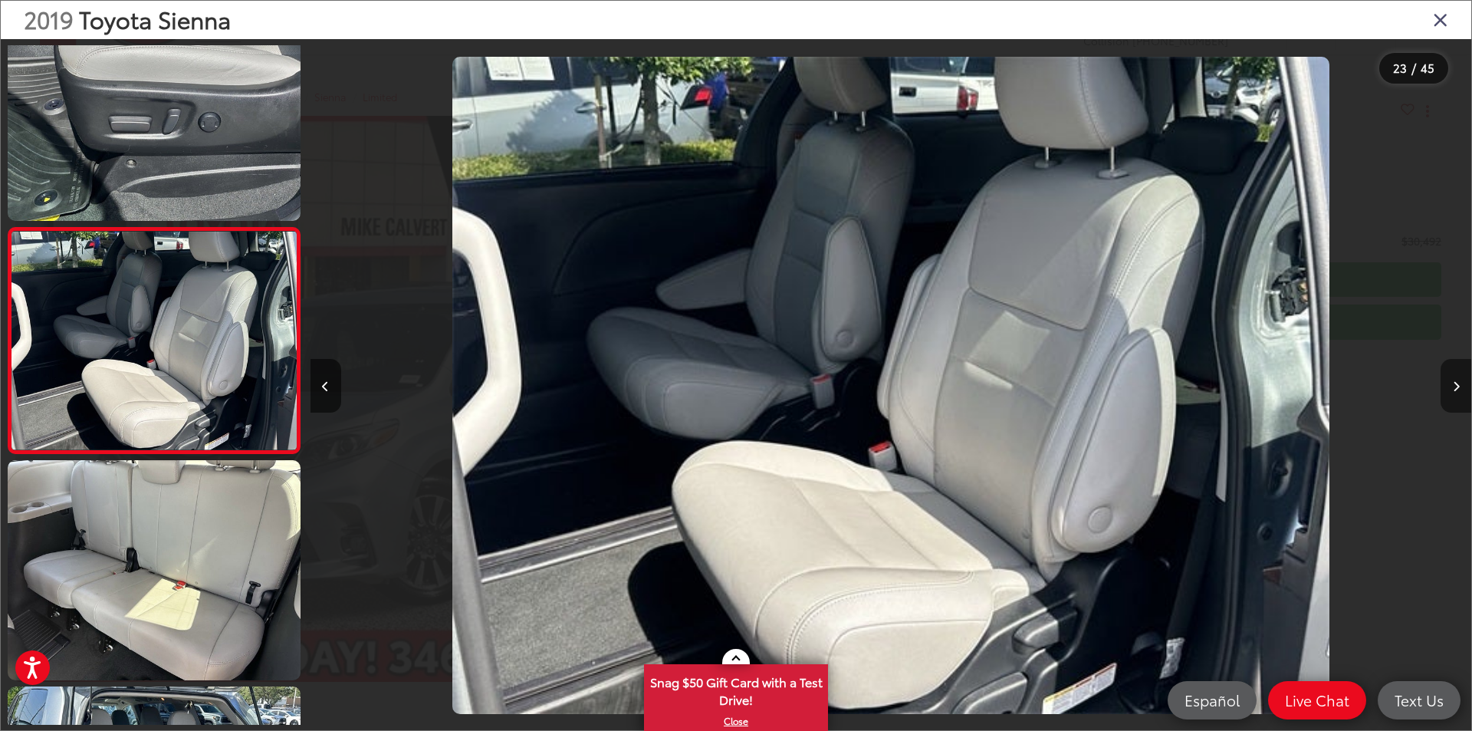
click at [1454, 387] on icon "Next image" at bounding box center [1456, 386] width 7 height 11
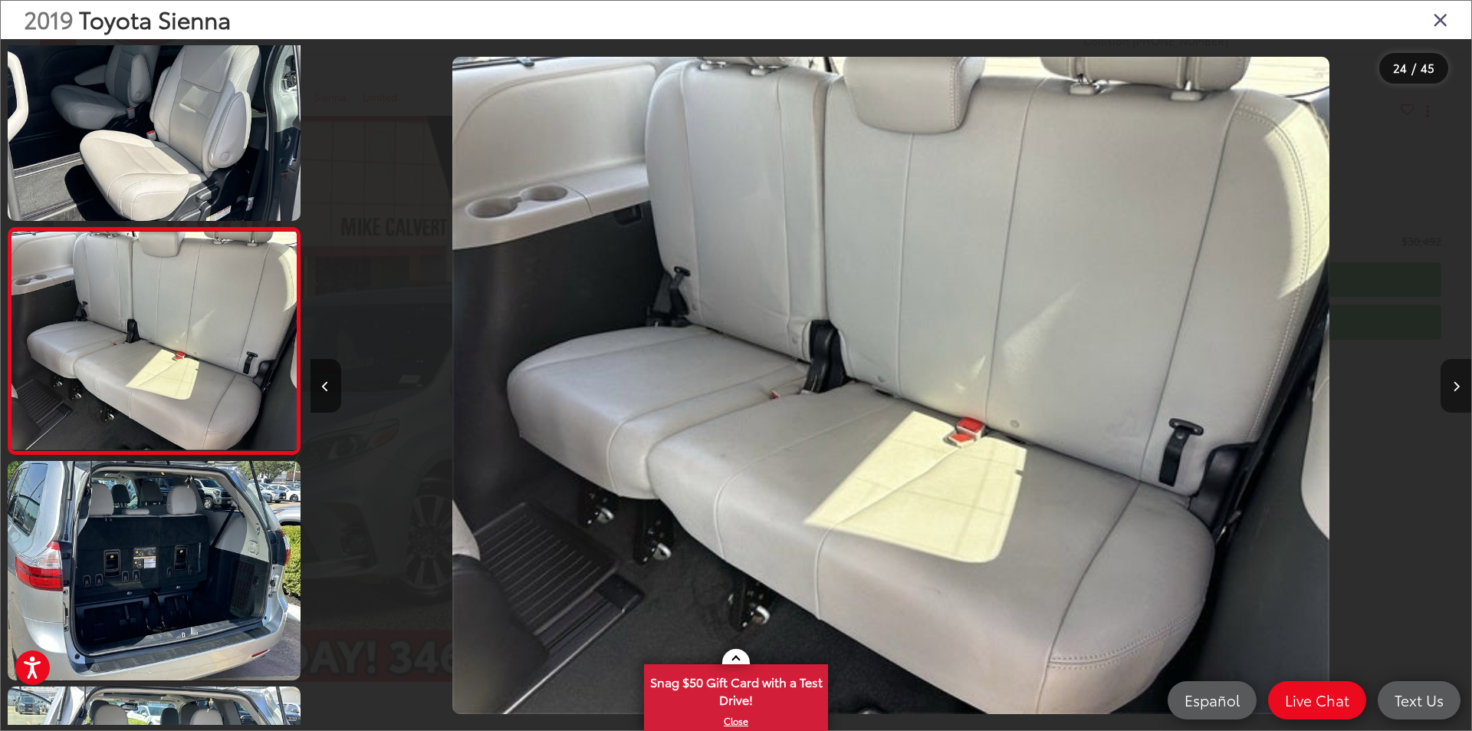
click at [1454, 387] on icon "Next image" at bounding box center [1456, 386] width 7 height 11
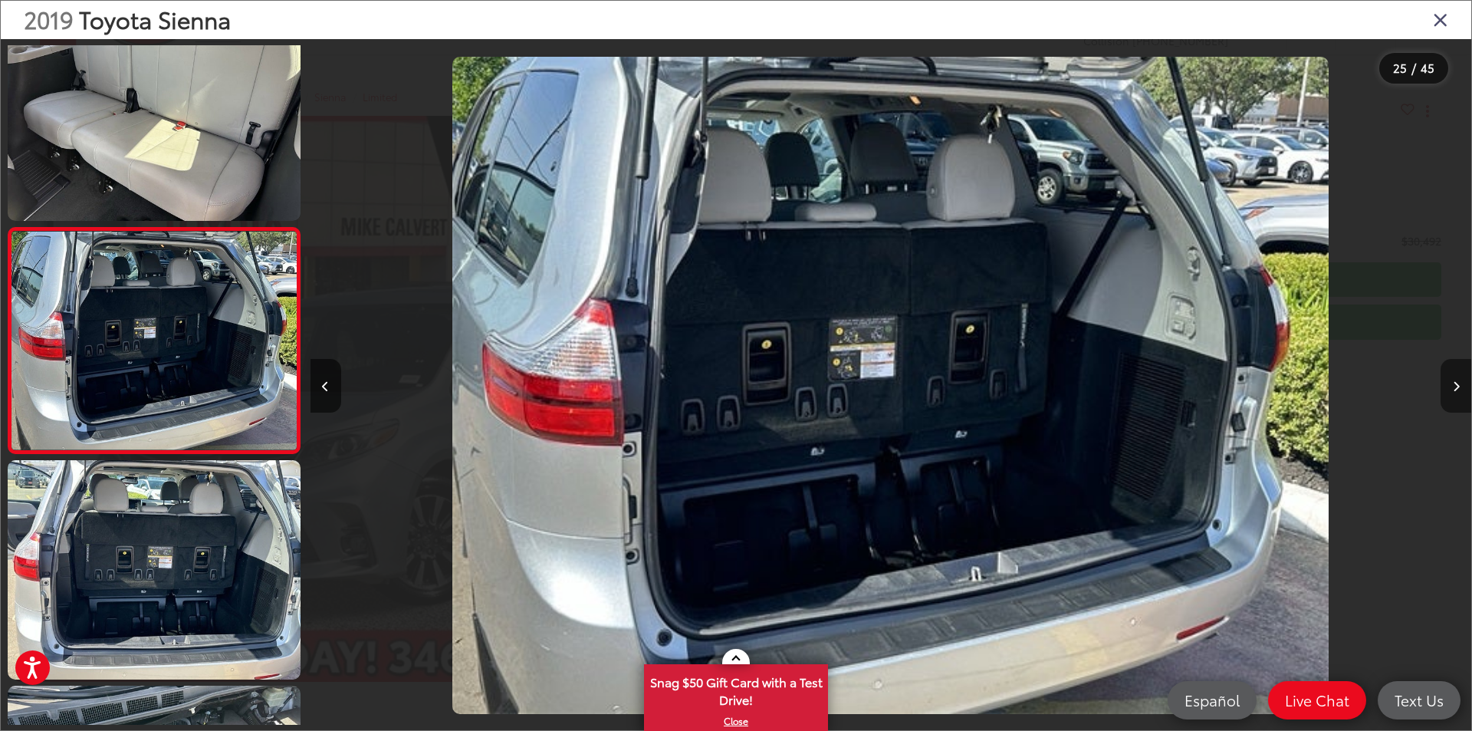
click at [1454, 387] on icon "Next image" at bounding box center [1456, 386] width 7 height 11
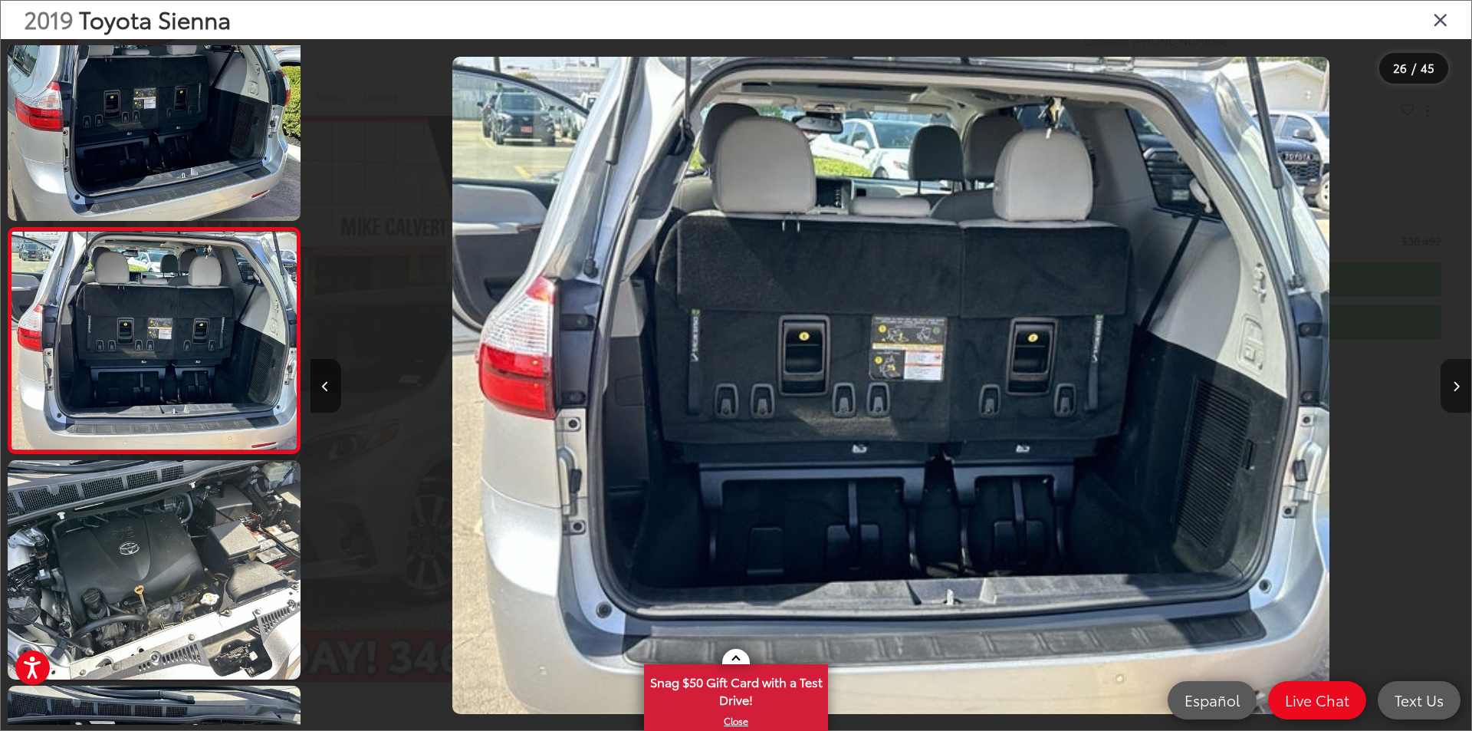
click at [1454, 387] on icon "Next image" at bounding box center [1456, 386] width 7 height 11
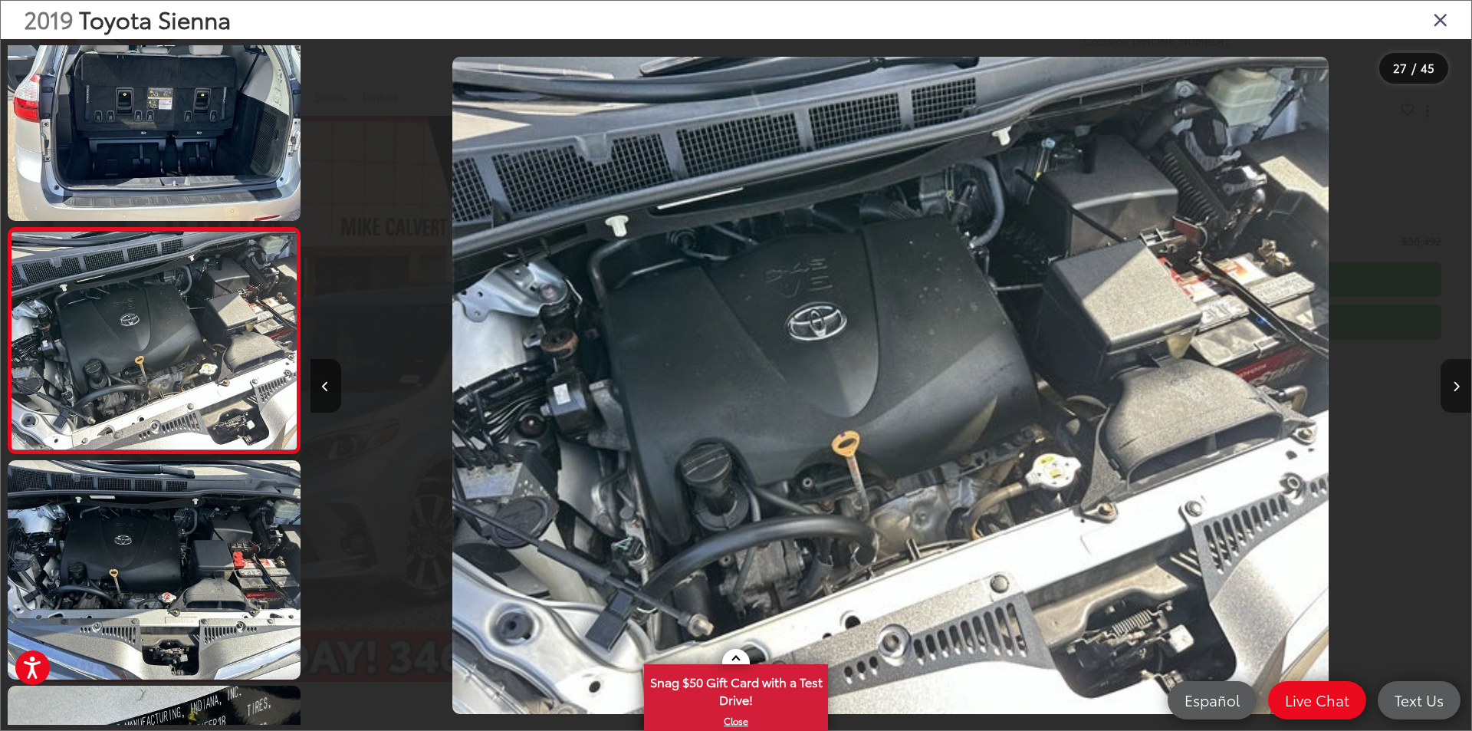
click at [1454, 387] on icon "Next image" at bounding box center [1456, 386] width 7 height 11
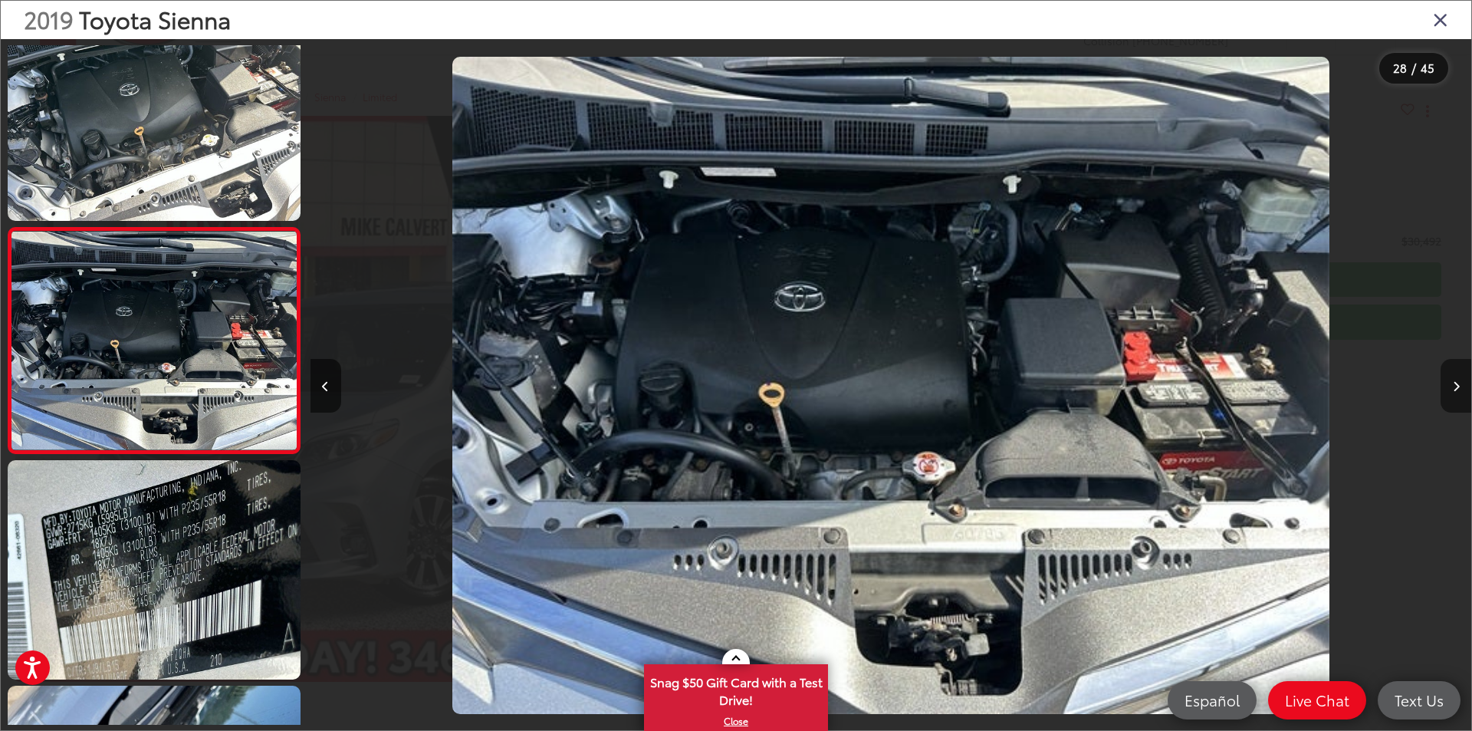
click at [1454, 387] on icon "Next image" at bounding box center [1456, 386] width 7 height 11
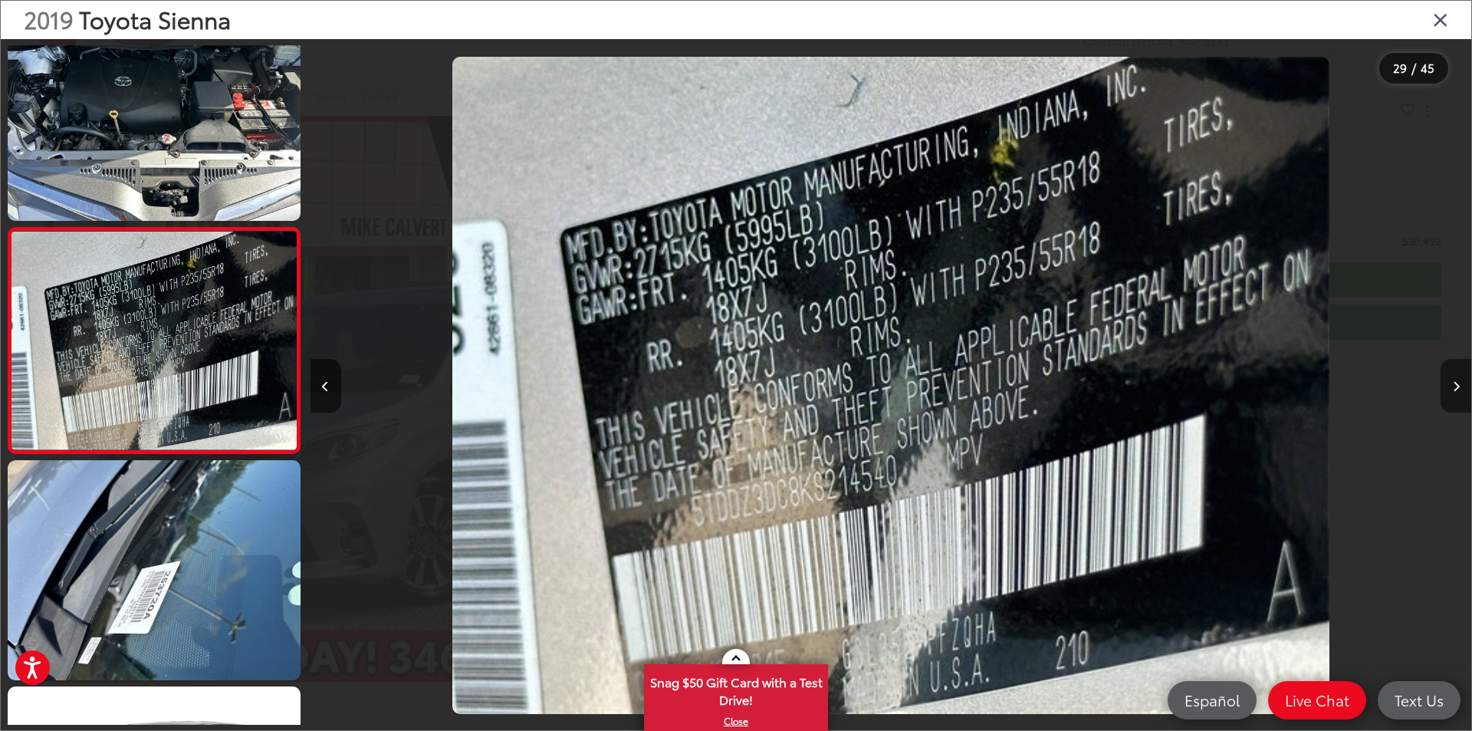
click at [1454, 387] on icon "Next image" at bounding box center [1456, 386] width 7 height 11
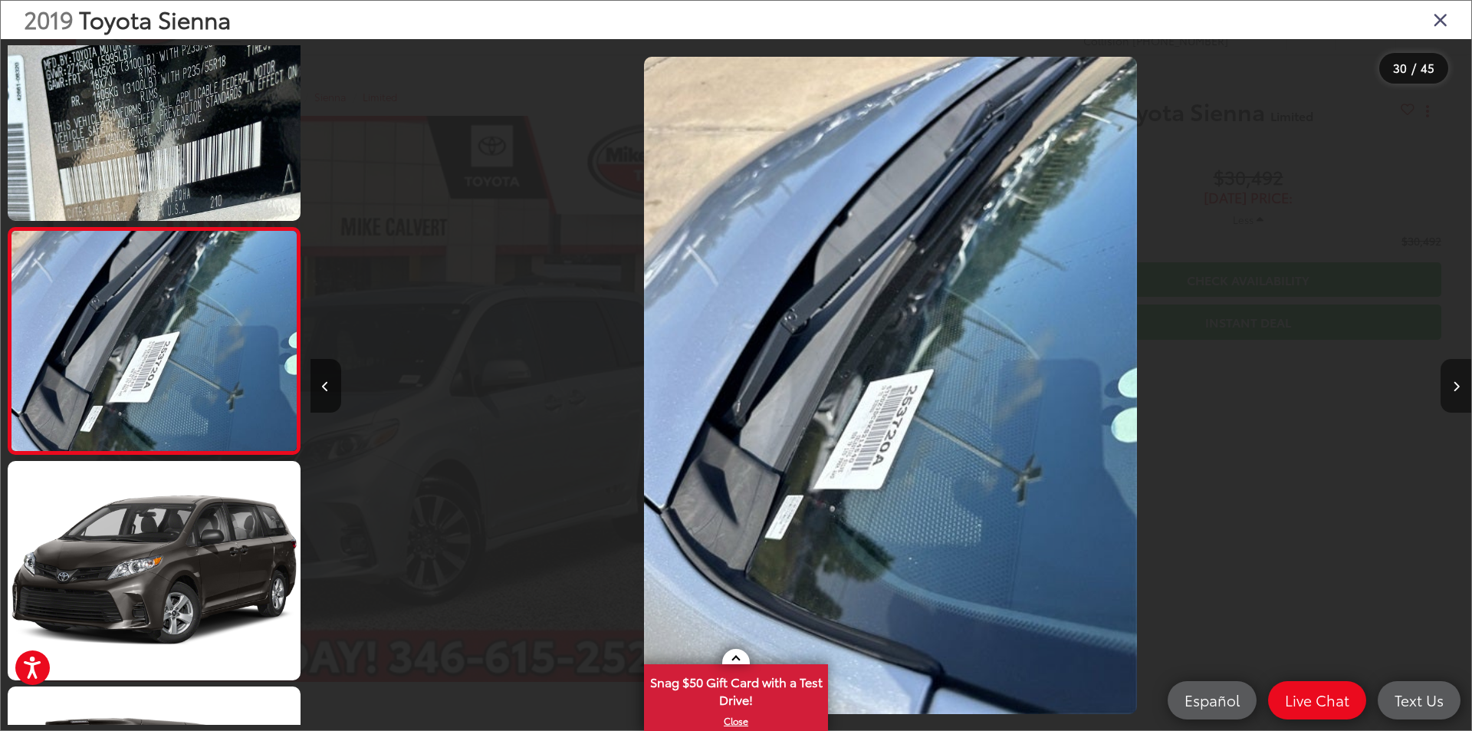
click at [1454, 387] on icon "Next image" at bounding box center [1456, 386] width 7 height 11
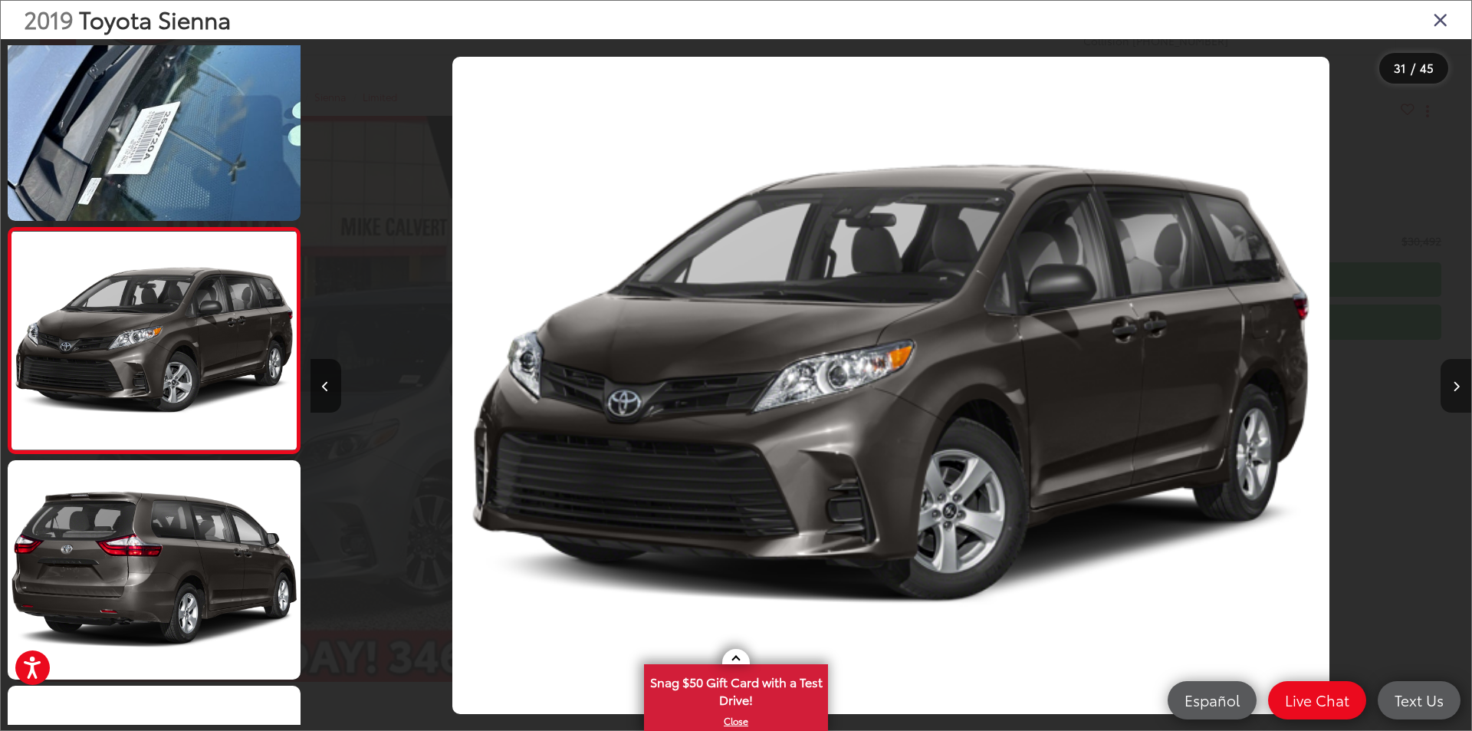
click at [1454, 387] on icon "Next image" at bounding box center [1456, 386] width 7 height 11
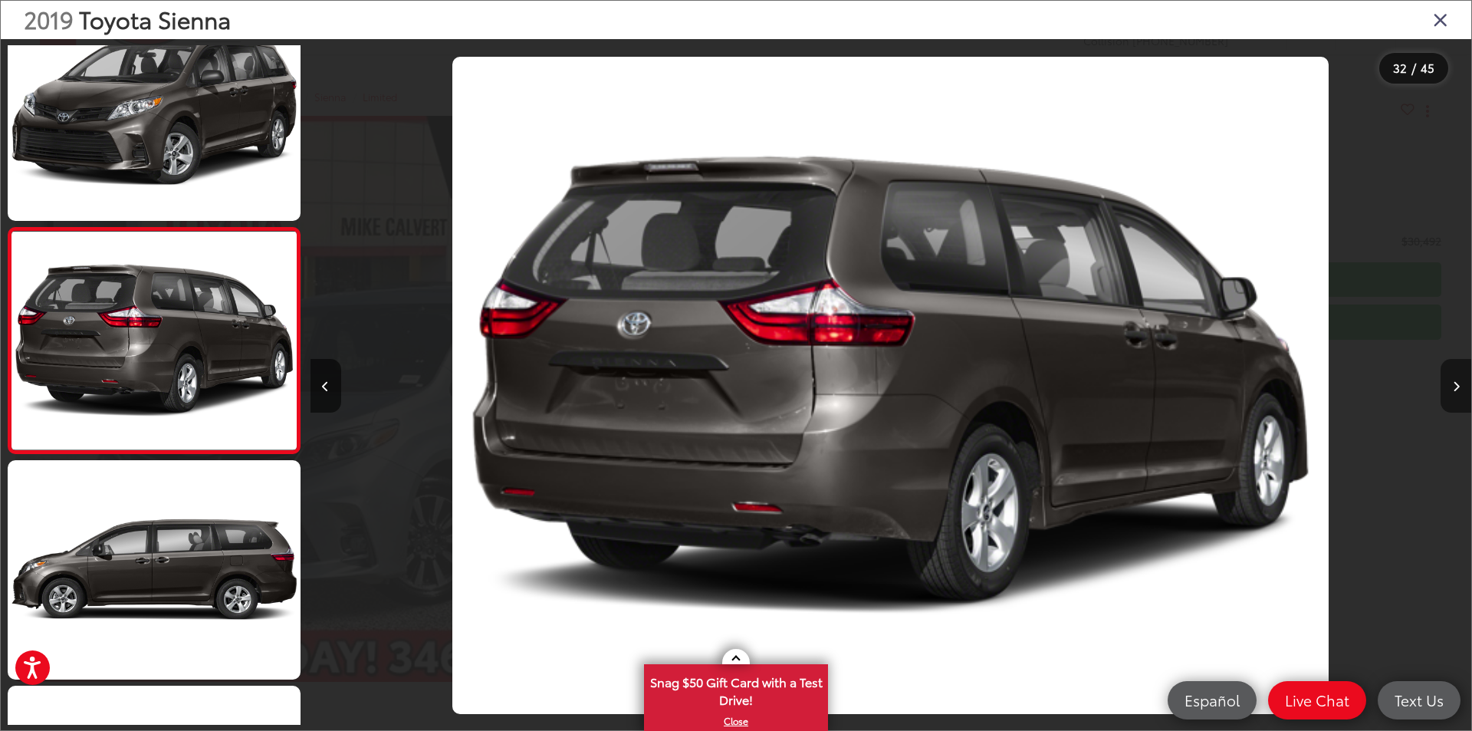
click at [1454, 387] on icon "Next image" at bounding box center [1456, 386] width 7 height 11
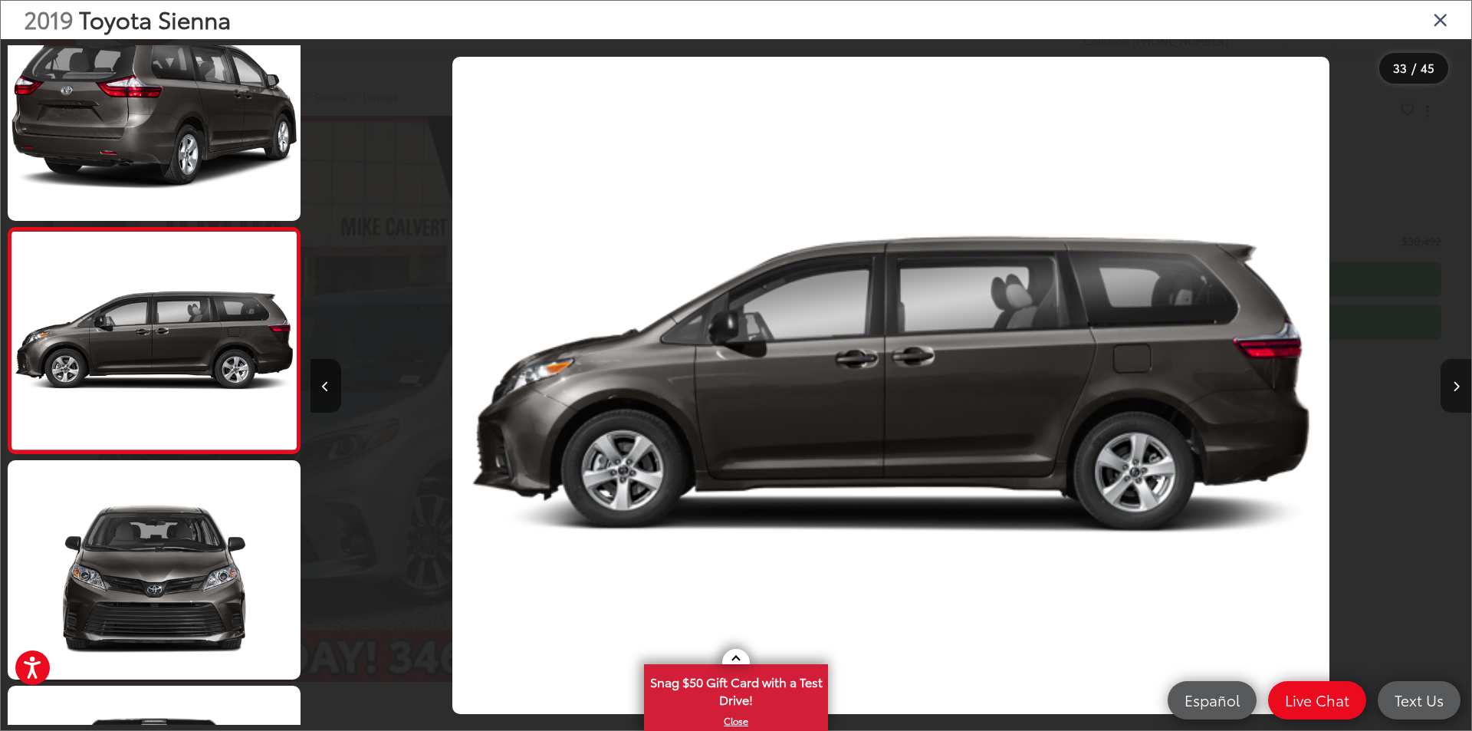
click at [1454, 387] on icon "Next image" at bounding box center [1456, 386] width 7 height 11
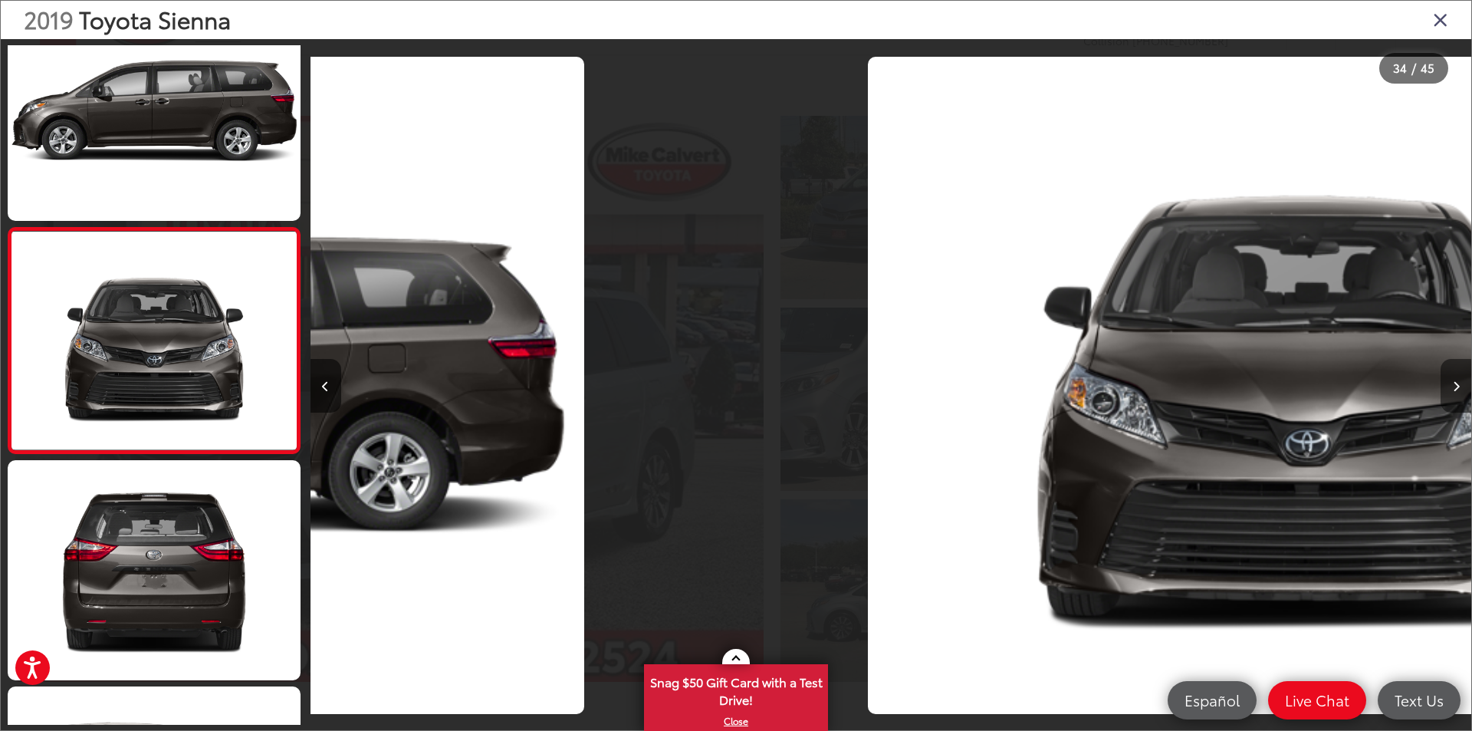
click at [1454, 387] on icon "Next image" at bounding box center [1456, 386] width 7 height 11
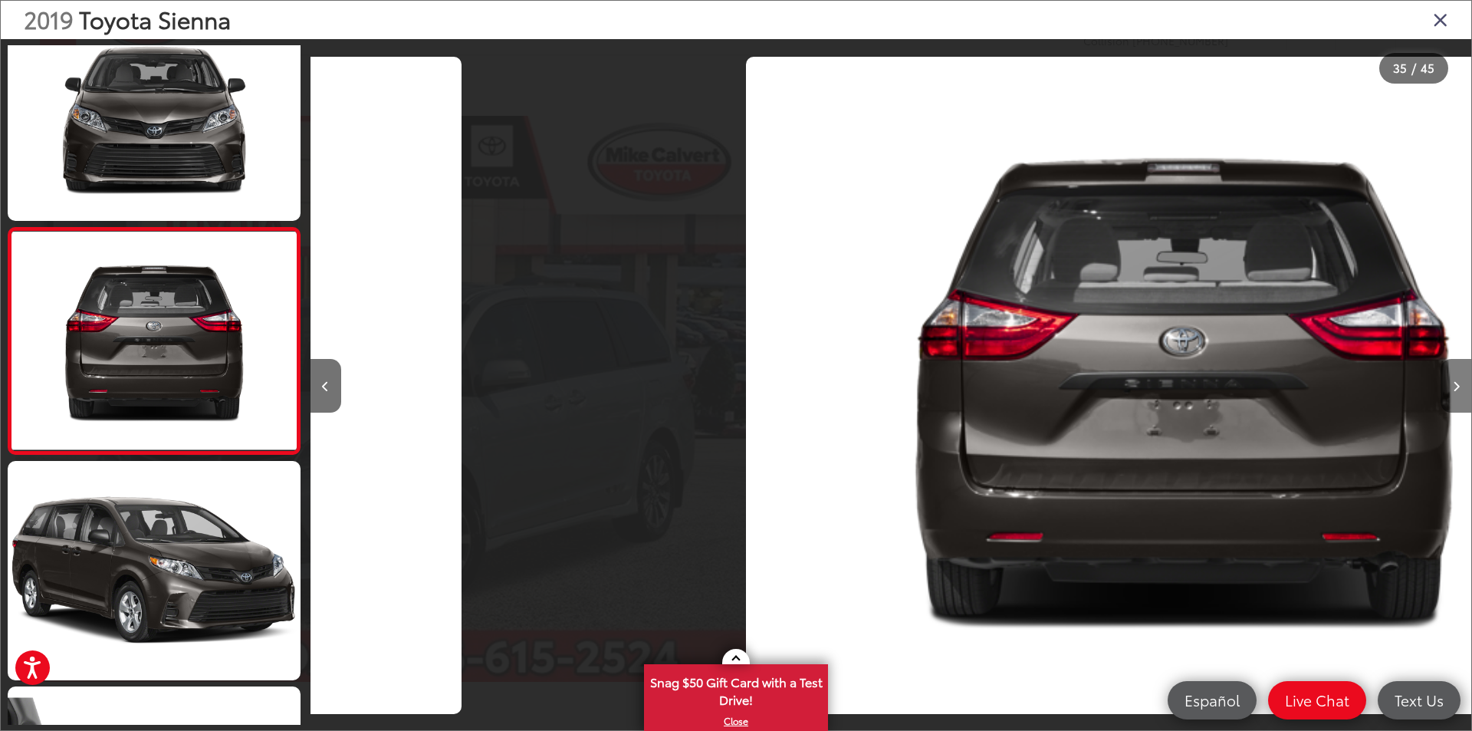
click at [1454, 387] on icon "Next image" at bounding box center [1456, 386] width 7 height 11
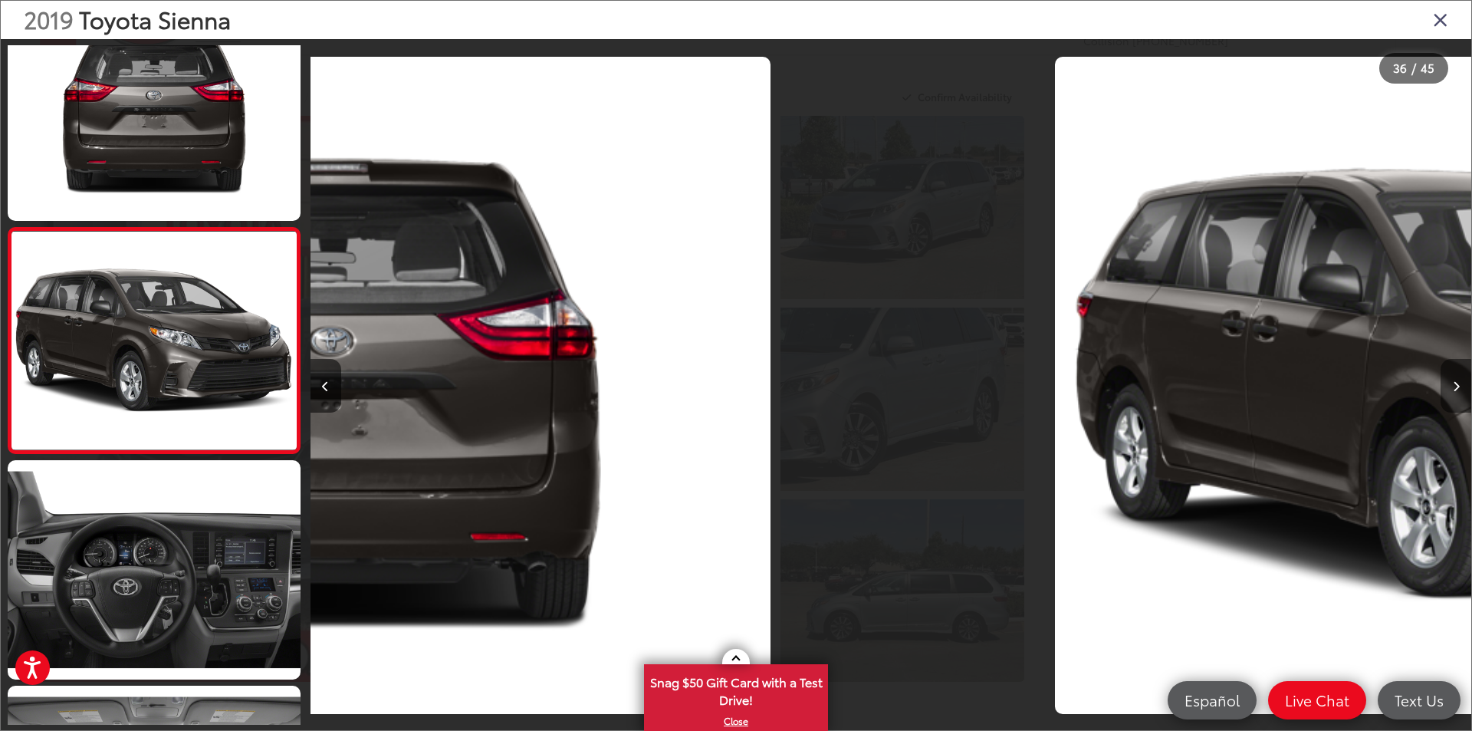
click at [1454, 387] on icon "Next image" at bounding box center [1456, 386] width 7 height 11
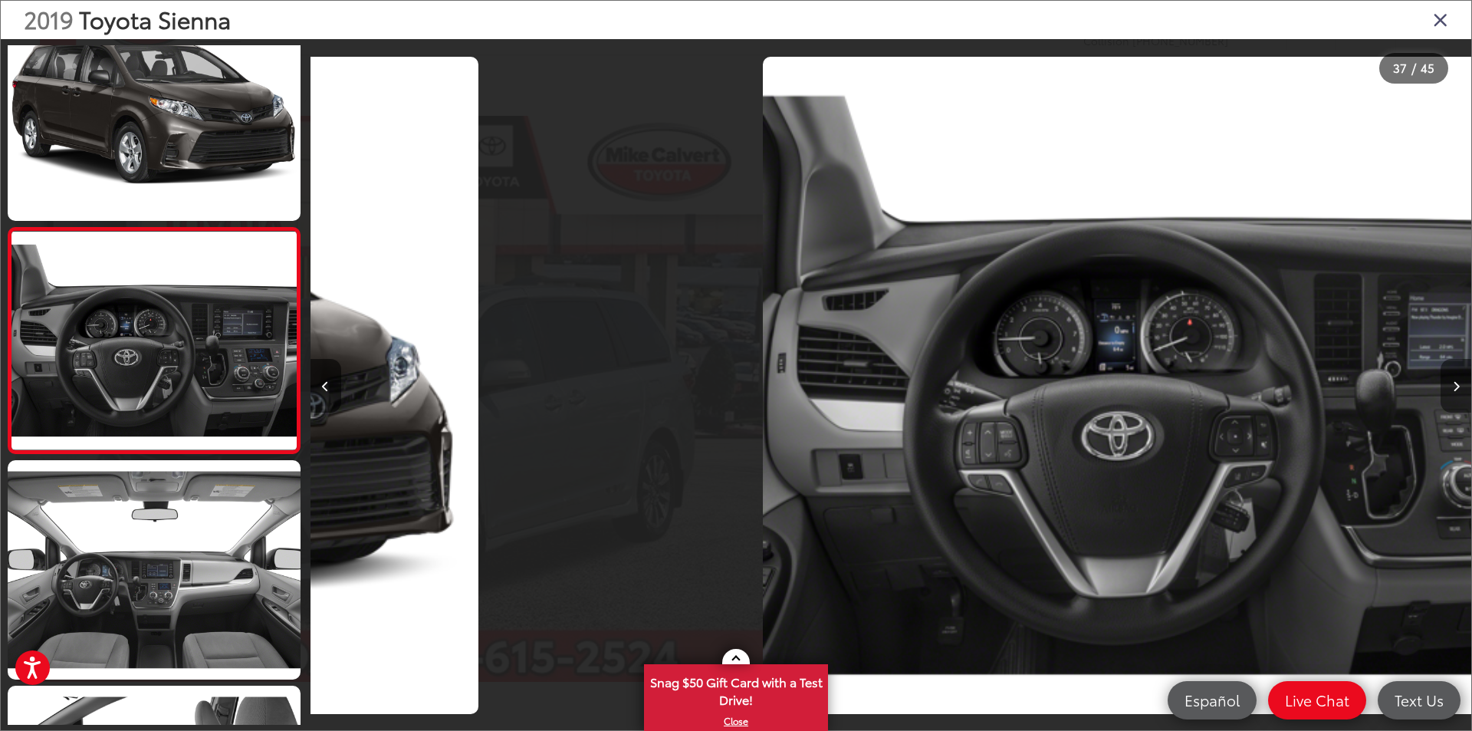
click at [1454, 387] on icon "Next image" at bounding box center [1456, 386] width 7 height 11
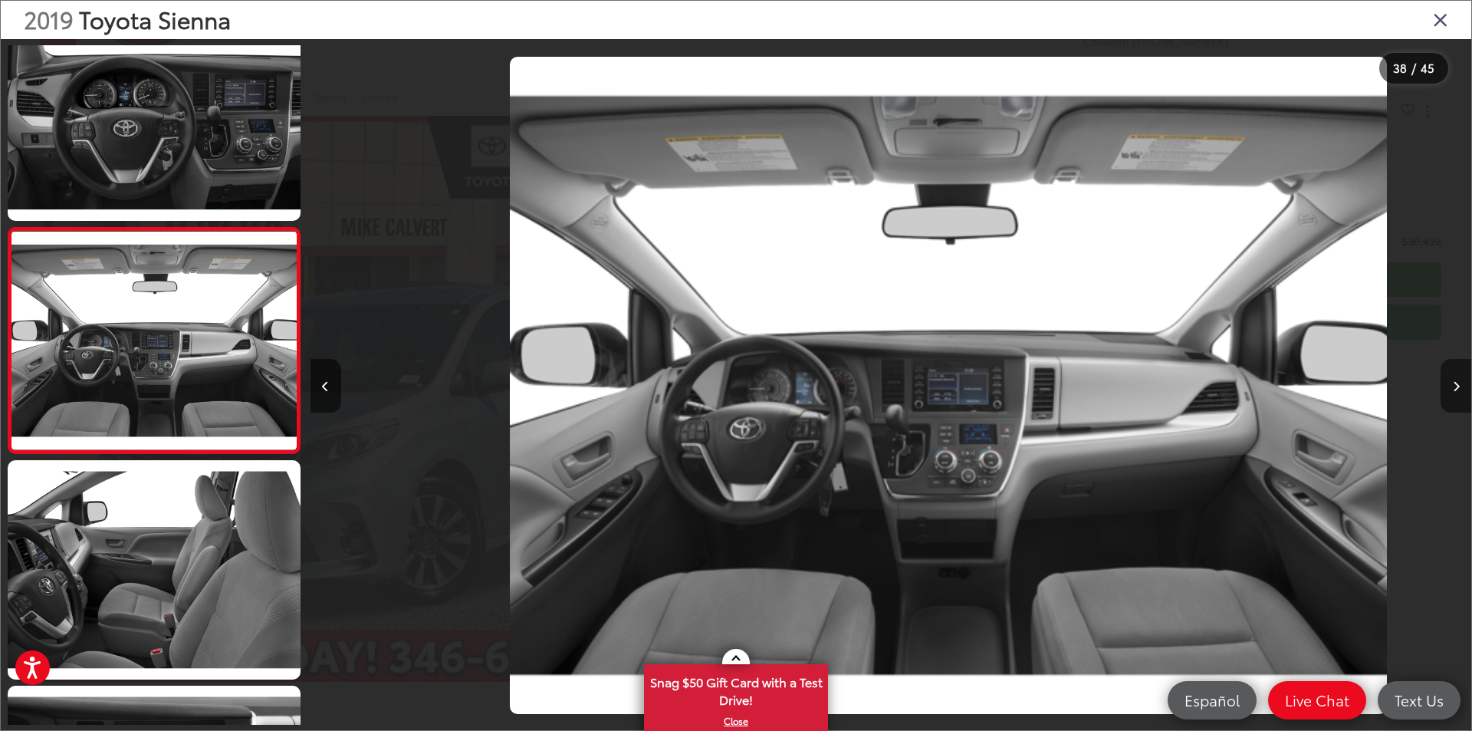
click at [1454, 387] on icon "Next image" at bounding box center [1456, 386] width 7 height 11
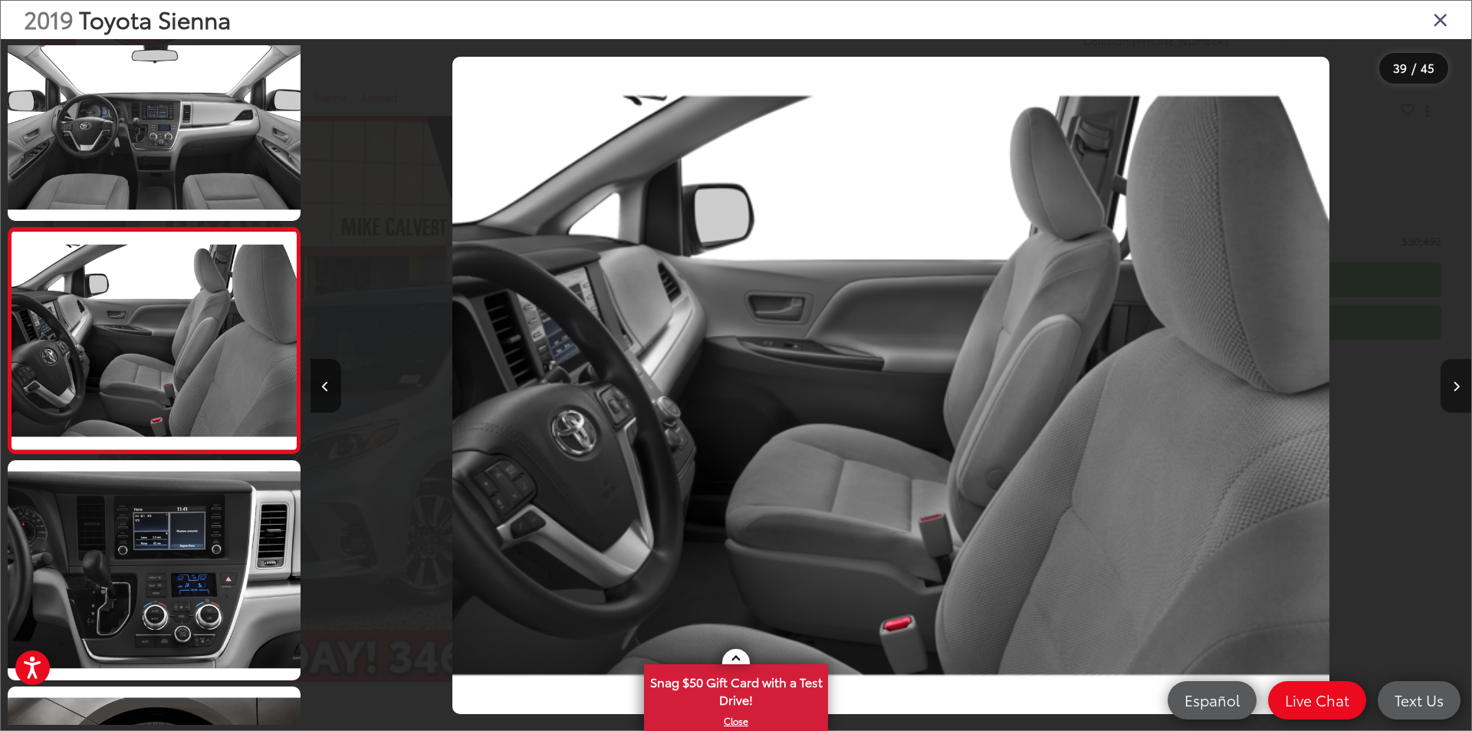
click at [1454, 387] on icon "Next image" at bounding box center [1456, 386] width 7 height 11
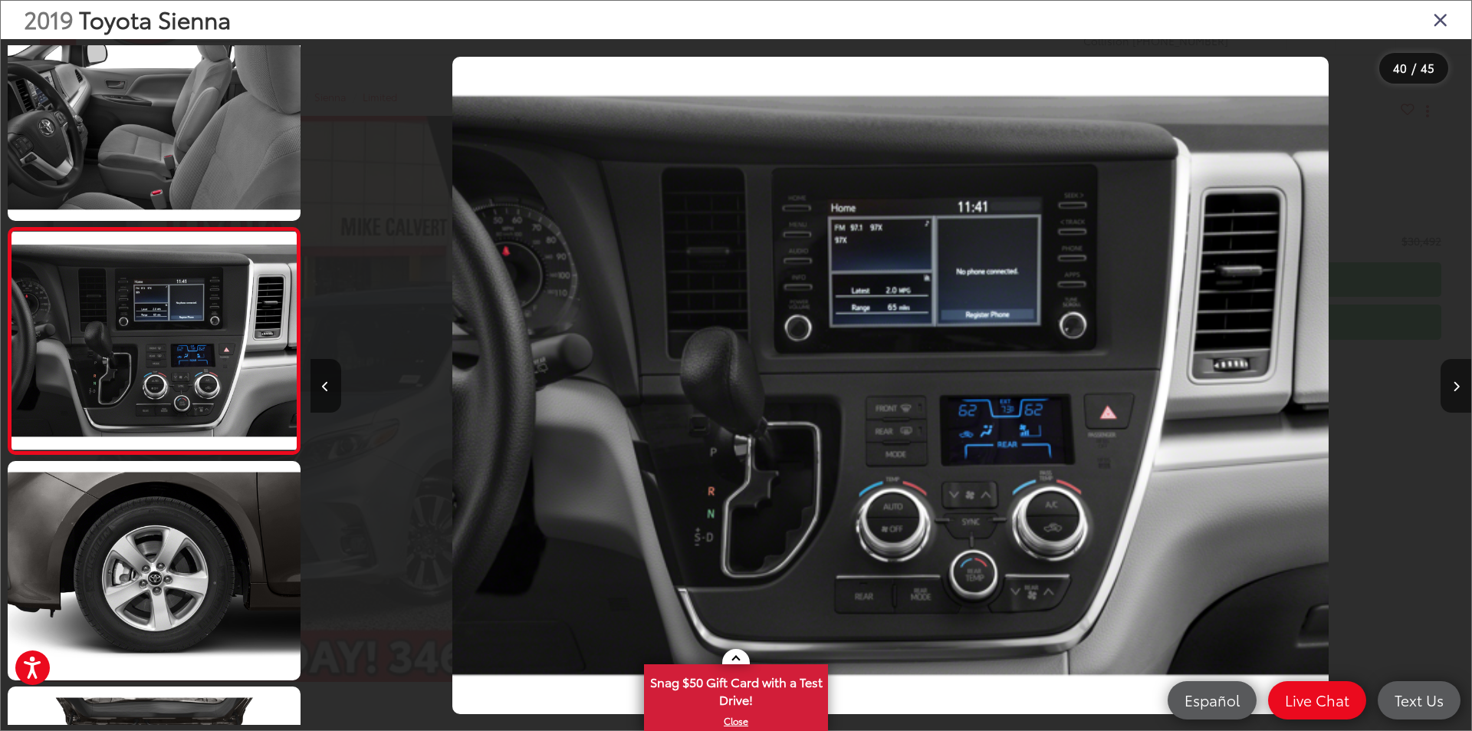
click at [1441, 24] on icon "Close gallery" at bounding box center [1440, 19] width 15 height 20
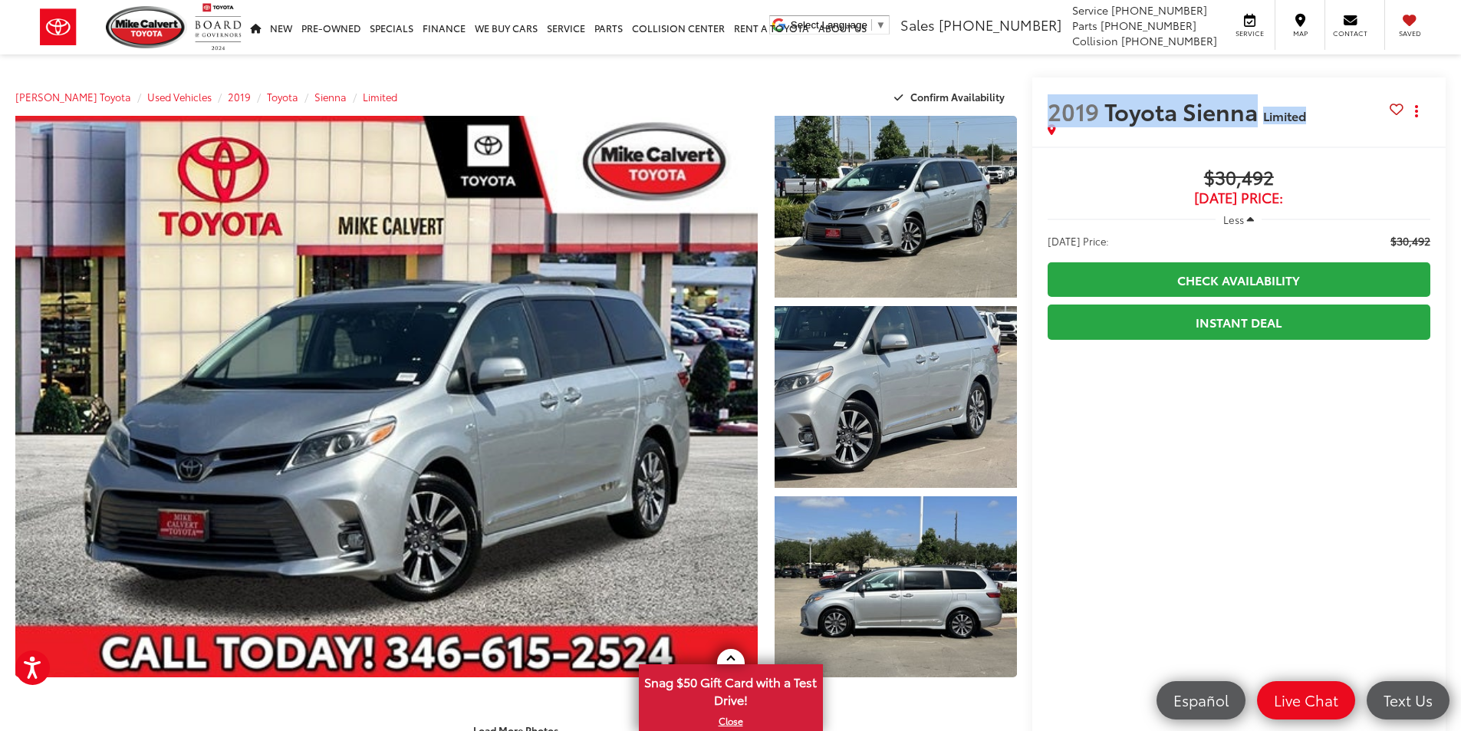
drag, startPoint x: 1050, startPoint y: 108, endPoint x: 1316, endPoint y: 107, distance: 266.1
click at [1316, 107] on h2 "2019 Toyota Sienna Limited" at bounding box center [1218, 110] width 342 height 27
copy h2 "2019 Toyota Sienna Limited"
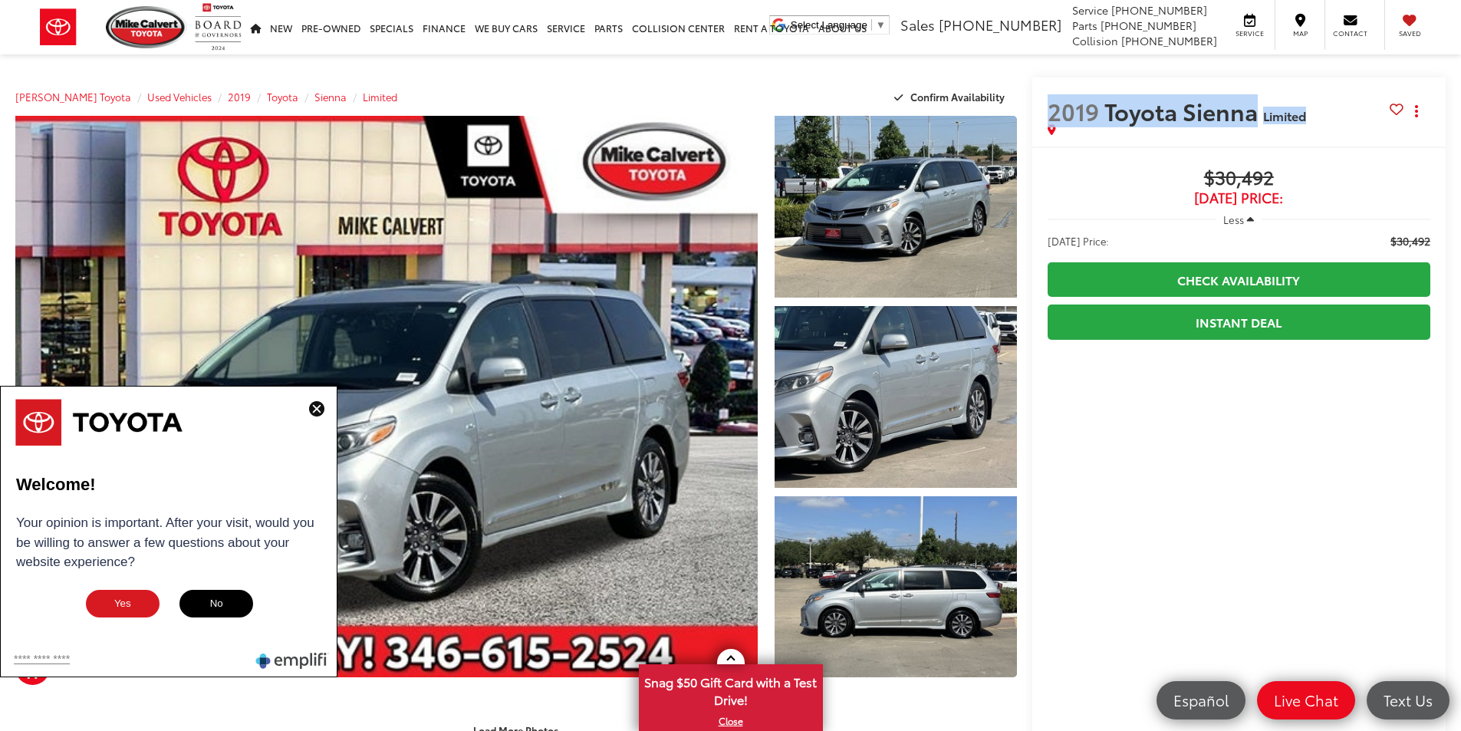
click at [313, 406] on img at bounding box center [316, 408] width 15 height 15
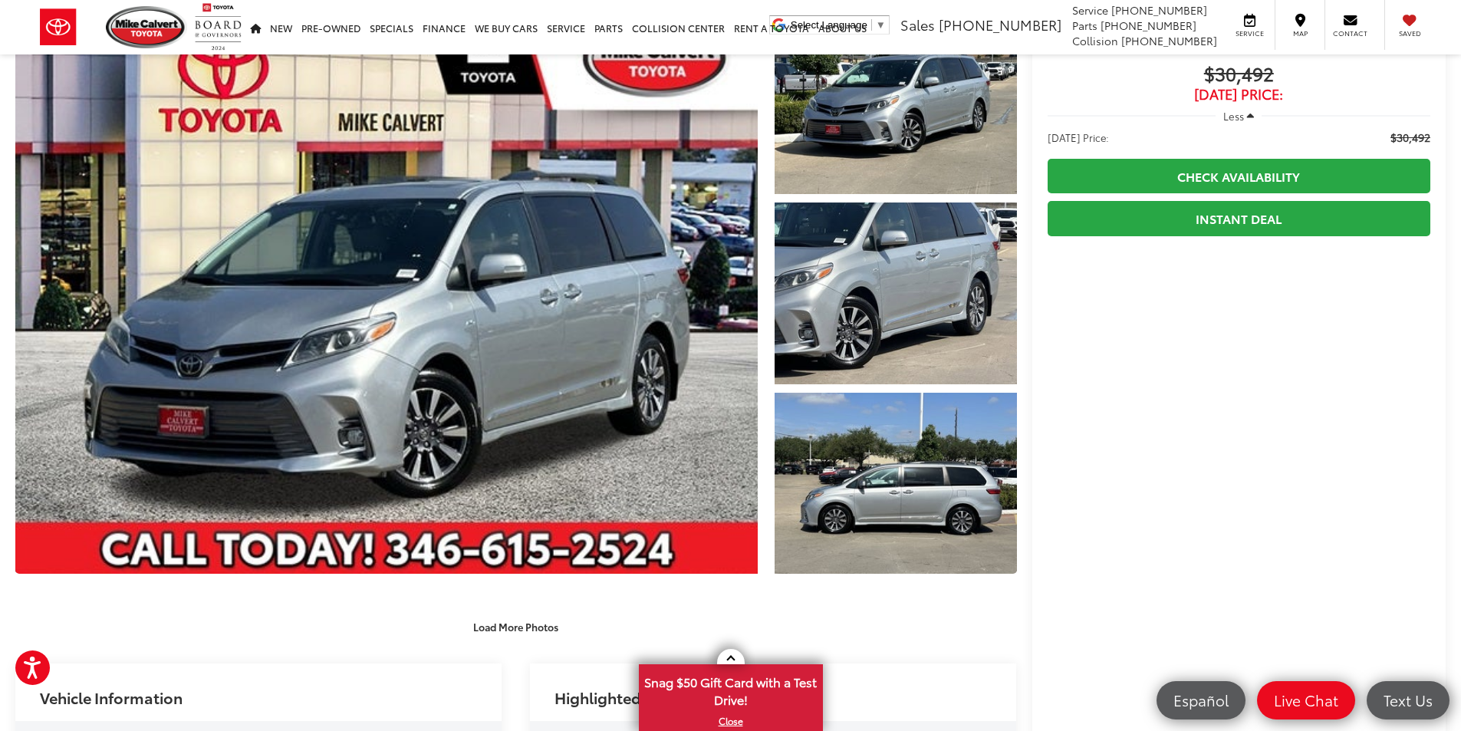
scroll to position [77, 0]
